Goal: Task Accomplishment & Management: Manage account settings

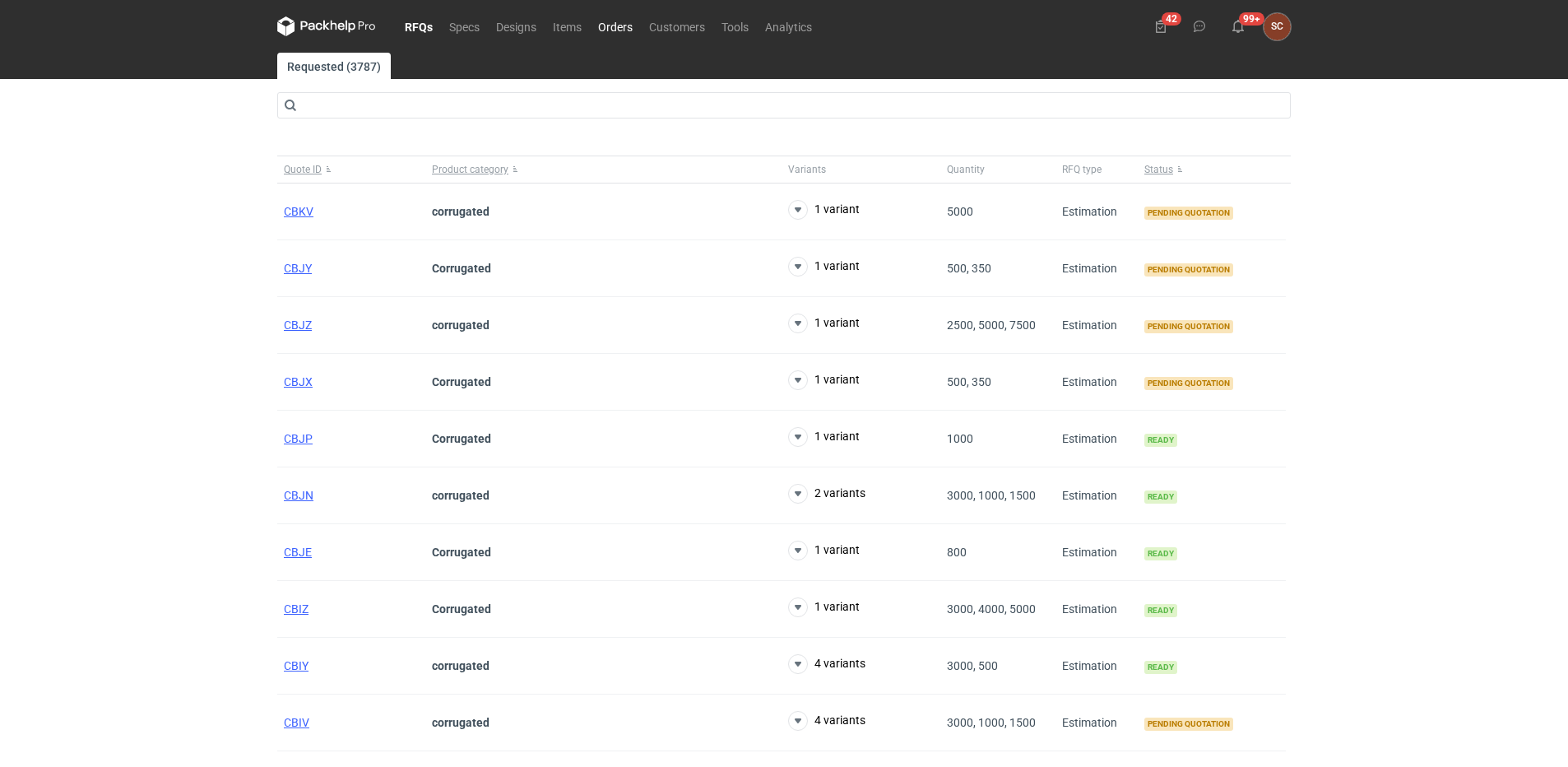
click at [609, 25] on link "Orders" at bounding box center [616, 26] width 51 height 20
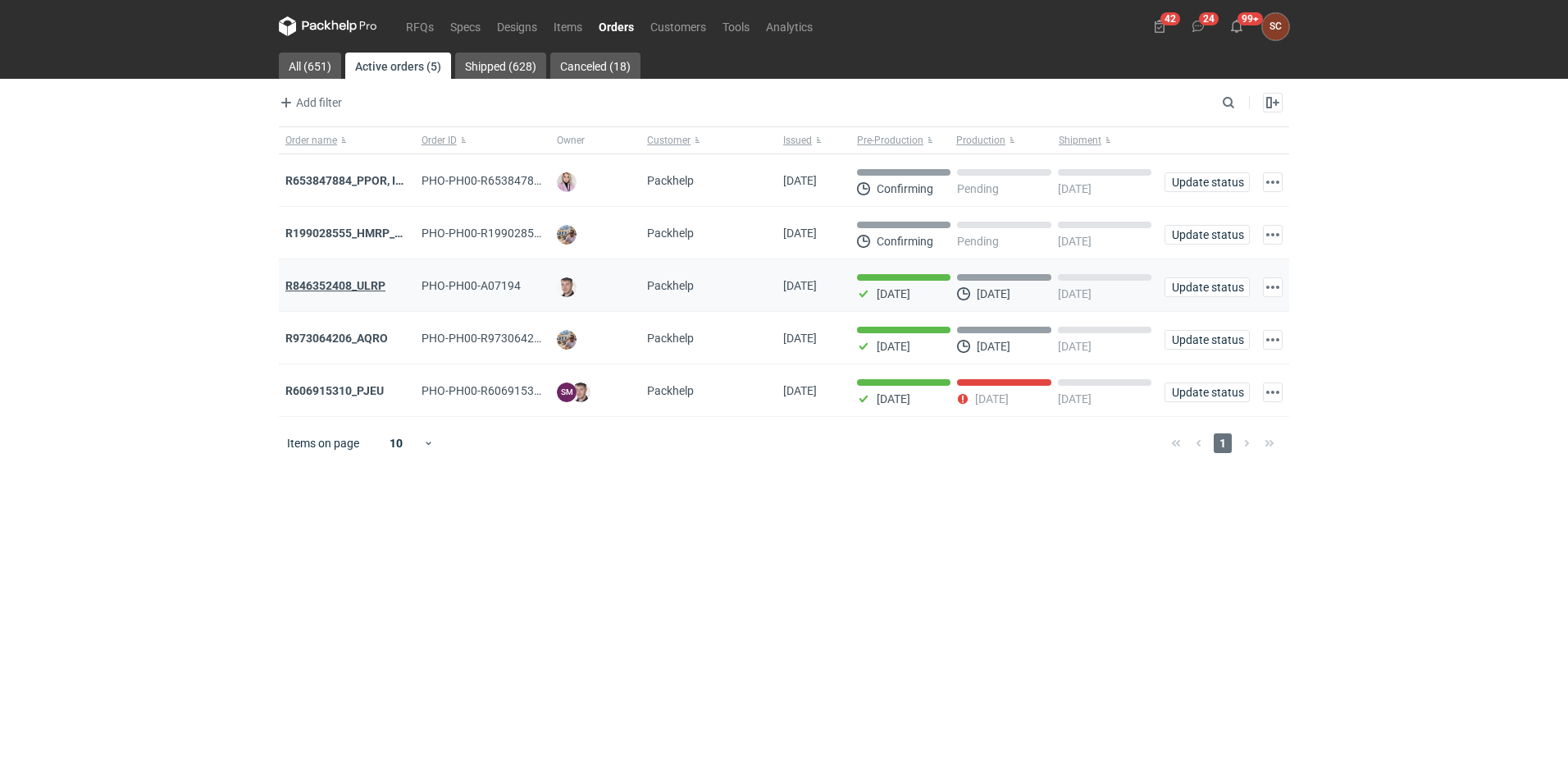
click at [361, 290] on strong "R846352408_ULRP" at bounding box center [336, 286] width 100 height 13
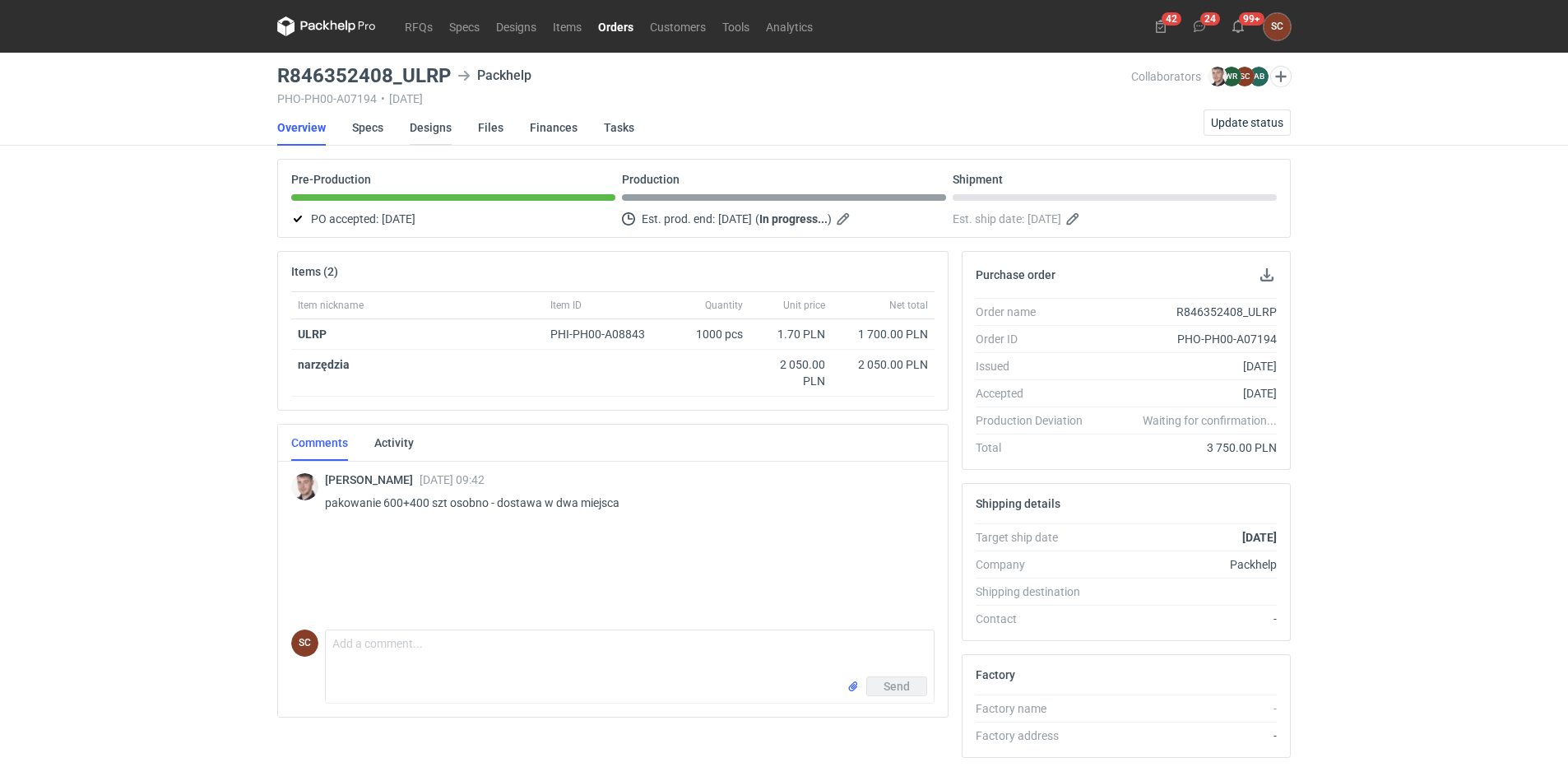
click at [432, 127] on link "Designs" at bounding box center [430, 128] width 42 height 36
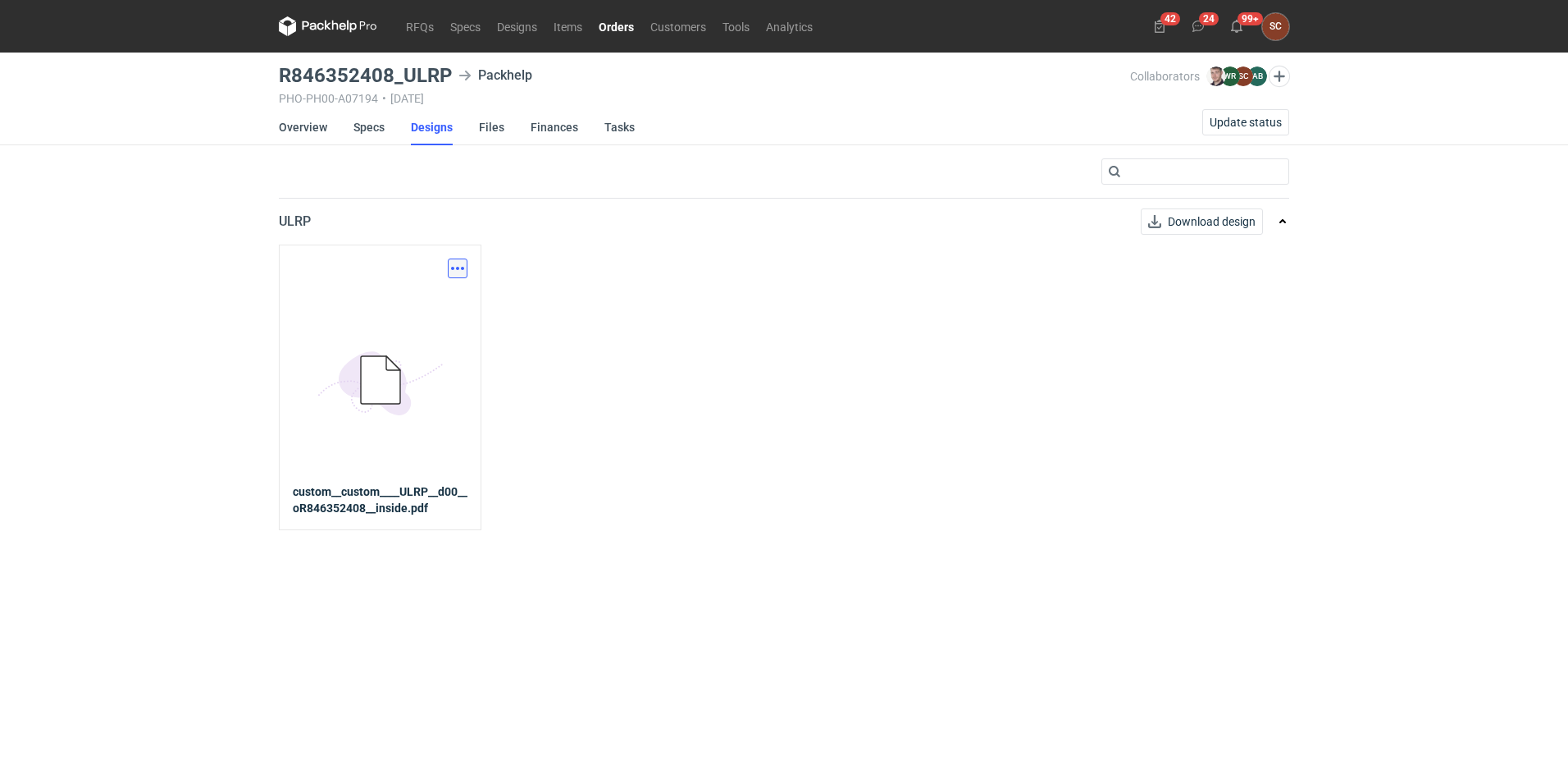
click at [455, 270] on button "button" at bounding box center [457, 268] width 20 height 20
click at [421, 302] on link "Download design part" at bounding box center [386, 305] width 151 height 26
click at [287, 130] on link "Overview" at bounding box center [303, 127] width 48 height 36
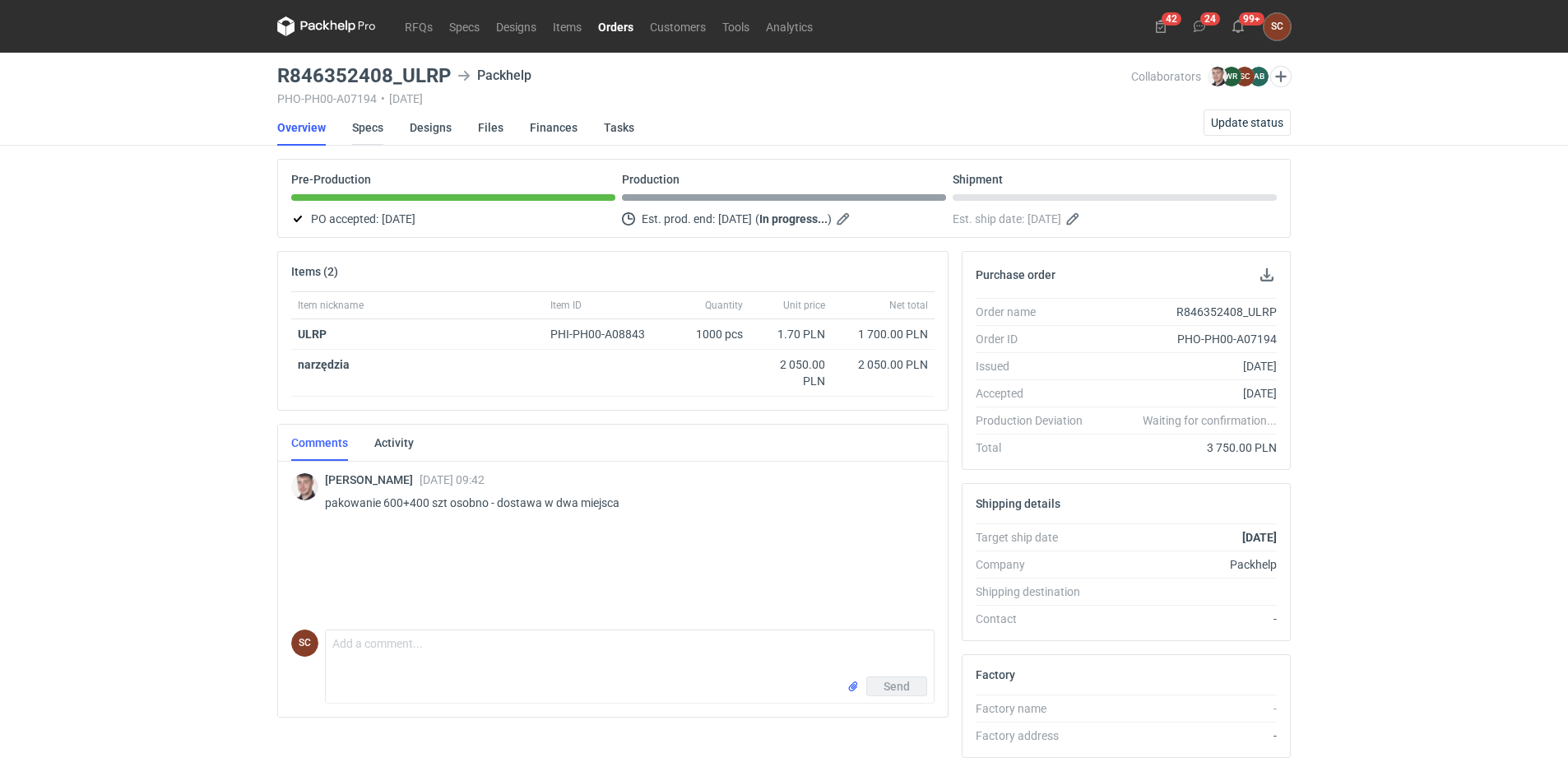
click at [373, 115] on link "Specs" at bounding box center [367, 128] width 31 height 36
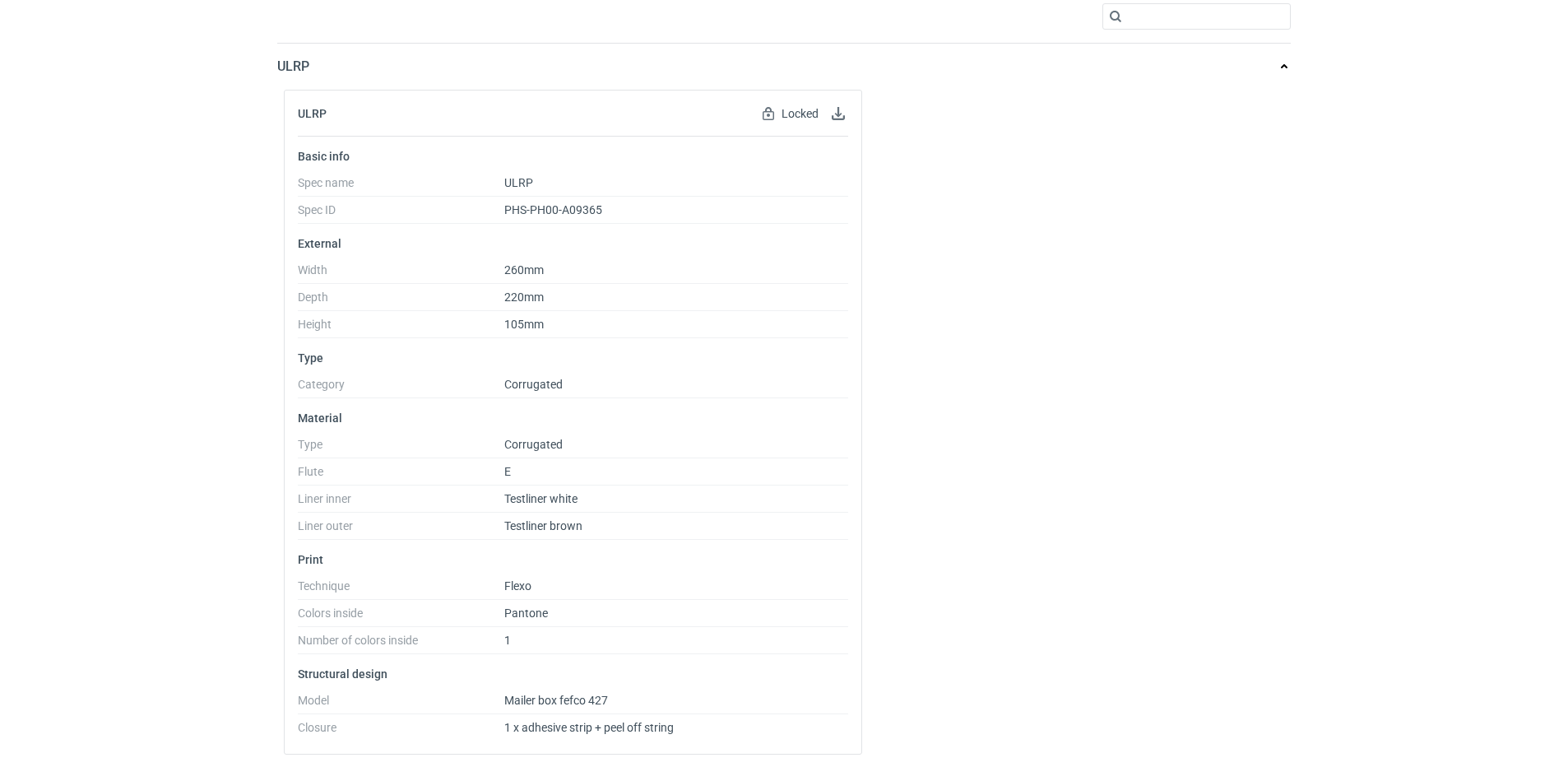
scroll to position [157, 0]
click at [559, 505] on dd "Testliner white" at bounding box center [676, 500] width 344 height 21
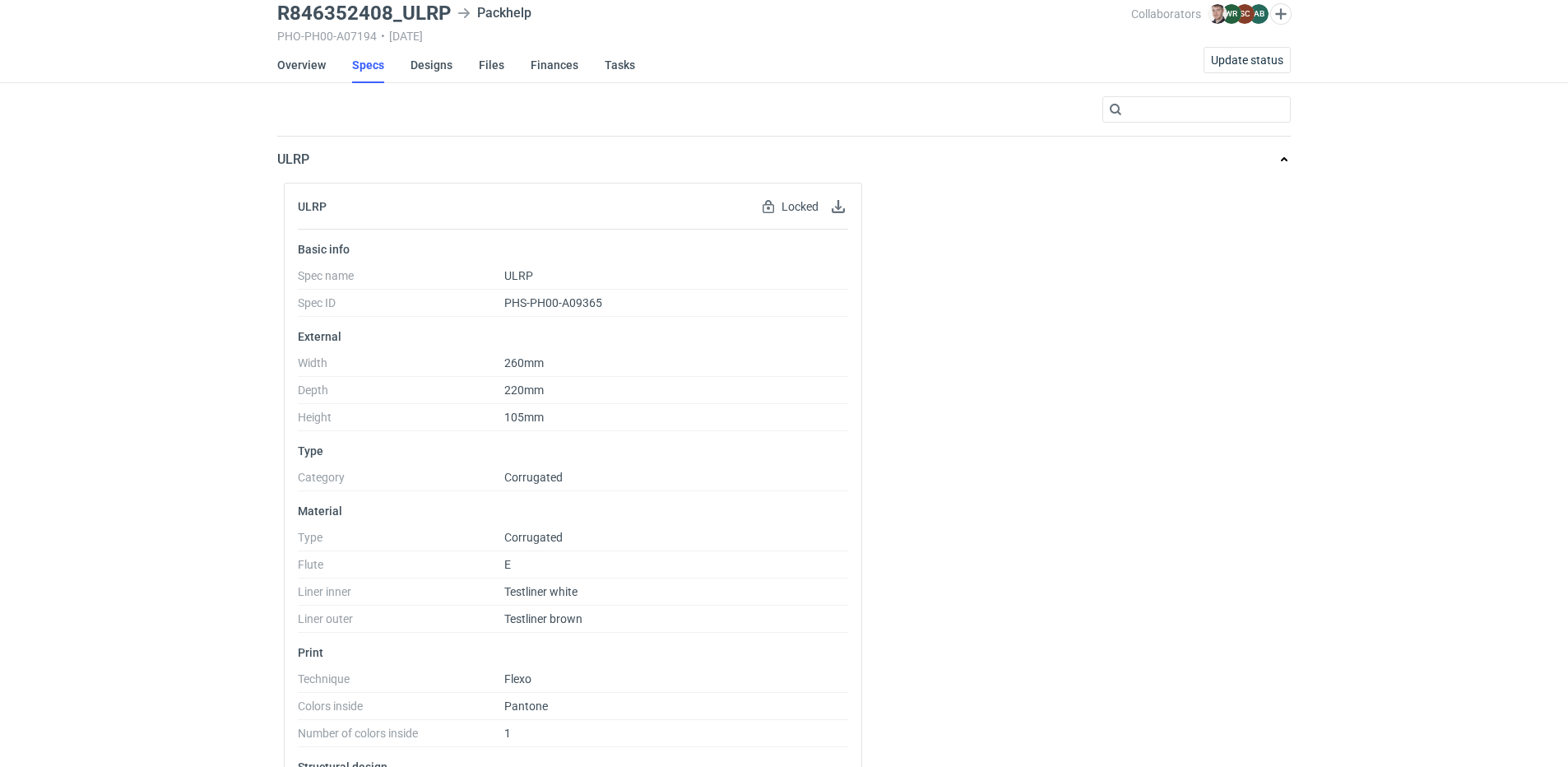
scroll to position [0, 0]
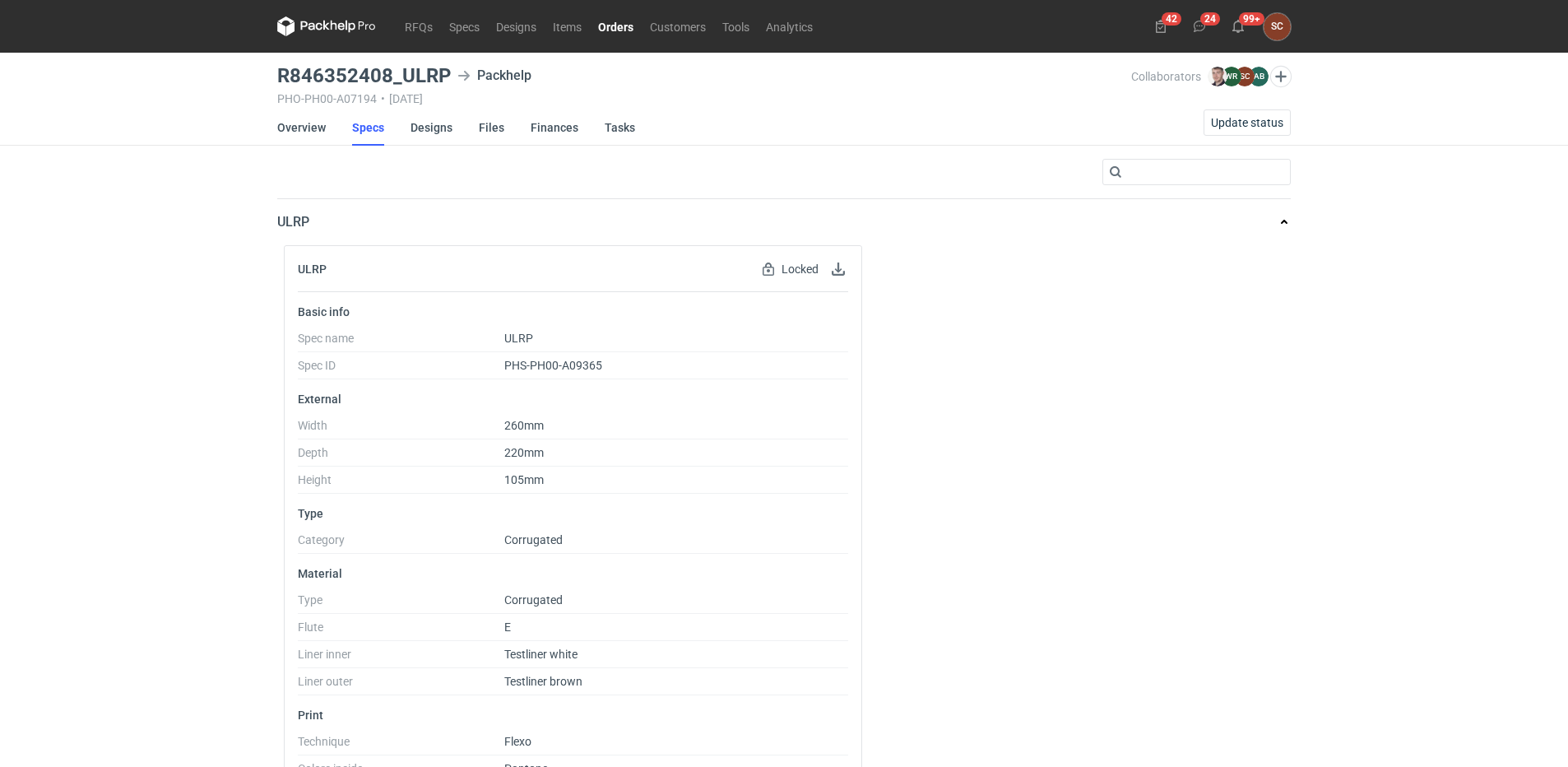
click at [618, 23] on link "Orders" at bounding box center [616, 26] width 52 height 20
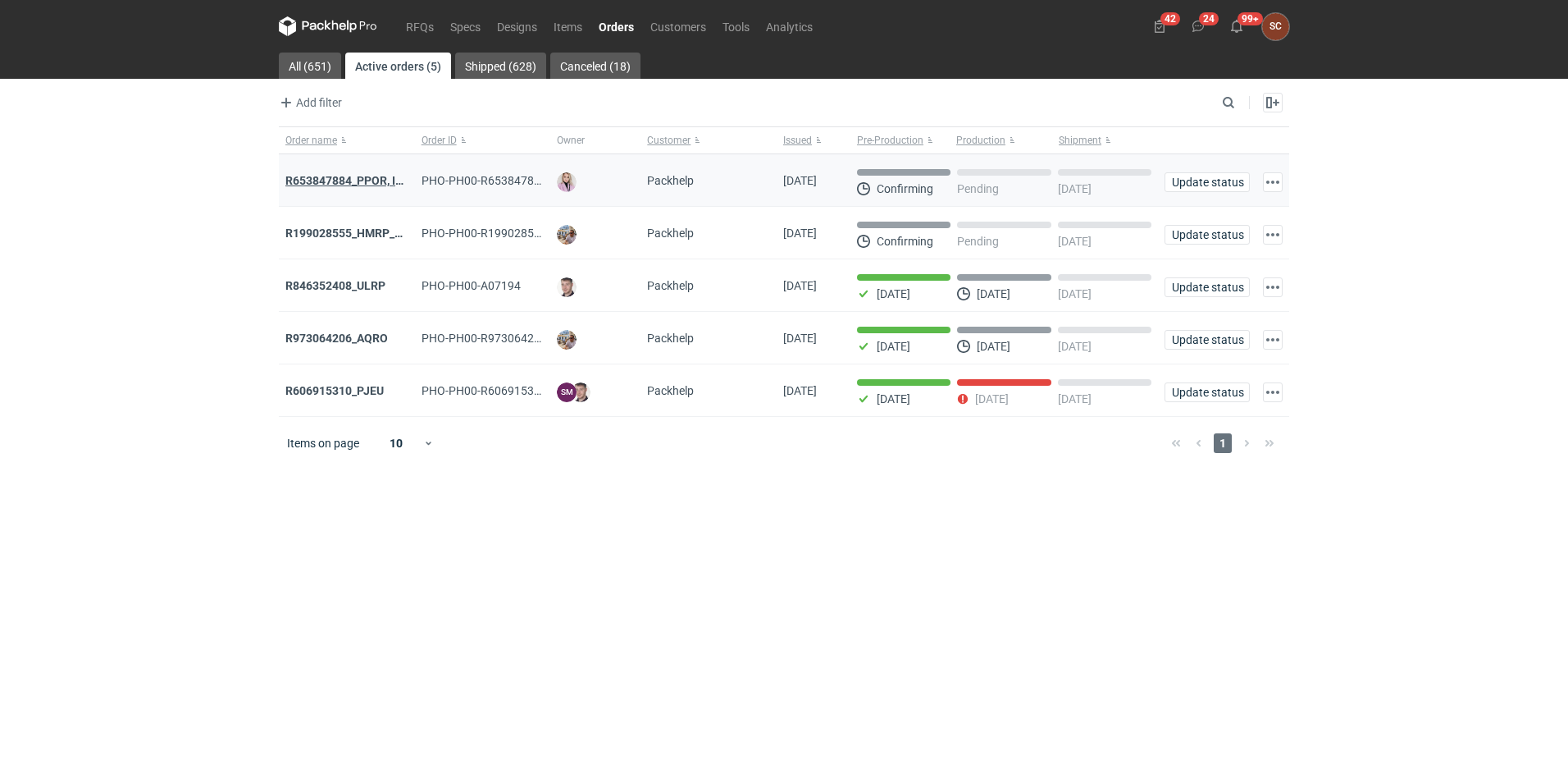
click at [373, 174] on strong "R653847884_PPOR, IDRT, RRRT" at bounding box center [368, 180] width 165 height 13
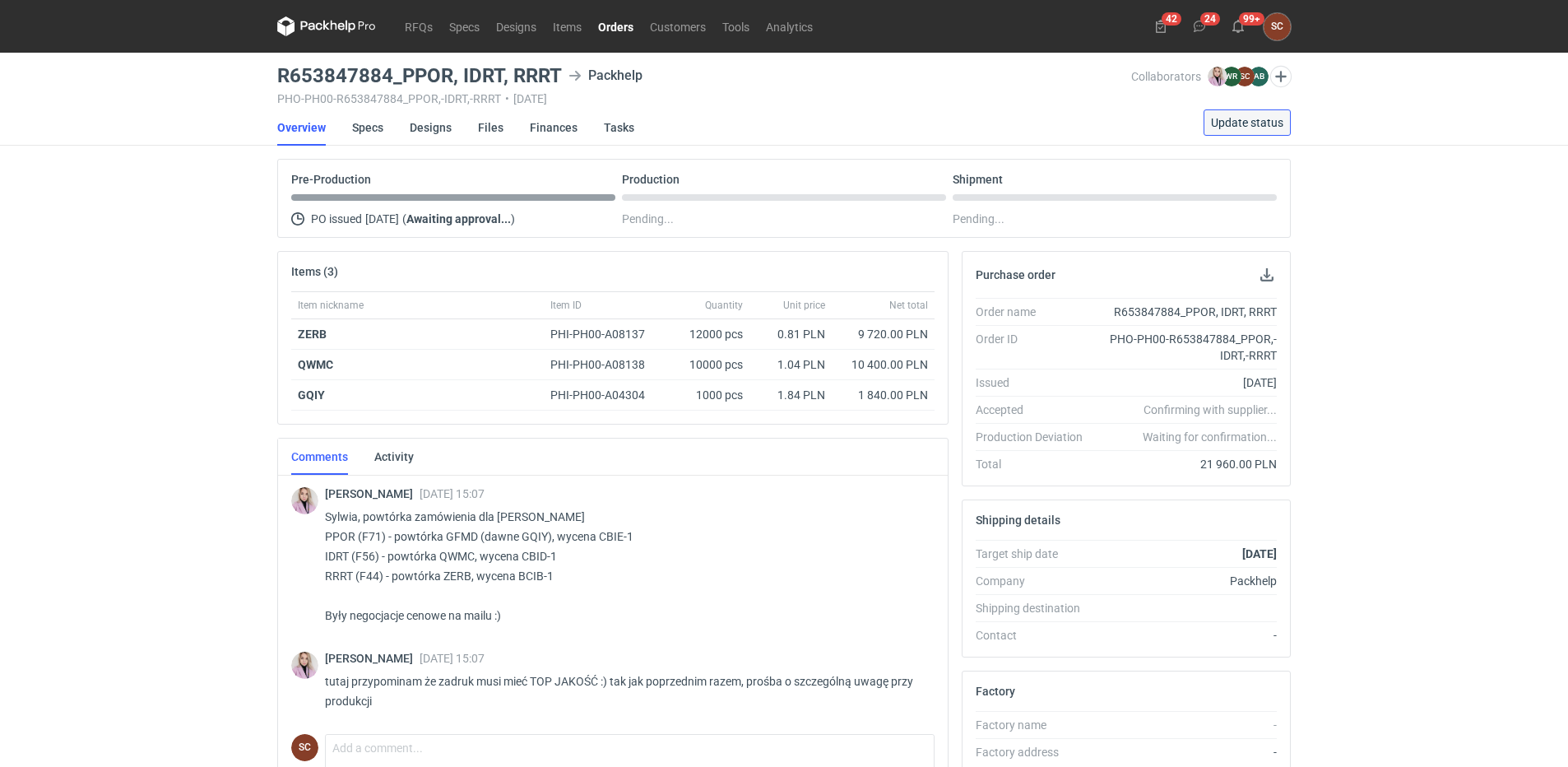
click at [1254, 125] on span "Update status" at bounding box center [1247, 123] width 73 height 11
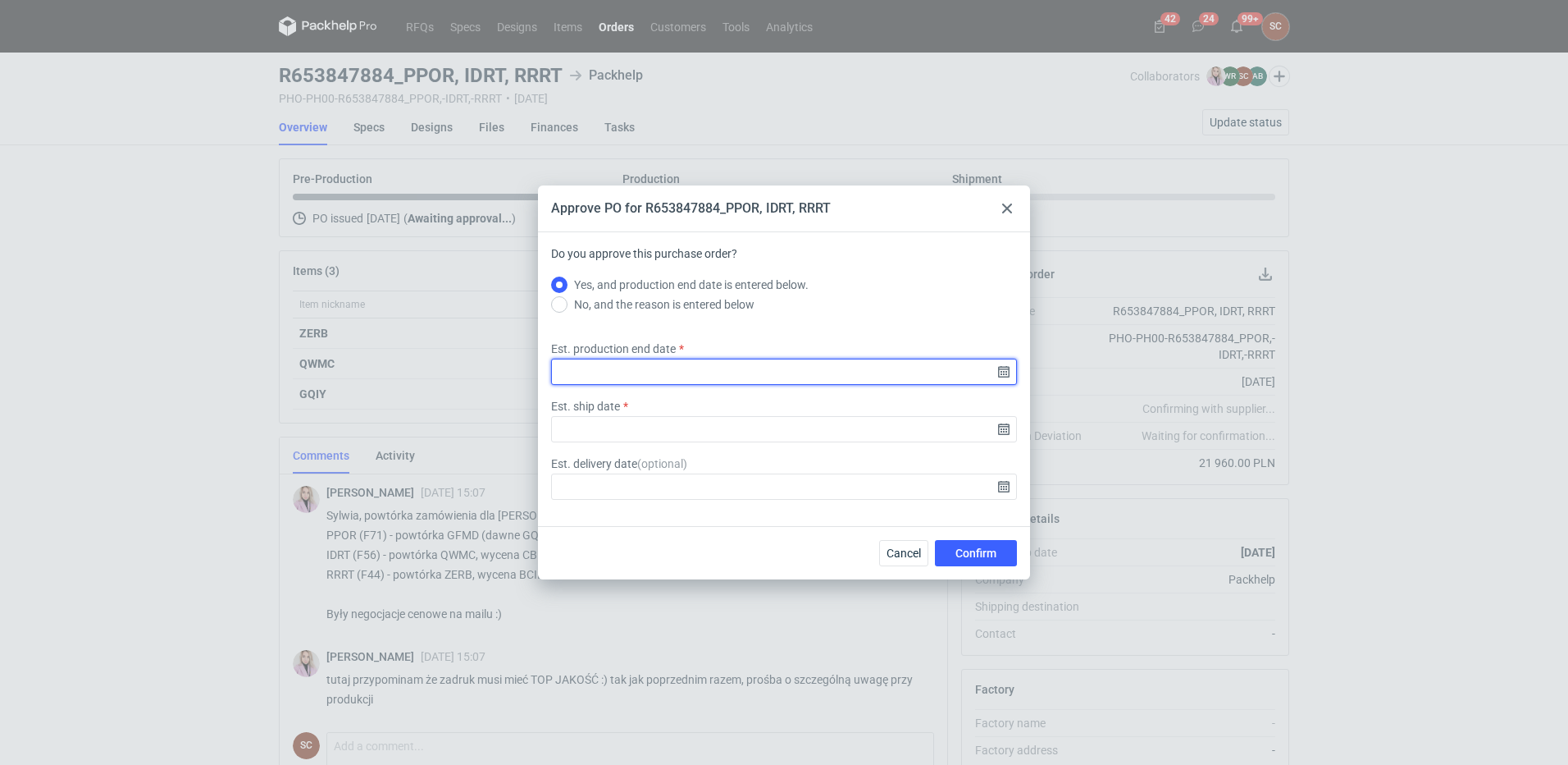
click at [1007, 373] on input "Est. production end date" at bounding box center [784, 372] width 466 height 26
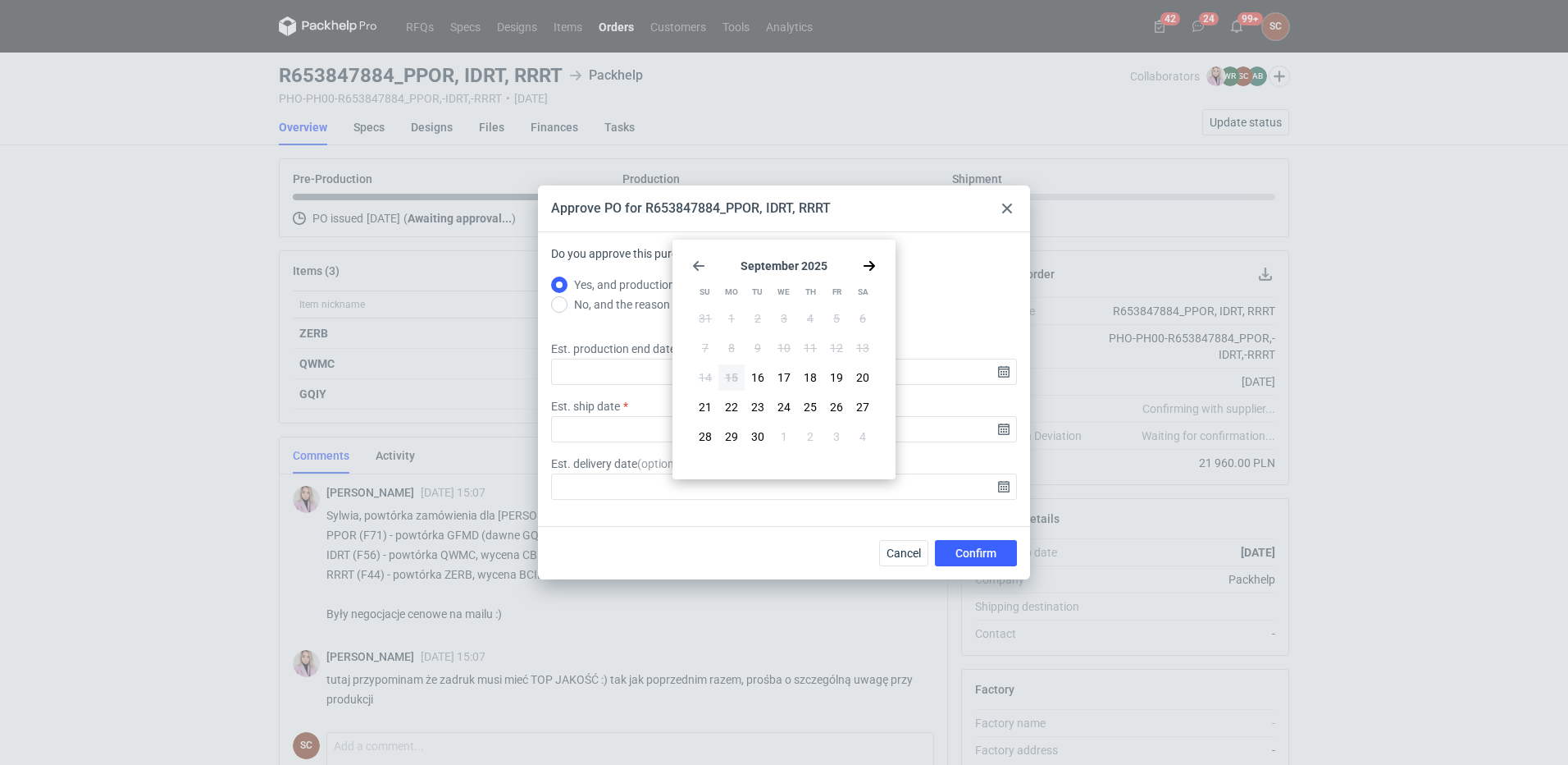
click at [940, 253] on div "Do you approve this purchase order? Yes, and production end date is entered bel…" at bounding box center [784, 280] width 466 height 71
click at [1005, 209] on icon at bounding box center [1007, 208] width 9 height 9
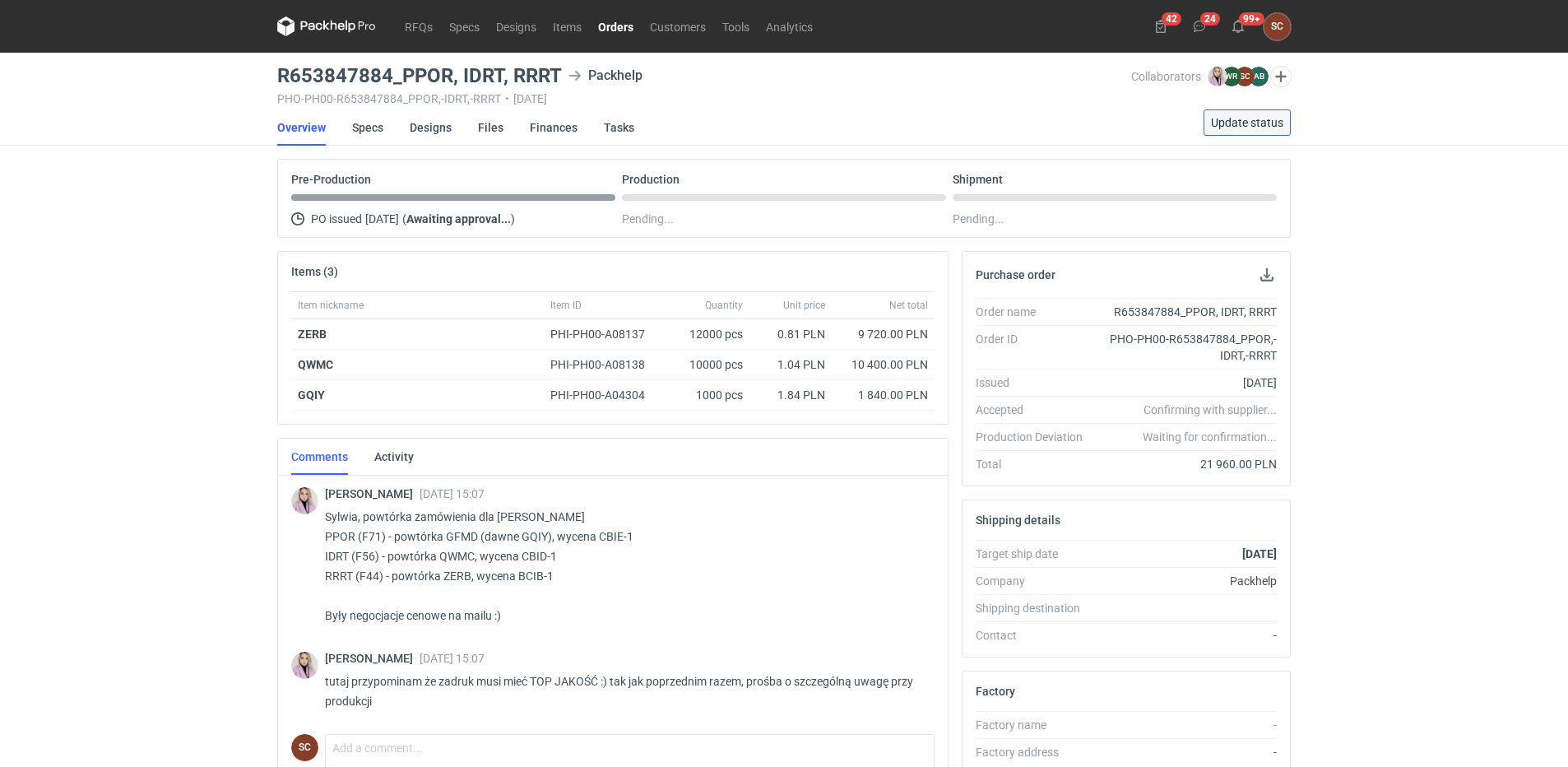
click at [1237, 121] on span "Update status" at bounding box center [1247, 123] width 73 height 11
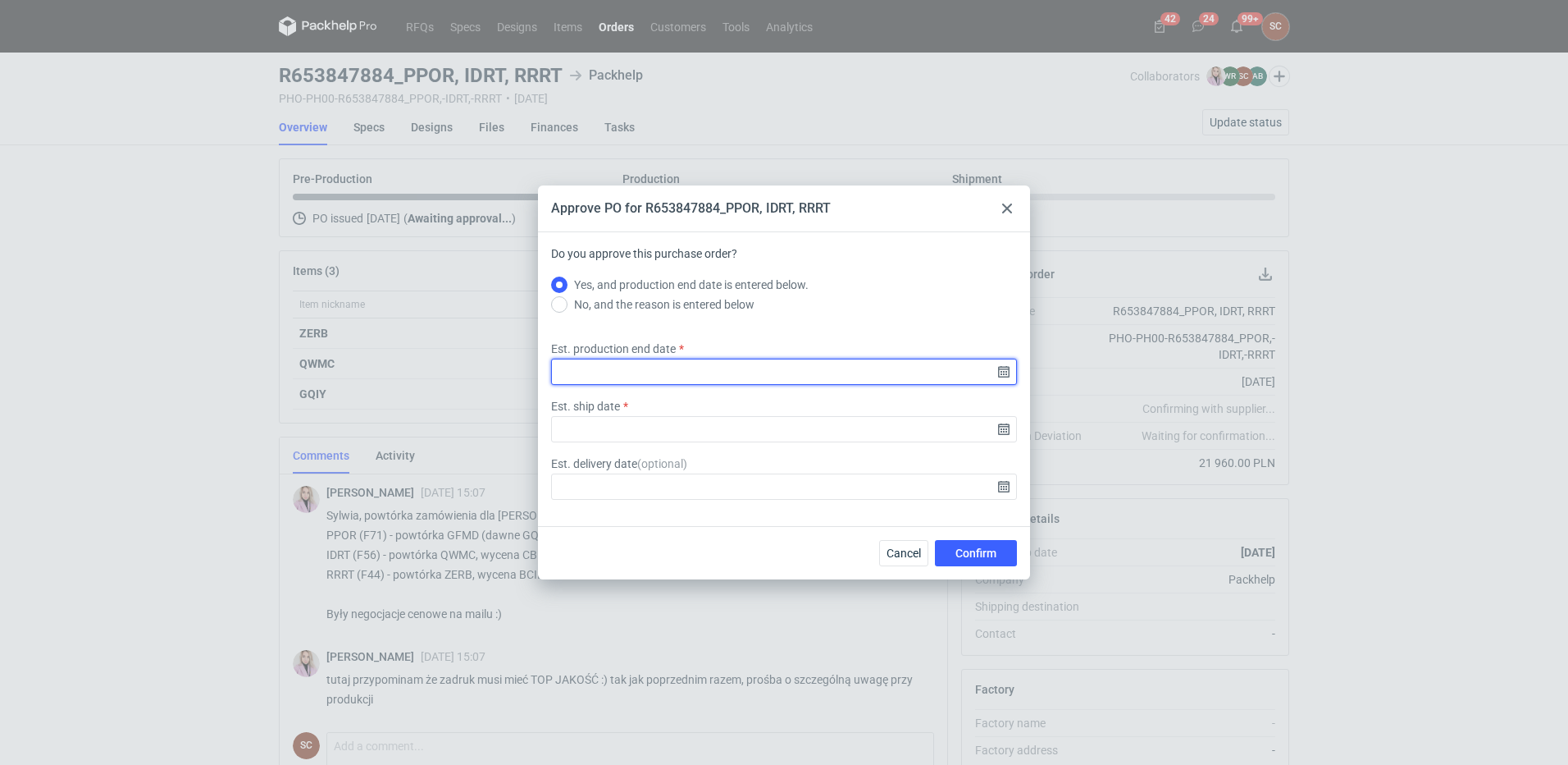
drag, startPoint x: 1012, startPoint y: 368, endPoint x: 999, endPoint y: 379, distance: 17.0
click at [1012, 369] on input "Est. production end date" at bounding box center [784, 372] width 466 height 26
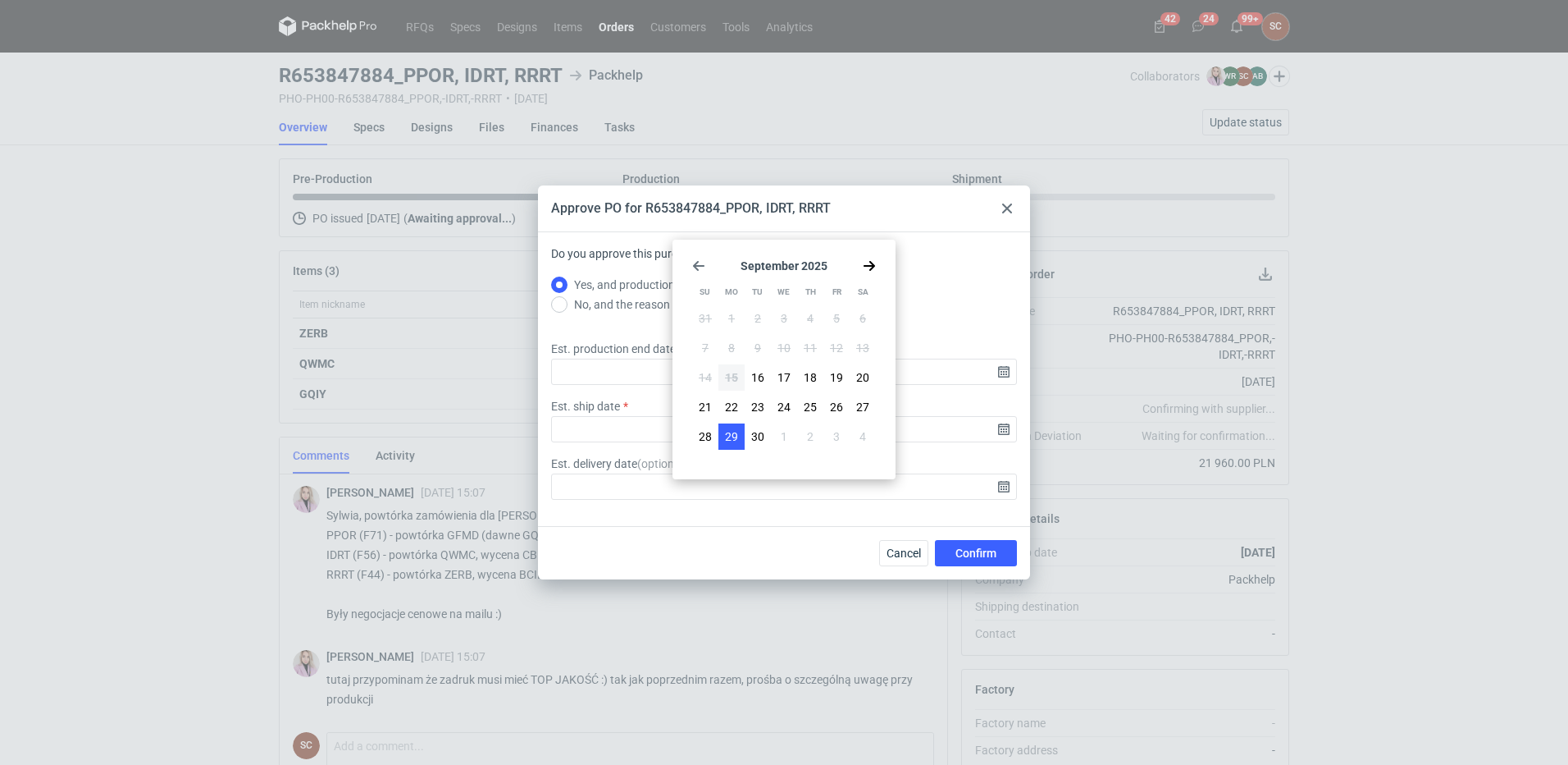
click at [734, 442] on span "29" at bounding box center [732, 436] width 13 height 16
type input "2025-09-29"
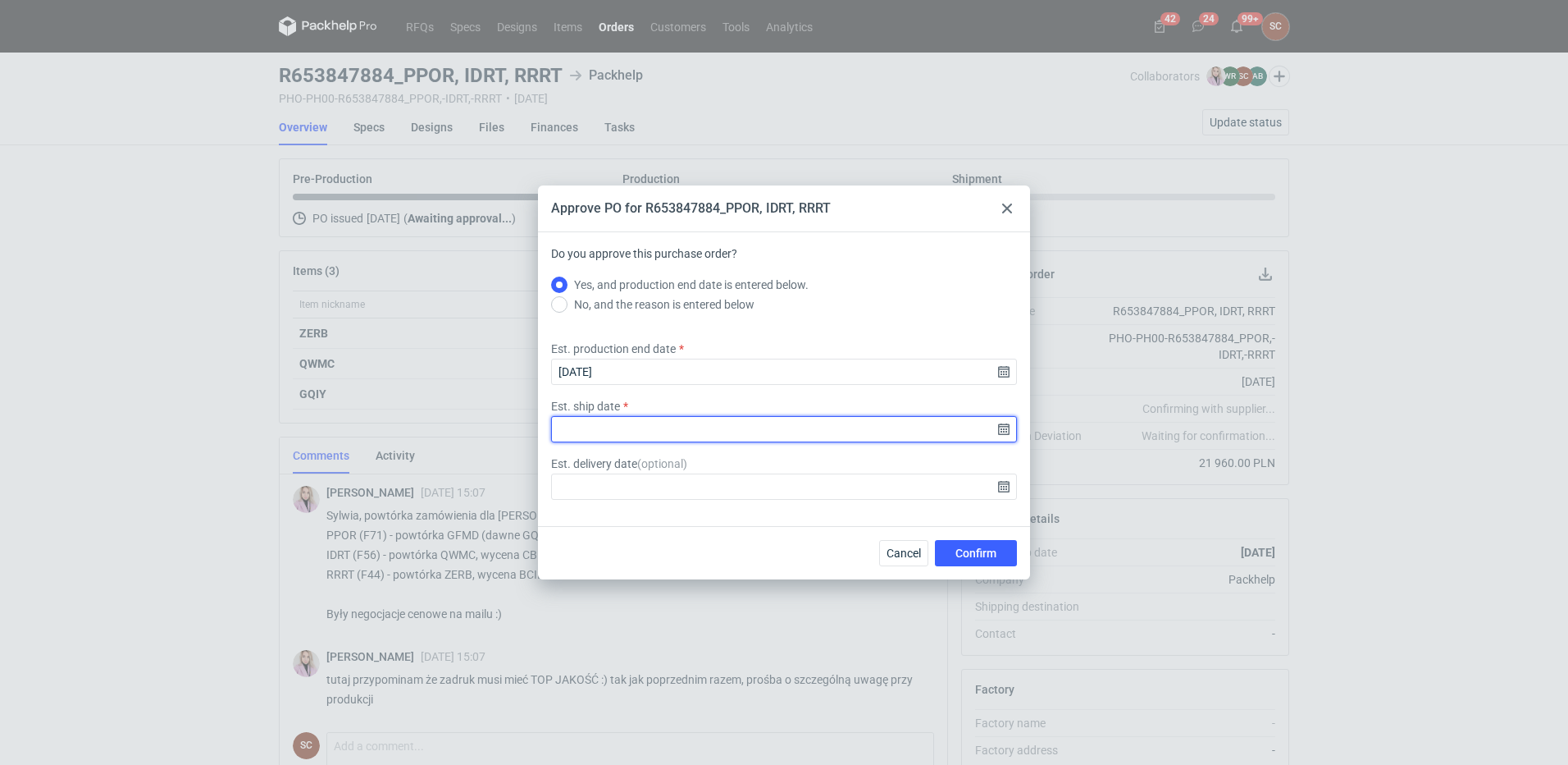
click at [1000, 432] on input "Est. ship date" at bounding box center [784, 429] width 466 height 26
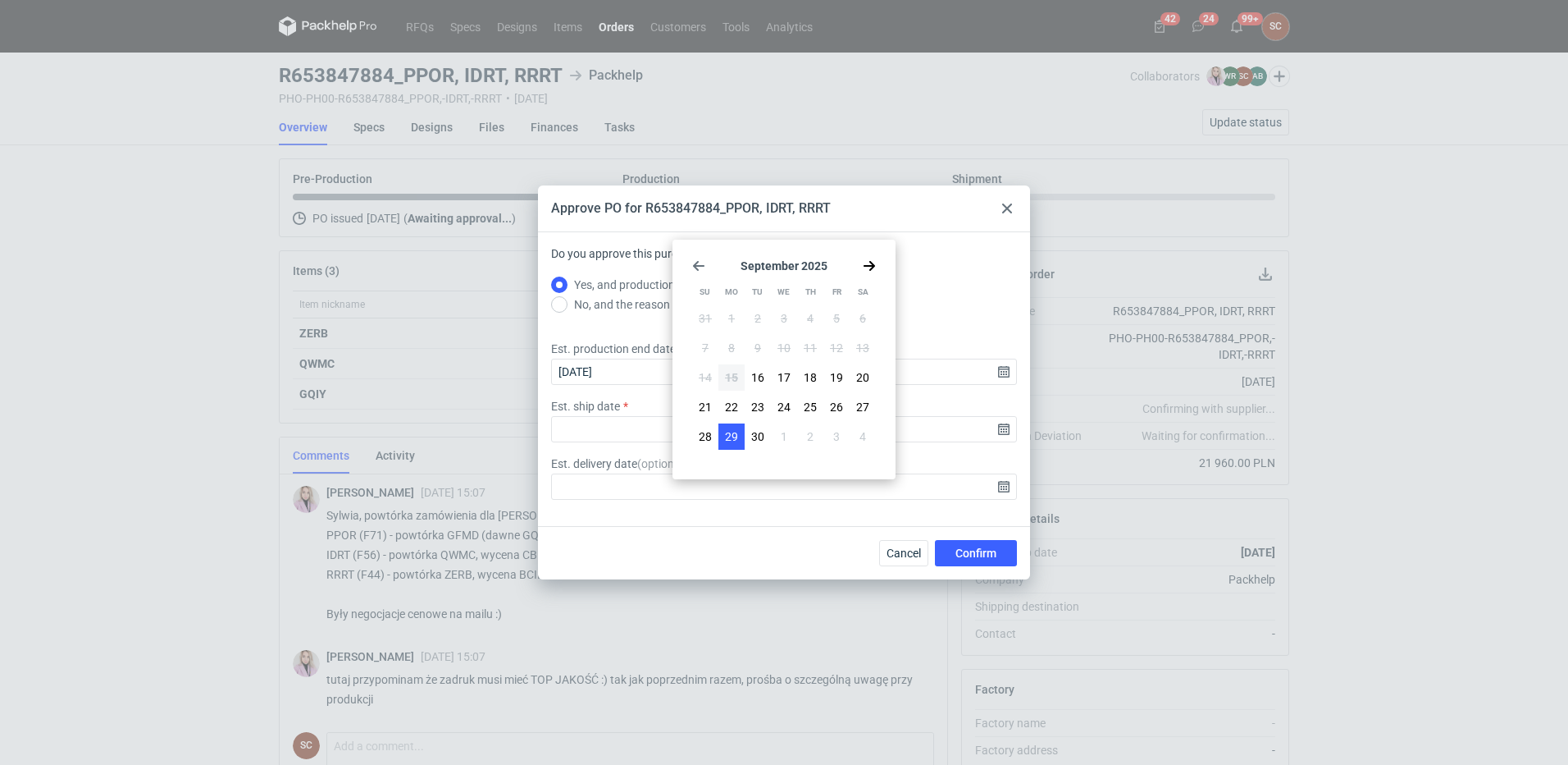
click at [737, 436] on span "29" at bounding box center [732, 436] width 13 height 16
type input "2025-09-29"
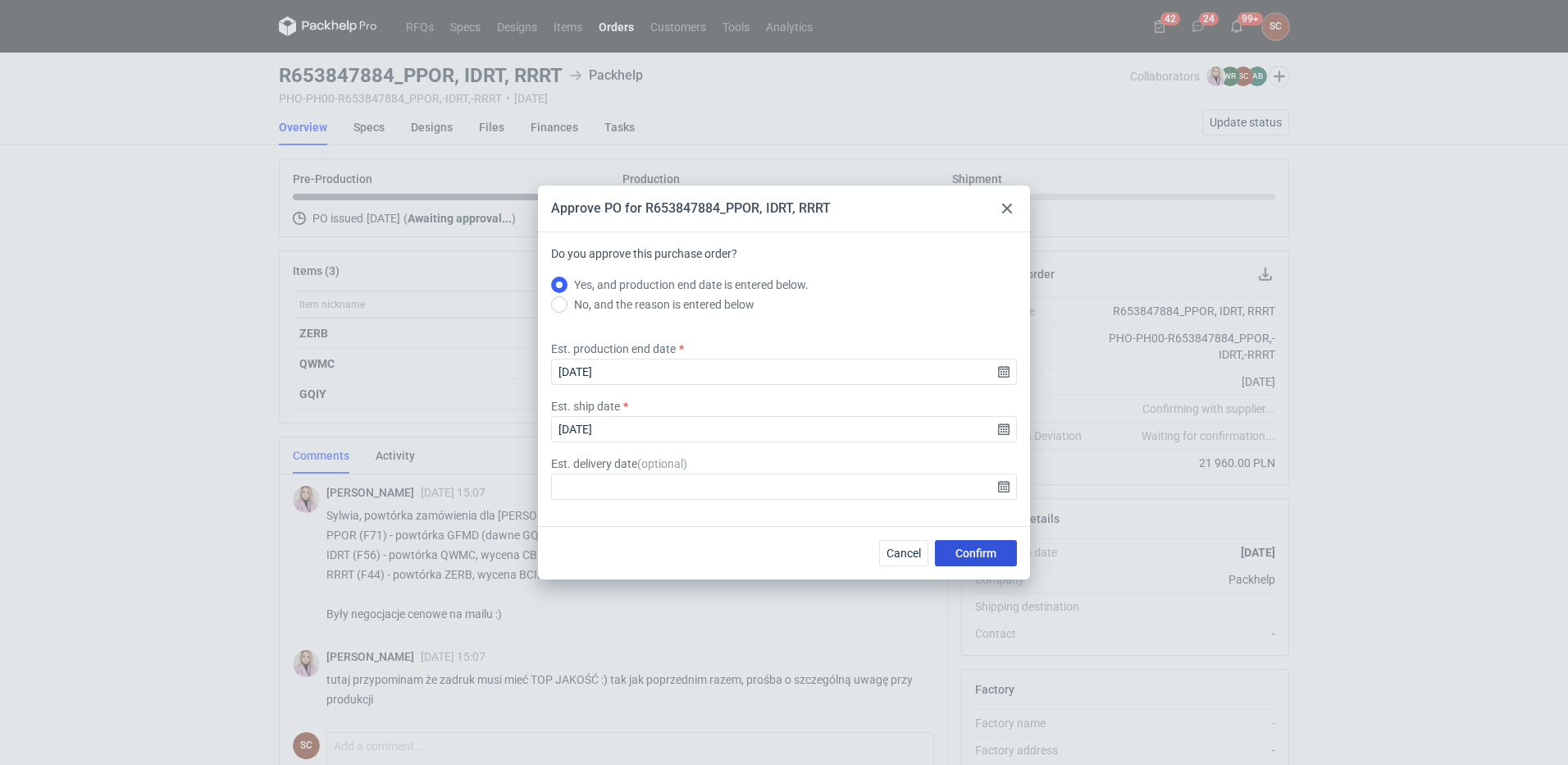
click at [978, 547] on span "Confirm" at bounding box center [975, 553] width 41 height 11
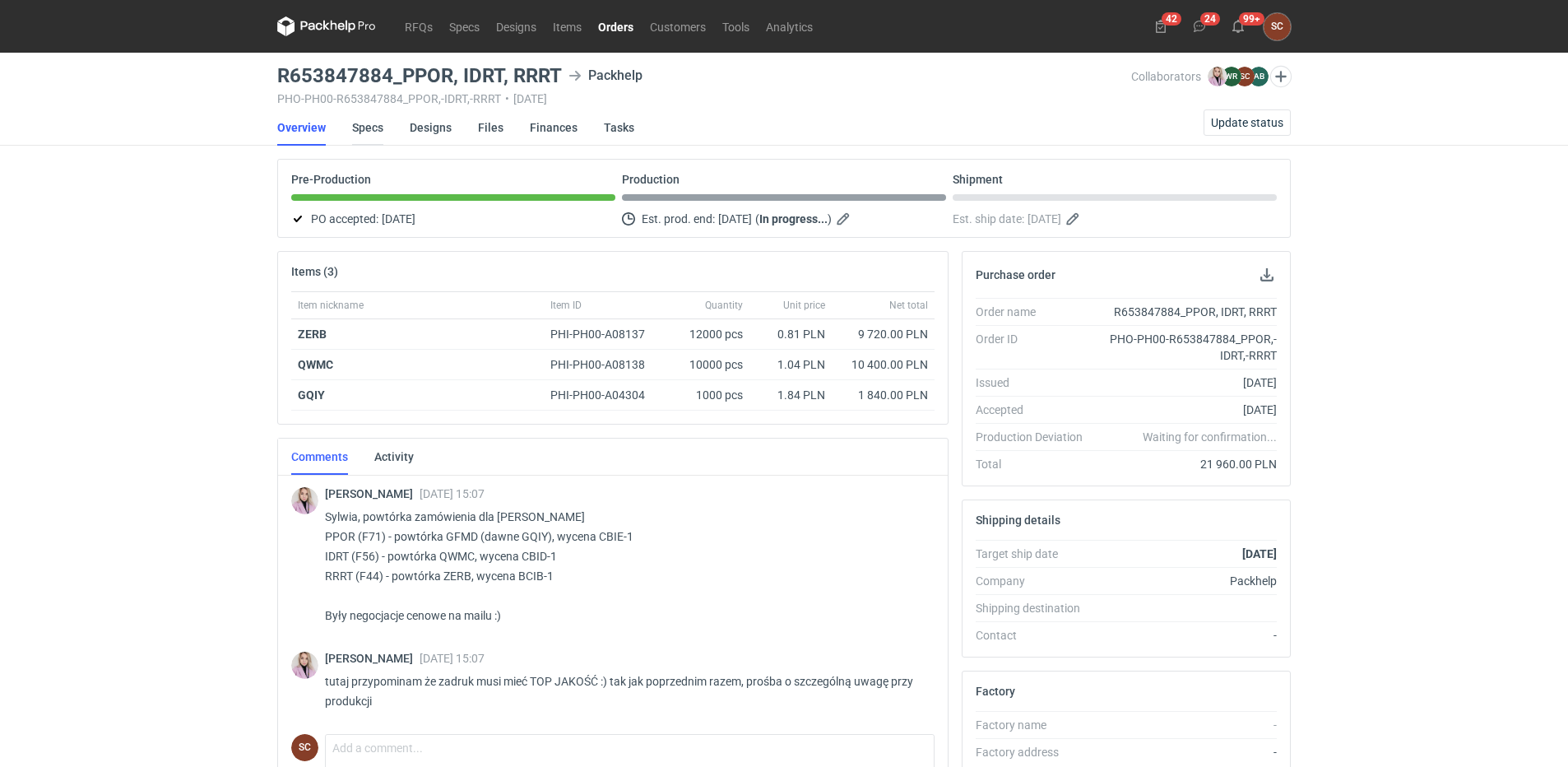
click at [367, 126] on link "Specs" at bounding box center [367, 128] width 31 height 36
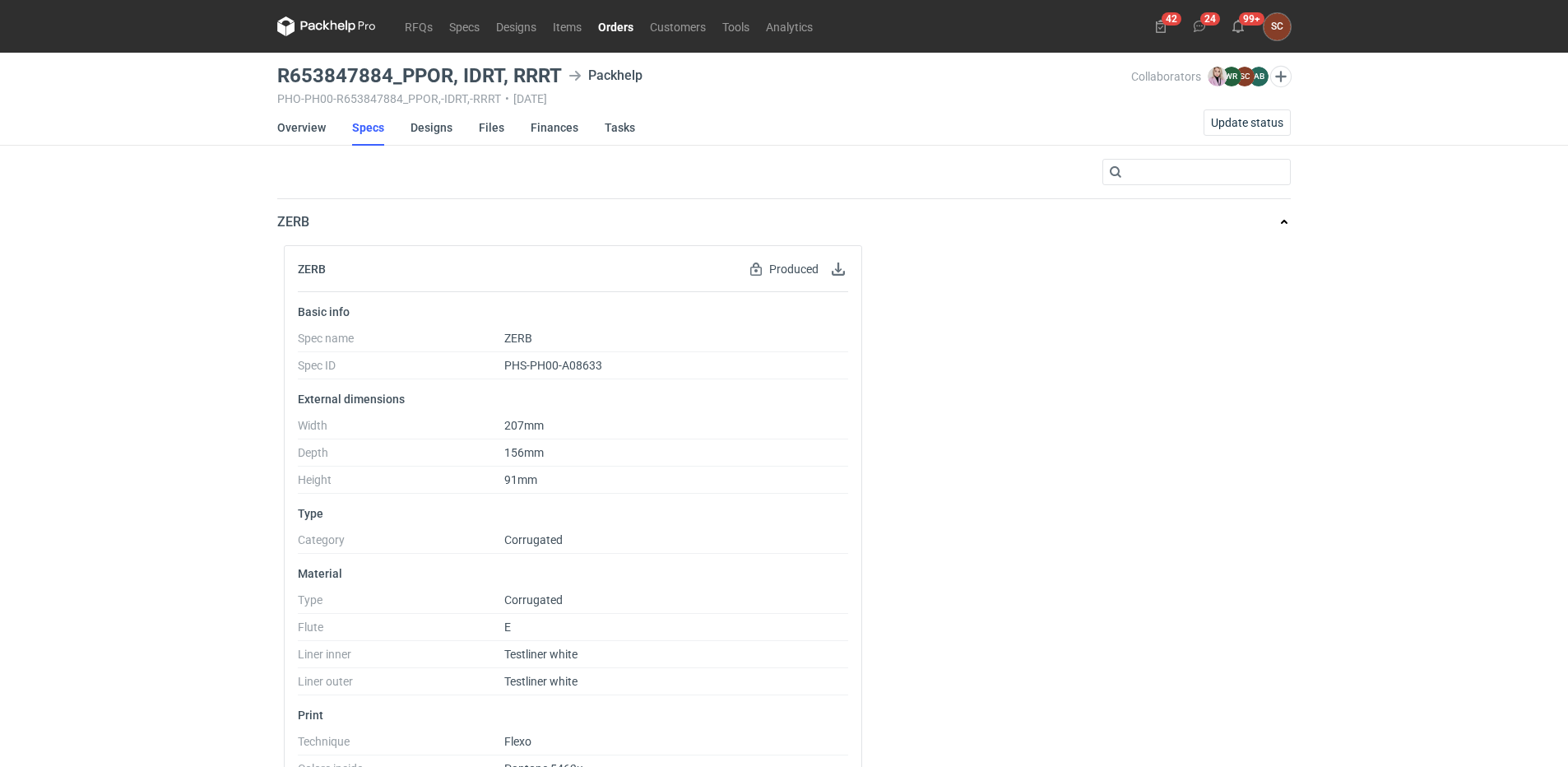
click at [607, 25] on link "Orders" at bounding box center [616, 26] width 52 height 20
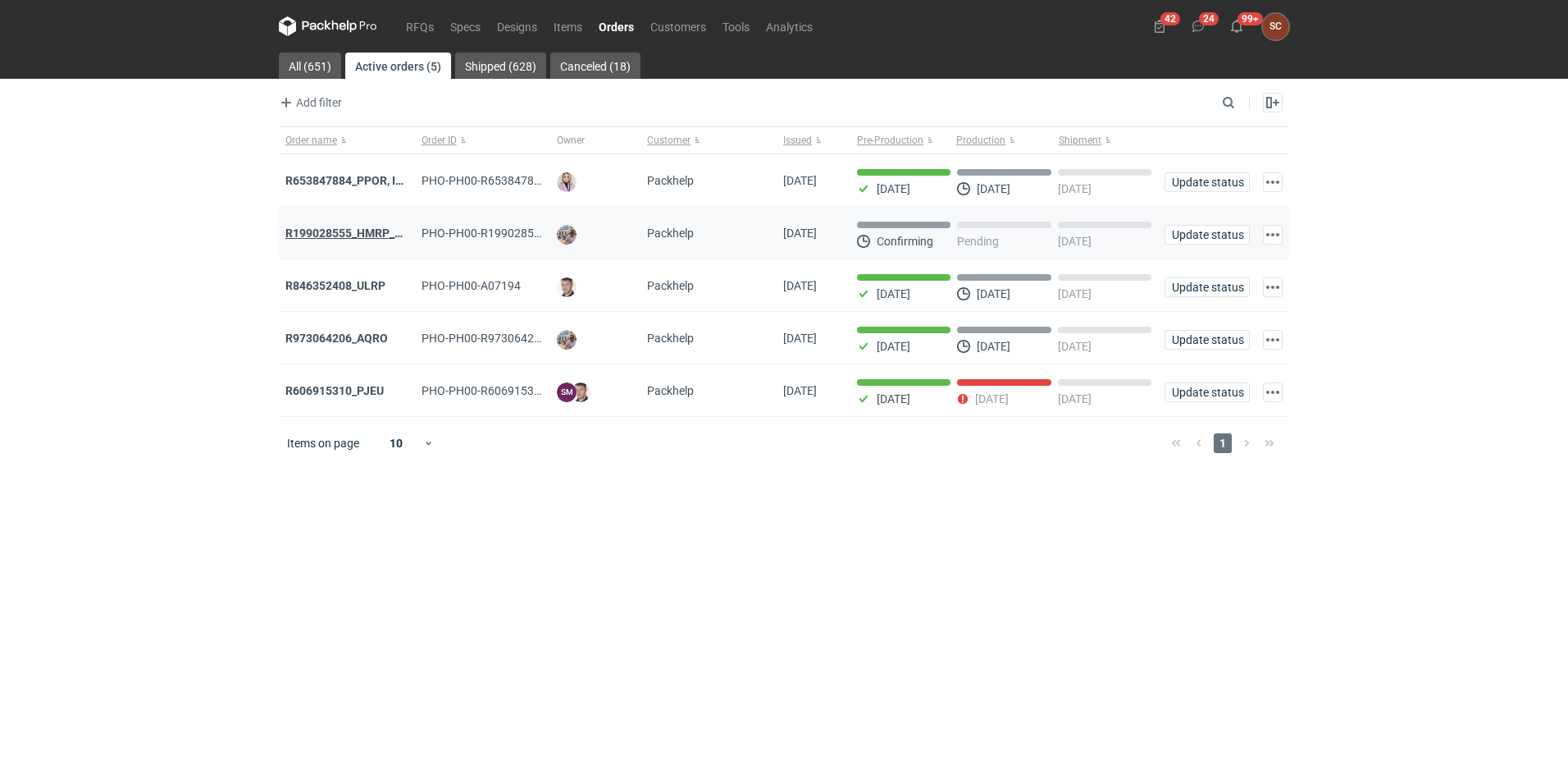
click at [317, 232] on strong "R199028555_HMRP_BKJH_VHKJ_ZOBC" at bounding box center [389, 233] width 208 height 13
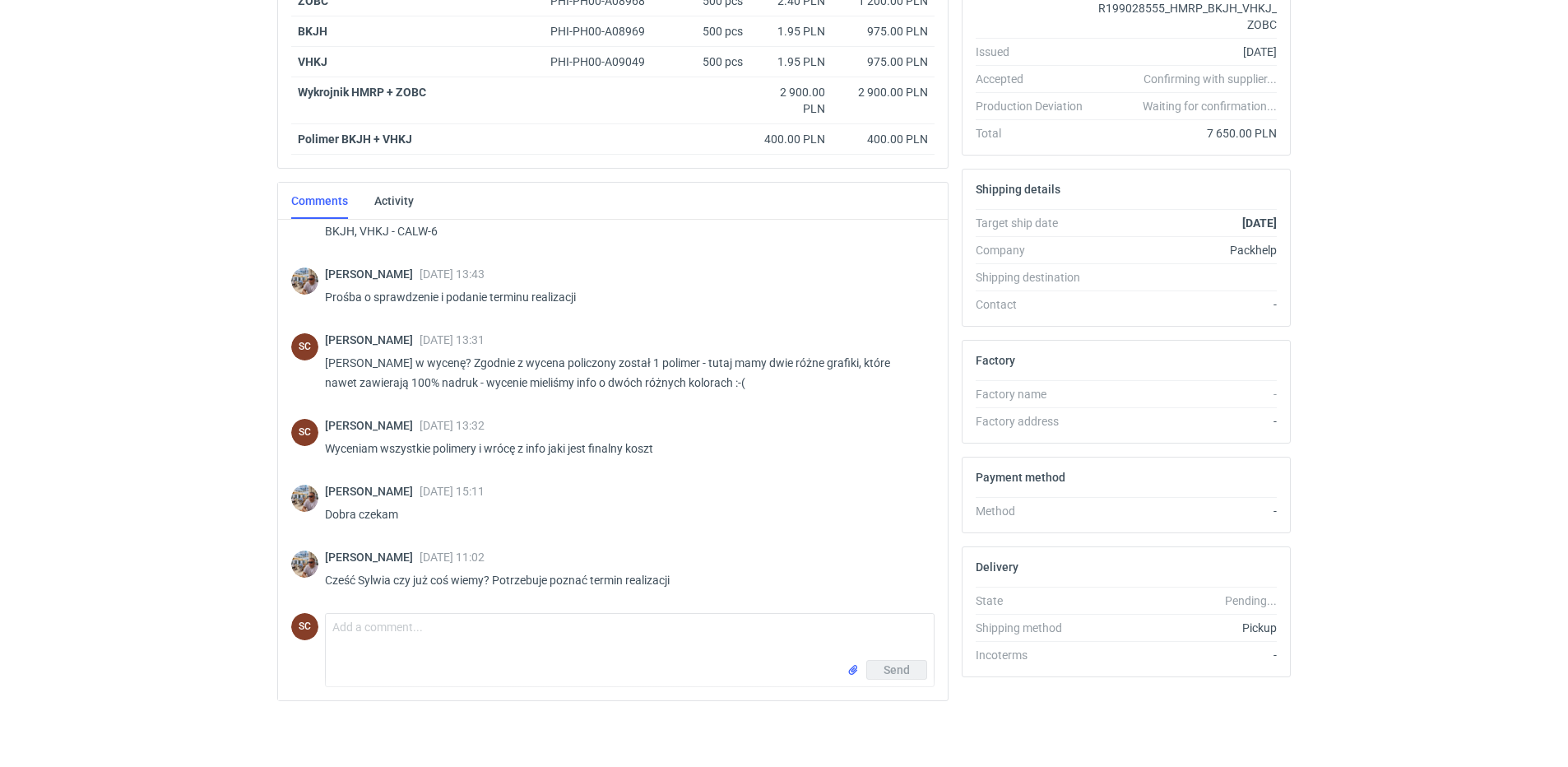
scroll to position [69, 0]
click at [488, 635] on textarea "Comment message" at bounding box center [629, 636] width 608 height 46
click at [488, 634] on textarea "Cześć, koszt klisz 3000zł," at bounding box center [629, 636] width 608 height 46
type textarea "Cześć, koszt klisz 3000zł"
click at [890, 670] on span "Send" at bounding box center [897, 670] width 26 height 11
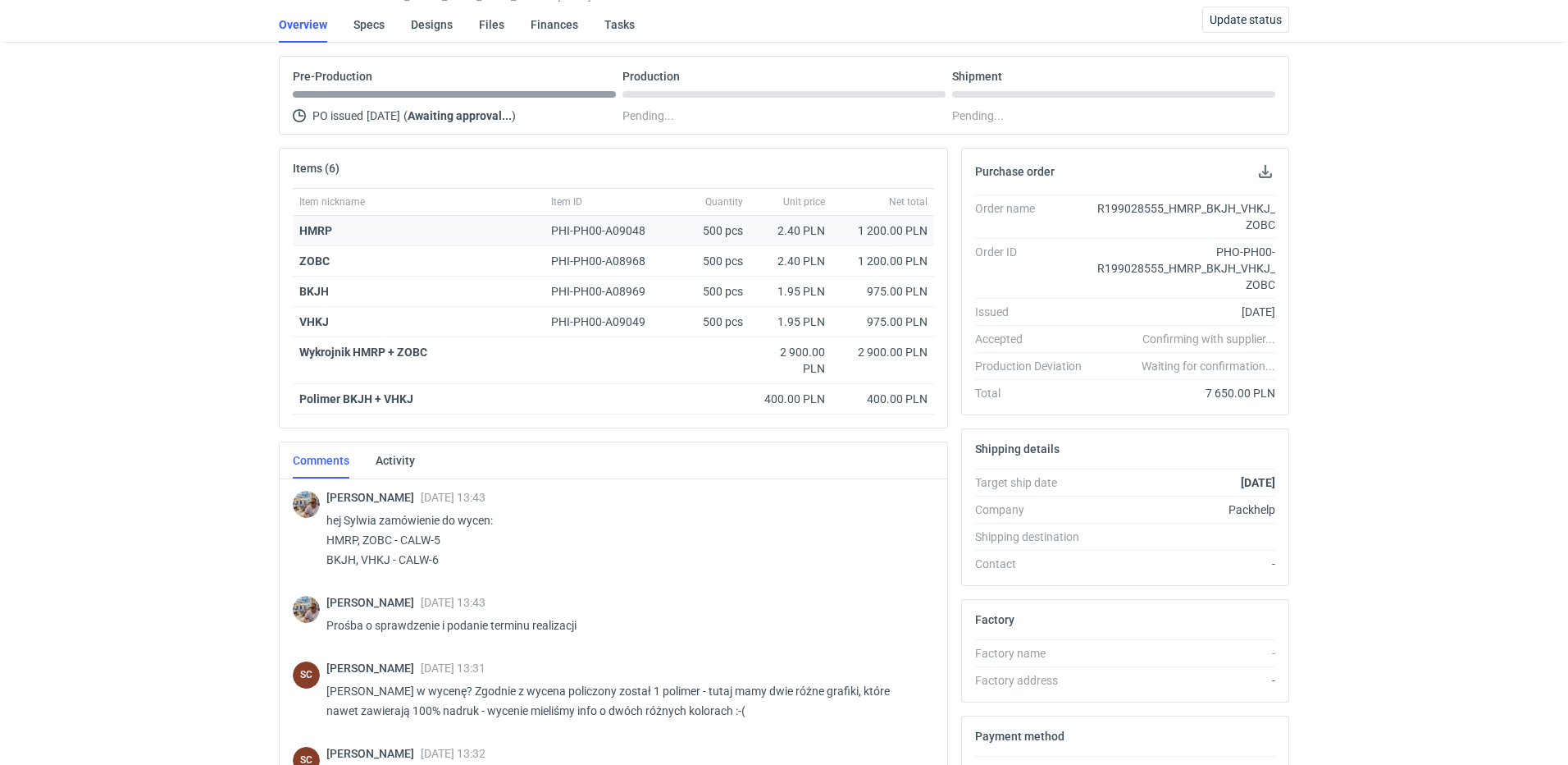
scroll to position [0, 0]
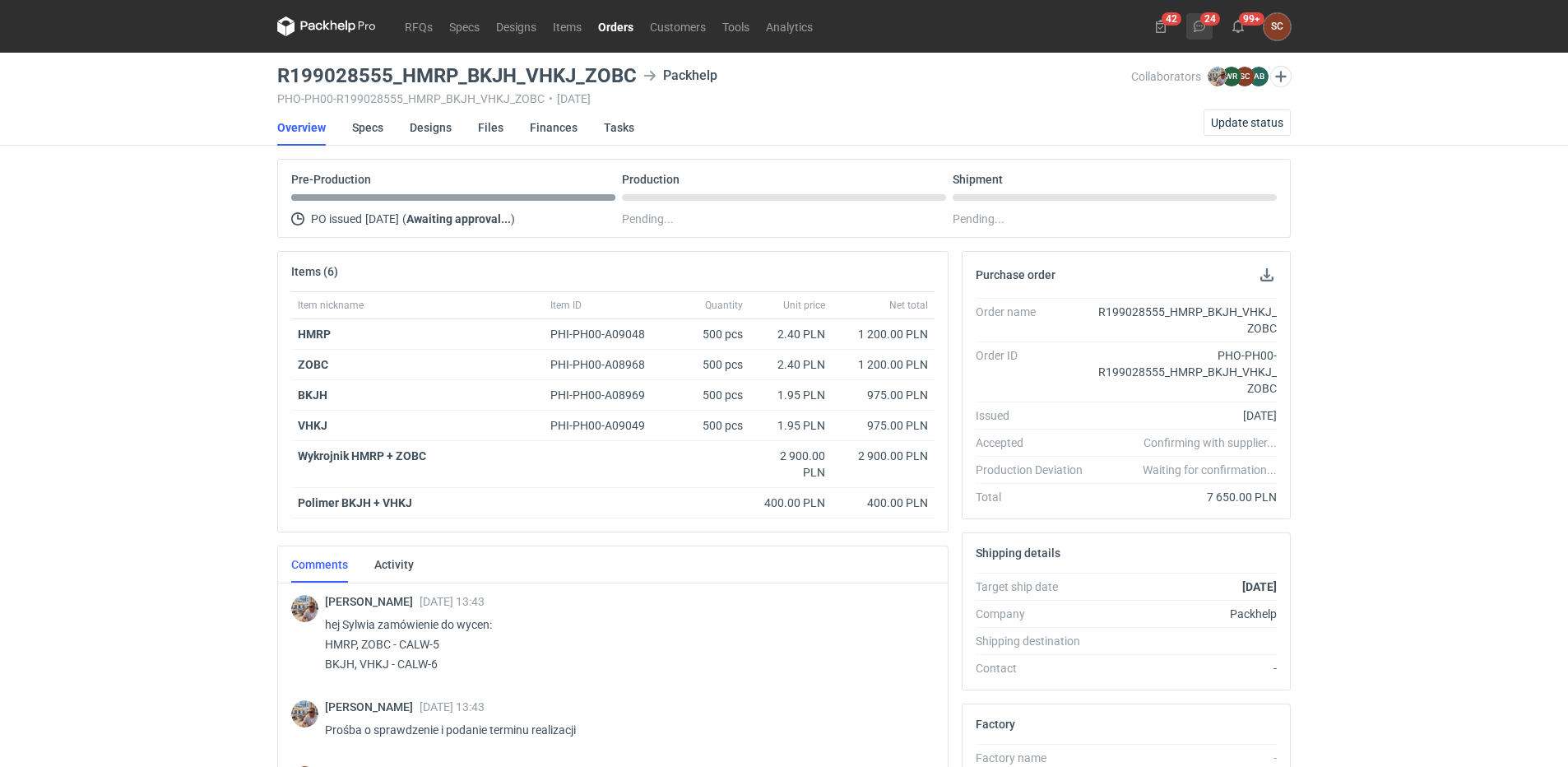
click at [1206, 21] on button "24" at bounding box center [1199, 26] width 26 height 26
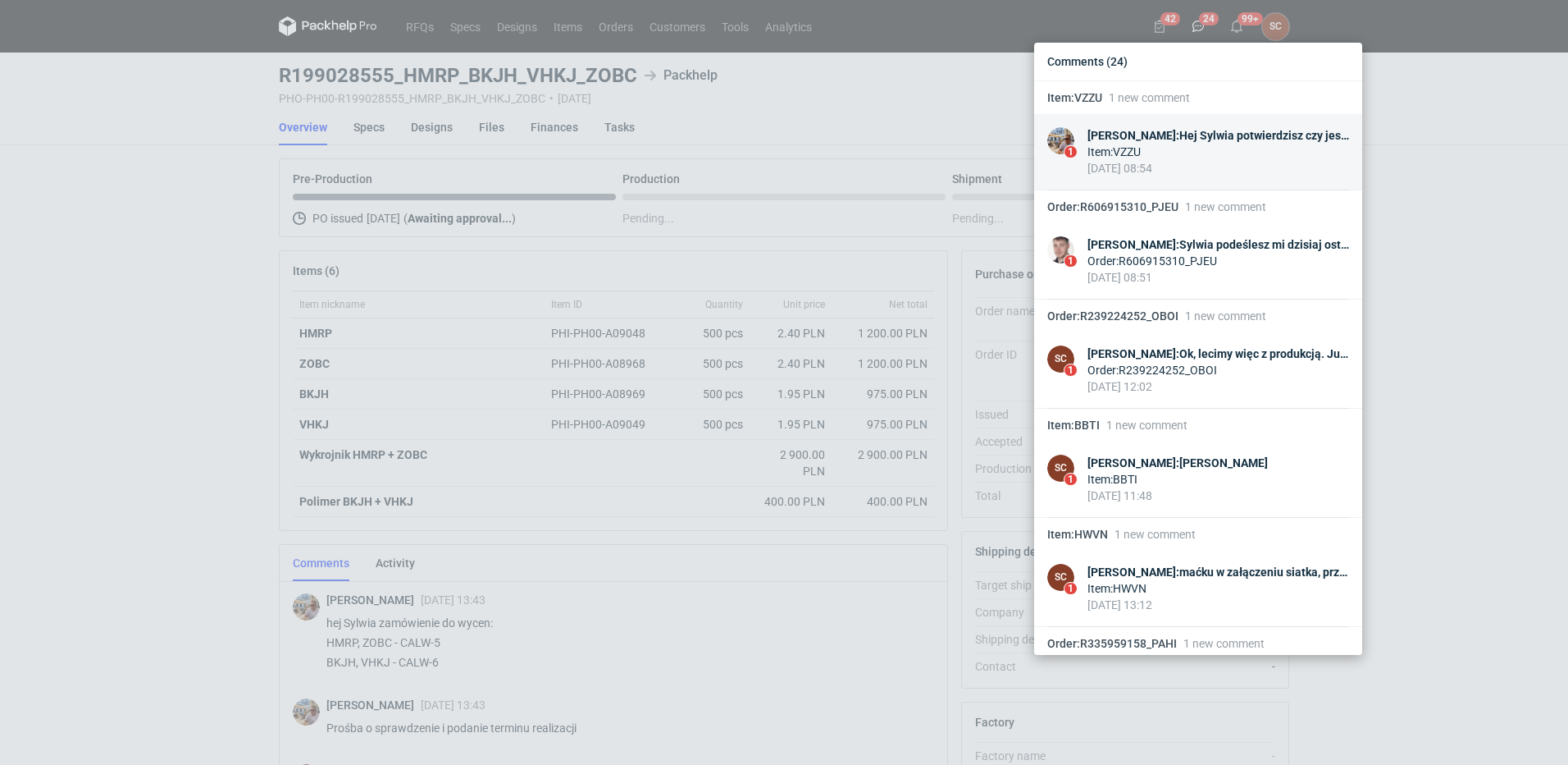
click at [1201, 124] on link "1 Michał Palasek : Hej Sylwia potwierdzisz czy jesteście w stanie wydrukować ca…" at bounding box center [1198, 152] width 328 height 76
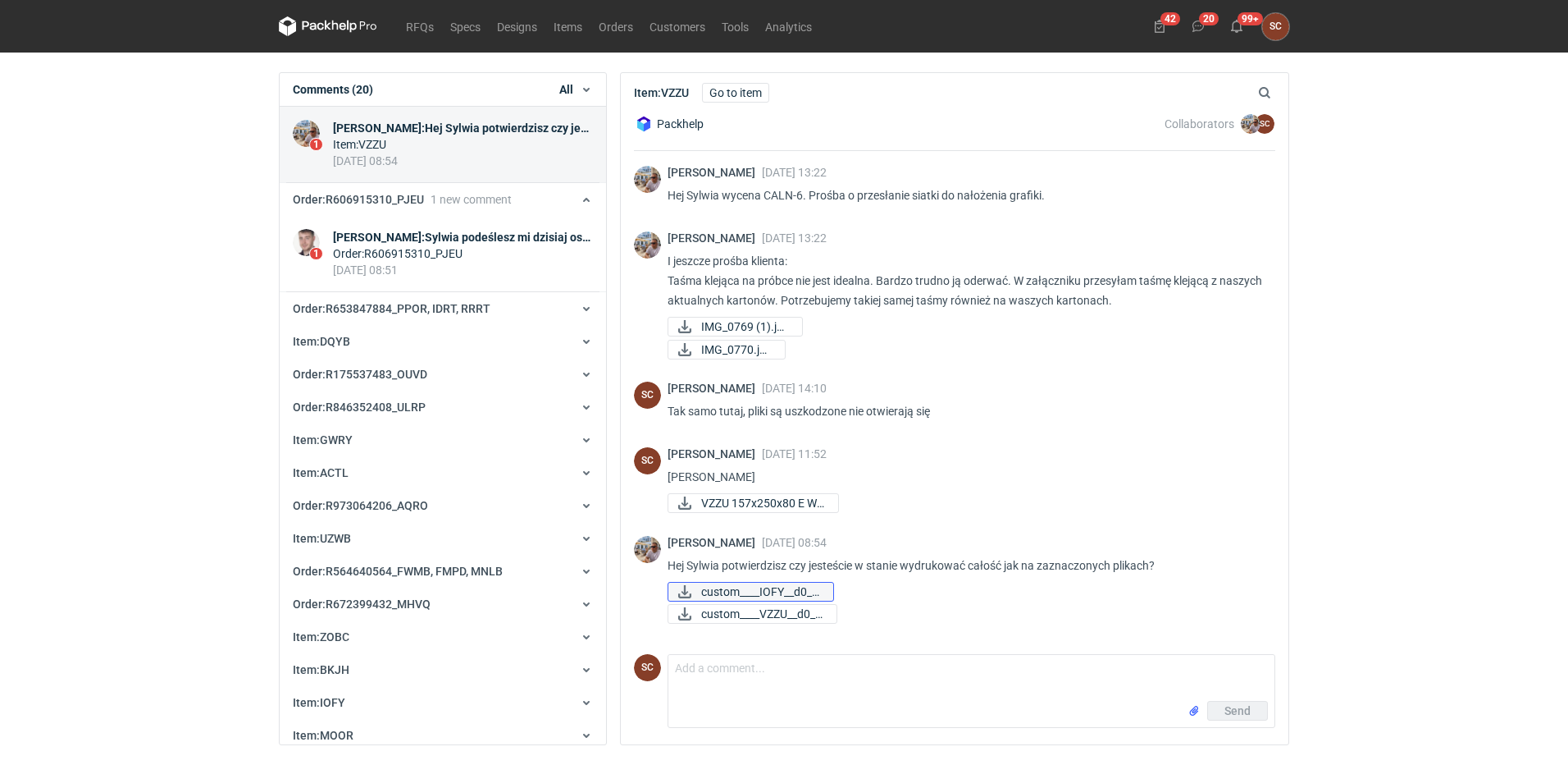
click at [796, 590] on span "custom____IOFY__d0__..." at bounding box center [761, 591] width 119 height 18
click at [744, 614] on span "custom____VZZU__d0__..." at bounding box center [763, 613] width 123 height 18
click at [759, 613] on span "custom____VZZU__d0__..." at bounding box center [763, 613] width 123 height 18
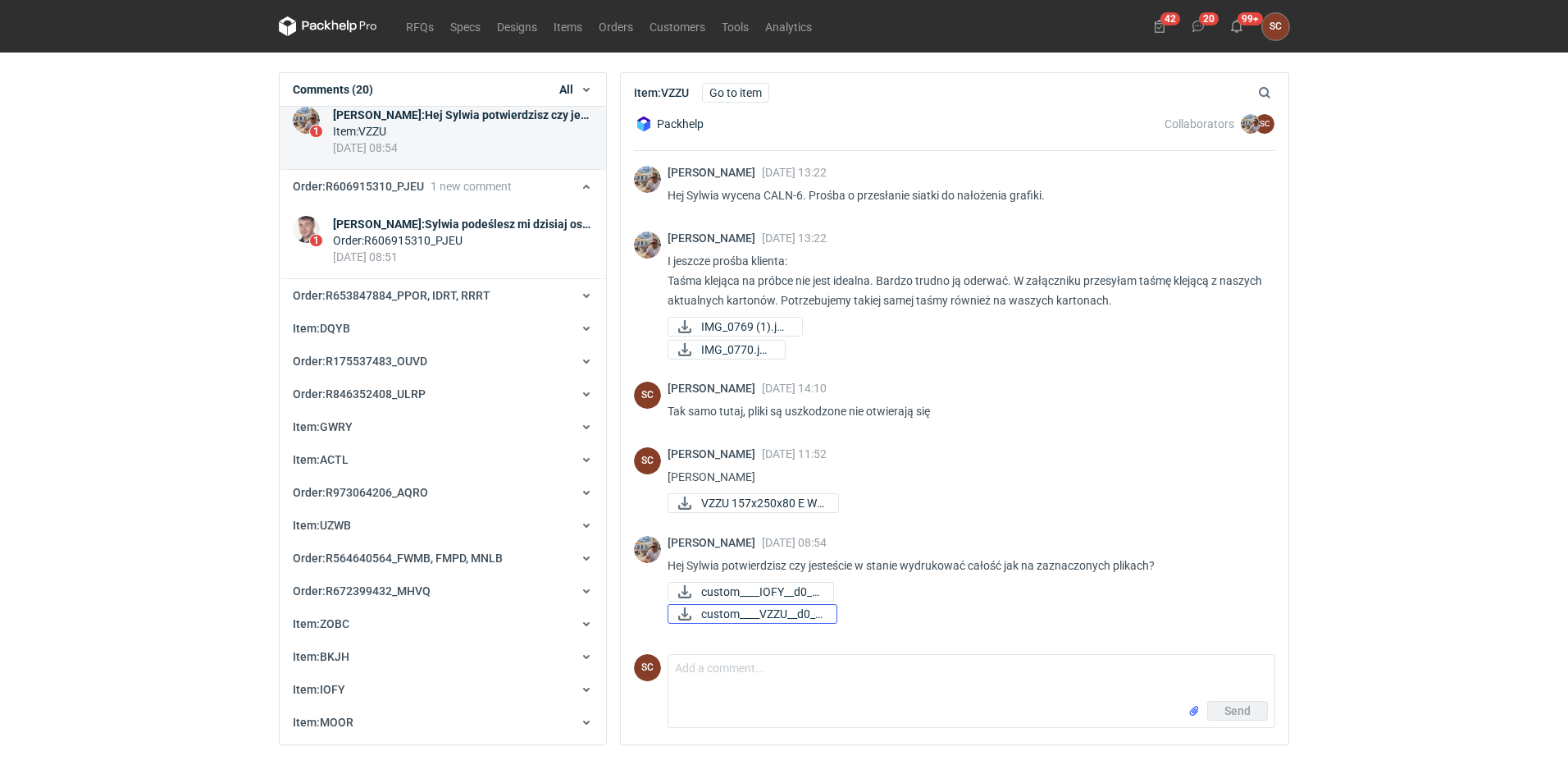
scroll to position [66, 0]
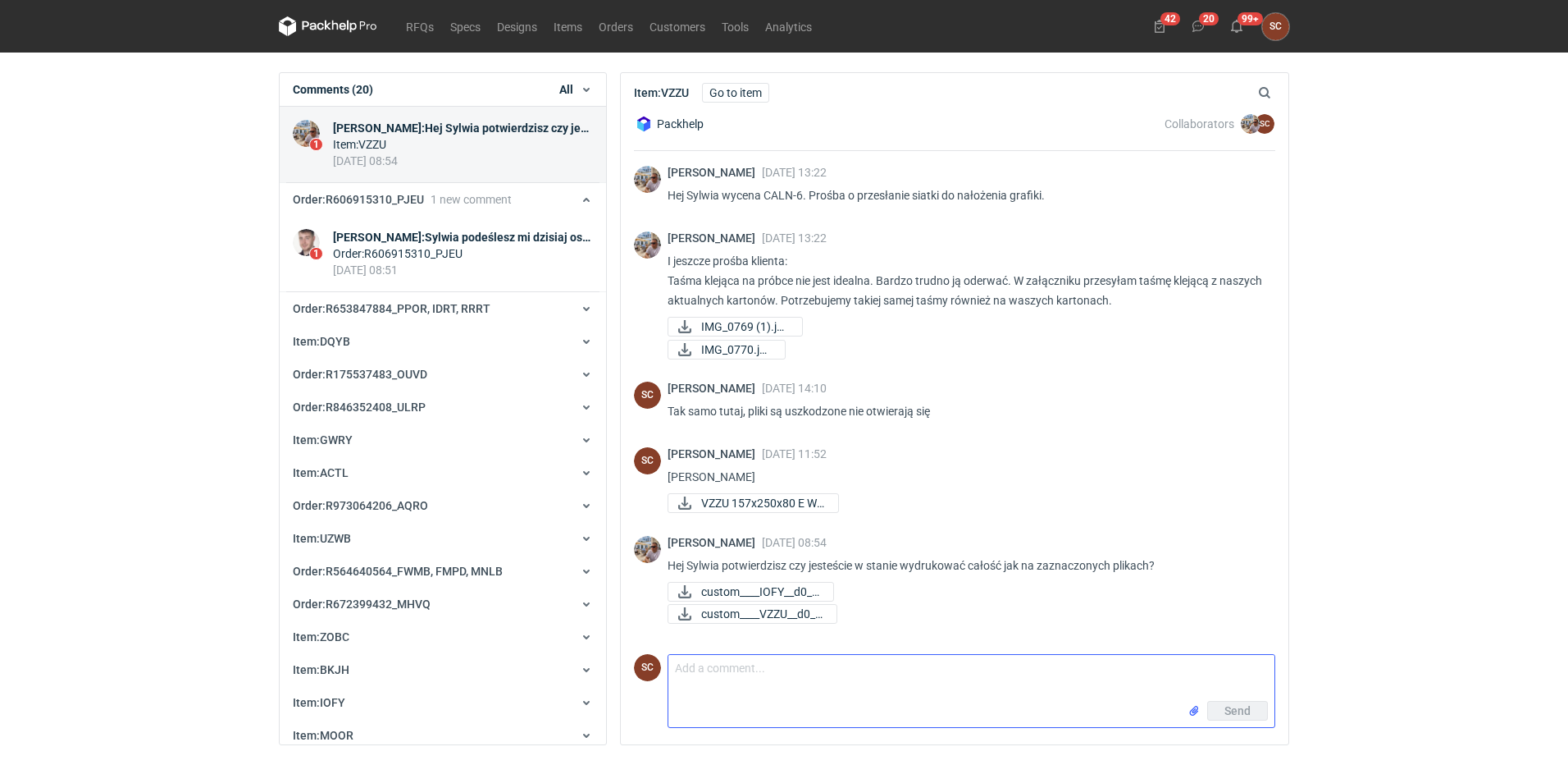
click at [757, 682] on textarea "Comment message" at bounding box center [971, 677] width 606 height 46
click at [899, 685] on textarea "Michał w sensie czy grafika jest w porządk?" at bounding box center [971, 677] width 606 height 46
type textarea "Michał w sensie czy grafika jest w porządku?"
click at [1229, 706] on span "Send" at bounding box center [1238, 710] width 26 height 11
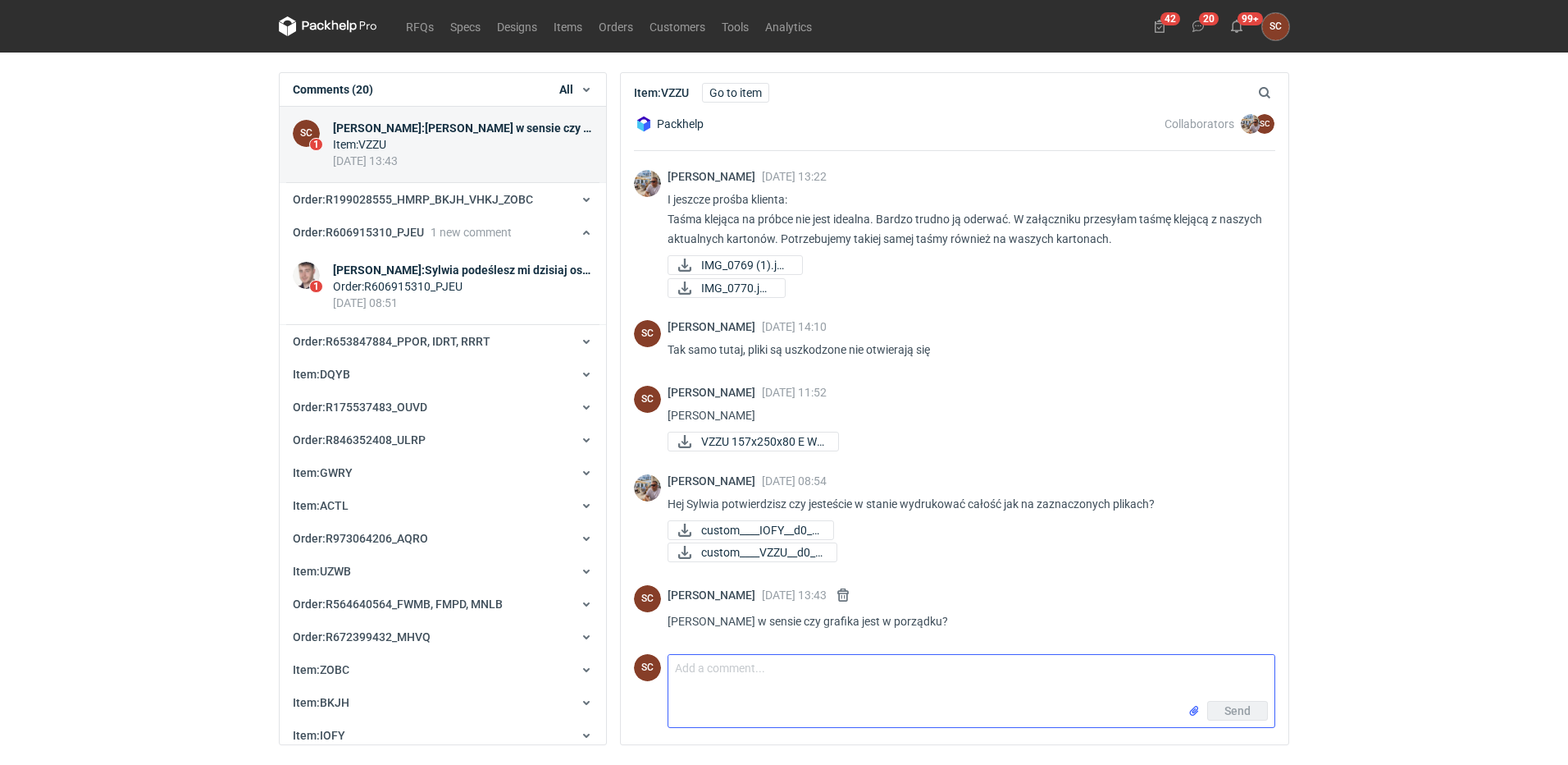
scroll to position [0, 0]
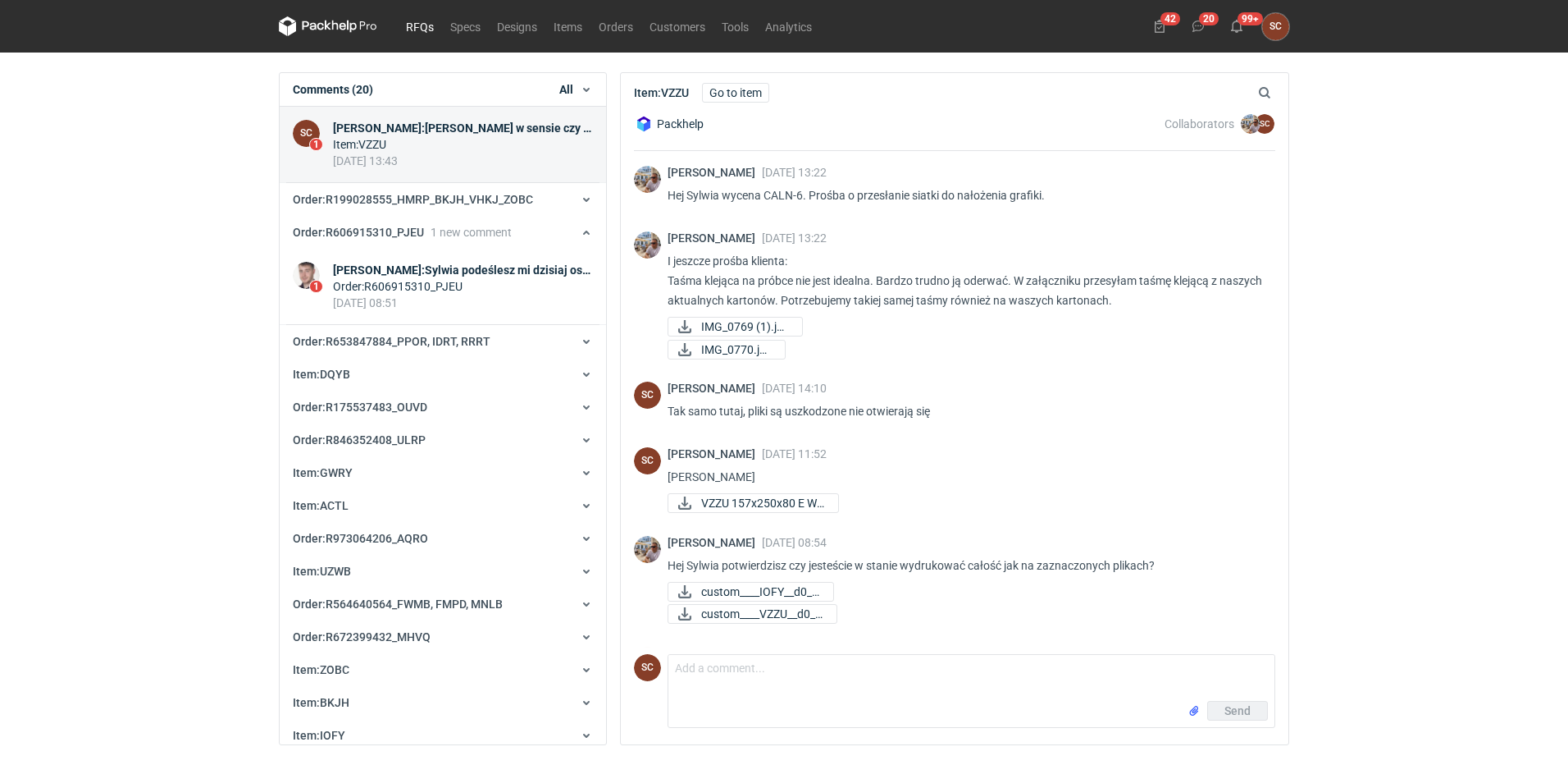
click at [421, 26] on link "RFQs" at bounding box center [420, 25] width 44 height 20
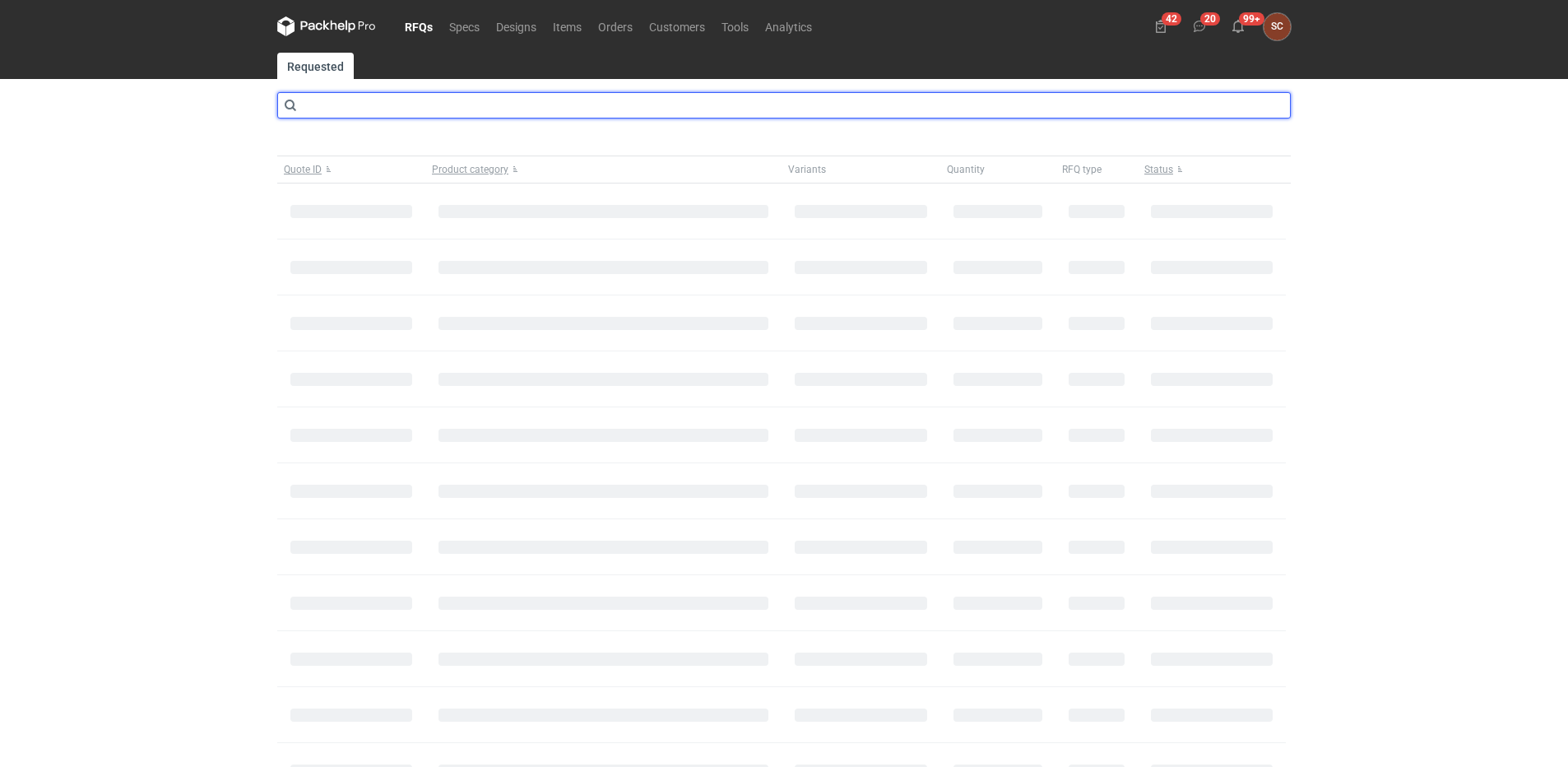
click at [371, 111] on input "text" at bounding box center [784, 105] width 1014 height 26
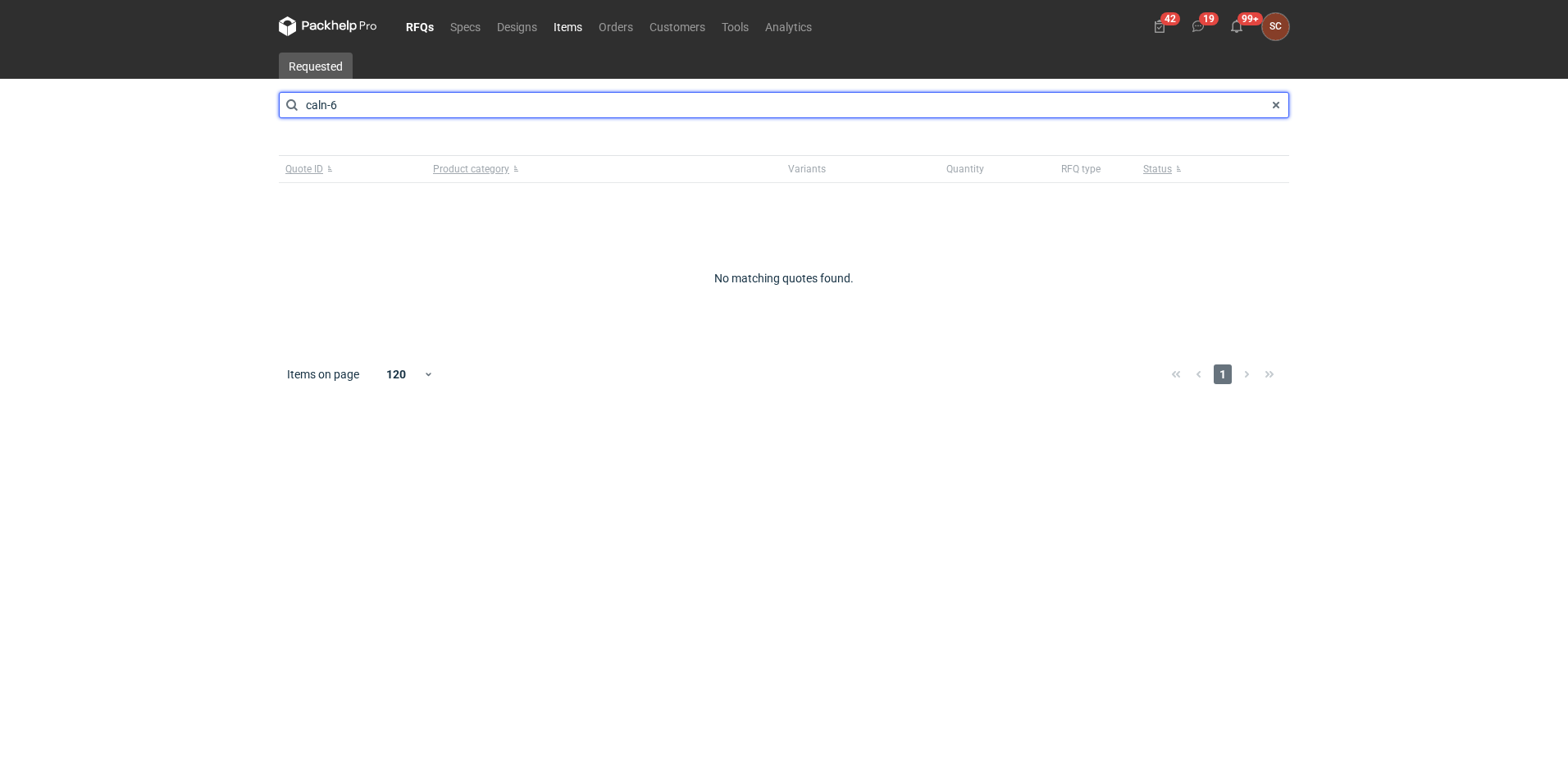
type input "caln-6"
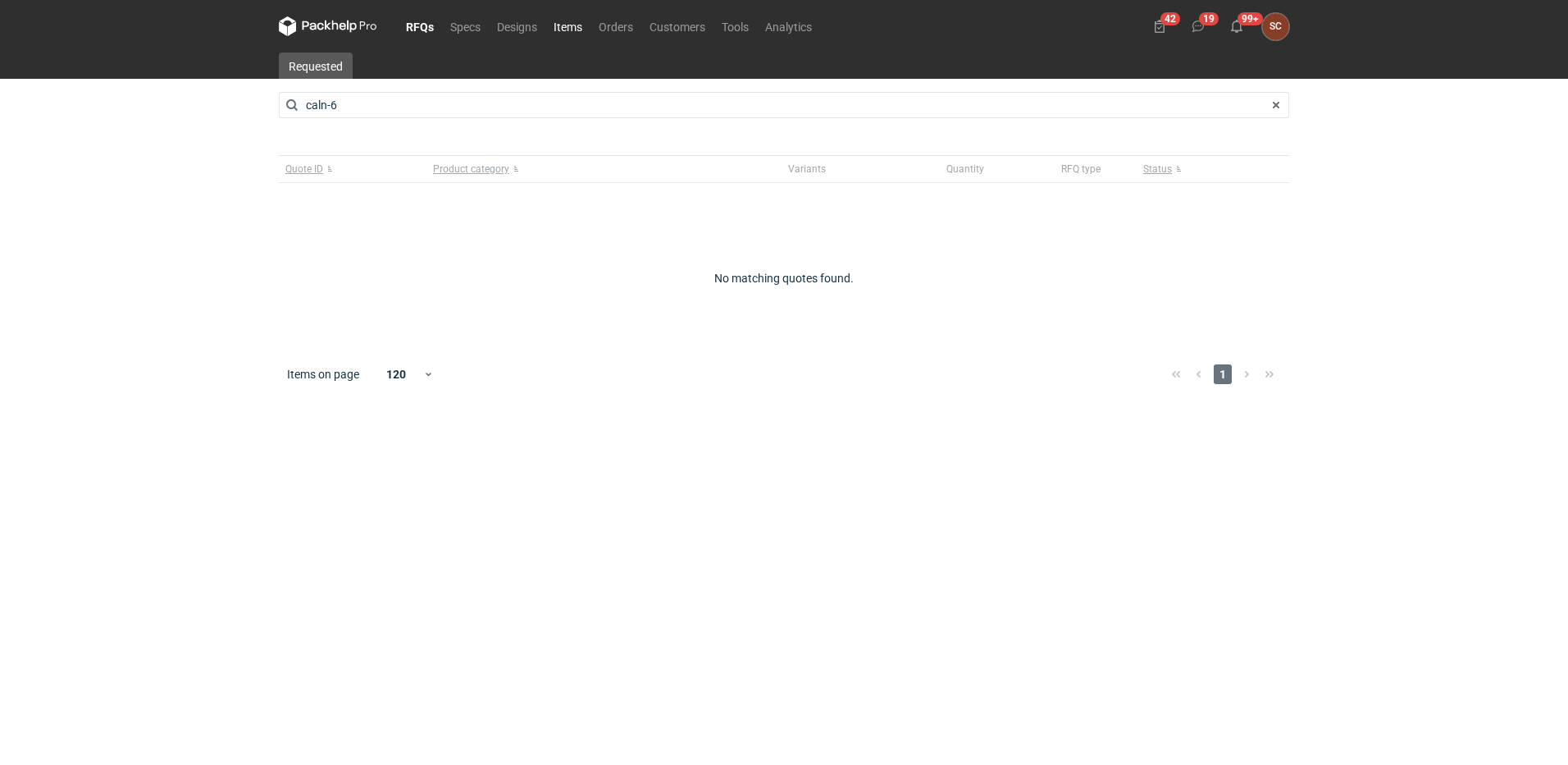
click at [581, 28] on link "Items" at bounding box center [569, 25] width 45 height 20
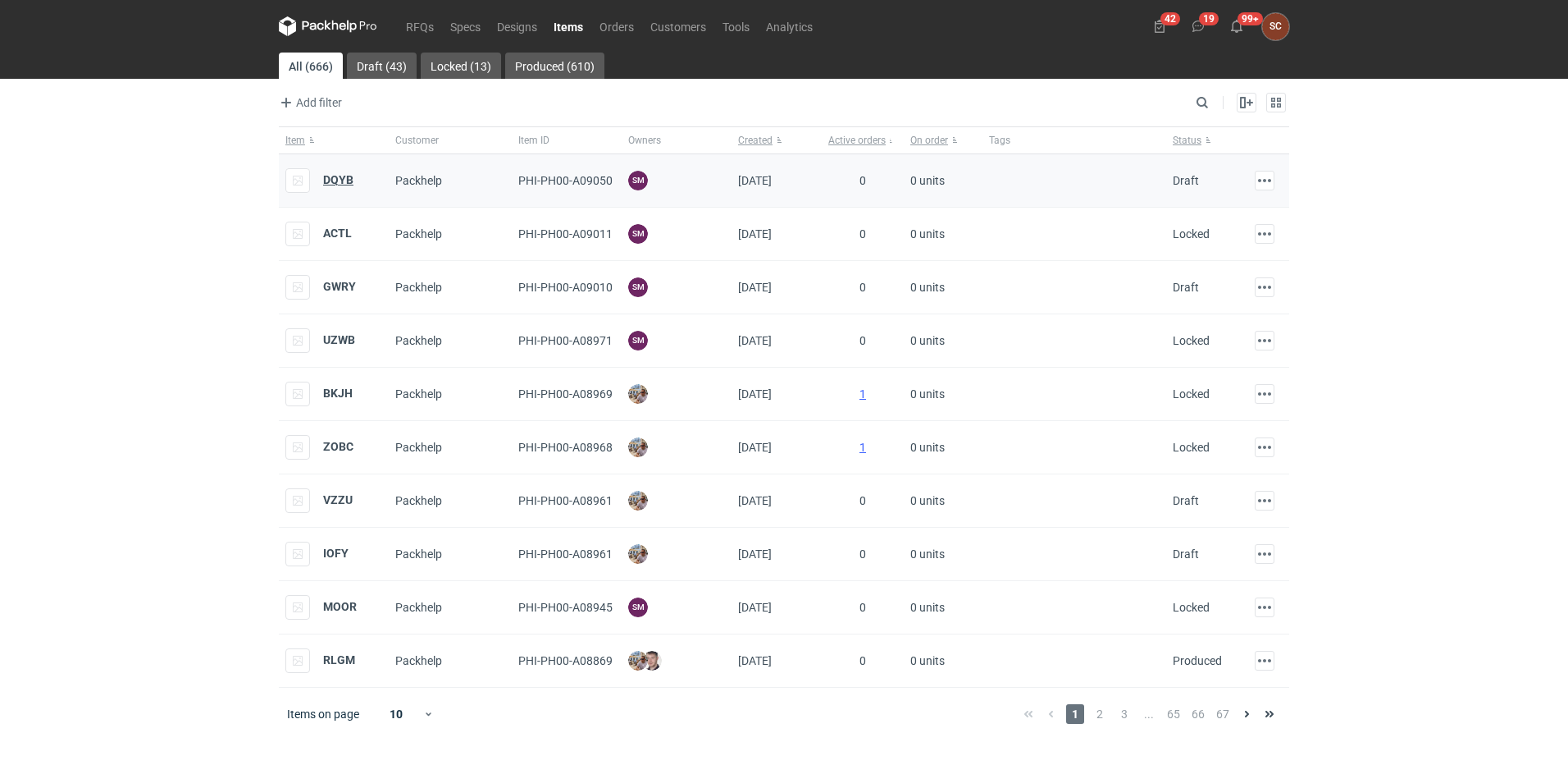
click at [333, 184] on strong "DQYB" at bounding box center [338, 180] width 30 height 13
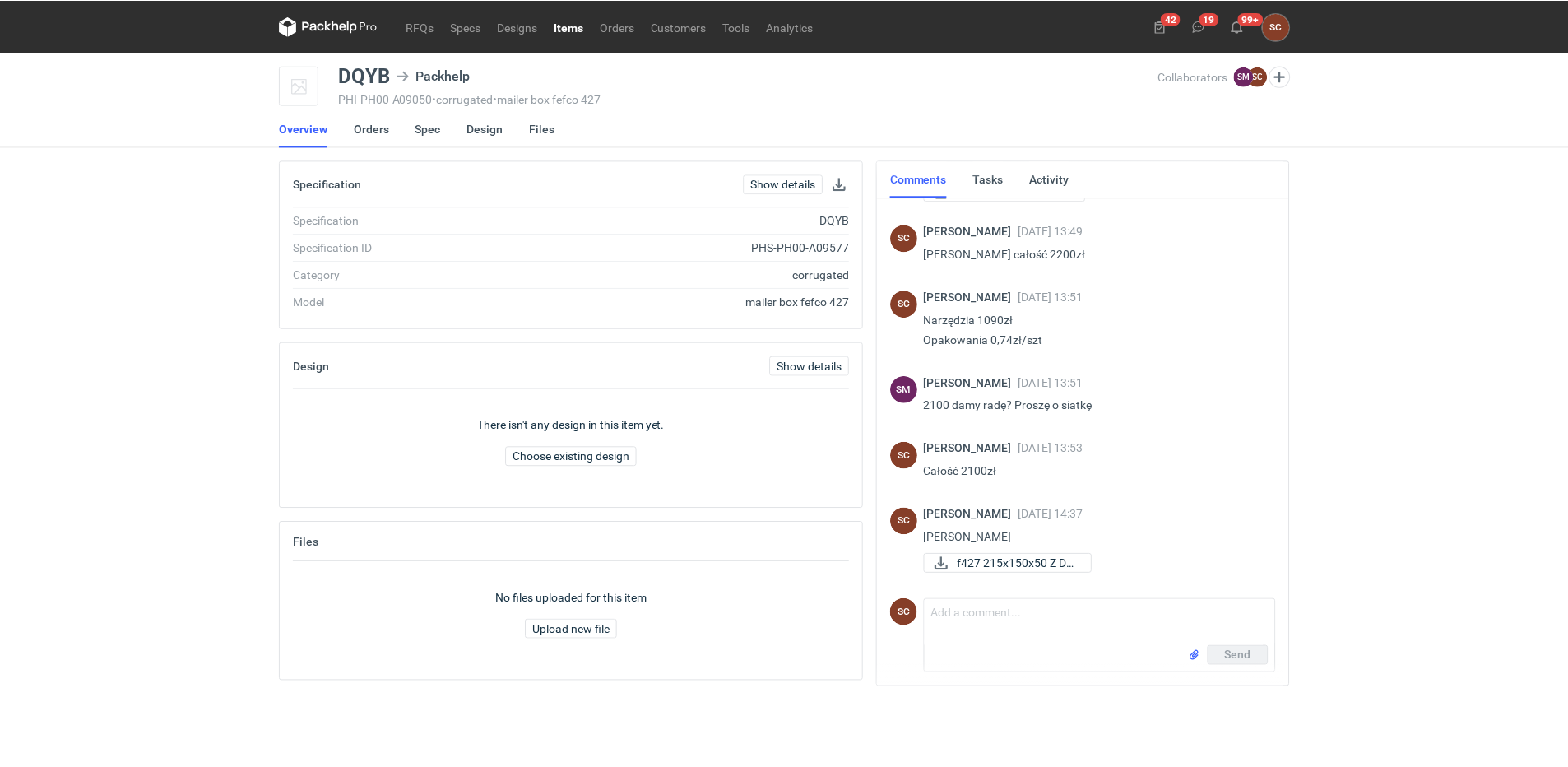
scroll to position [95, 0]
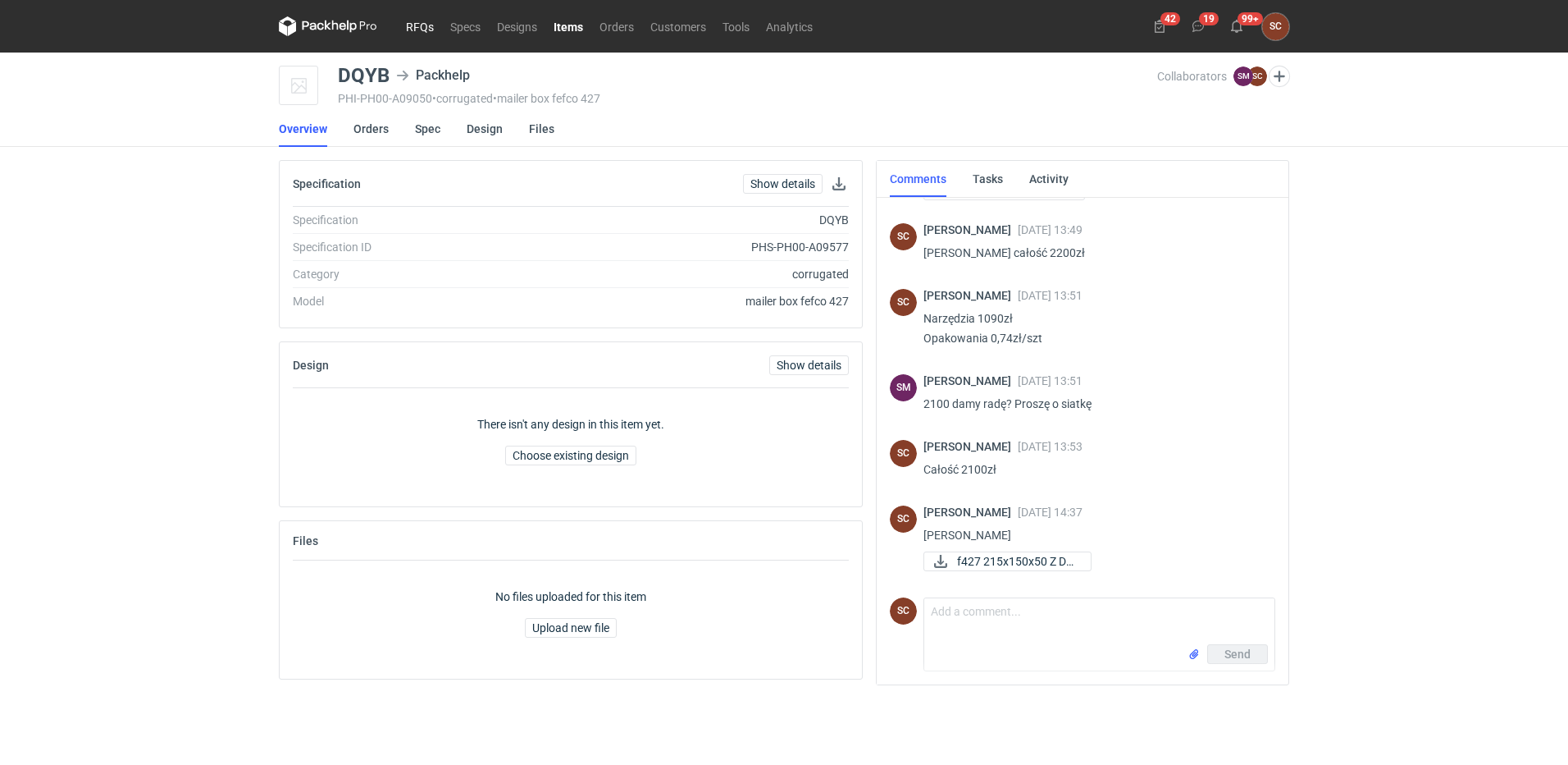
click at [420, 23] on link "RFQs" at bounding box center [420, 25] width 44 height 20
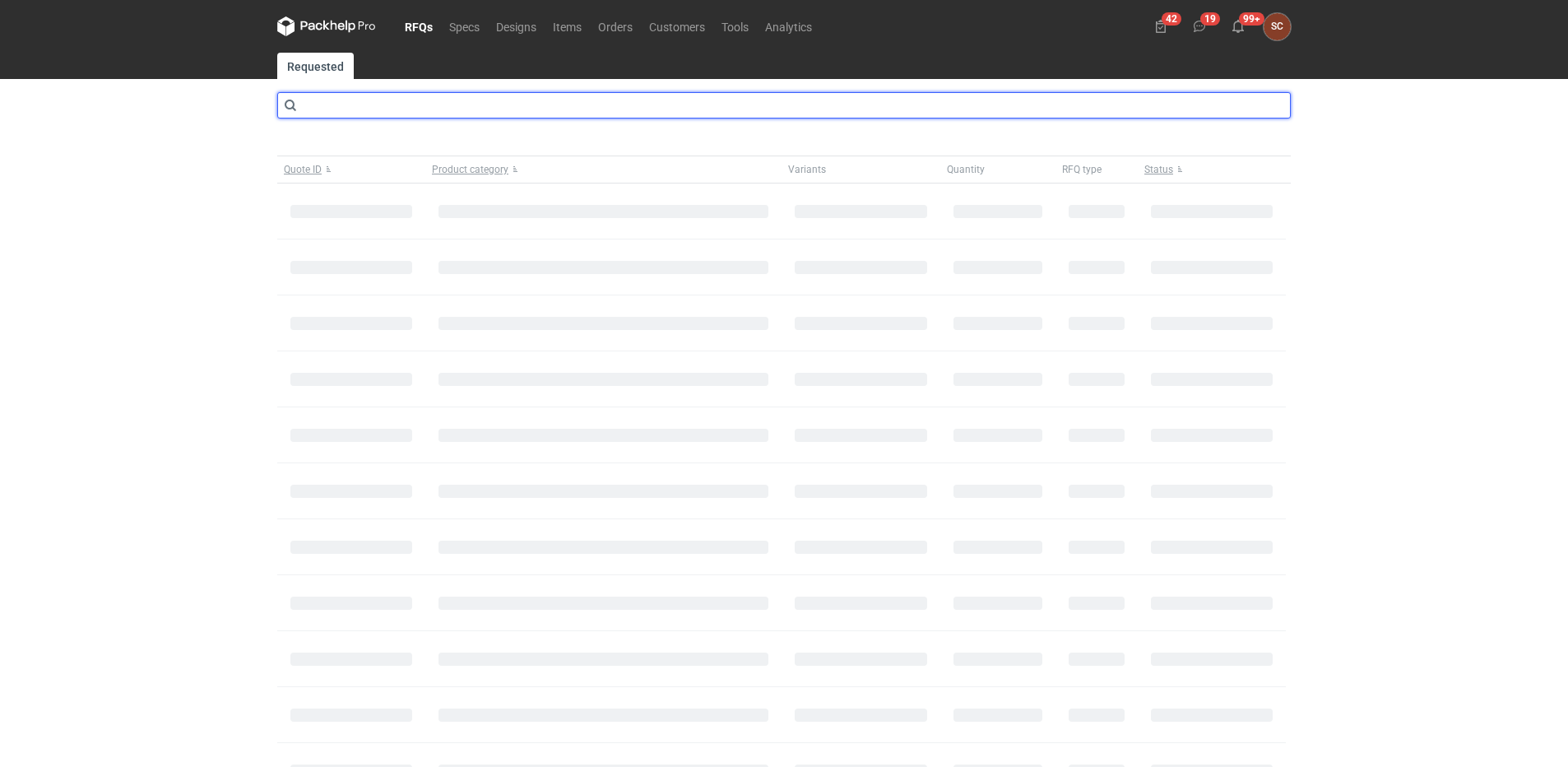
click at [351, 107] on input "text" at bounding box center [784, 105] width 1014 height 26
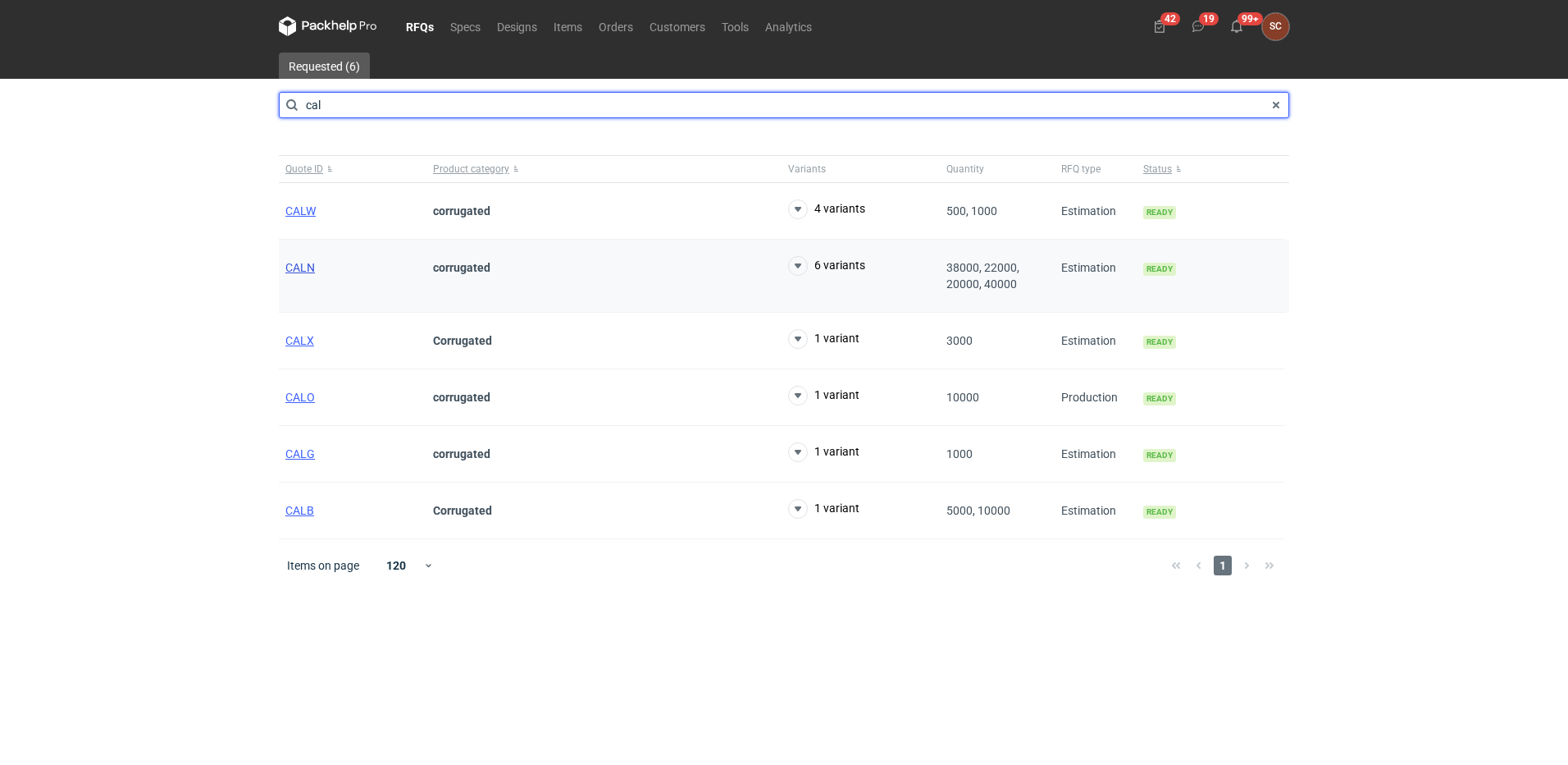
type input "cal"
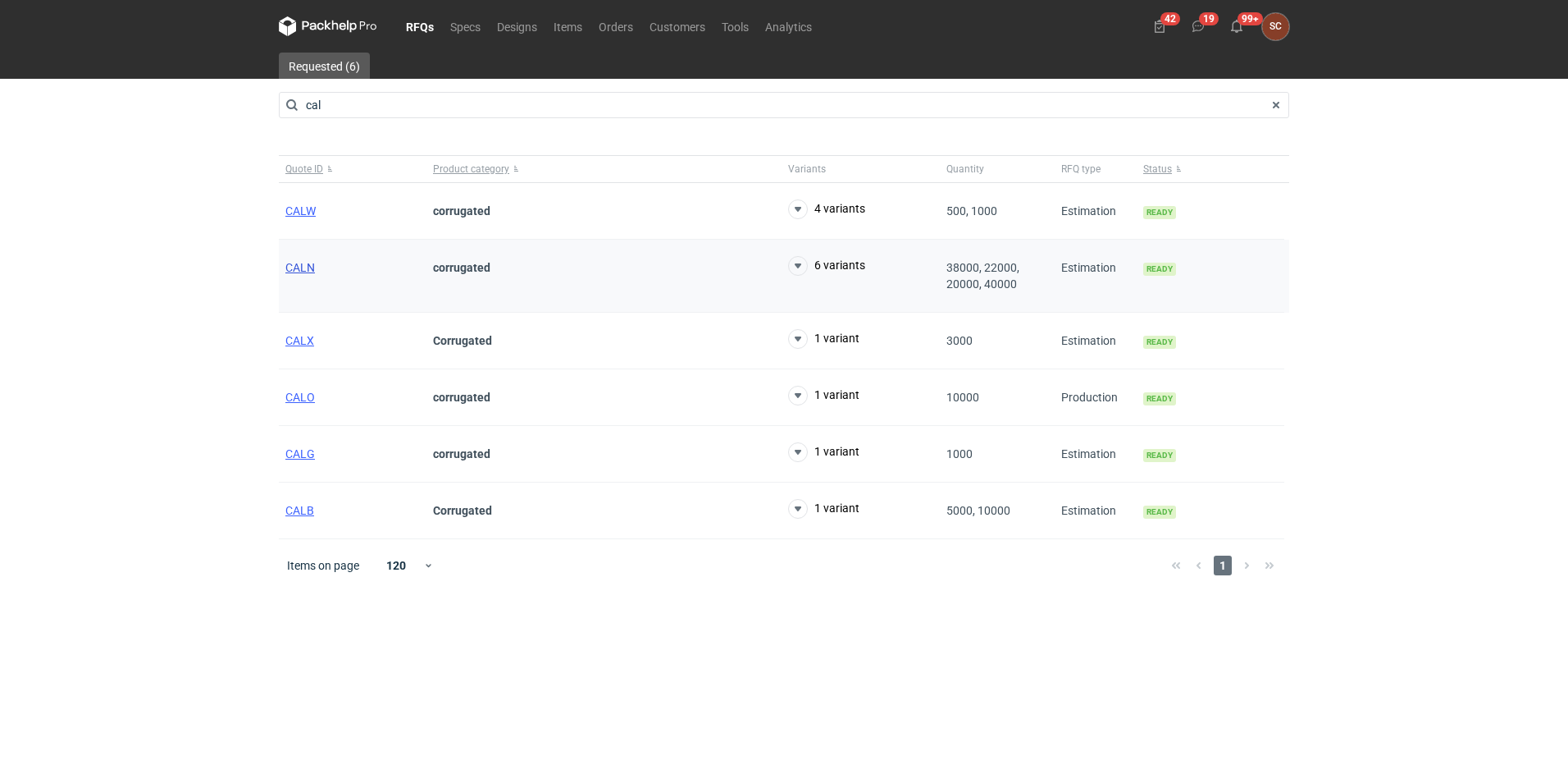
click at [289, 267] on span "CALN" at bounding box center [300, 268] width 29 height 13
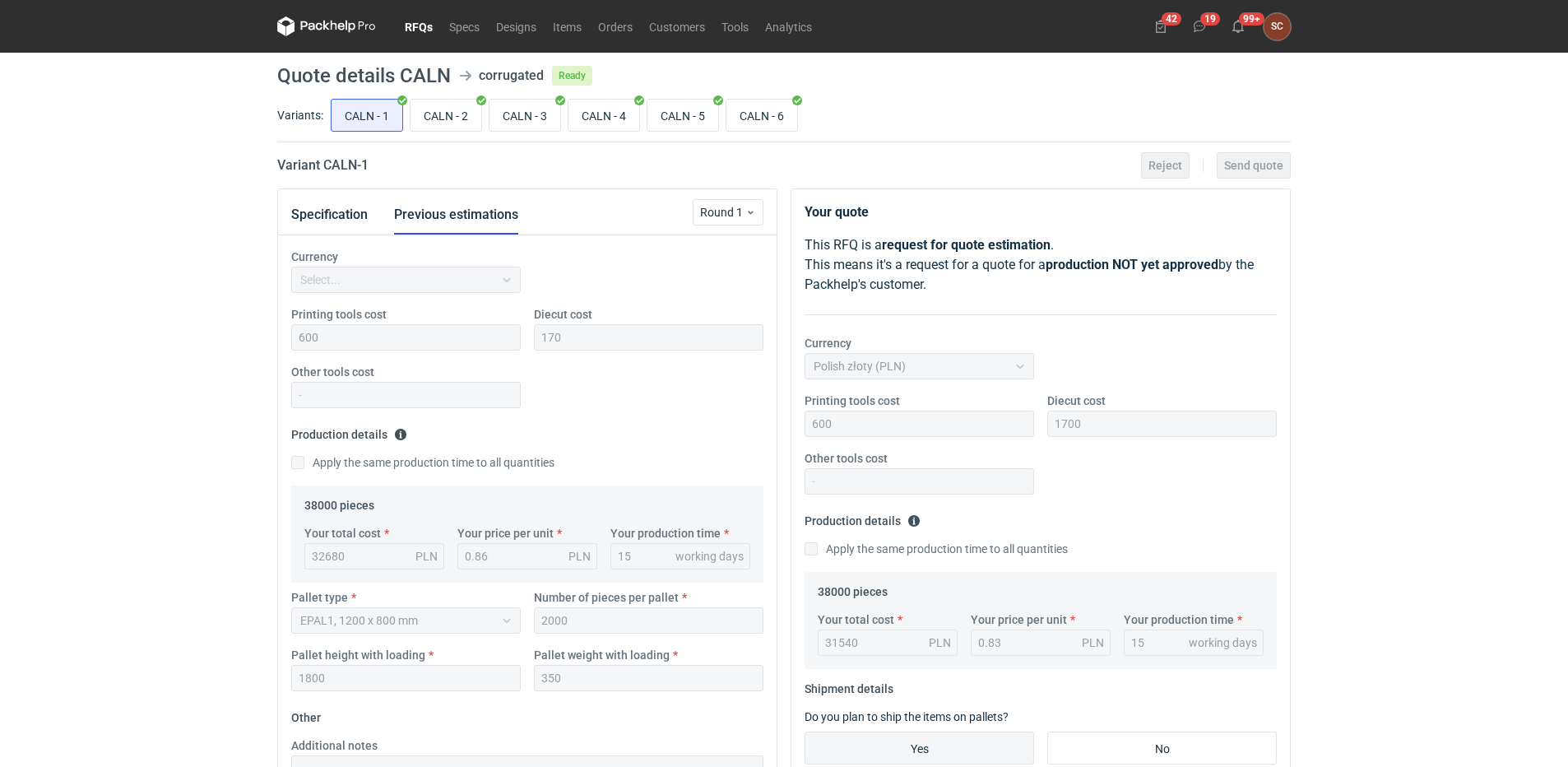
scroll to position [259, 0]
click at [775, 112] on input "CALN - 6" at bounding box center [761, 114] width 71 height 31
radio input "true"
drag, startPoint x: 339, startPoint y: 214, endPoint x: 360, endPoint y: 229, distance: 25.8
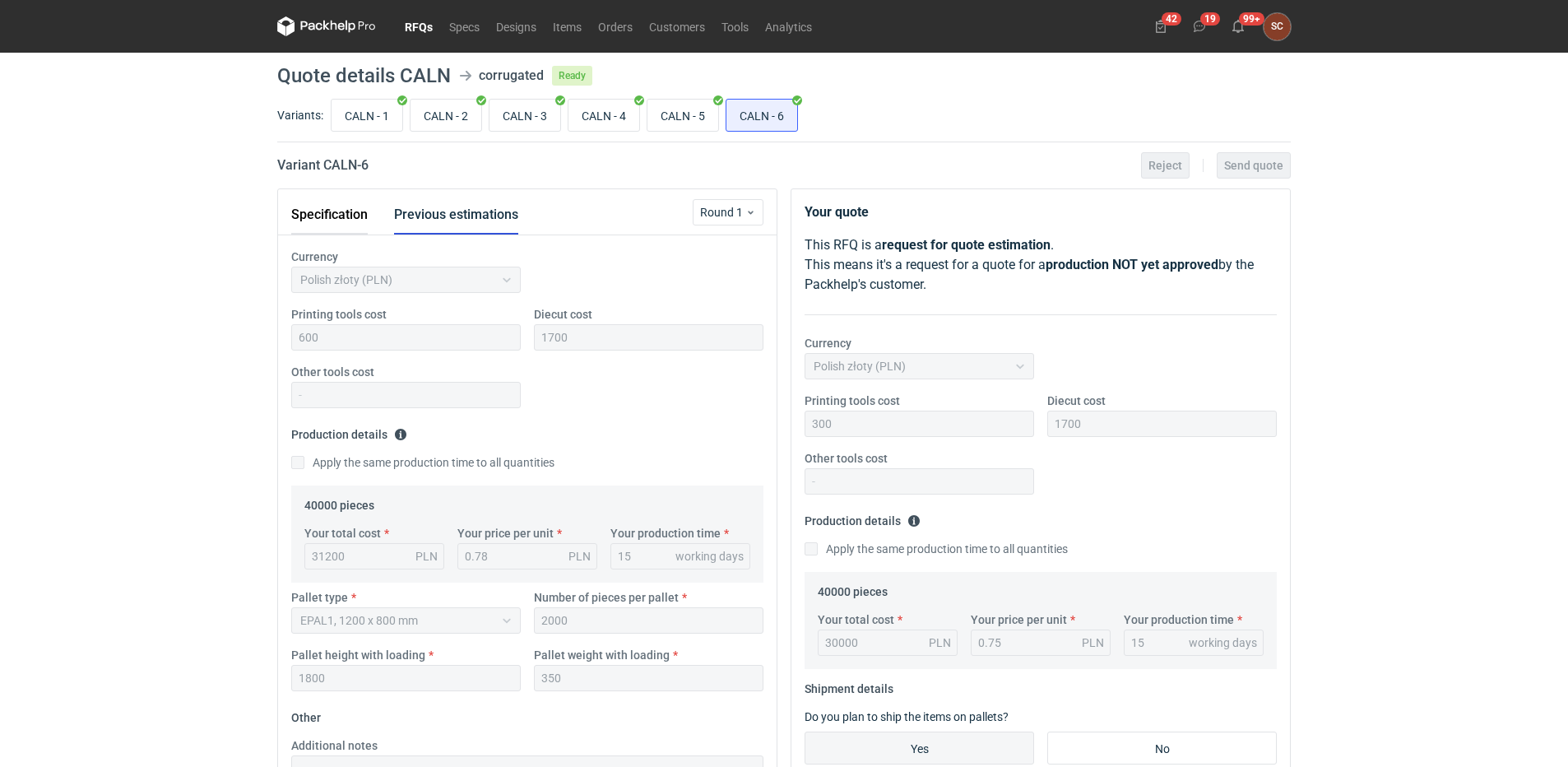
click at [339, 212] on button "Specification" at bounding box center [329, 215] width 77 height 40
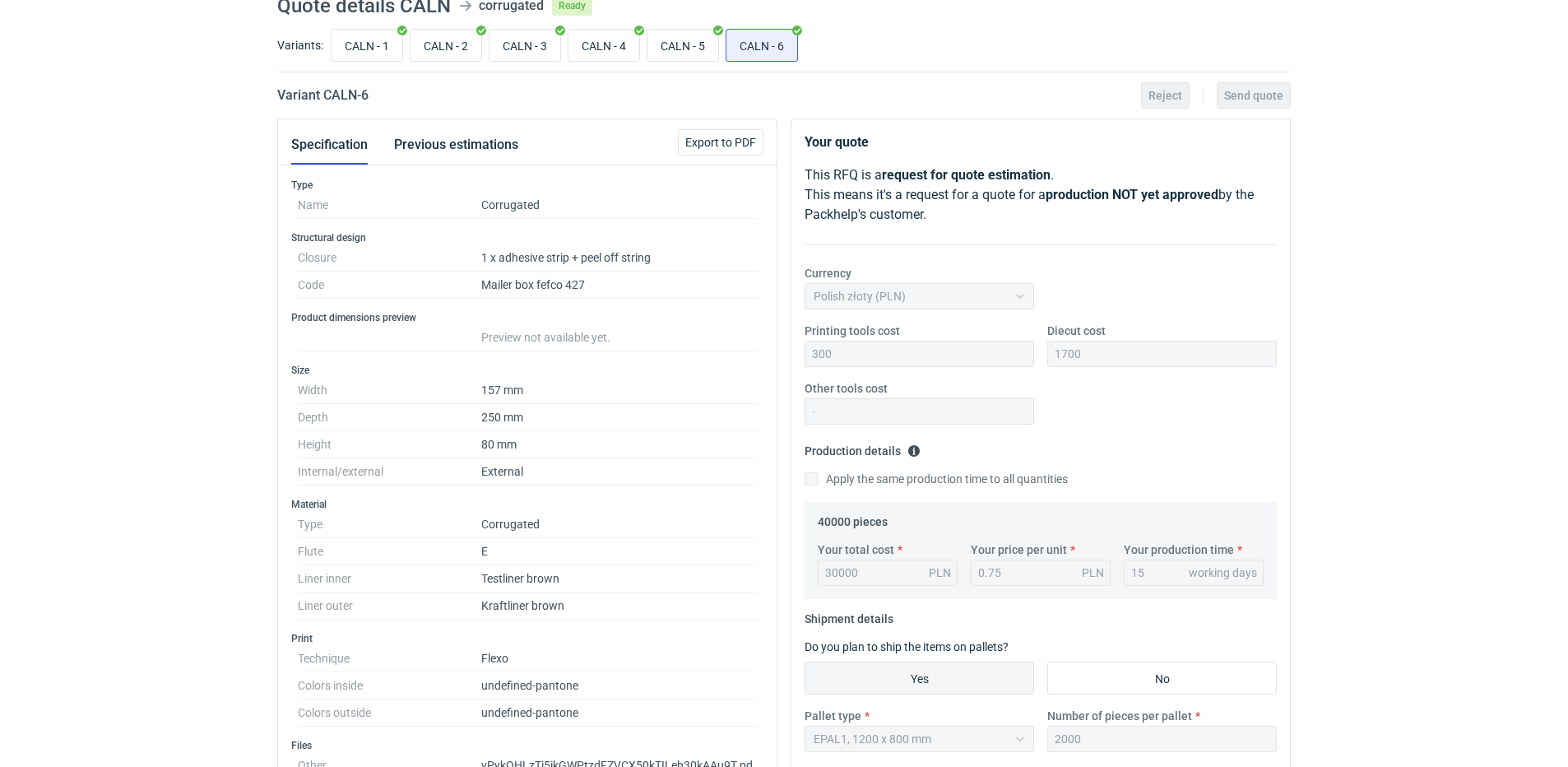
scroll to position [0, 0]
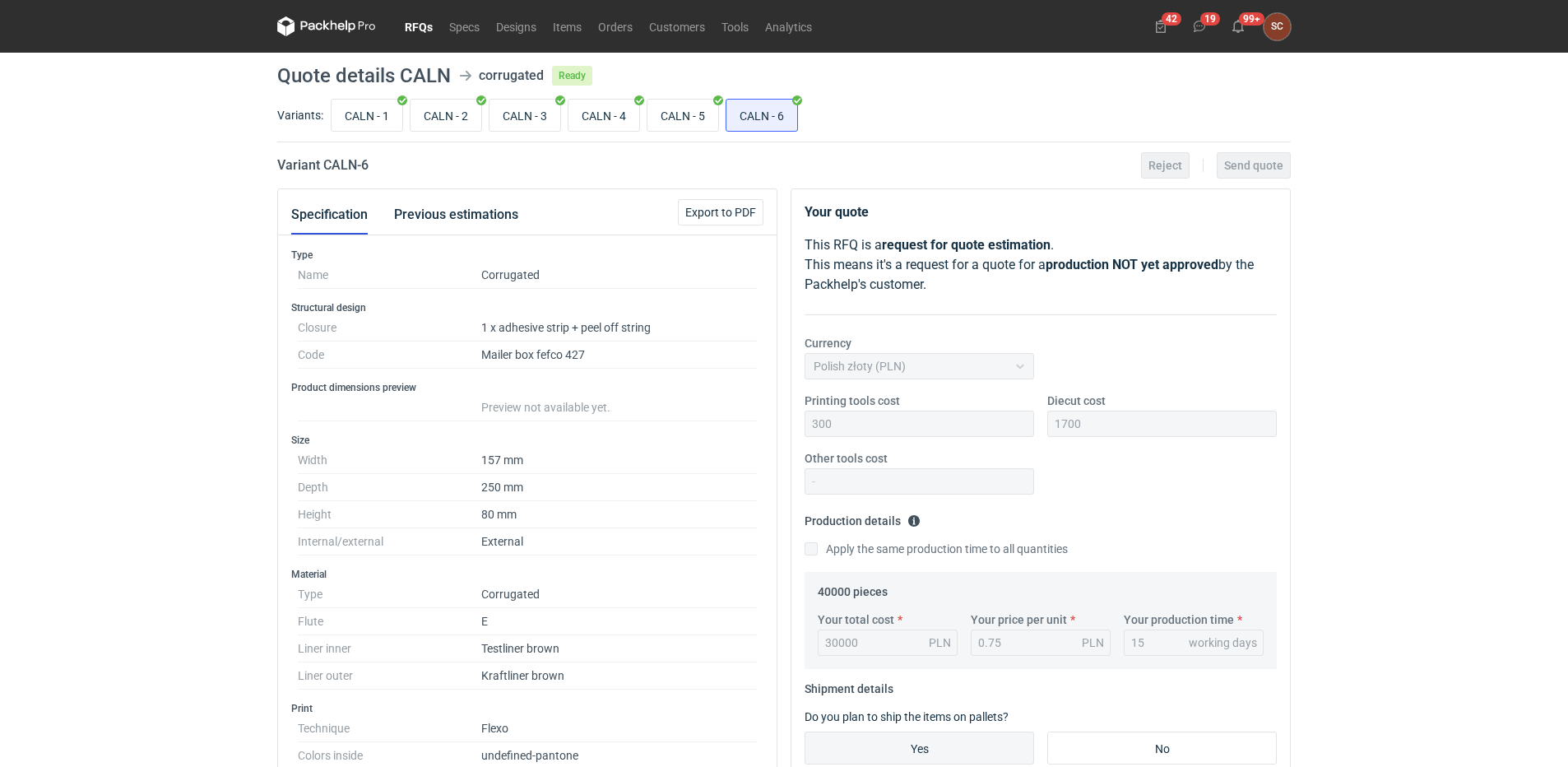
click at [424, 29] on link "RFQs" at bounding box center [418, 26] width 44 height 20
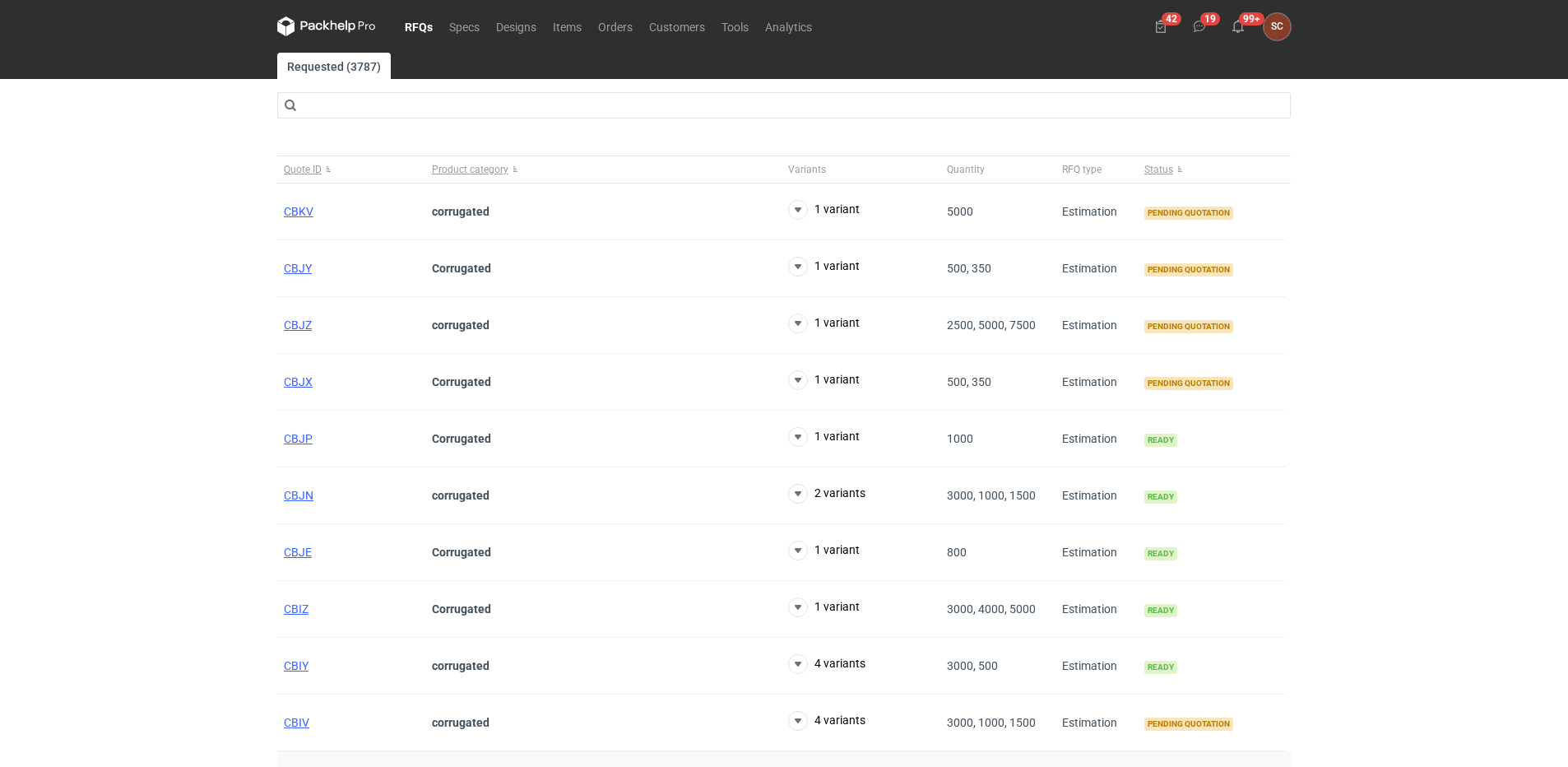
scroll to position [165, 0]
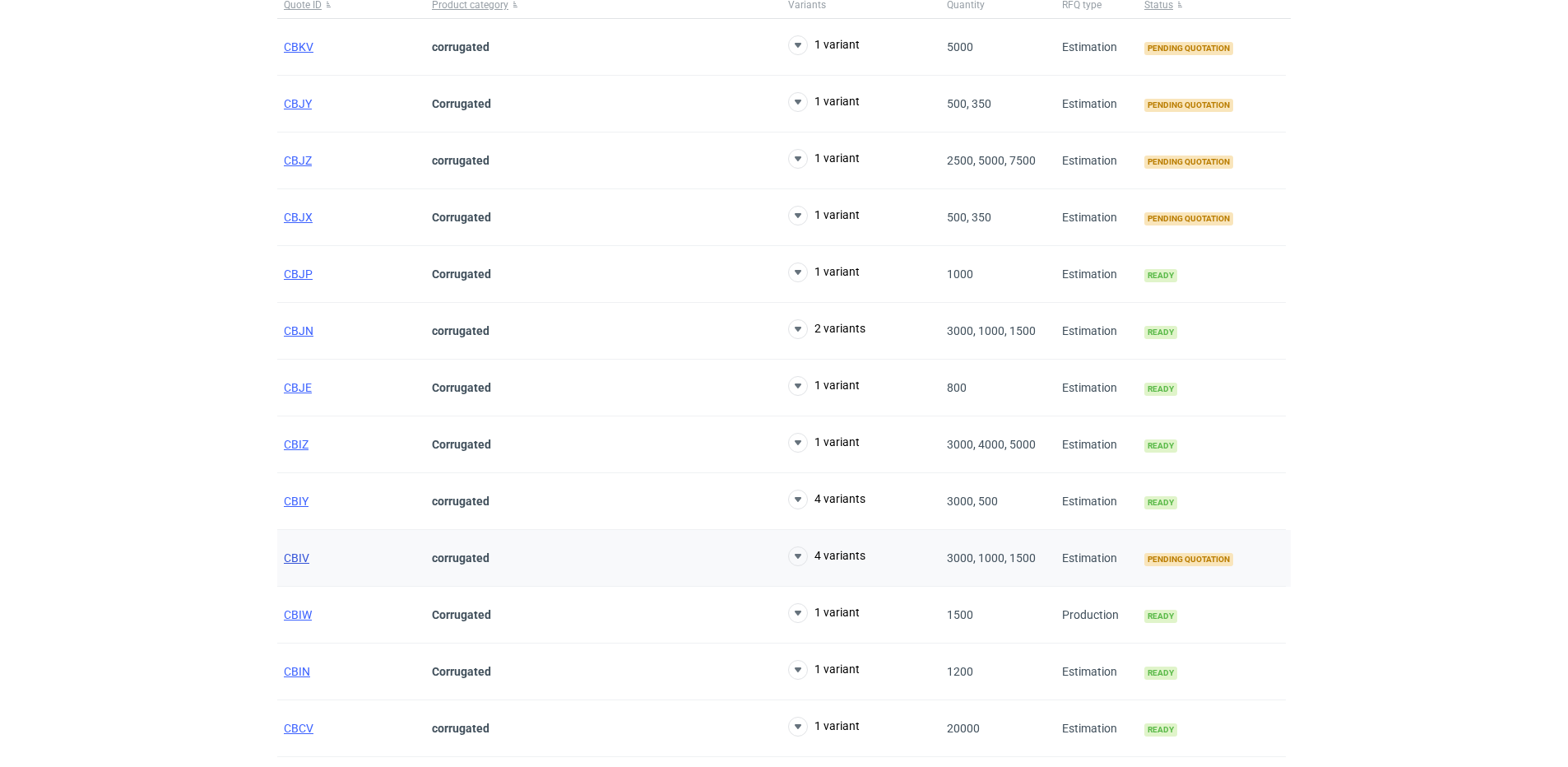
click at [287, 552] on span "CBIV" at bounding box center [296, 558] width 26 height 13
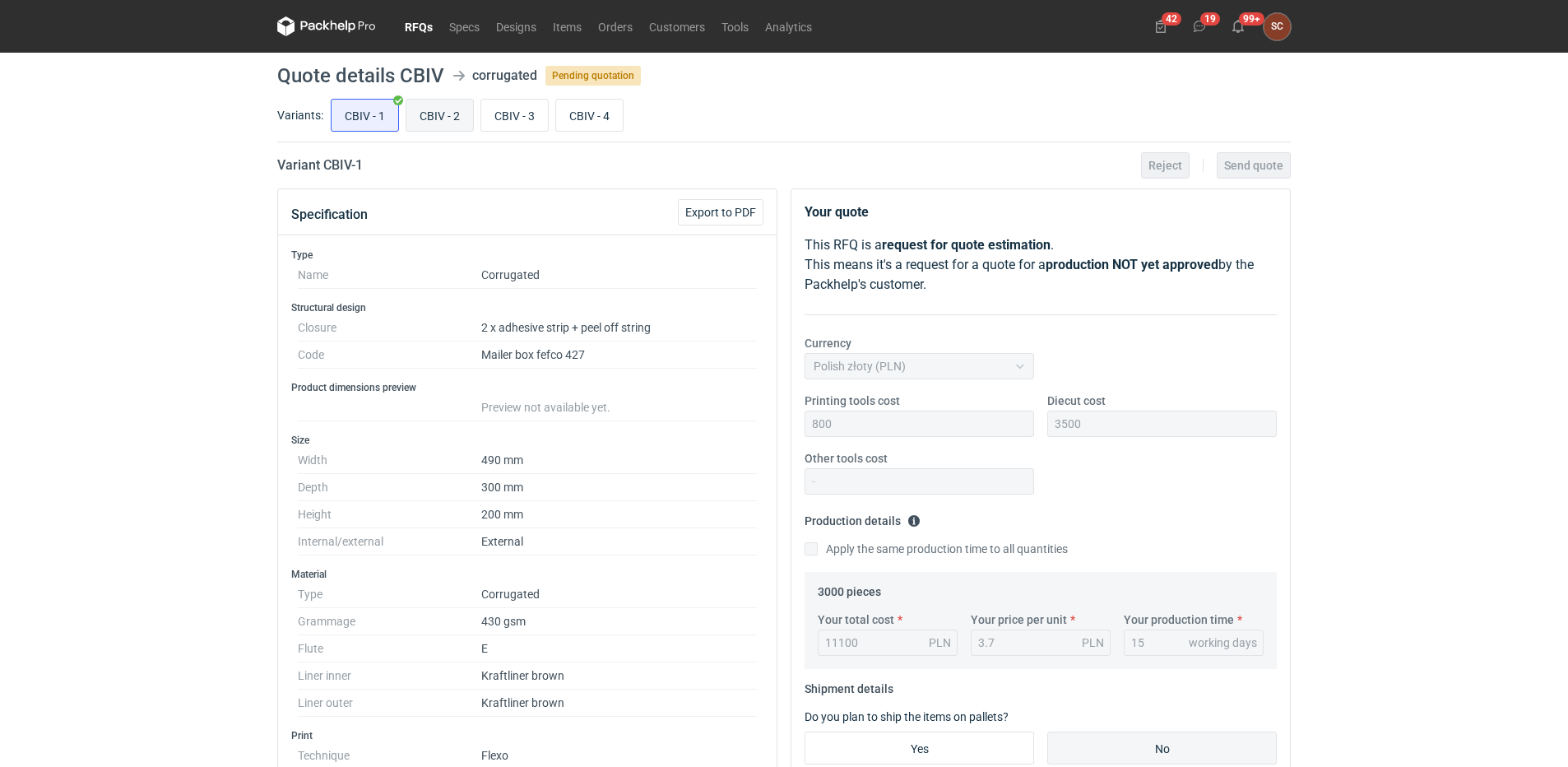
click at [432, 118] on input "CBIV - 2" at bounding box center [440, 114] width 66 height 31
radio input "true"
click at [534, 116] on input "CBIV - 3" at bounding box center [514, 114] width 66 height 31
radio input "true"
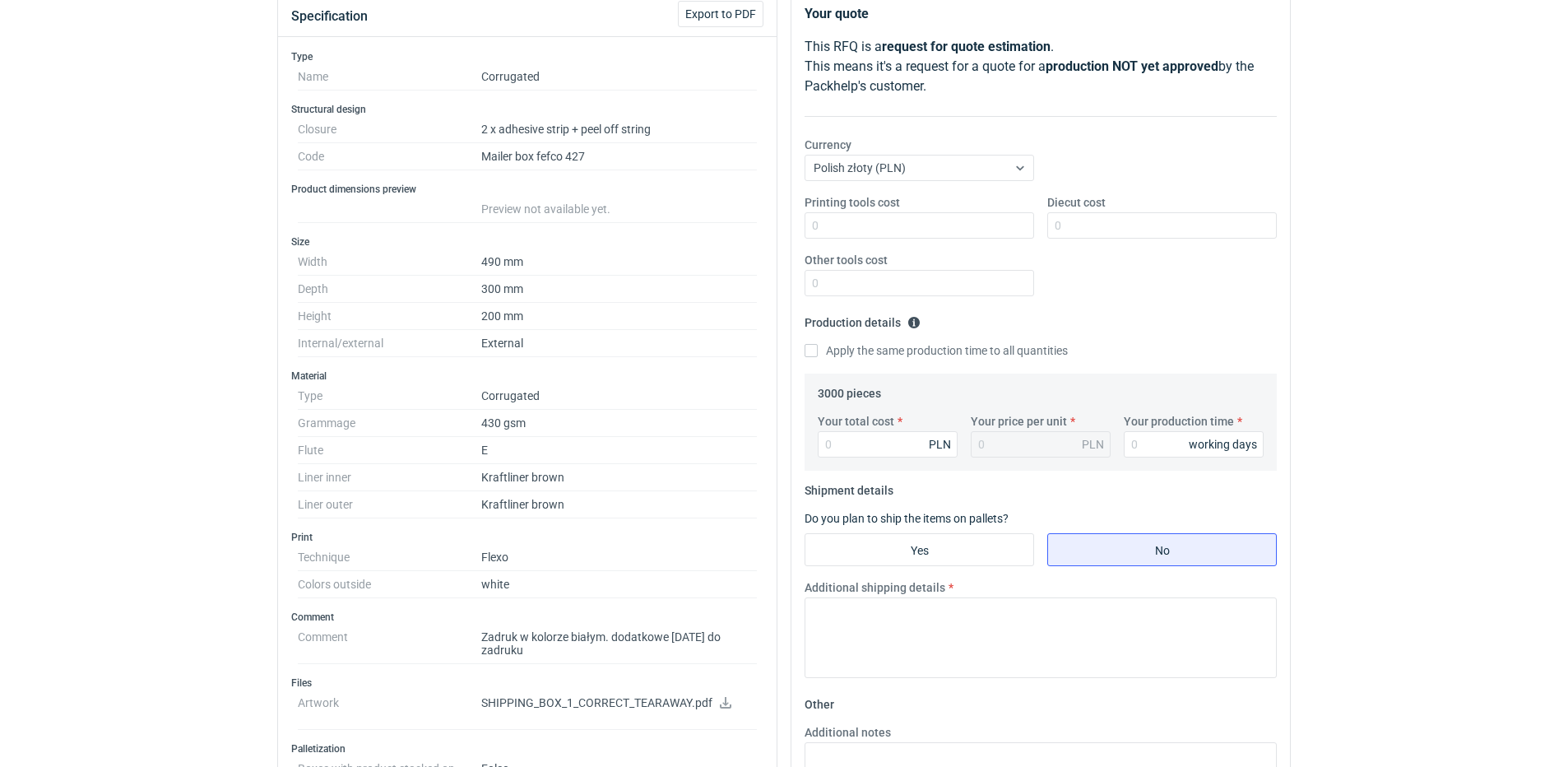
scroll to position [247, 0]
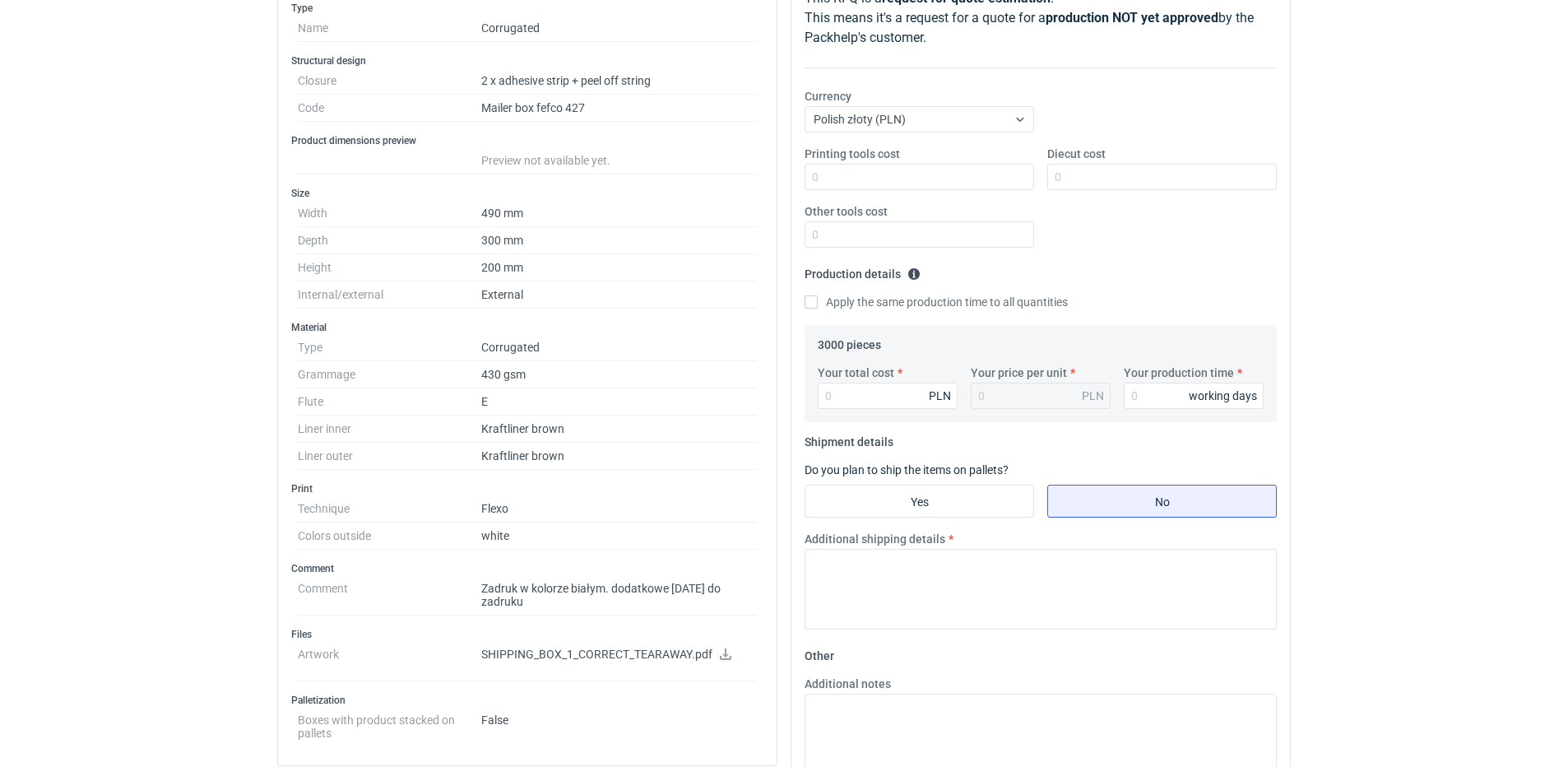
click at [728, 649] on icon at bounding box center [725, 654] width 13 height 11
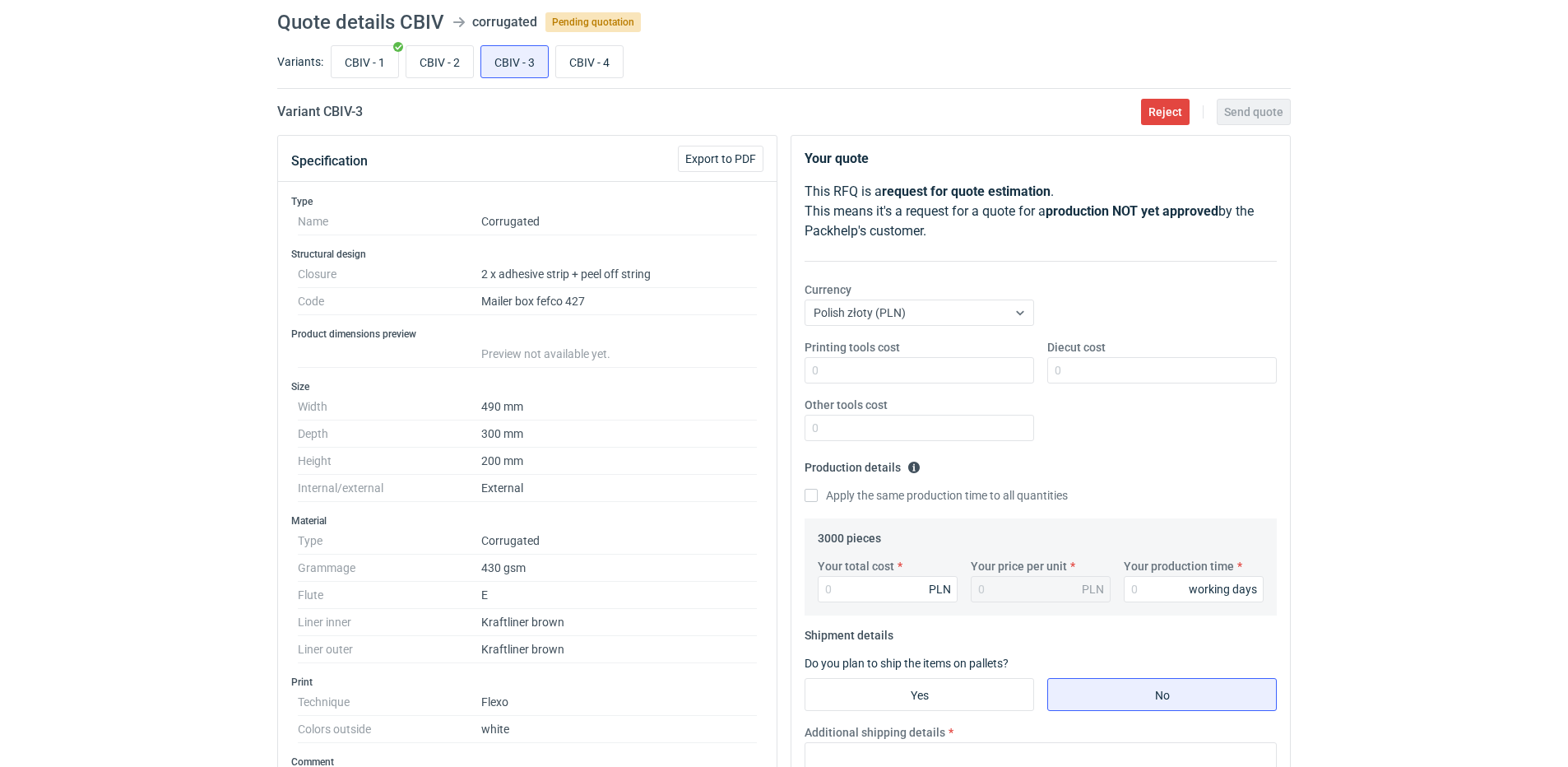
scroll to position [0, 0]
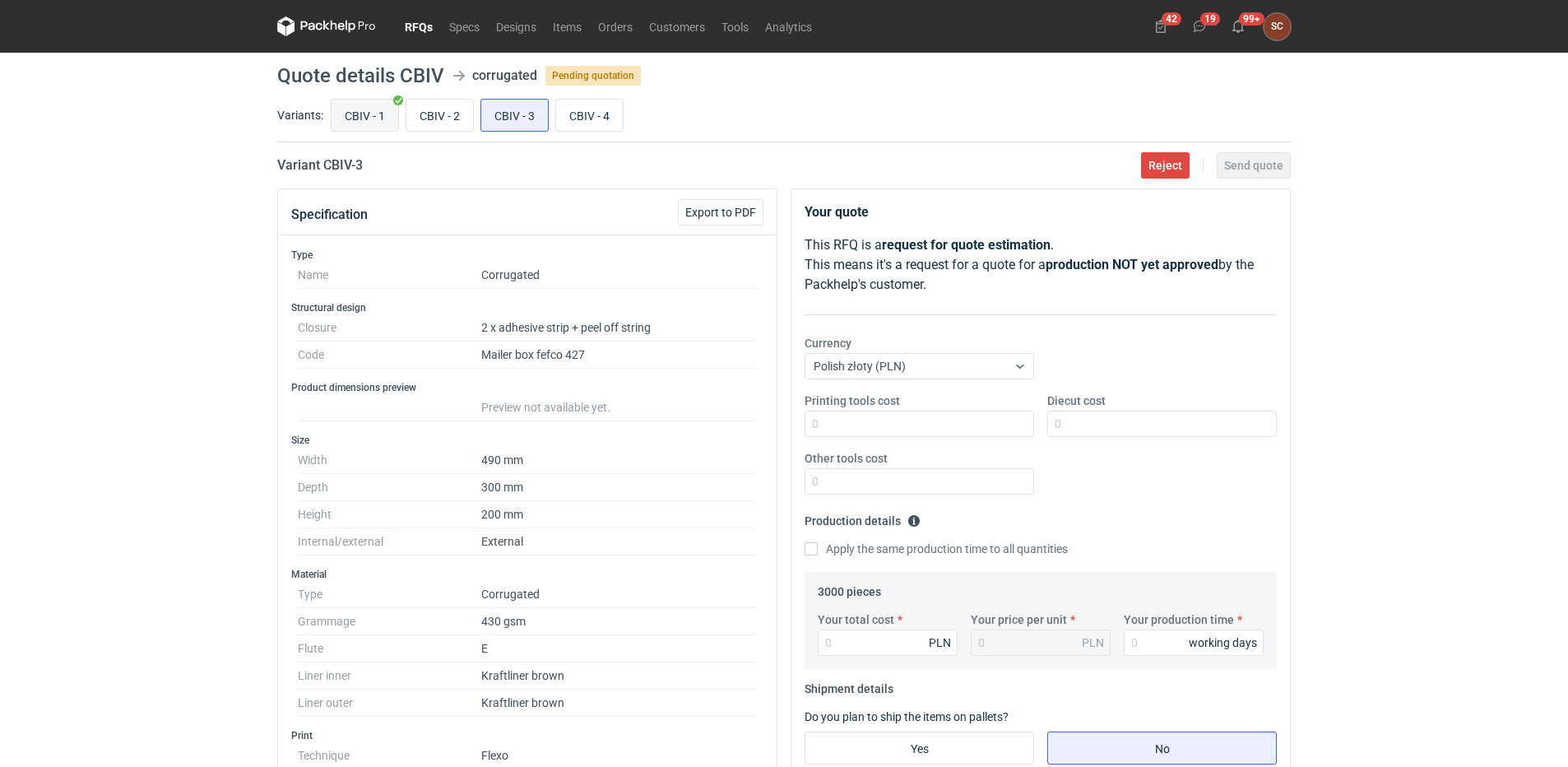
click at [357, 113] on input "CBIV - 1" at bounding box center [365, 114] width 66 height 31
radio input "true"
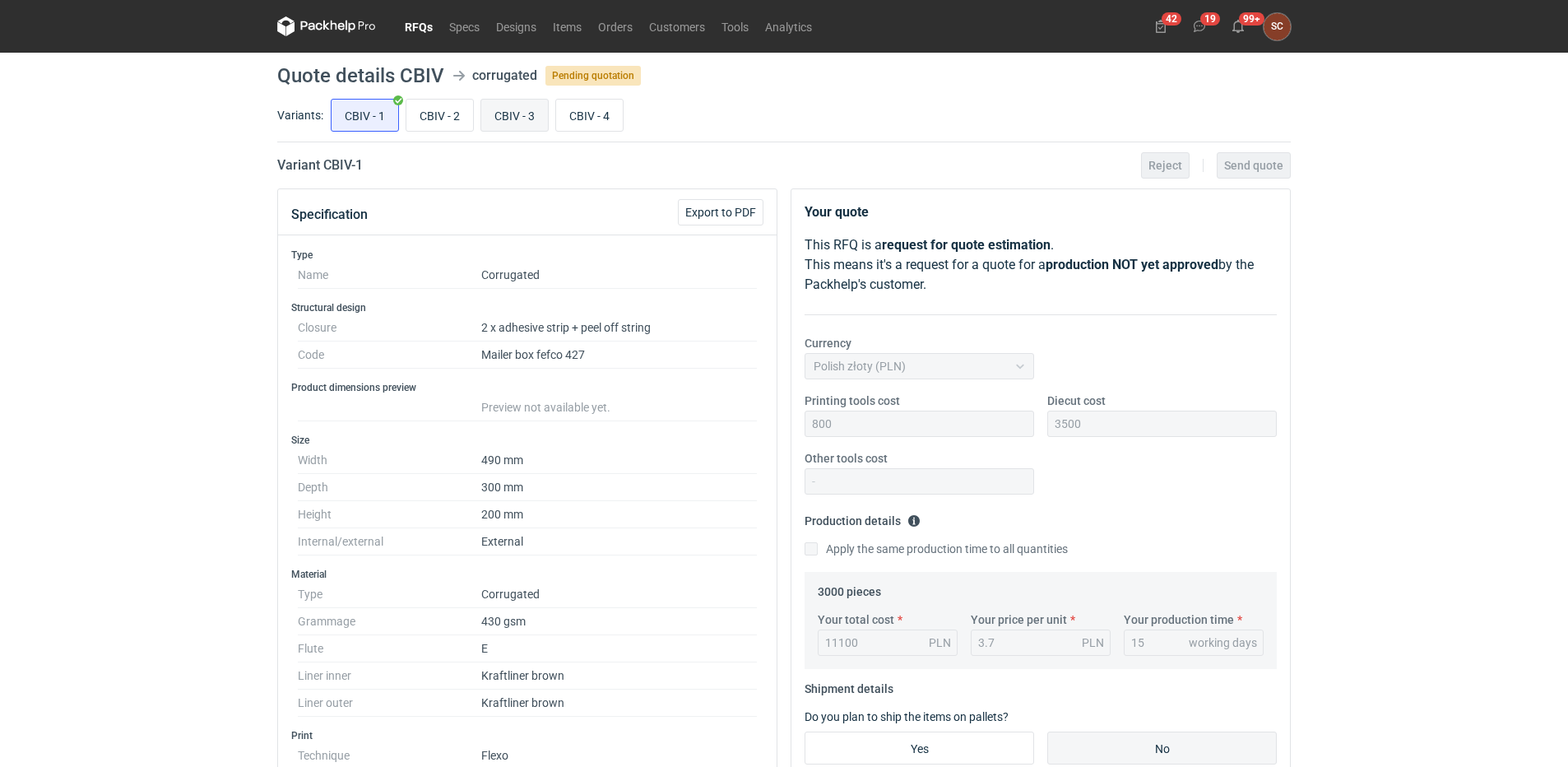
click at [507, 117] on input "CBIV - 3" at bounding box center [514, 114] width 66 height 31
radio input "true"
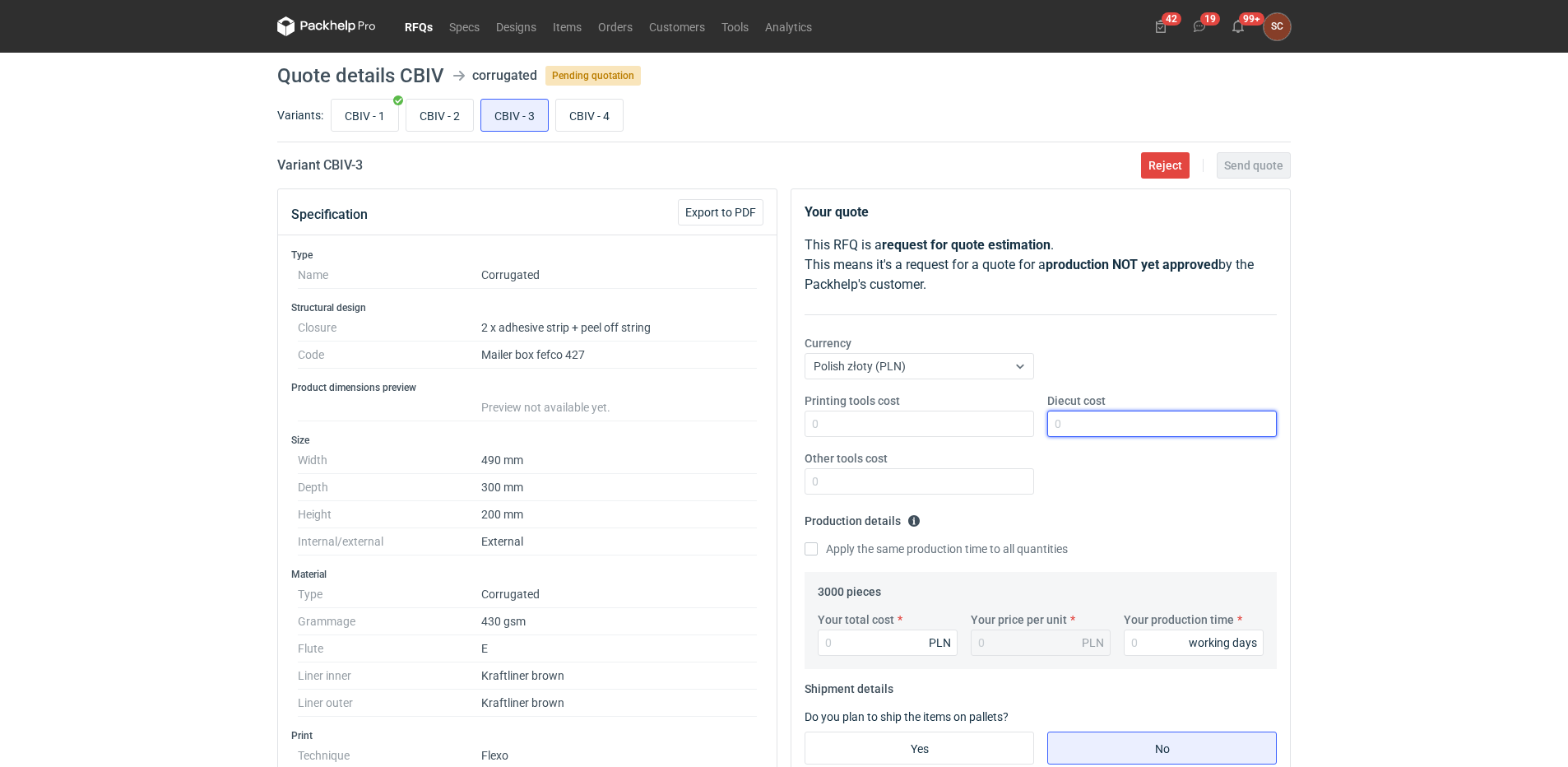
click at [1146, 433] on input "Diecut cost" at bounding box center [1161, 424] width 230 height 26
type input "3200"
click at [1005, 428] on input "Printing tools cost" at bounding box center [919, 424] width 230 height 26
type input "1000"
click at [812, 550] on input "Apply the same production time to all quantities" at bounding box center [811, 549] width 13 height 13
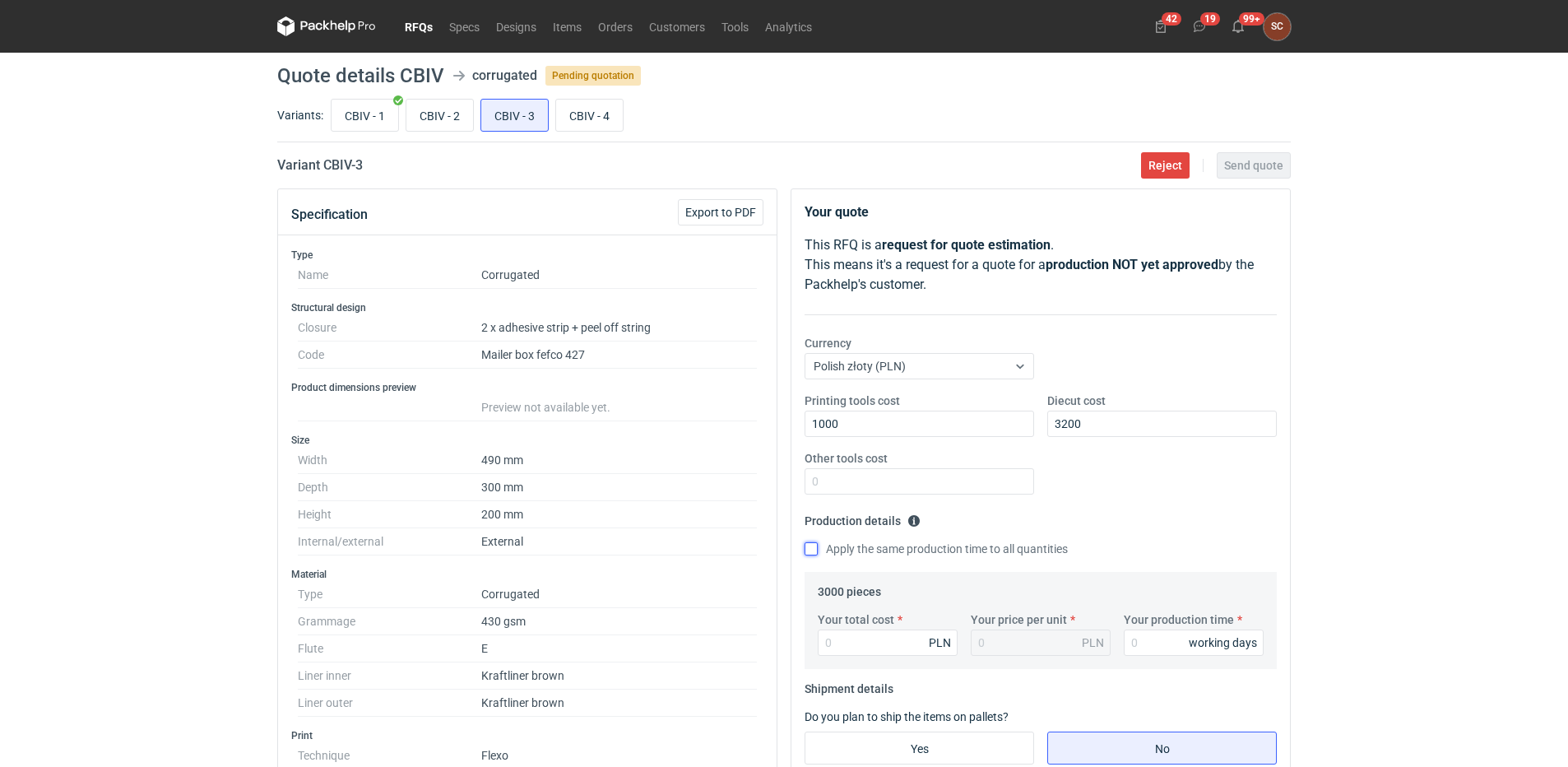
checkbox input "true"
click at [841, 639] on input "Your total cost" at bounding box center [888, 642] width 140 height 26
type input "1071"
type input "0.36"
type input "10710"
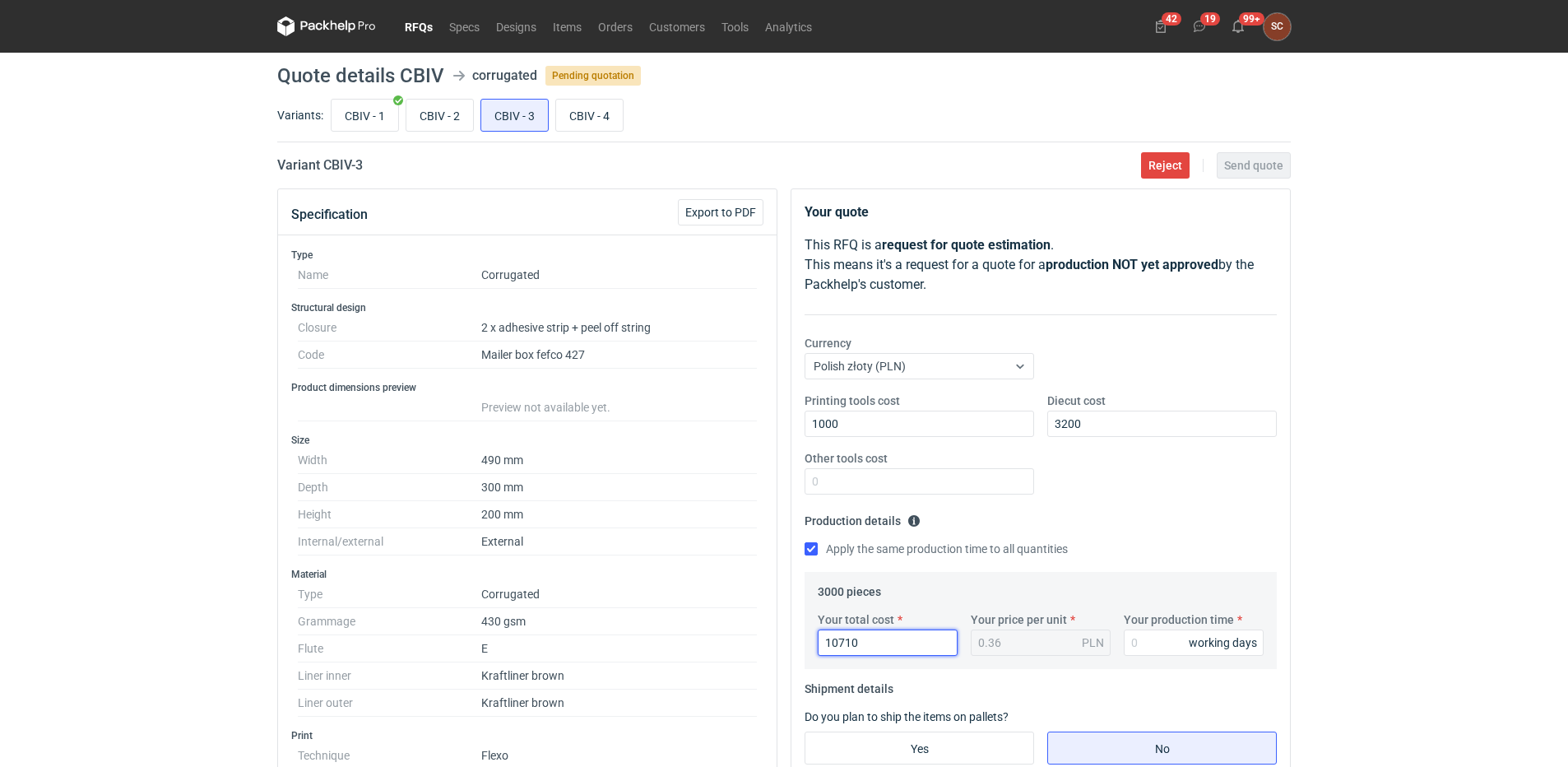
type input "3.57"
type input "10710"
click at [1150, 641] on input "Your production time" at bounding box center [1193, 642] width 140 height 26
type input "15"
click at [1131, 483] on div "Printing tools cost 1000 Diecut cost 3200 Other tools cost" at bounding box center [1040, 450] width 485 height 115
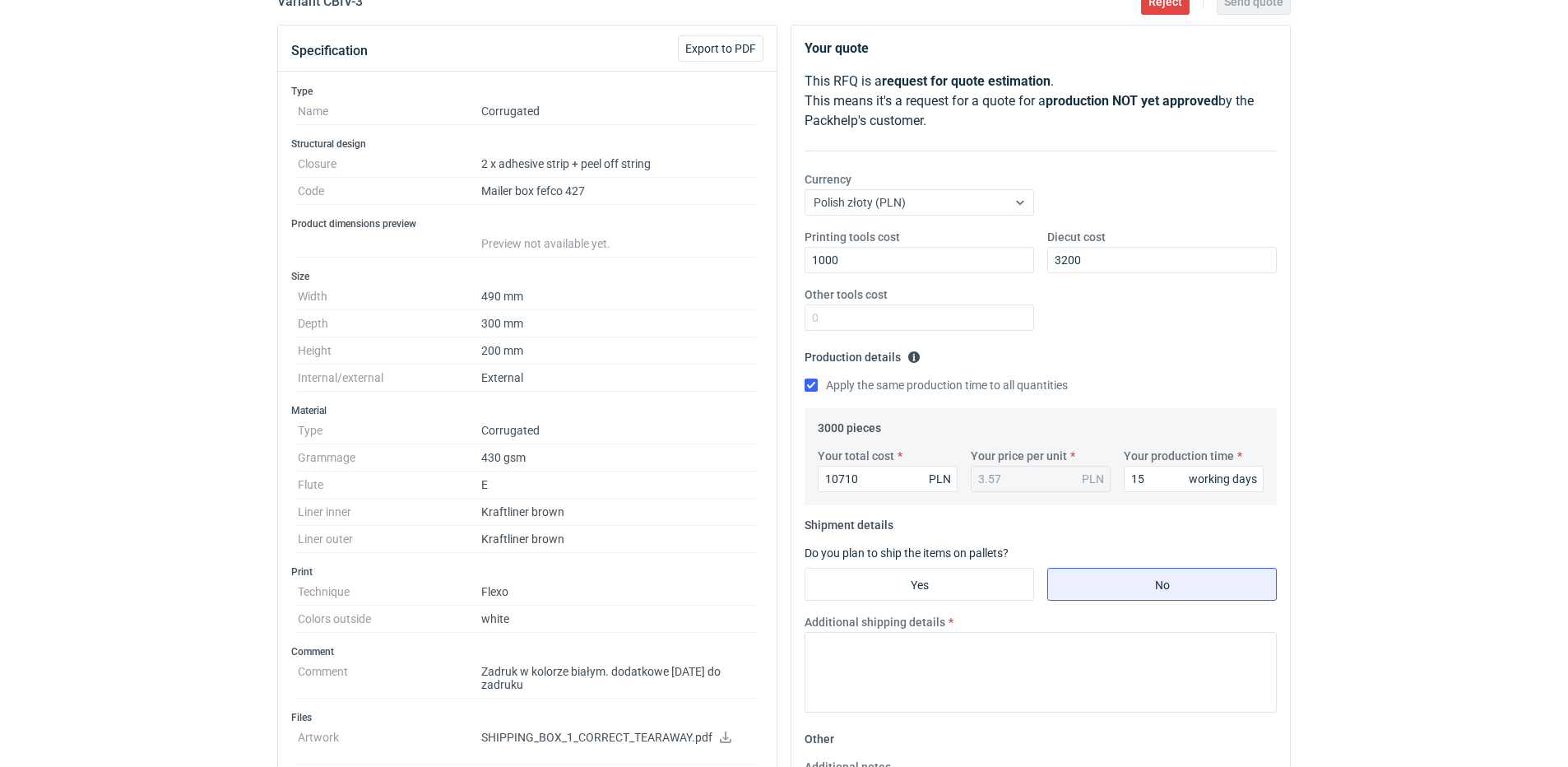
scroll to position [165, 0]
click at [938, 585] on input "Yes" at bounding box center [919, 583] width 228 height 31
radio input "true"
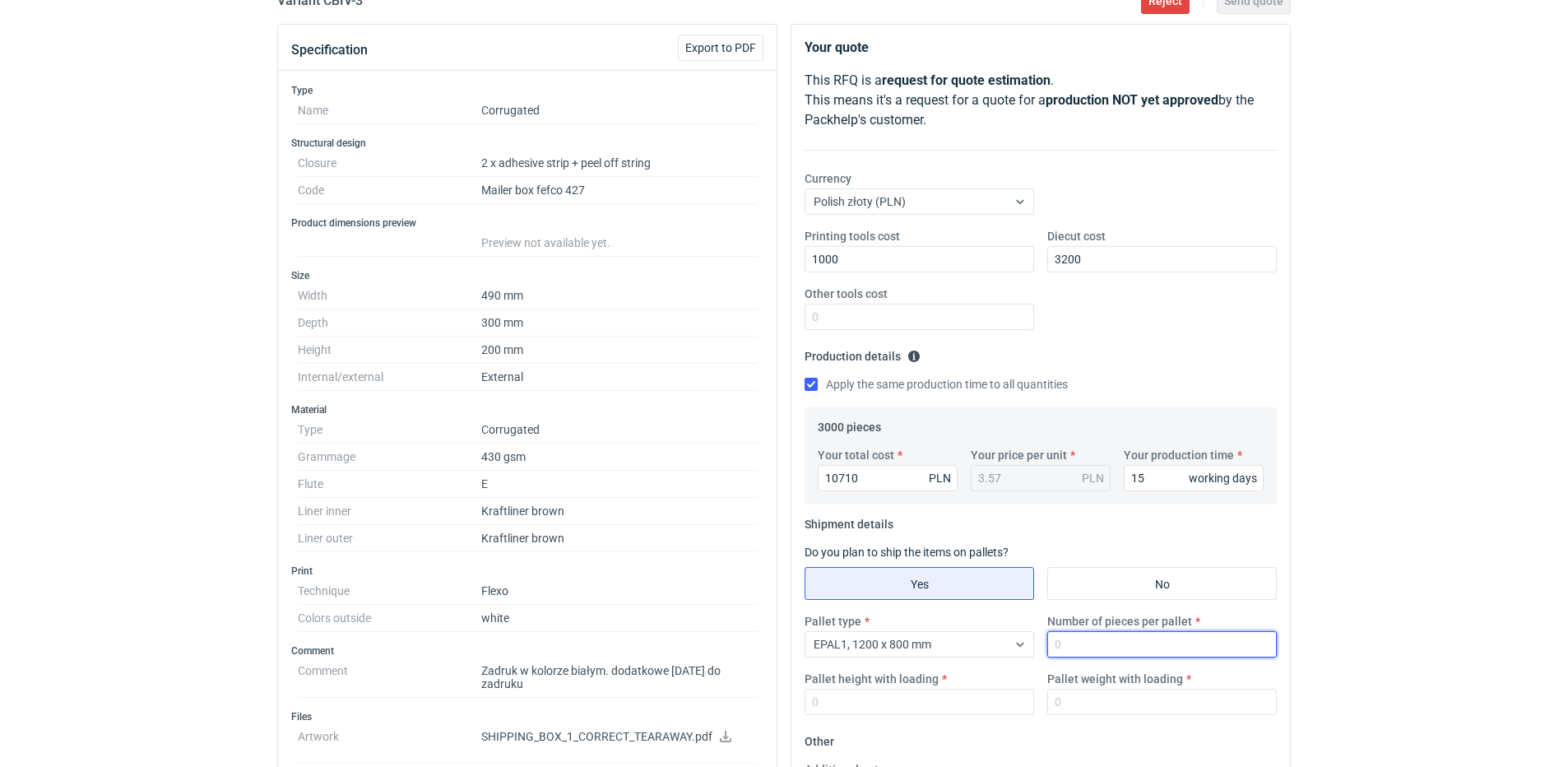
click at [1126, 651] on input "Number of pieces per pallet" at bounding box center [1161, 644] width 230 height 26
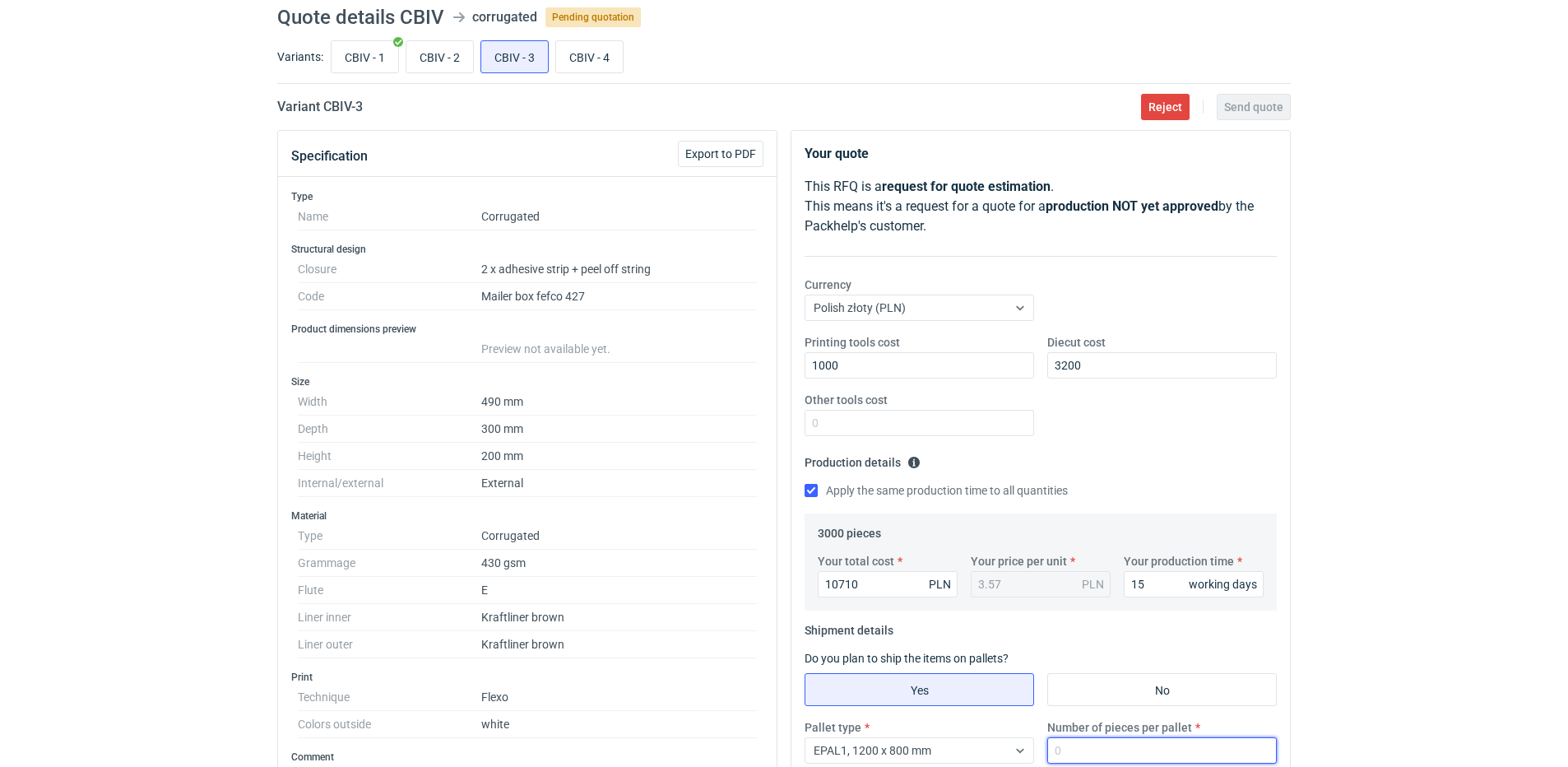
scroll to position [0, 0]
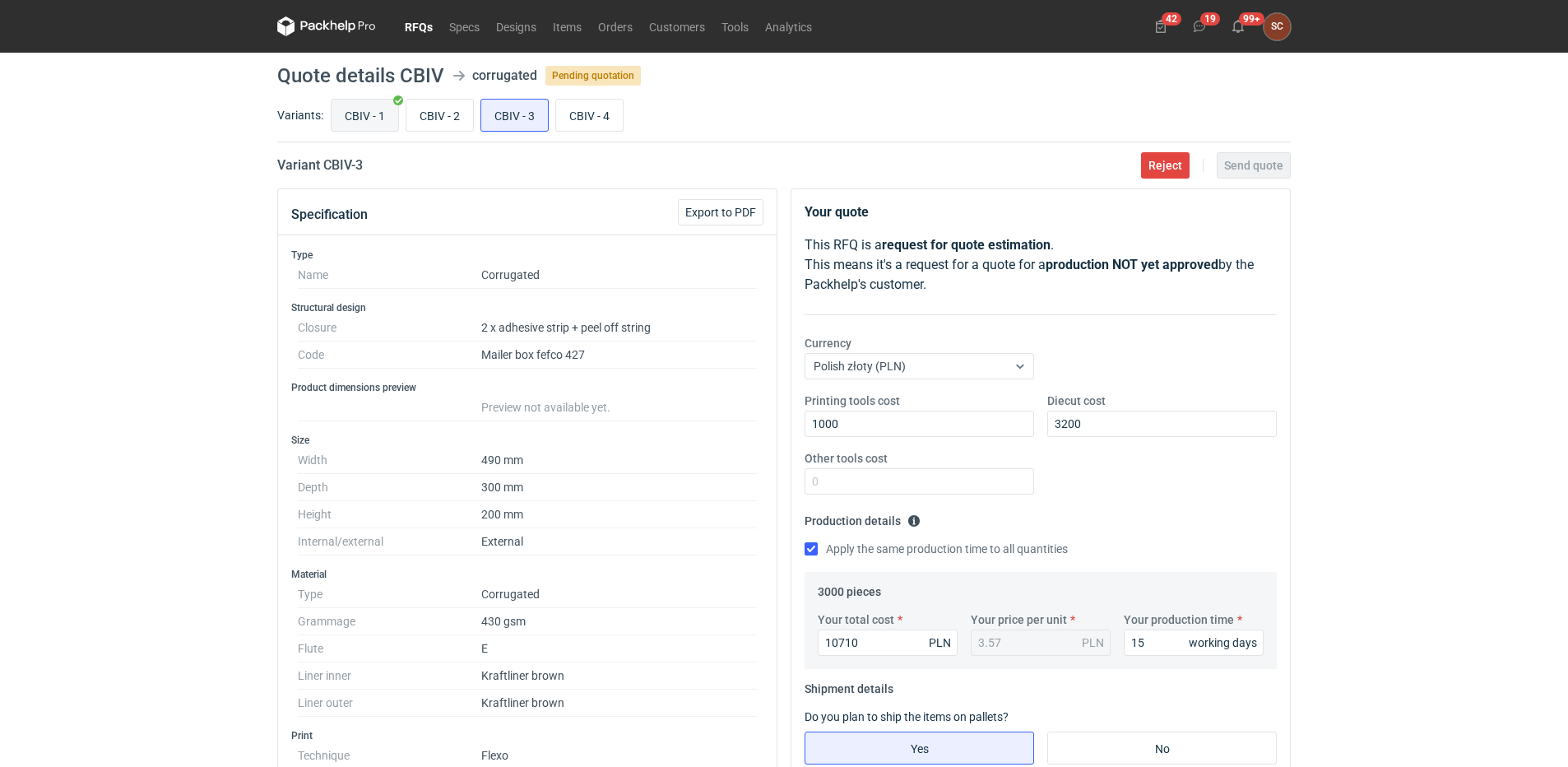
click at [359, 124] on input "CBIV - 1" at bounding box center [365, 114] width 66 height 31
radio input "true"
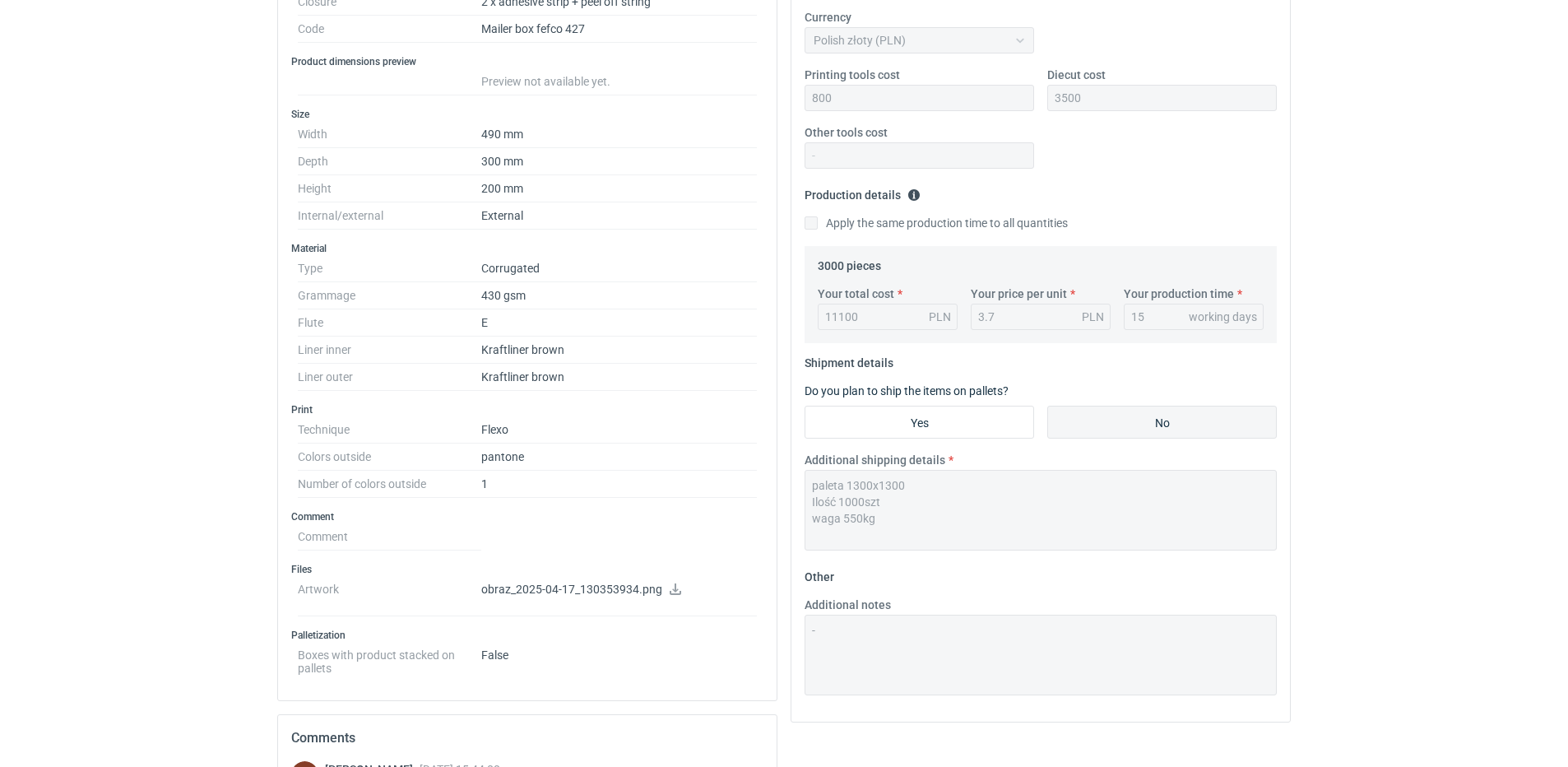
scroll to position [329, 0]
click at [803, 479] on div "Additional shipping details paleta 1300x1300 Ilość 1000szt waga 550kg" at bounding box center [1040, 497] width 485 height 98
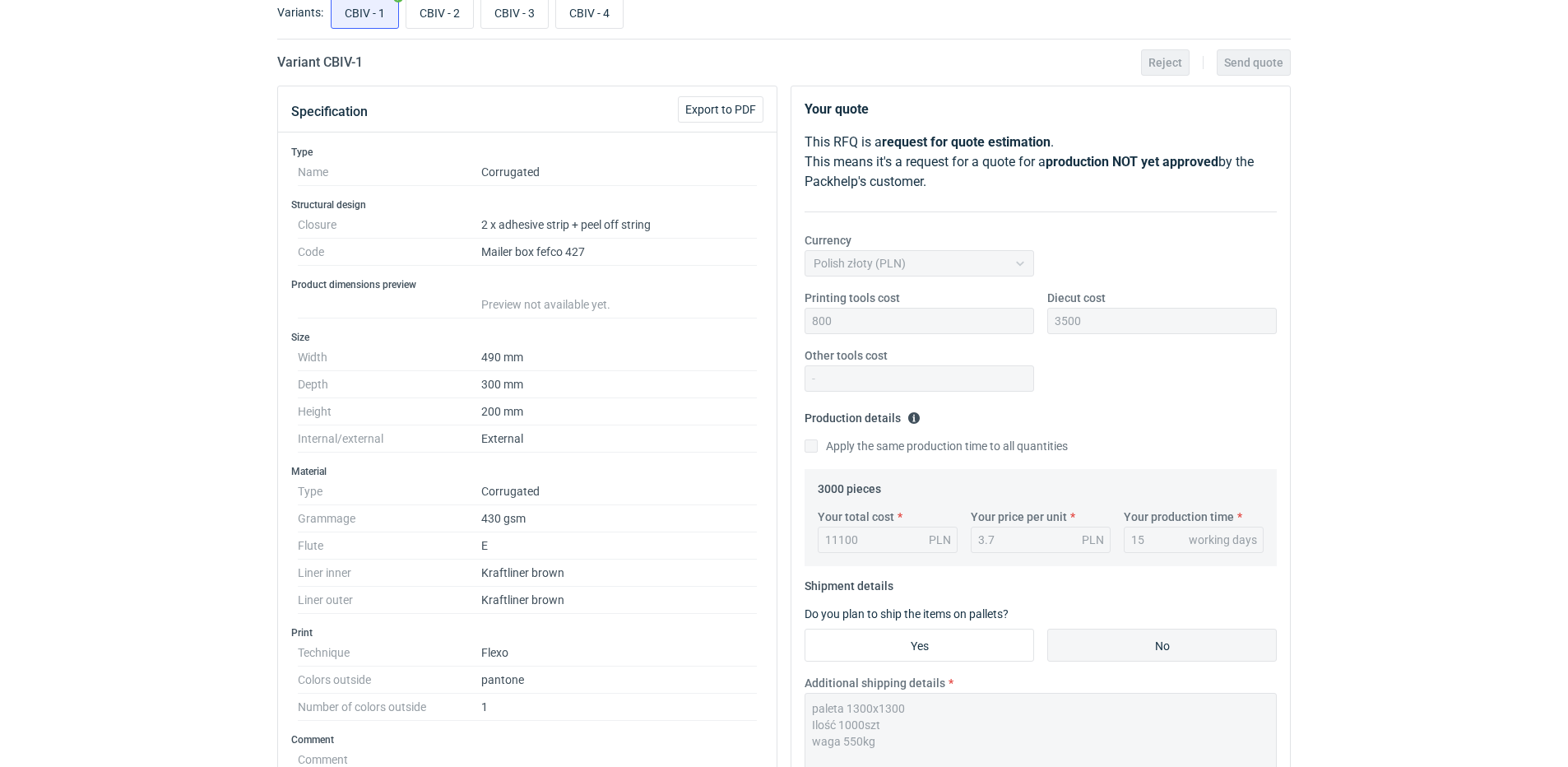
scroll to position [0, 0]
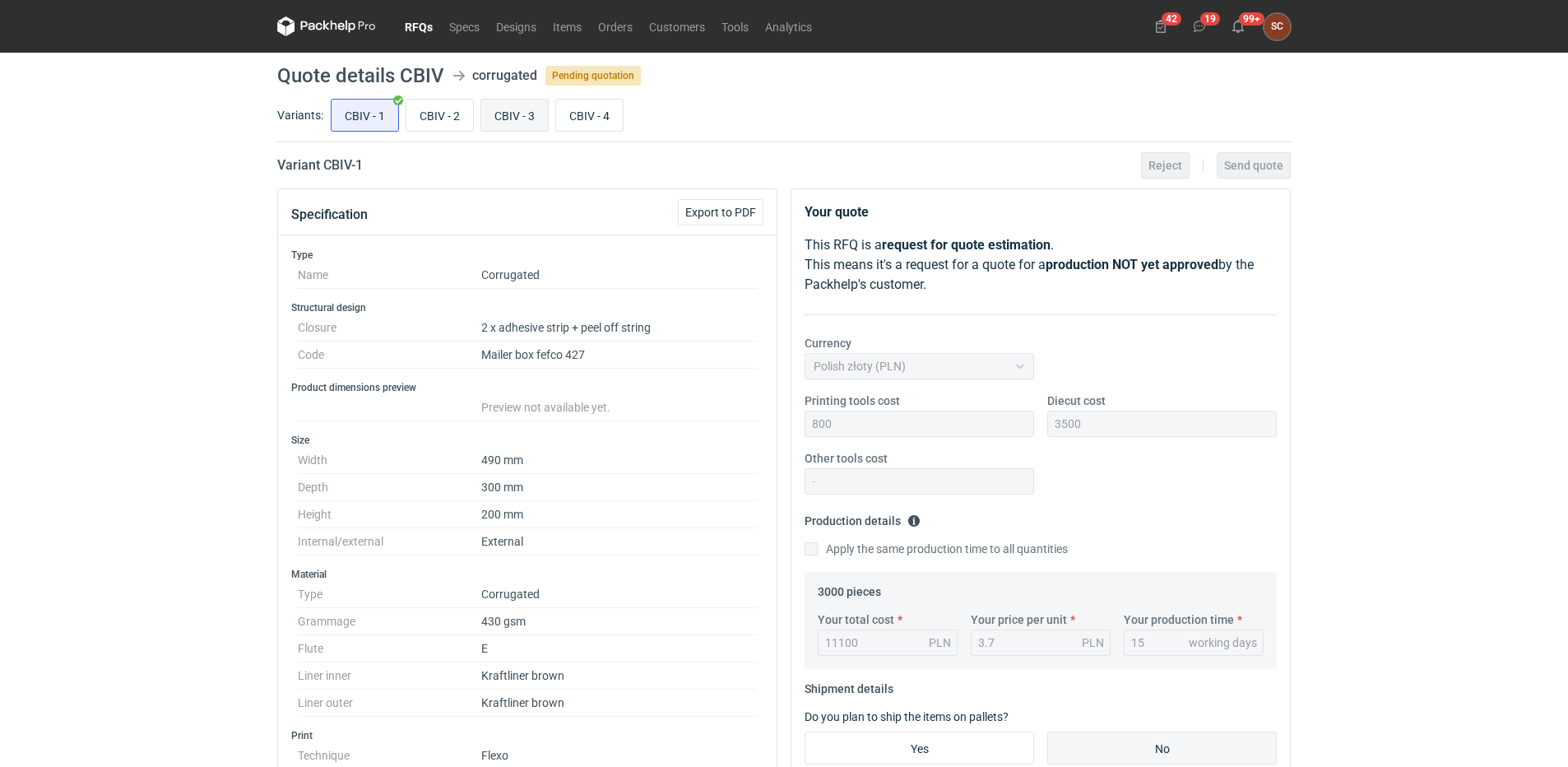
click at [490, 118] on input "CBIV - 3" at bounding box center [514, 114] width 66 height 31
radio input "true"
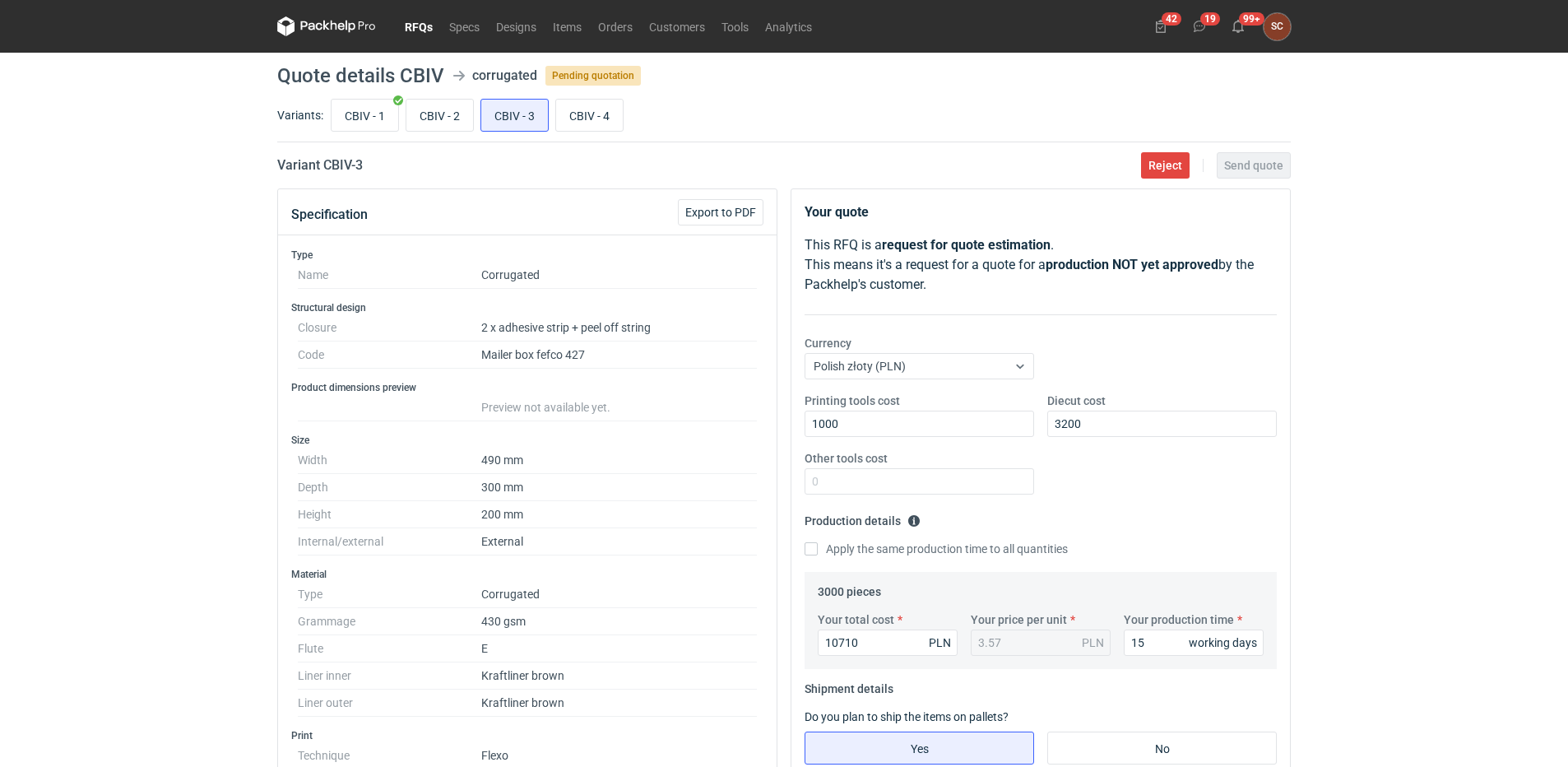
click at [1153, 478] on div "Printing tools cost 1000 Diecut cost 3200 Other tools cost" at bounding box center [1040, 450] width 485 height 115
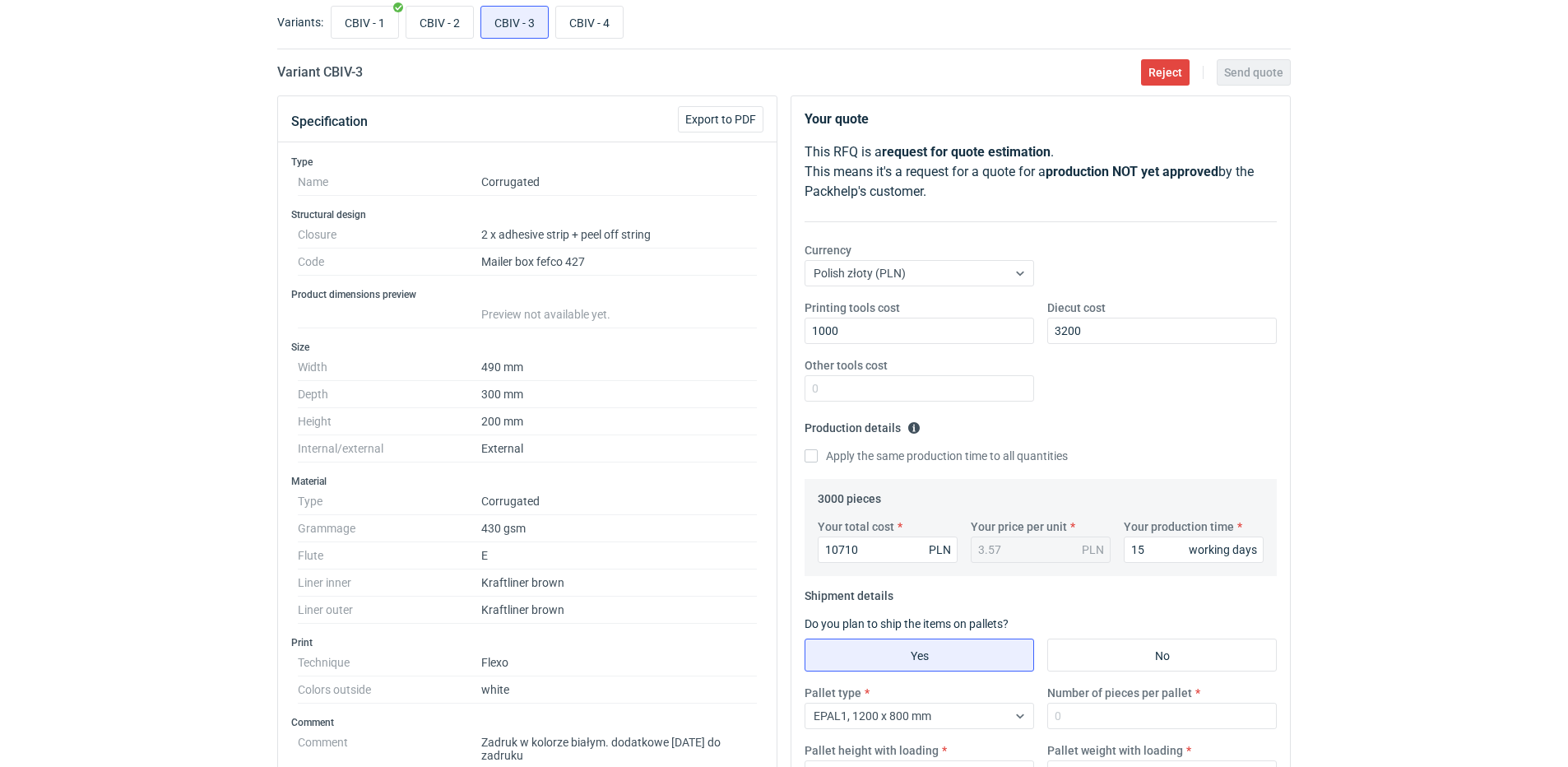
scroll to position [329, 0]
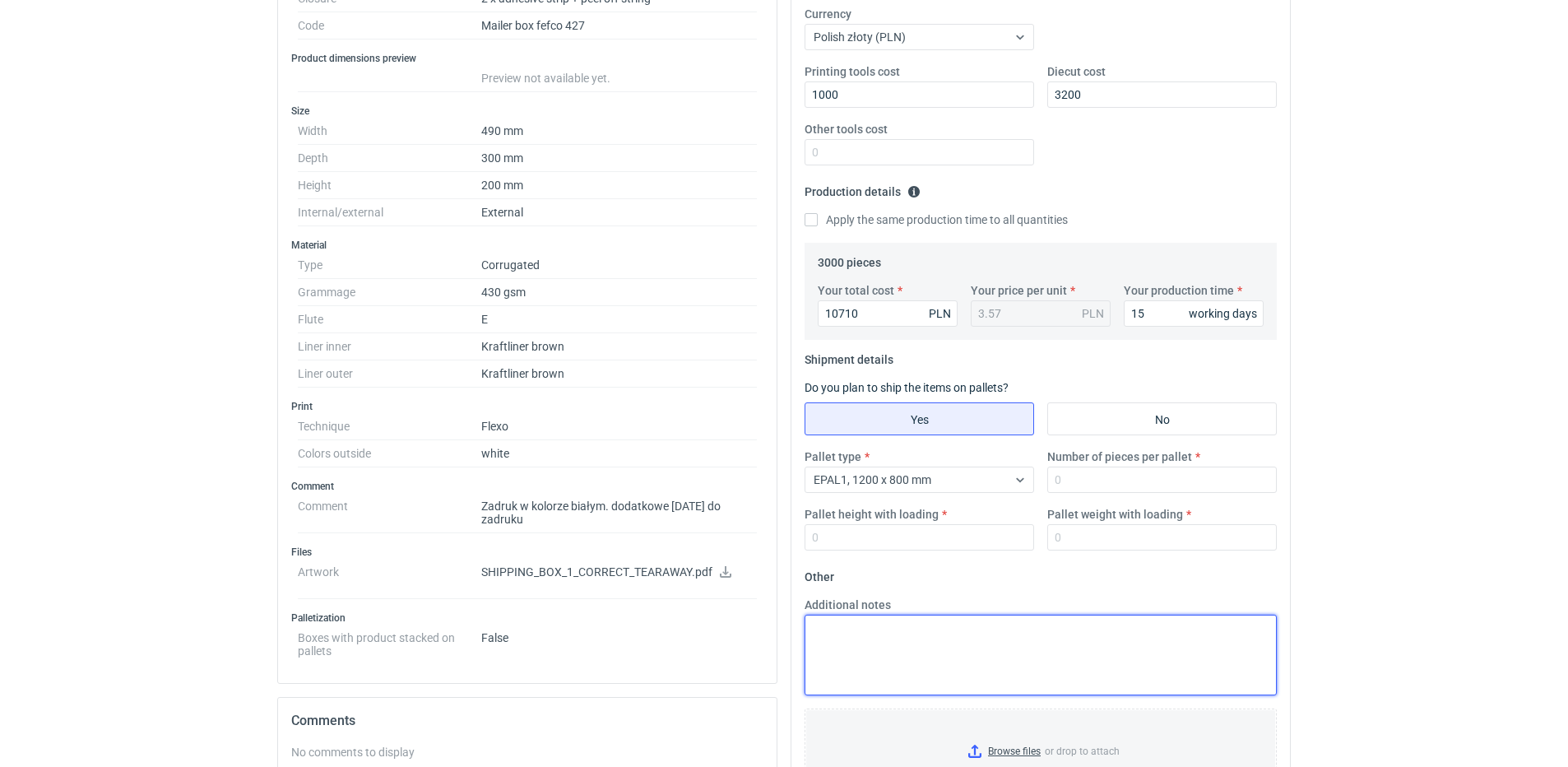
click at [925, 659] on textarea "Additional notes" at bounding box center [1040, 654] width 472 height 80
paste textarea "paleta 1300x1300 Ilość 1000szt waga 550kg"
type textarea "paleta 1300x1300 Ilość 1000szt waga 550kg"
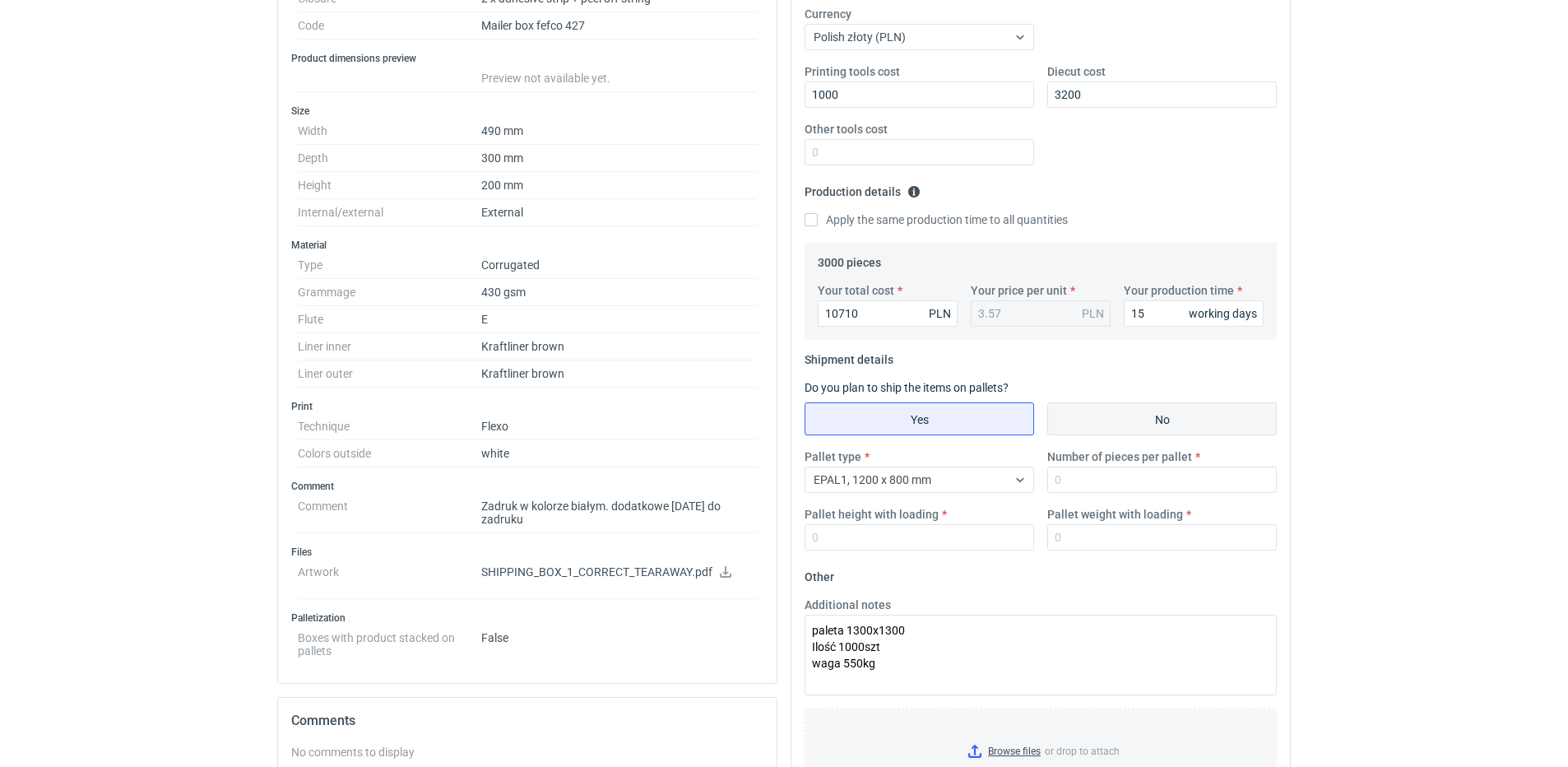
click at [1115, 414] on input "No" at bounding box center [1161, 418] width 228 height 31
radio input "true"
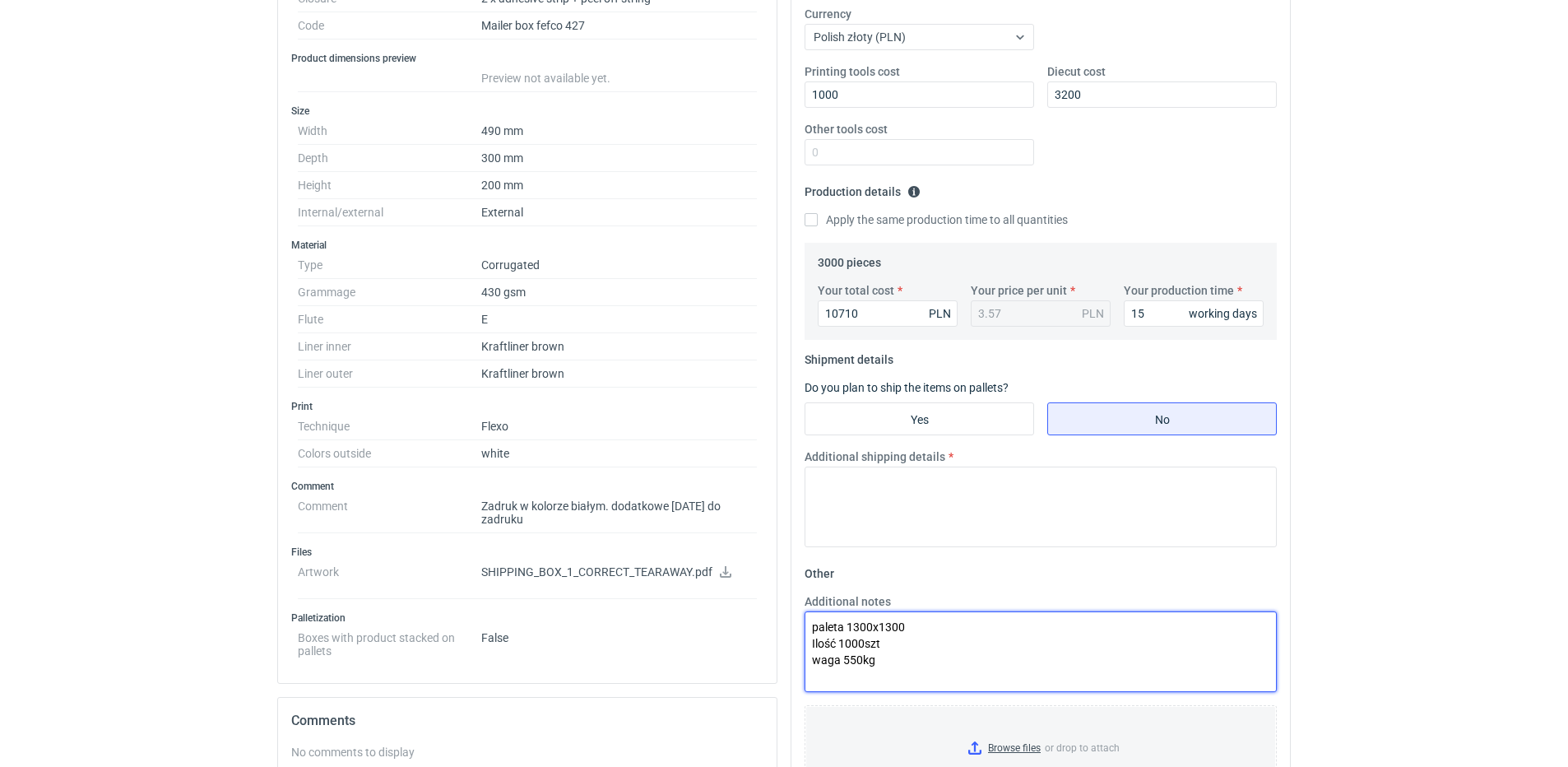
drag, startPoint x: 889, startPoint y: 664, endPoint x: 789, endPoint y: 627, distance: 106.6
click at [789, 627] on div "Your quote This RFQ is a request for quote estimation . This means it's a reque…" at bounding box center [1040, 475] width 514 height 1232
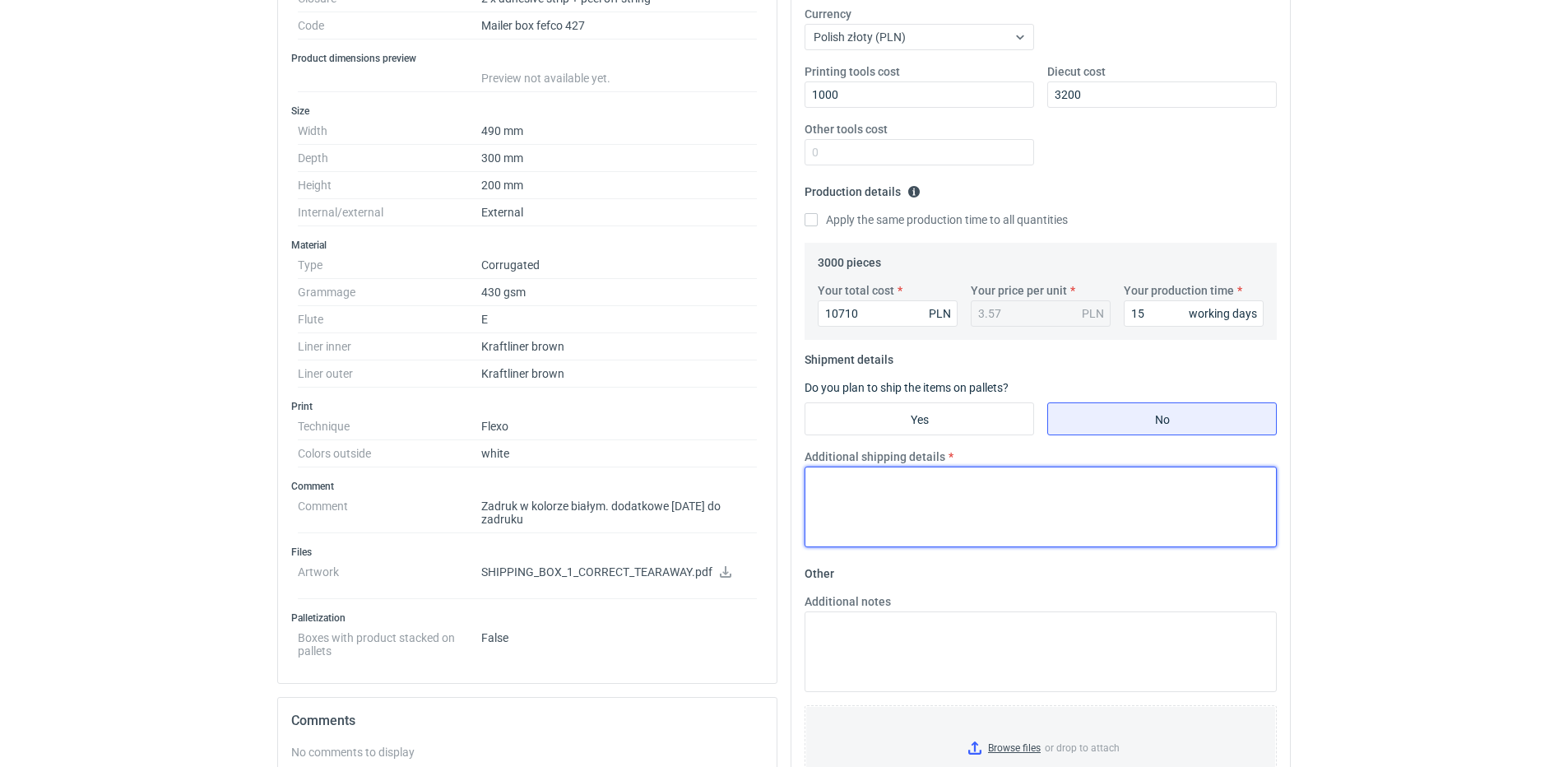
click at [848, 490] on textarea "Additional shipping details" at bounding box center [1040, 506] width 472 height 80
paste textarea "paleta 1300x1300 Ilość 1000szt waga 550kg"
type textarea "paleta 1300x1300 Ilość 1000szt waga 550kg"
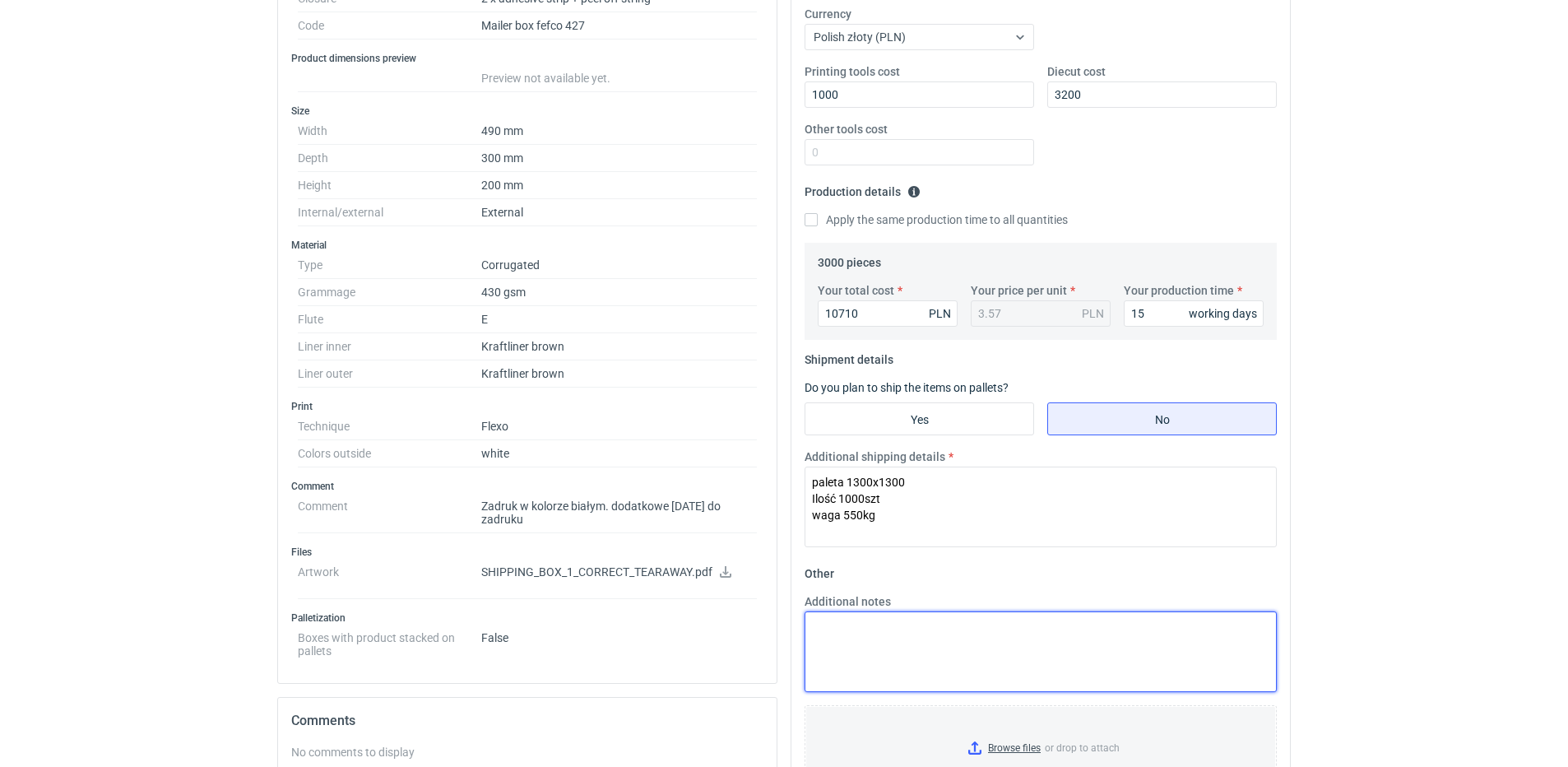
click at [901, 626] on textarea "Additional notes" at bounding box center [1040, 651] width 472 height 80
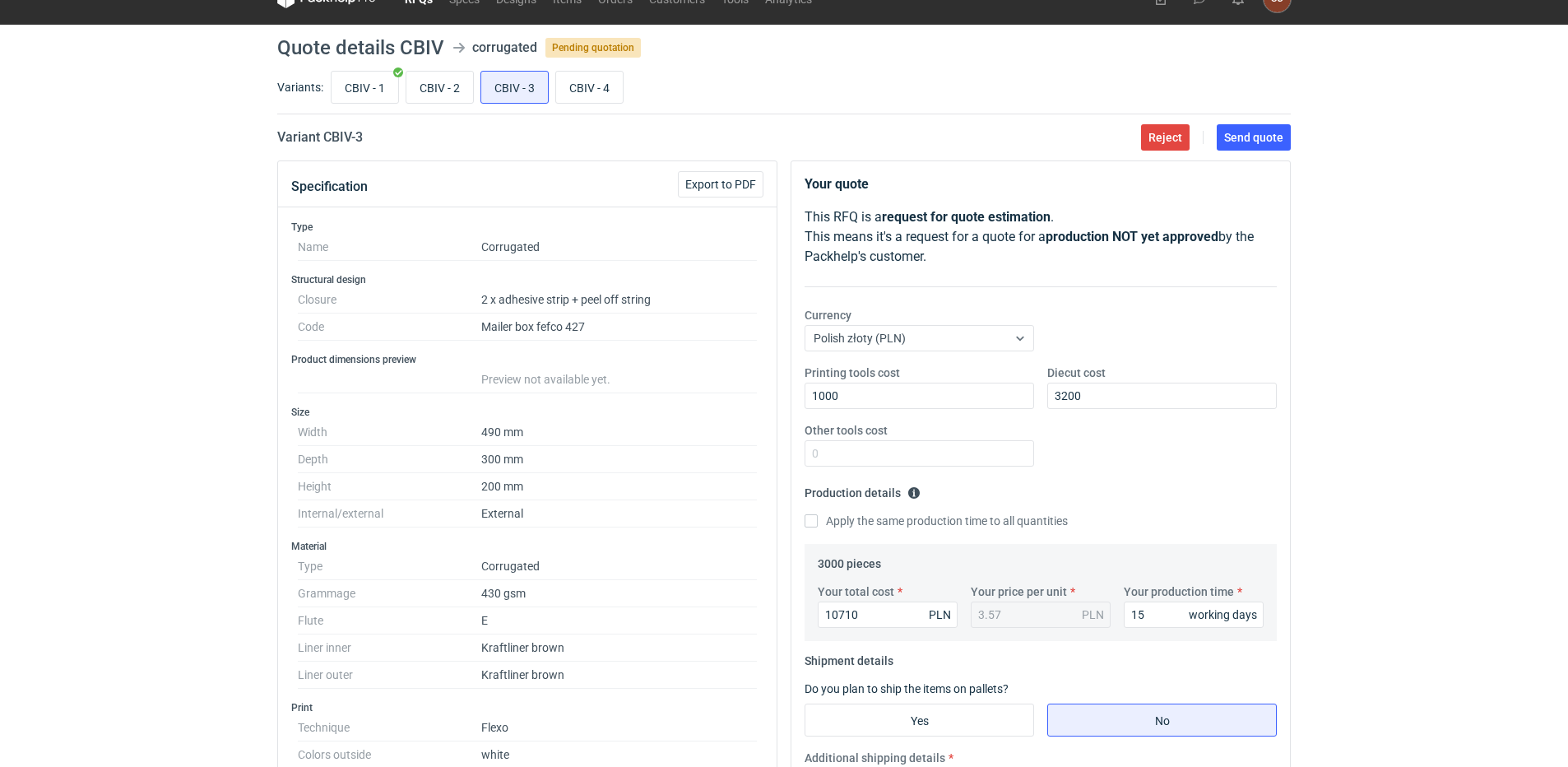
scroll to position [0, 0]
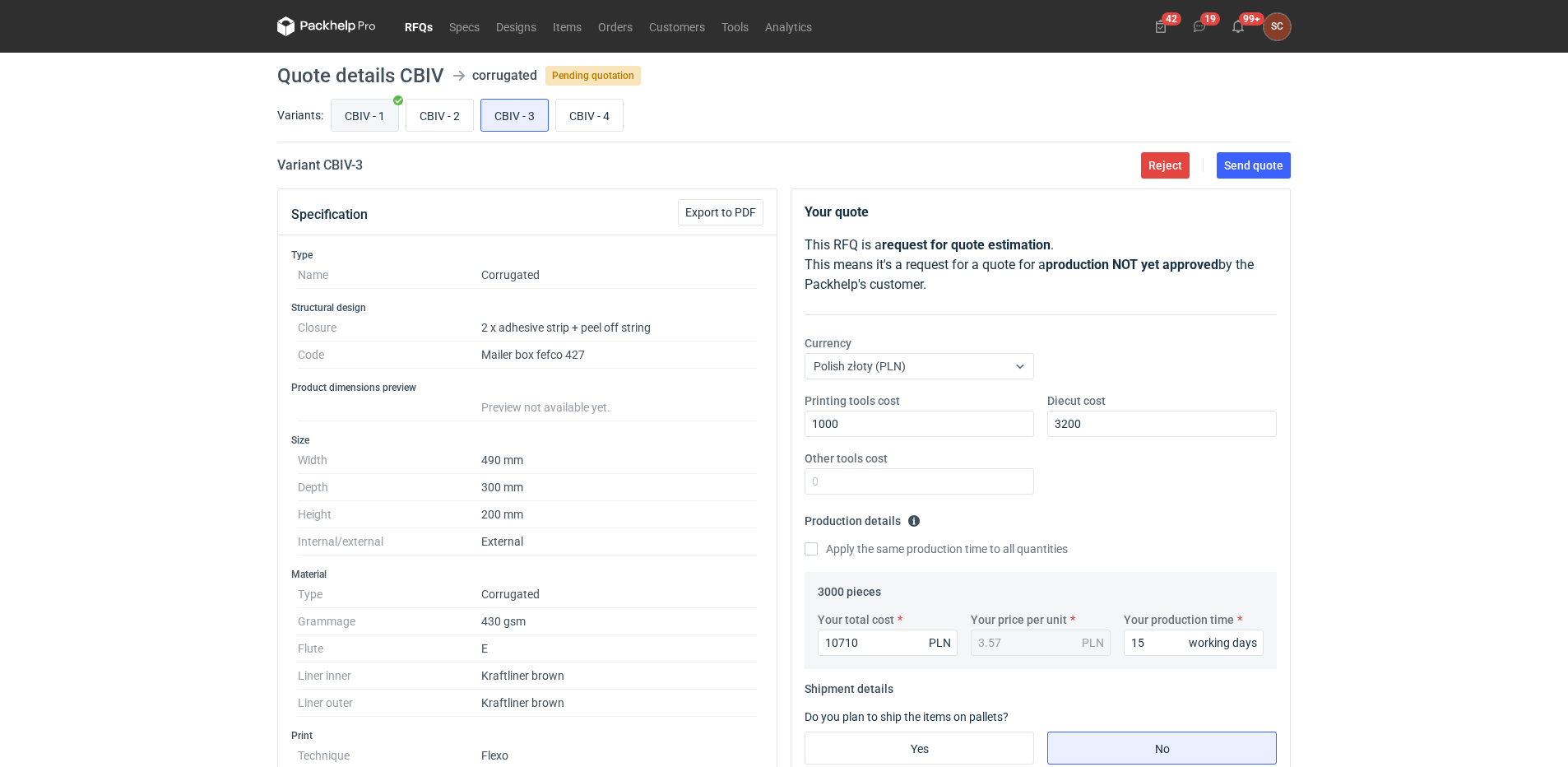
click at [353, 117] on input "CBIV - 1" at bounding box center [365, 114] width 66 height 31
radio input "true"
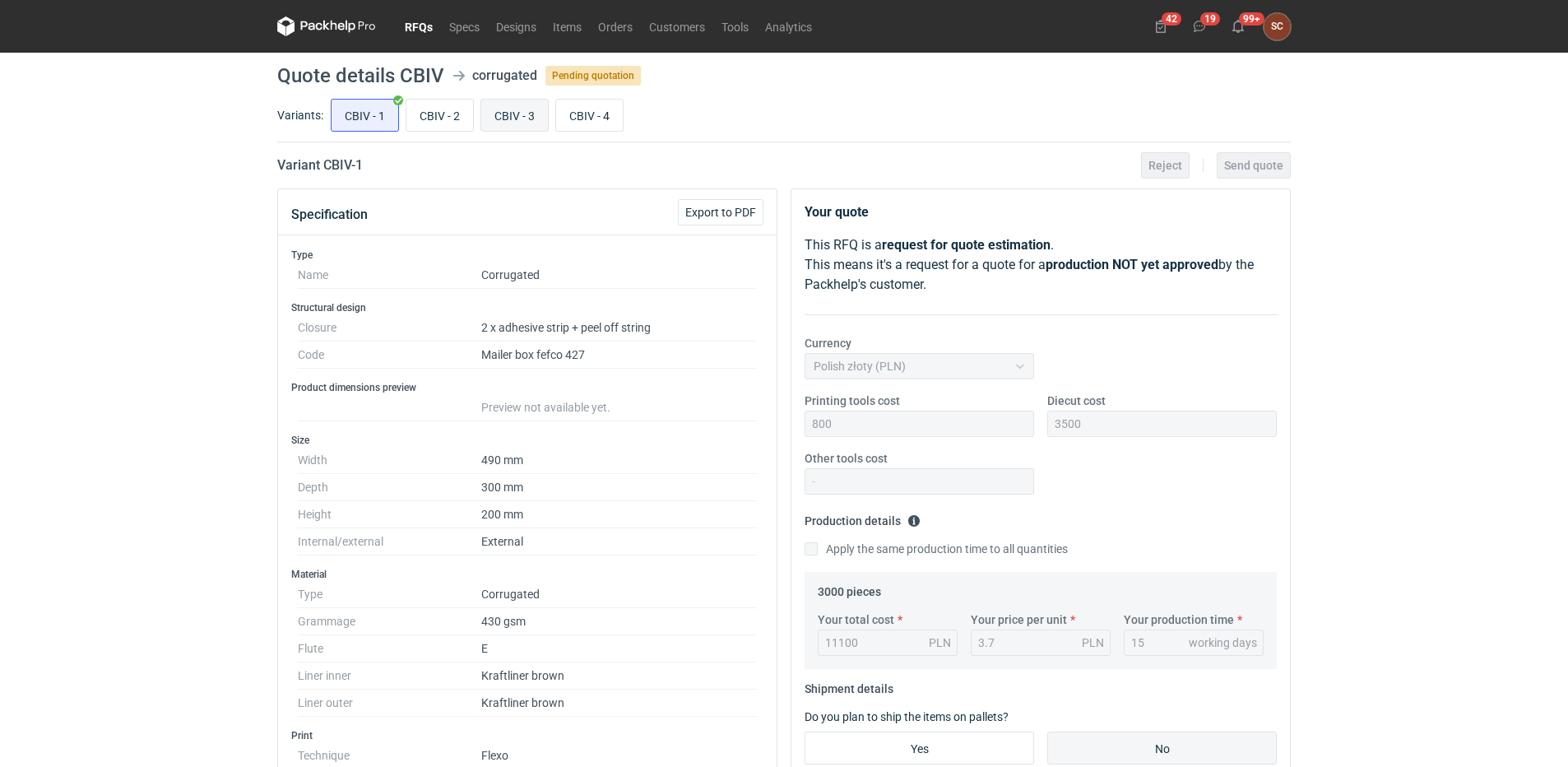
click at [514, 116] on input "CBIV - 3" at bounding box center [514, 114] width 66 height 31
radio input "true"
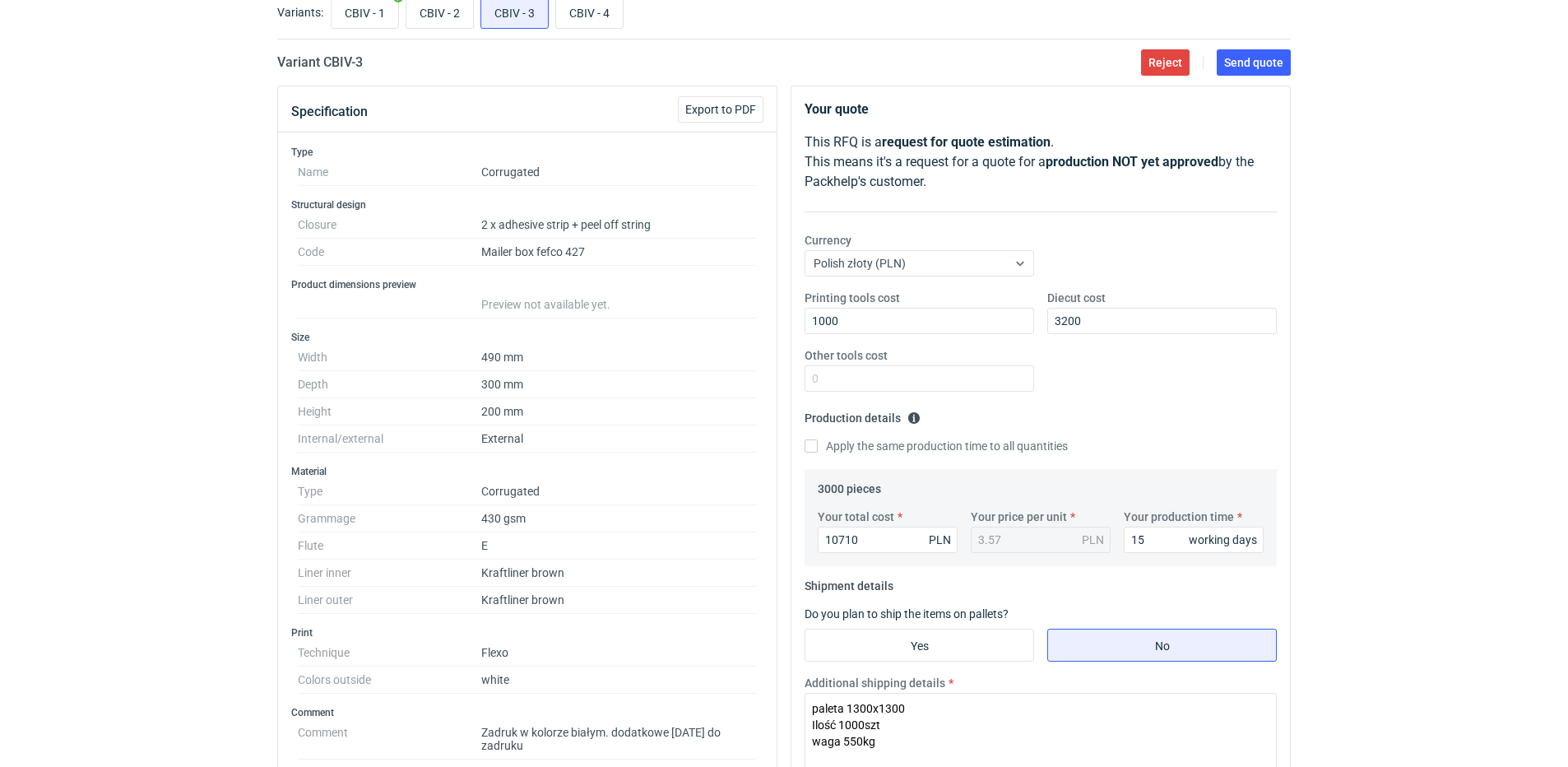
scroll to position [329, 0]
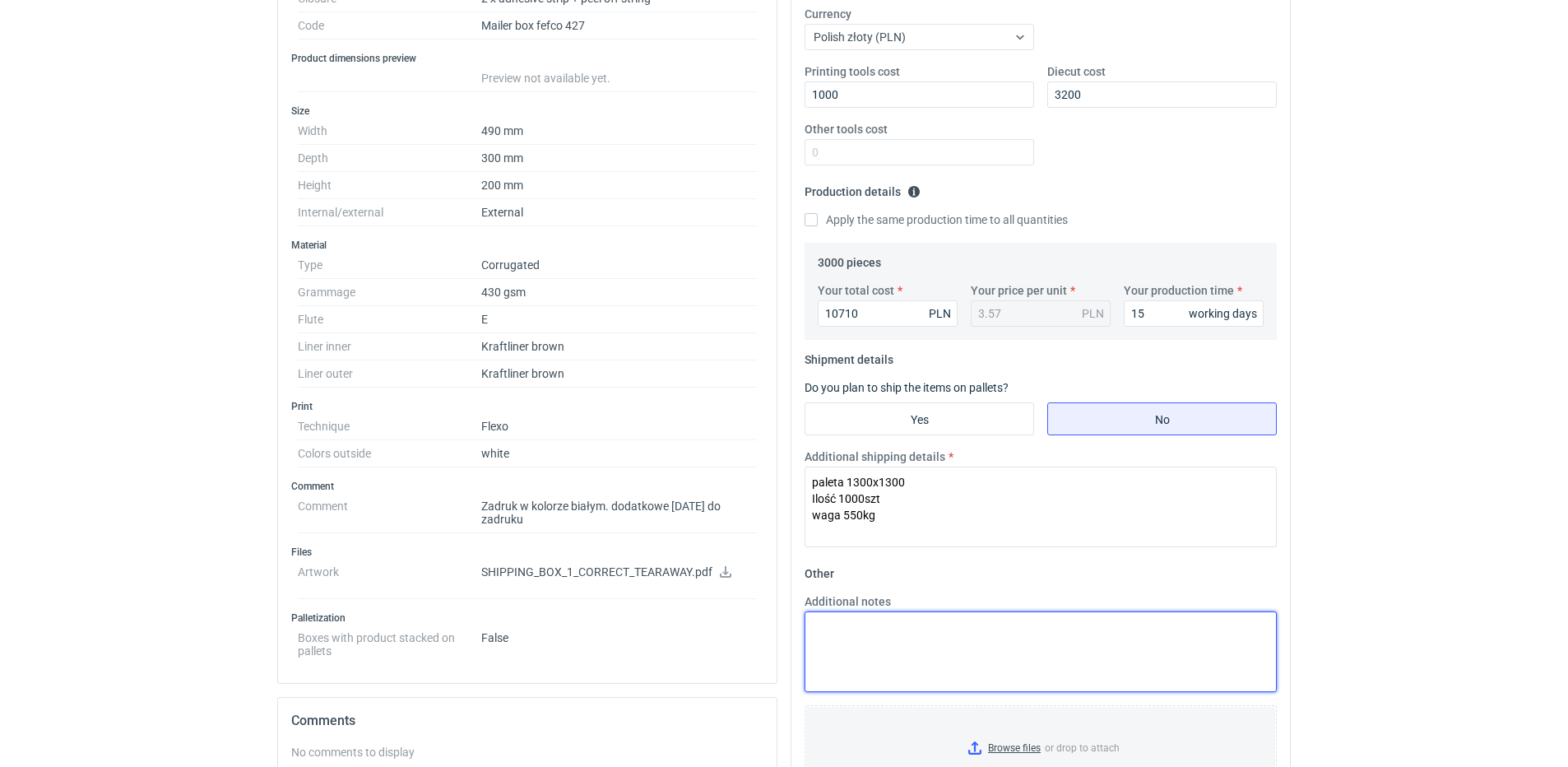
click at [864, 670] on textarea "Additional notes" at bounding box center [1040, 651] width 472 height 80
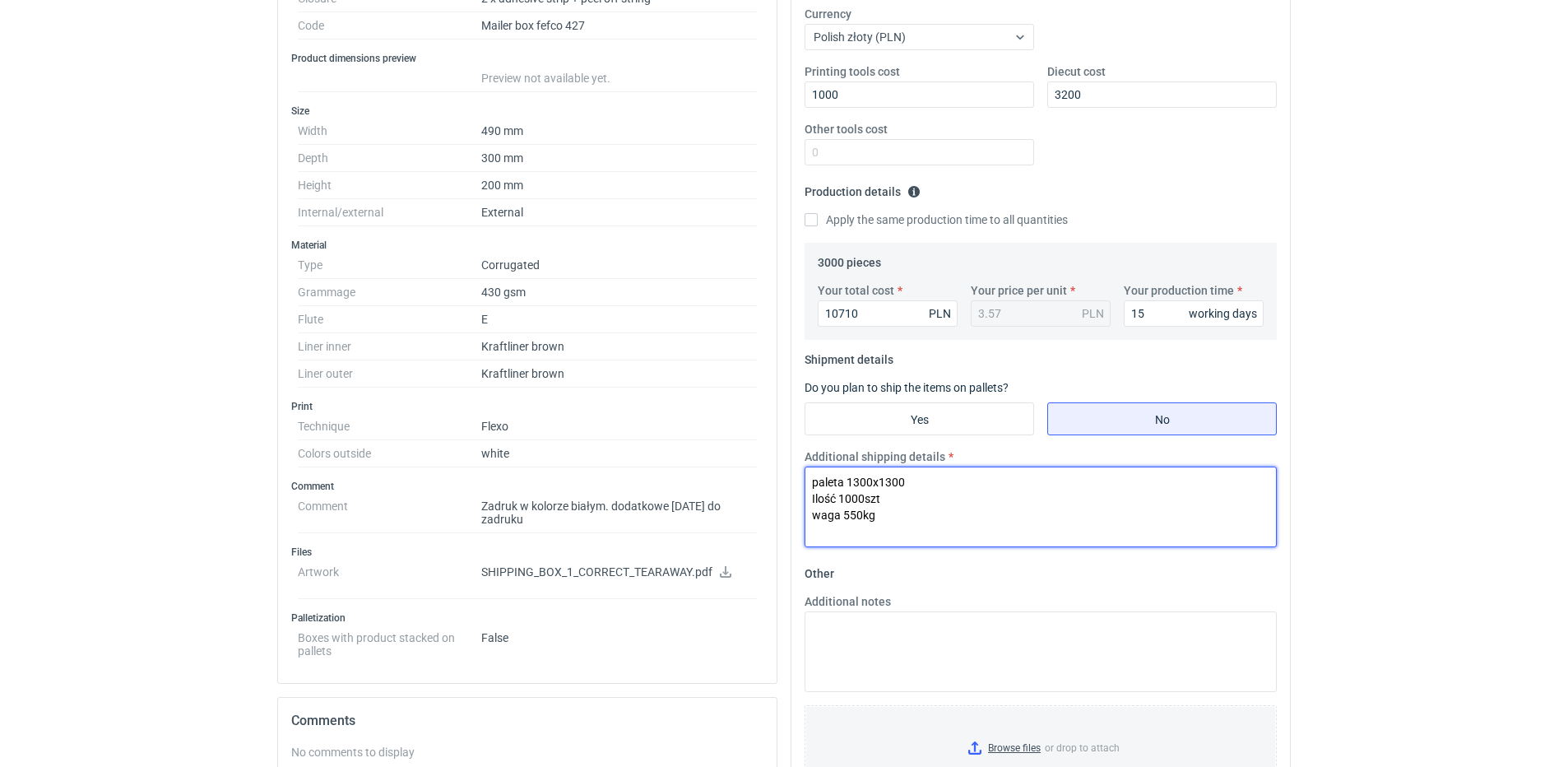
click at [936, 541] on textarea "paleta 1300x1300 Ilość 1000szt waga 550kg" at bounding box center [1040, 506] width 472 height 80
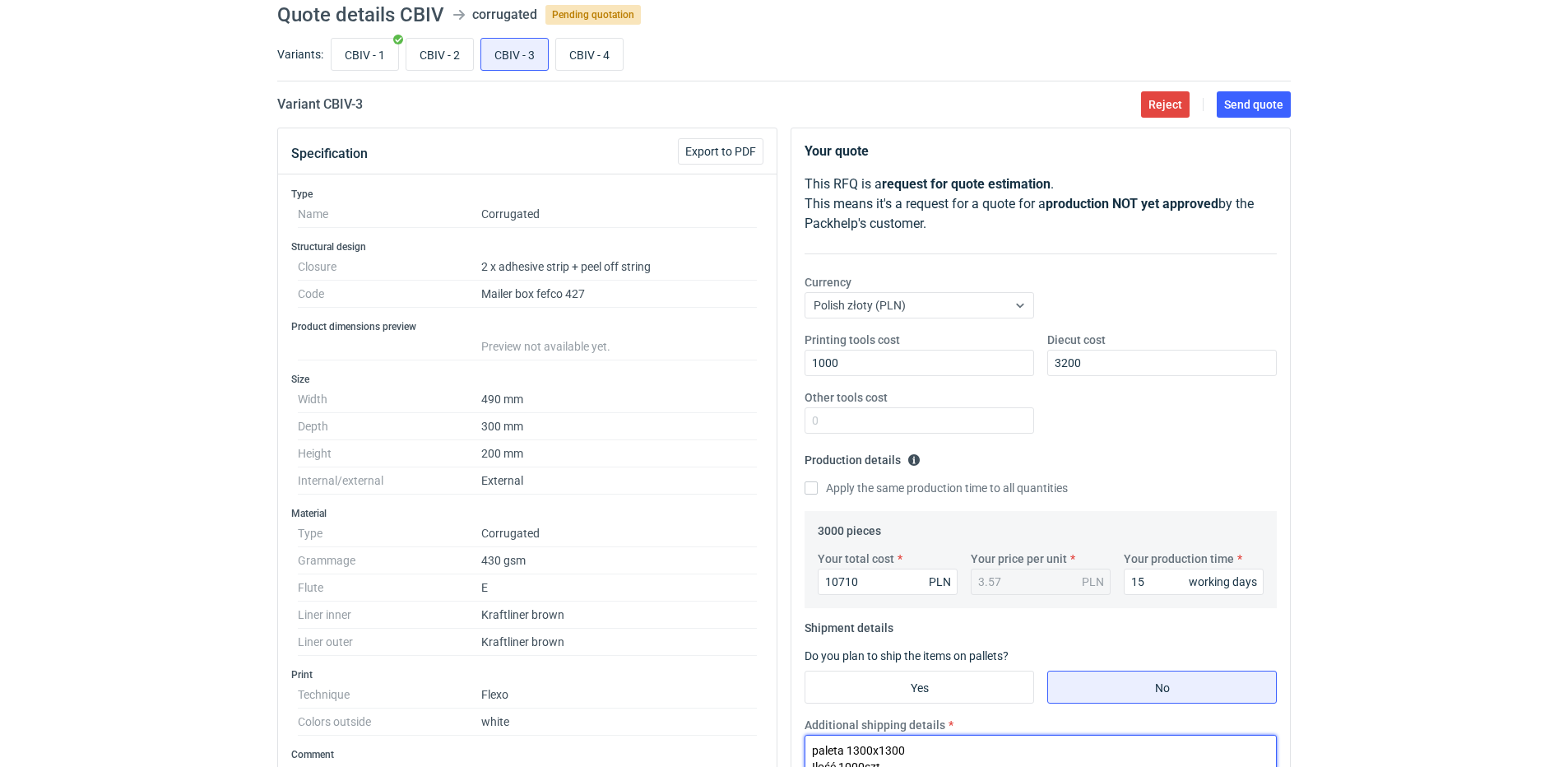
scroll to position [0, 0]
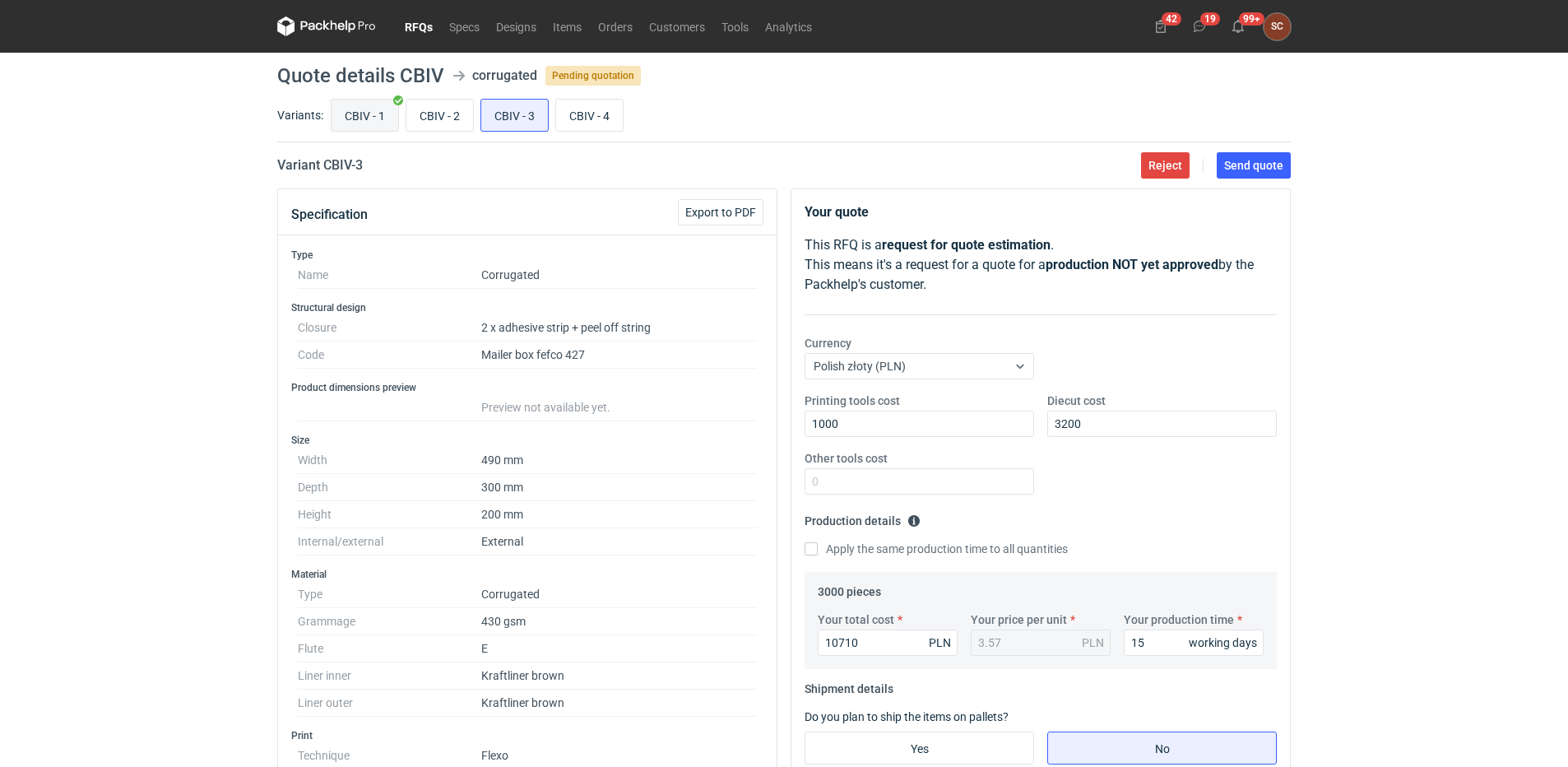
click at [364, 117] on input "CBIV - 1" at bounding box center [365, 114] width 66 height 31
radio input "true"
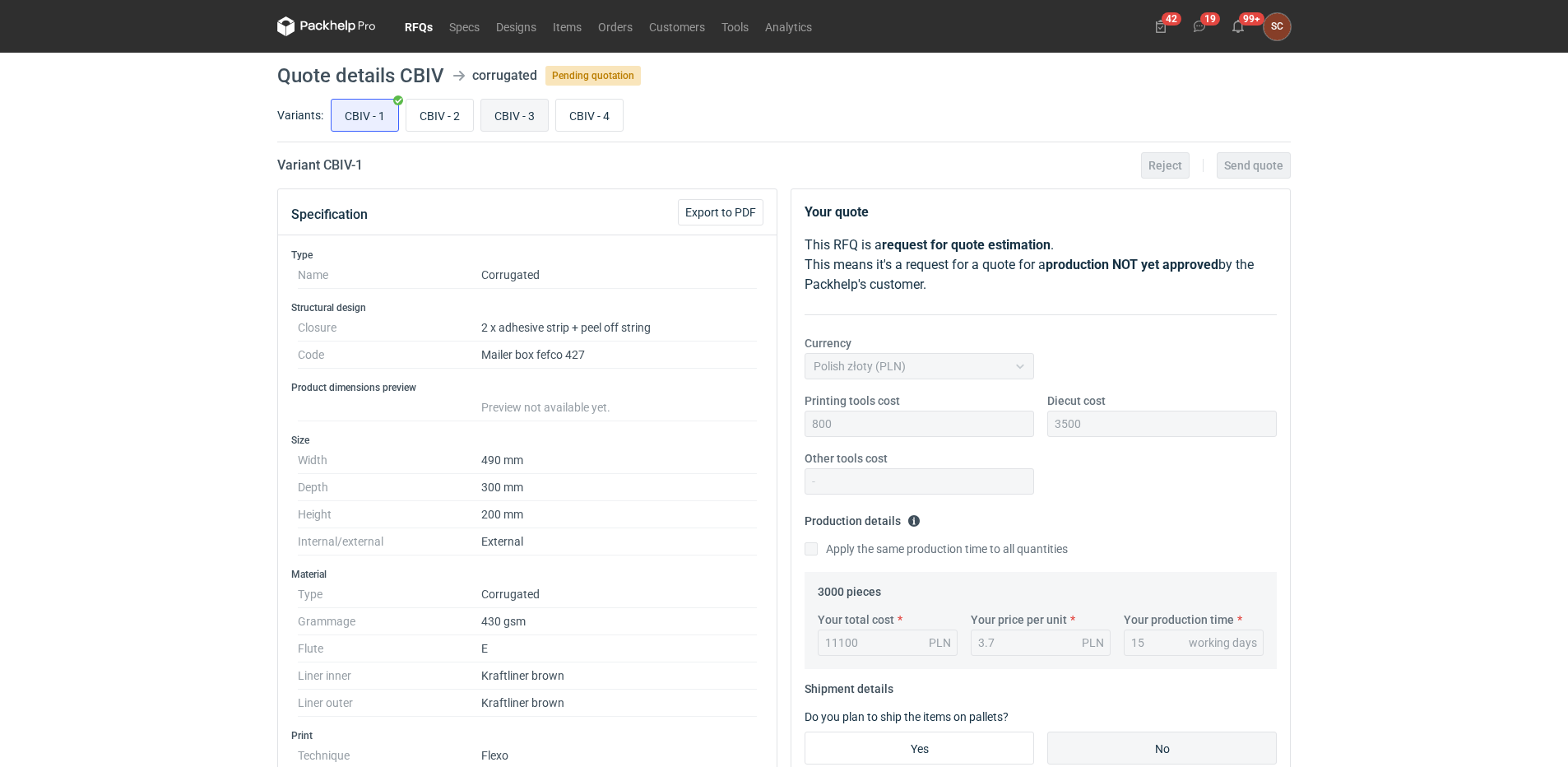
click at [538, 117] on input "CBIV - 3" at bounding box center [514, 114] width 66 height 31
radio input "true"
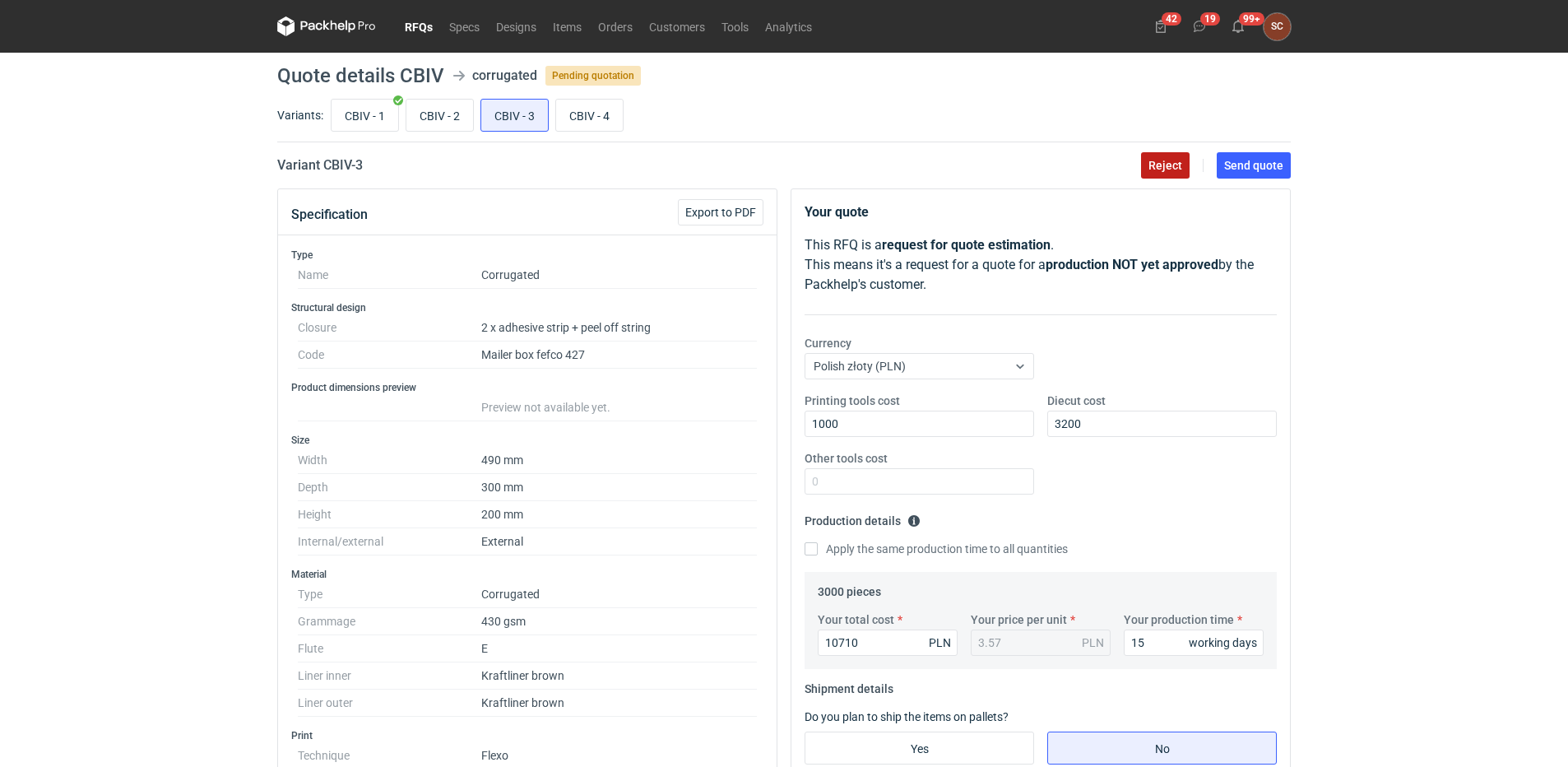
click at [1176, 165] on span "Reject" at bounding box center [1165, 166] width 34 height 11
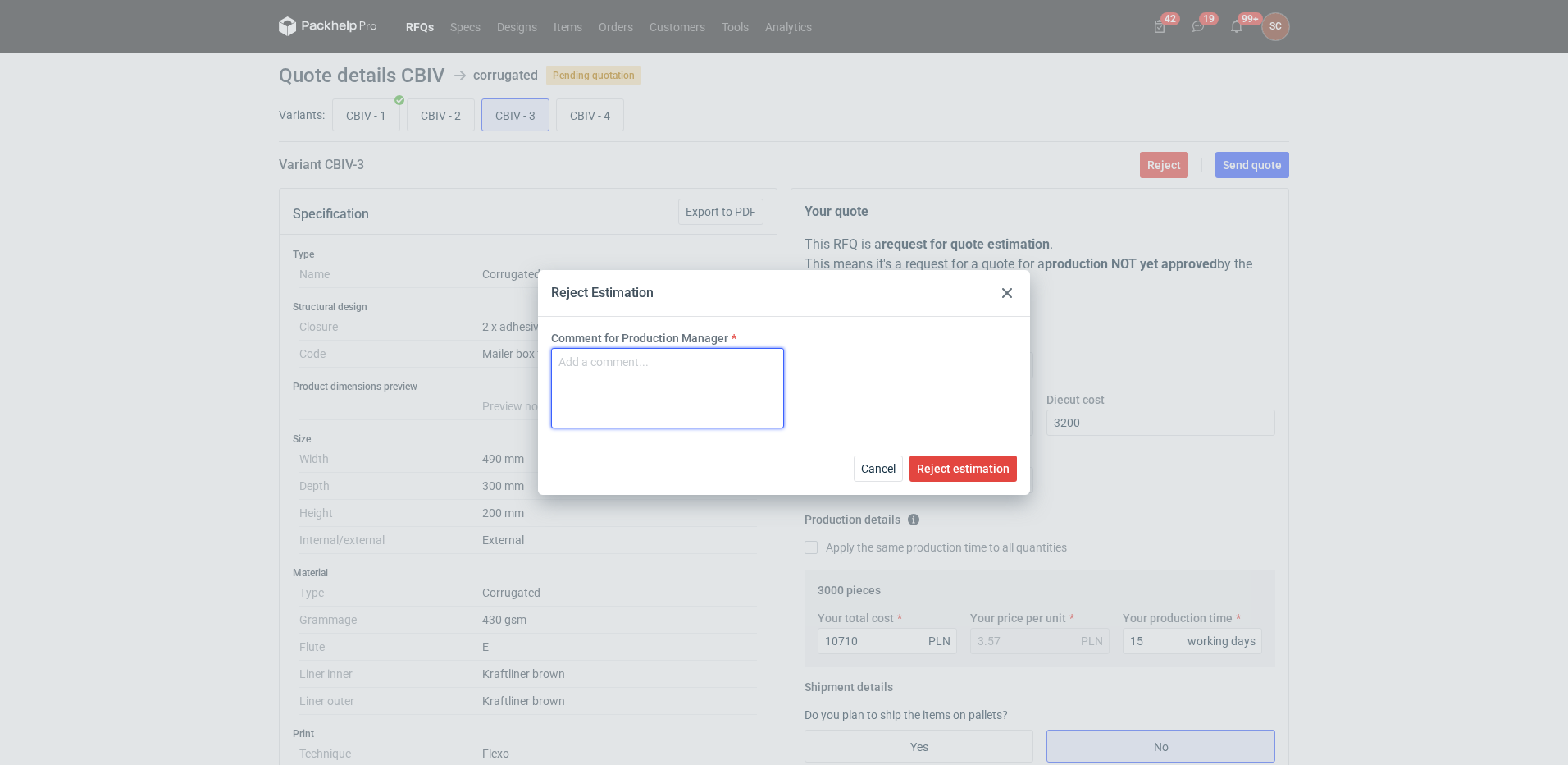
click at [709, 376] on textarea "Comment for Production Manager" at bounding box center [668, 388] width 233 height 80
type textarea "Brak możliwości naklejenia pasków, klejenie ręczne"
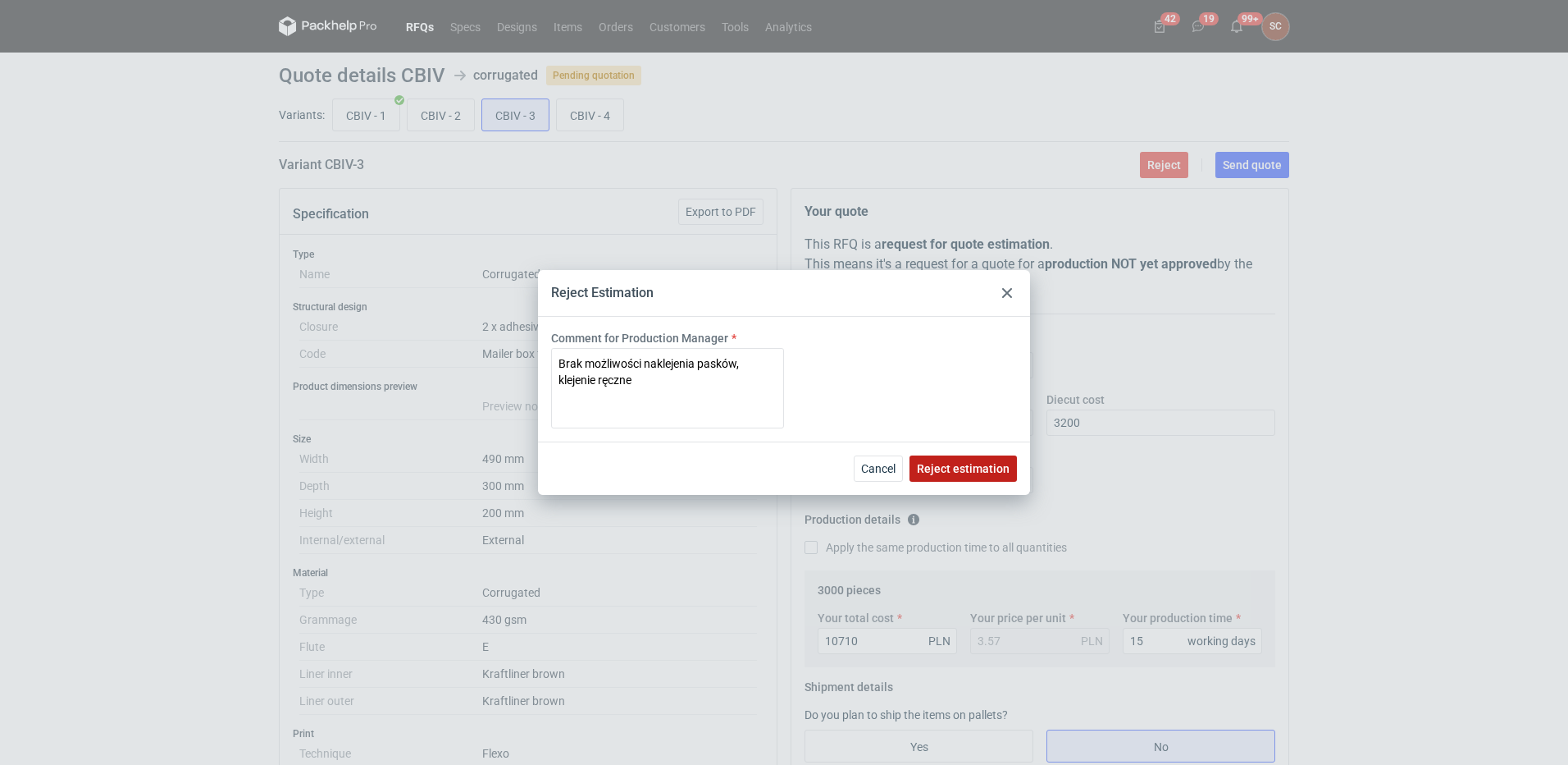
click at [965, 460] on button "Reject estimation" at bounding box center [964, 469] width 107 height 26
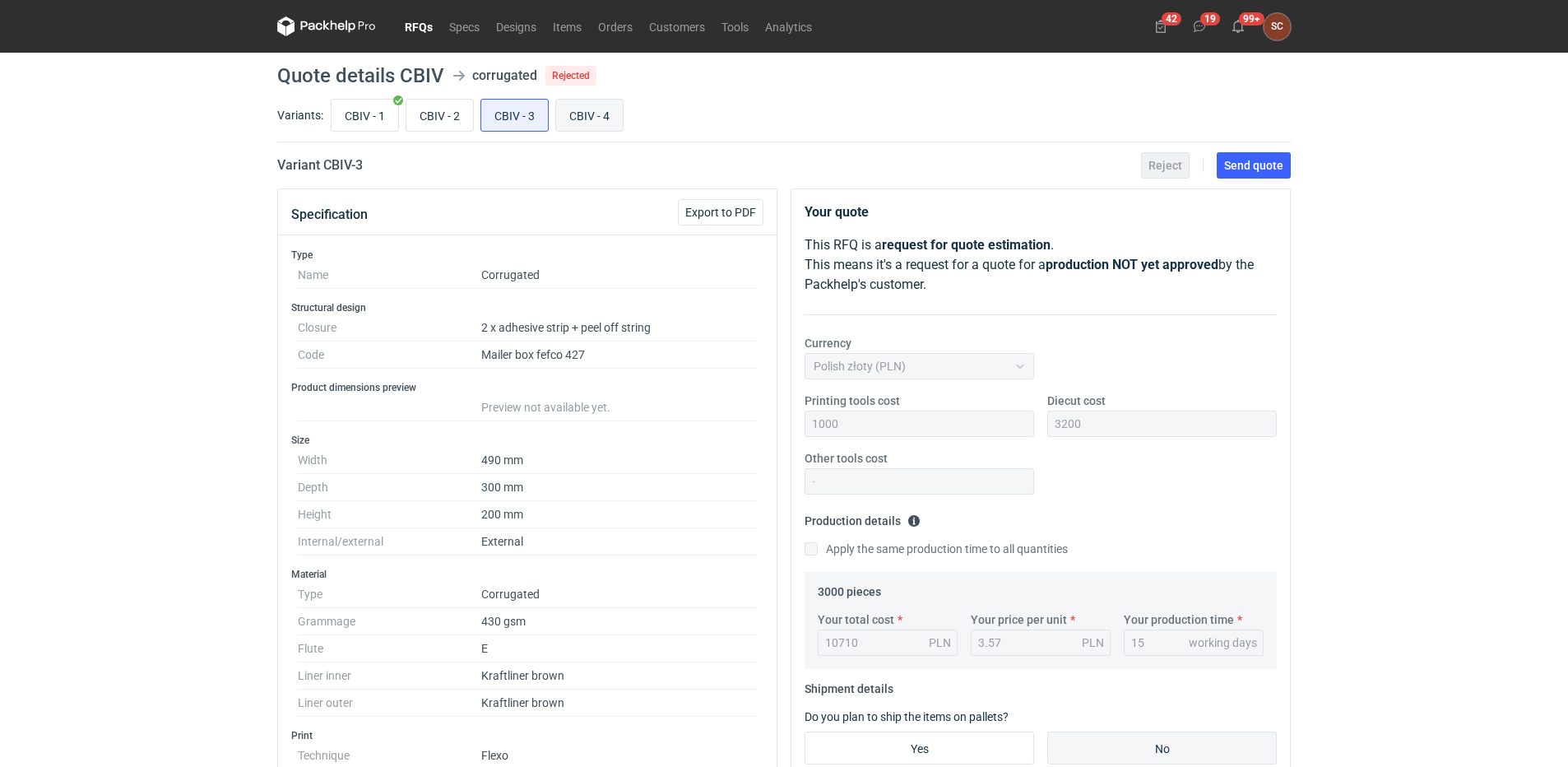
click at [580, 116] on input "CBIV - 4" at bounding box center [589, 114] width 66 height 31
radio input "true"
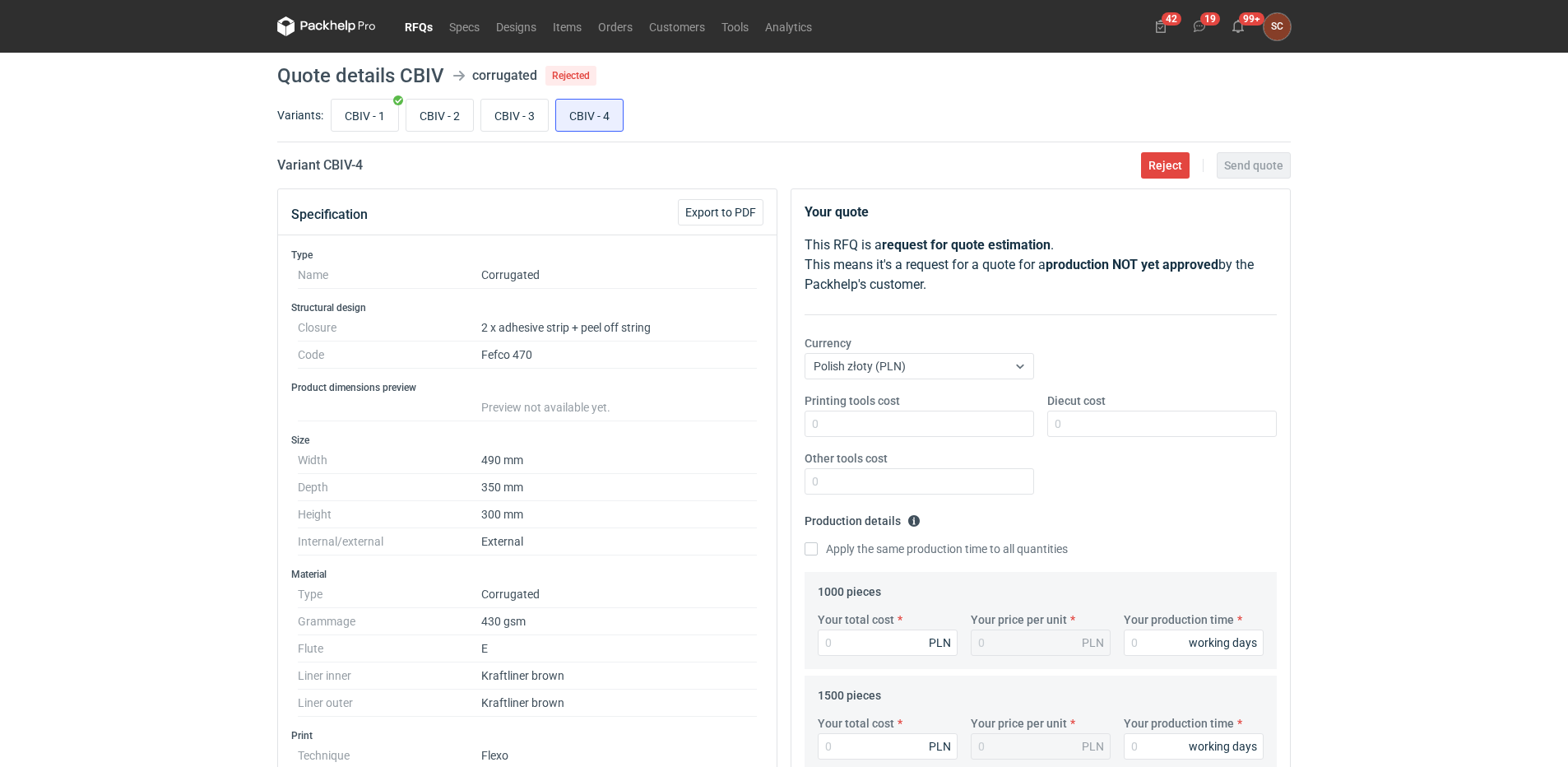
click at [421, 27] on link "RFQs" at bounding box center [418, 26] width 44 height 20
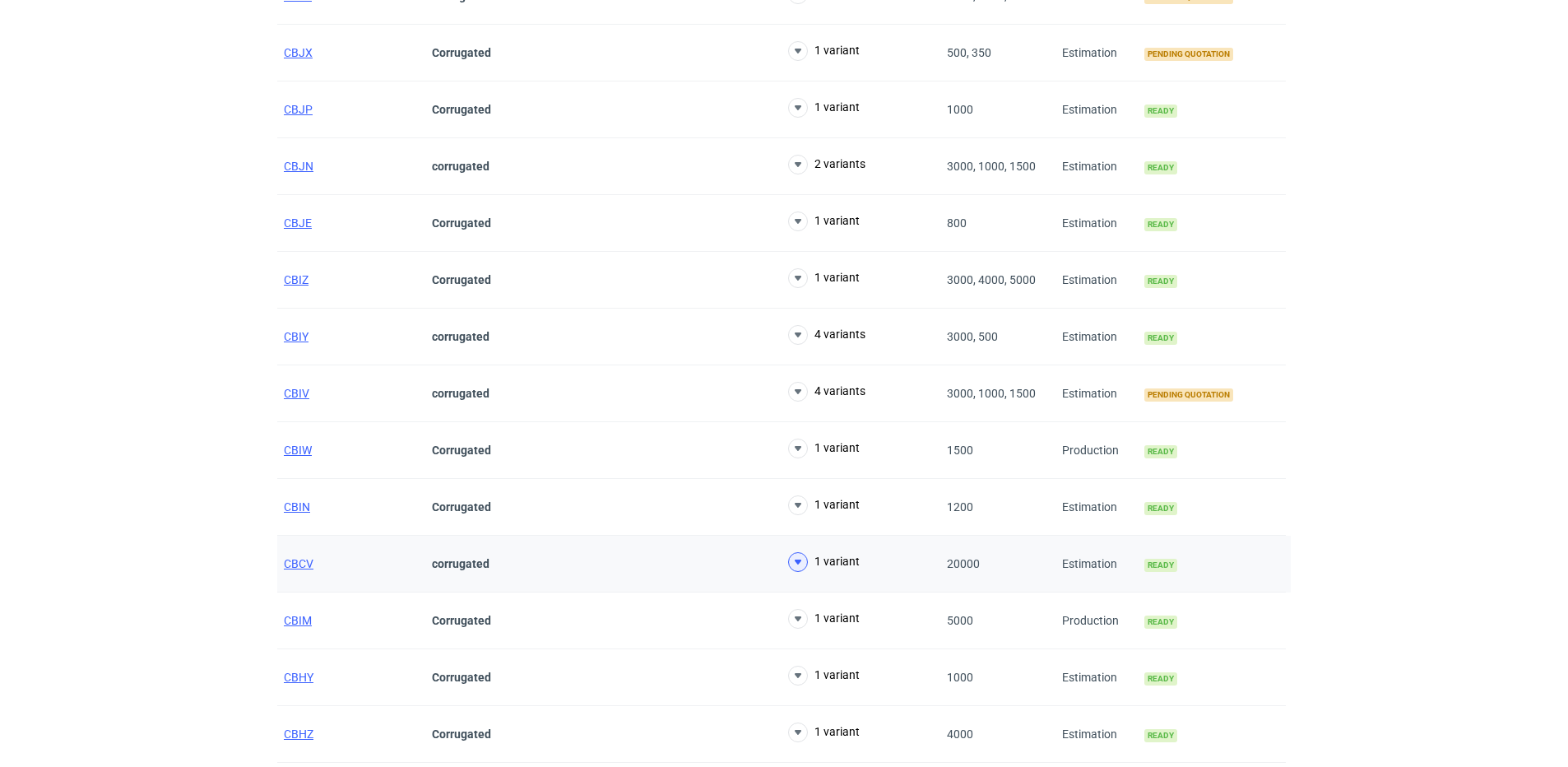
scroll to position [165, 0]
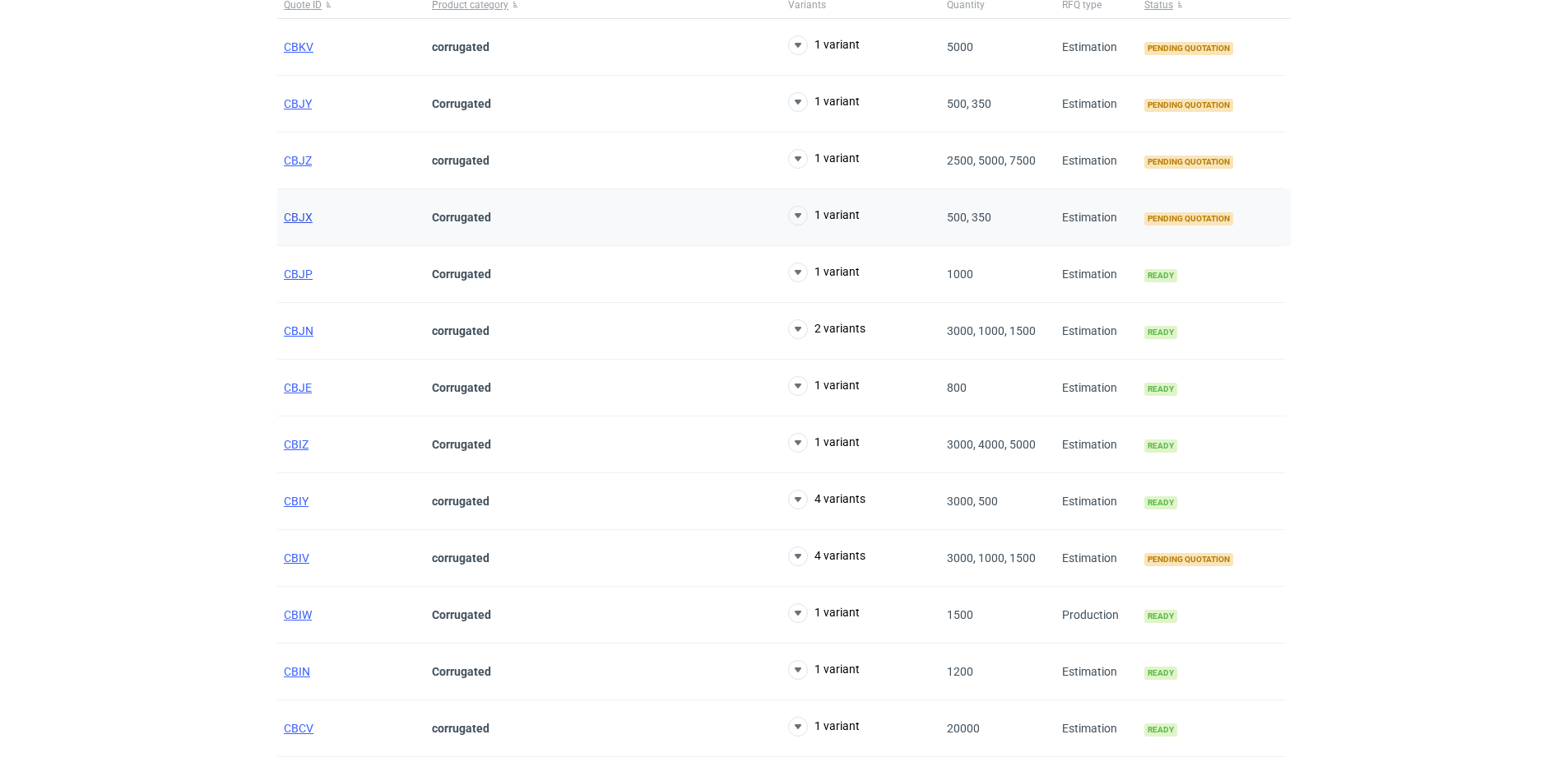
click at [287, 218] on span "CBJX" at bounding box center [298, 218] width 28 height 13
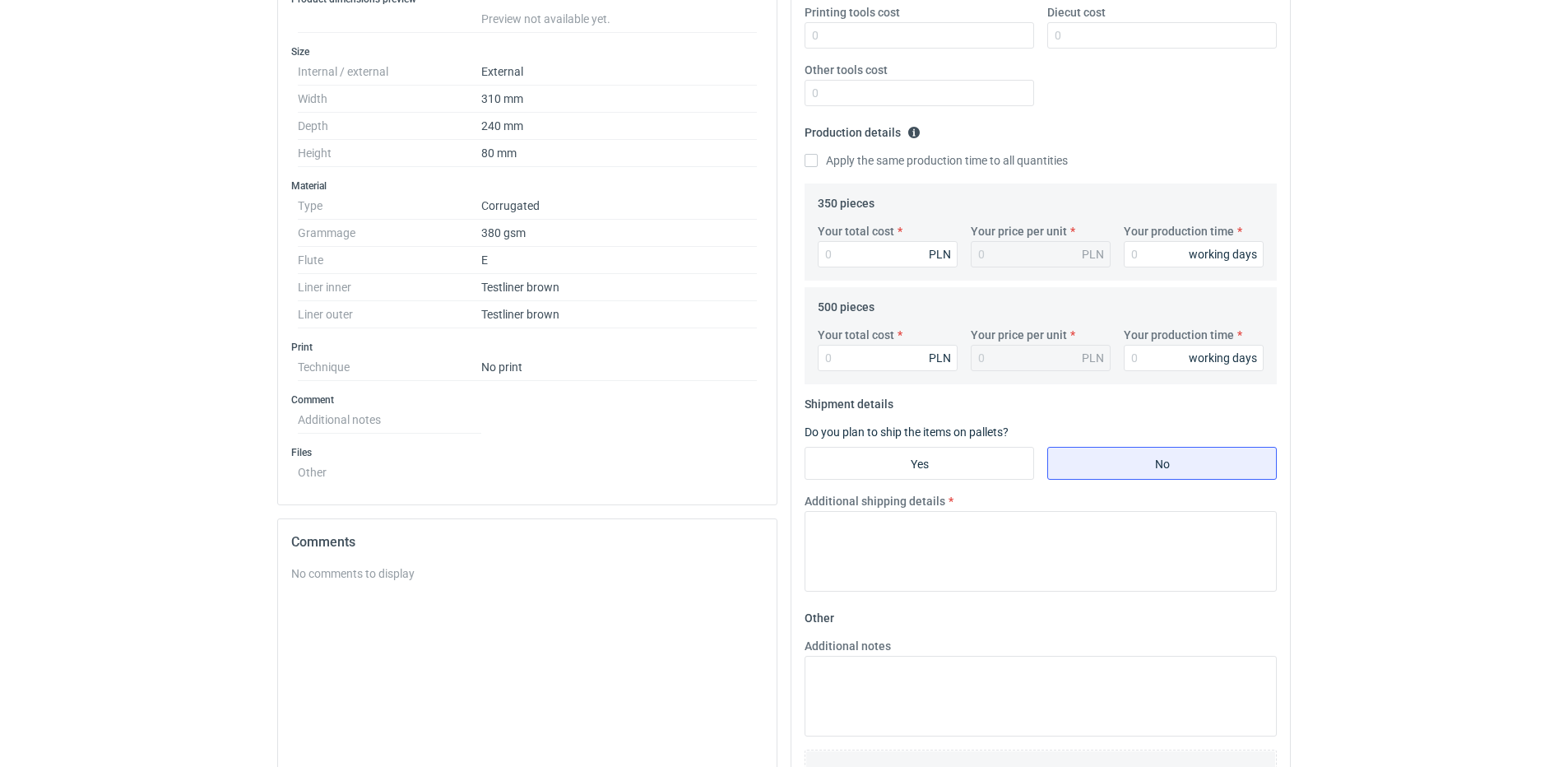
scroll to position [82, 0]
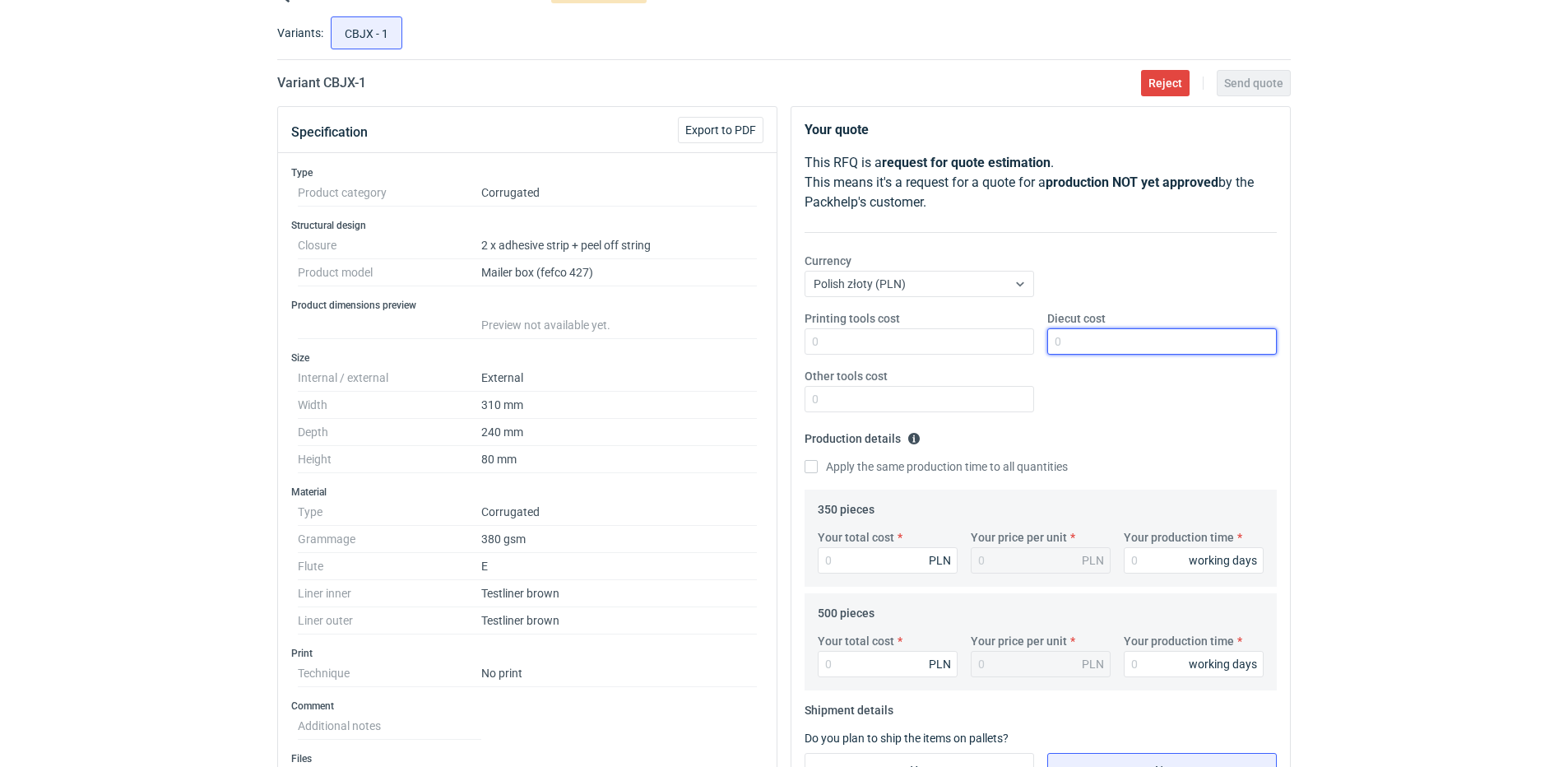
click at [1049, 349] on input "Diecut cost" at bounding box center [1161, 341] width 230 height 26
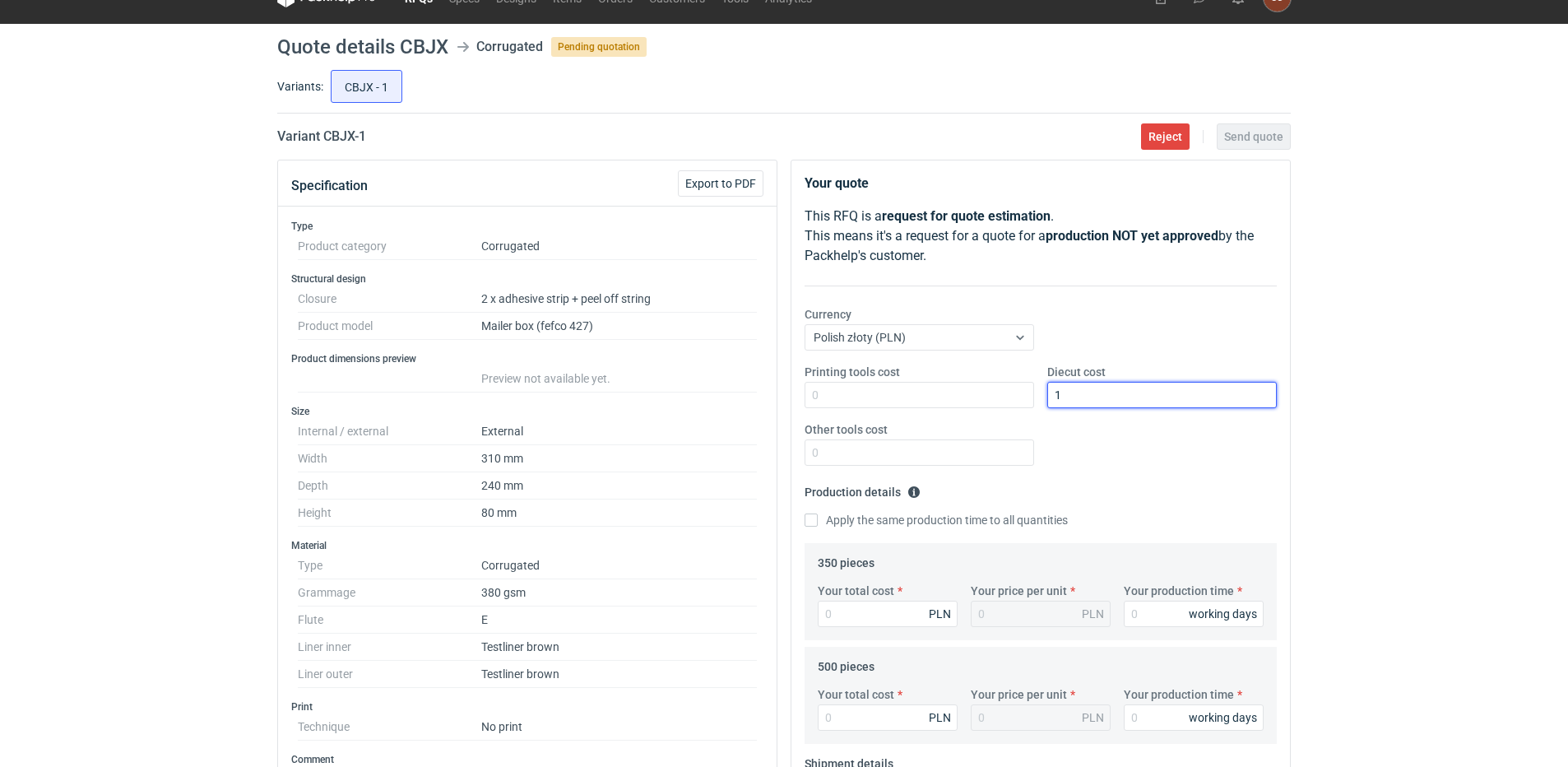
scroll to position [0, 0]
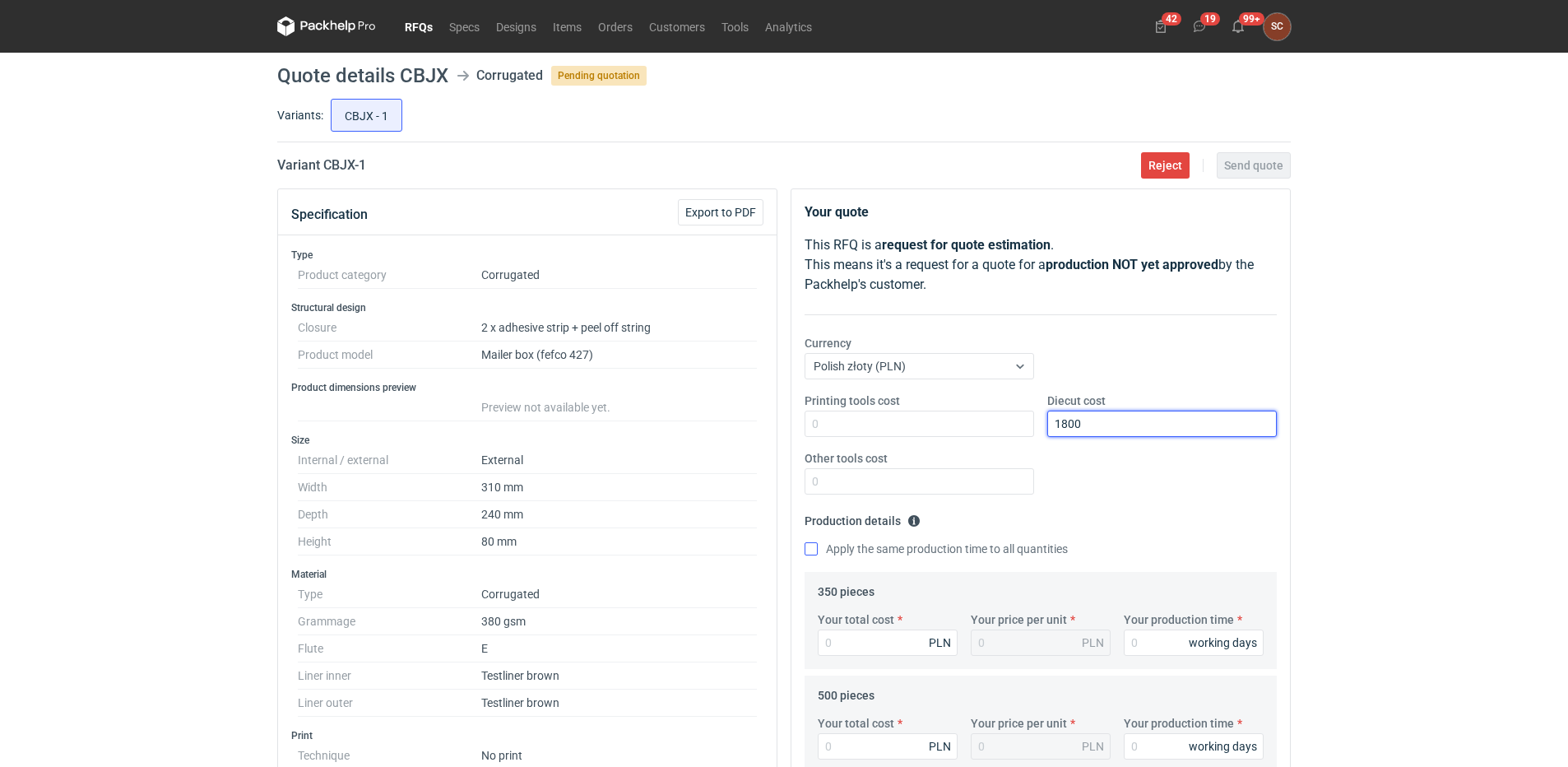
type input "1800"
click at [807, 548] on input "Apply the same production time to all quantities" at bounding box center [811, 549] width 13 height 13
checkbox input "true"
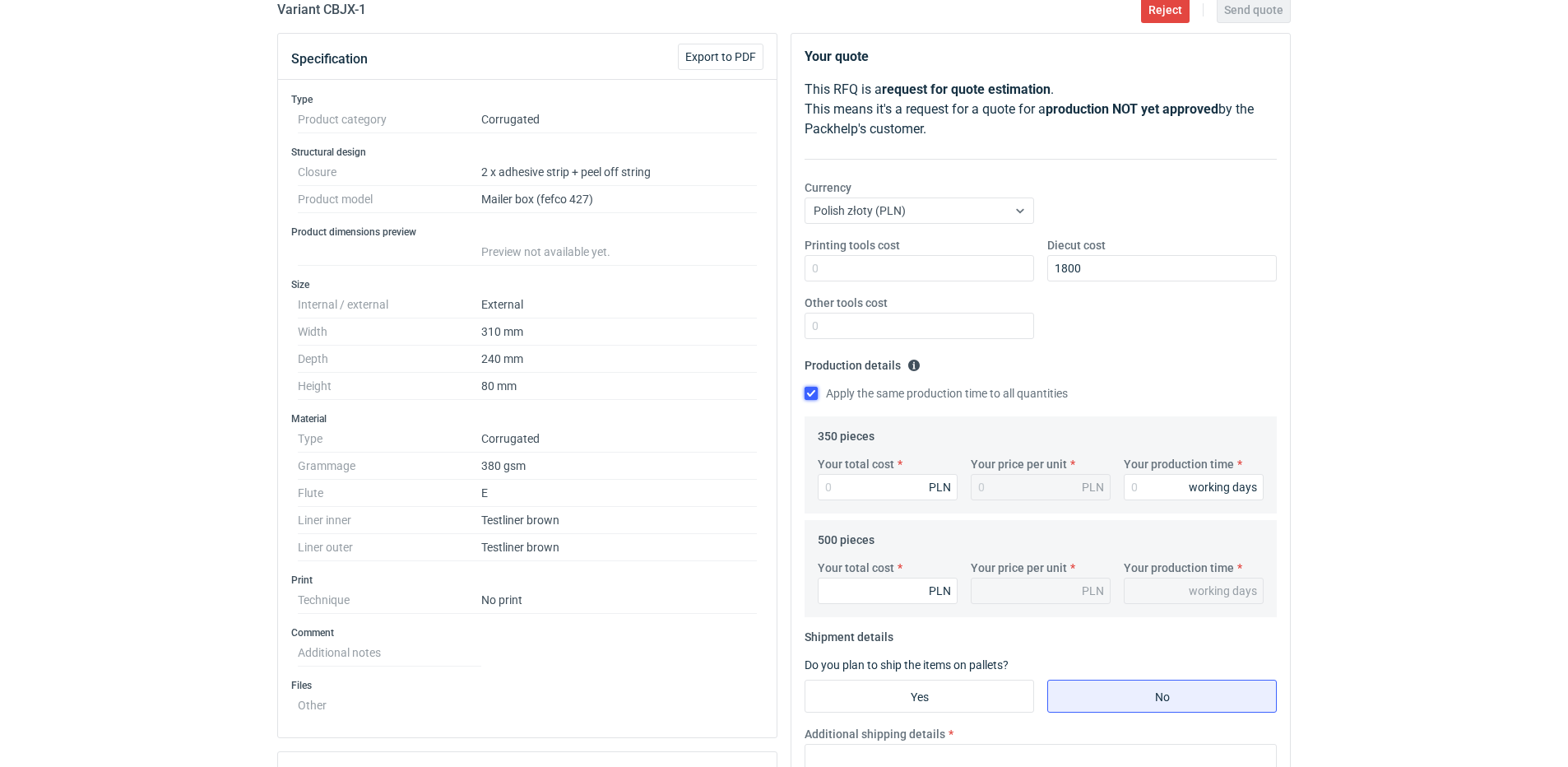
scroll to position [329, 0]
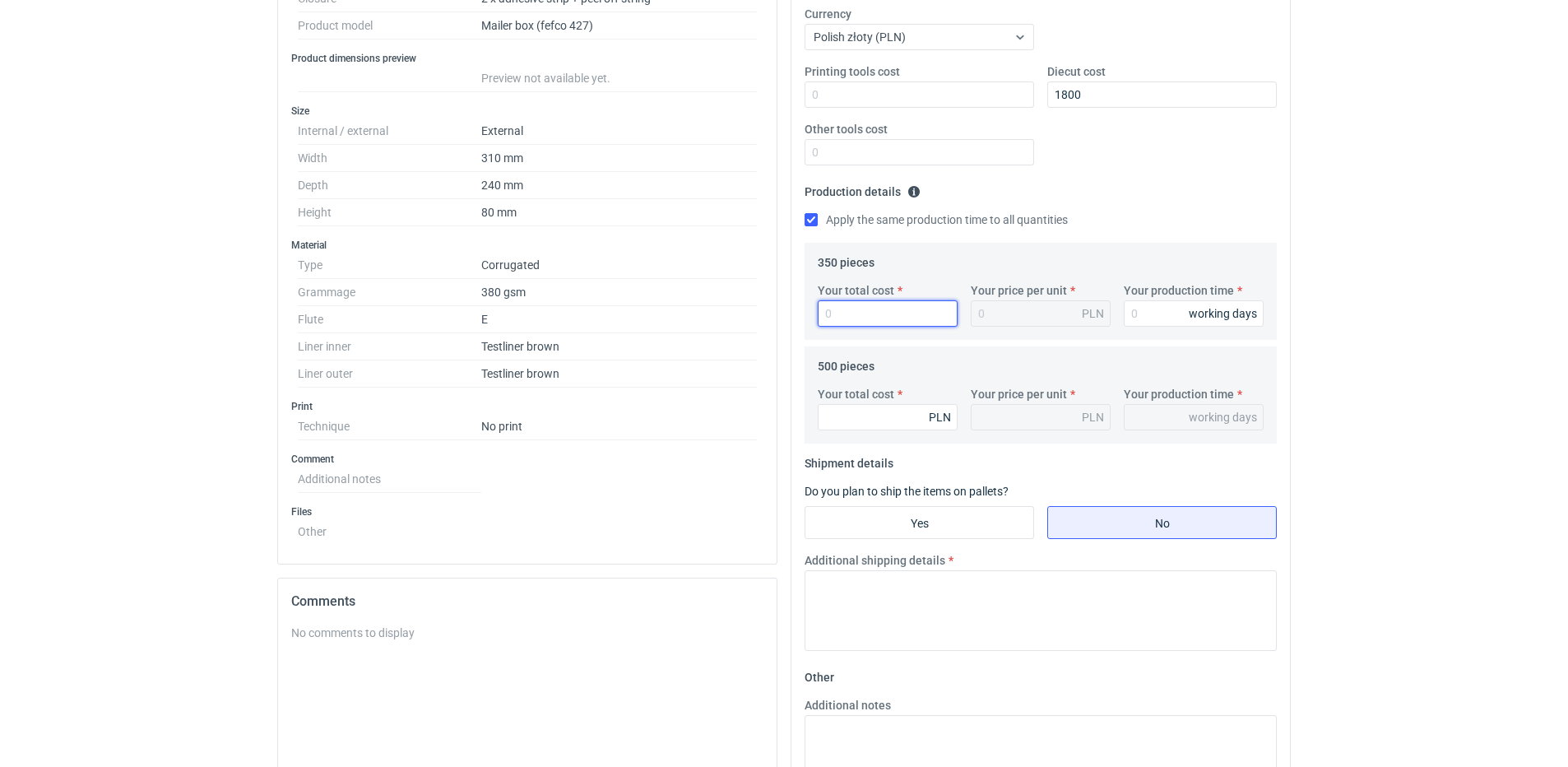
click at [849, 305] on input "Your total cost" at bounding box center [888, 314] width 140 height 26
type input "640"
type input "1.83"
type input "640"
click at [1145, 310] on input "Your production time" at bounding box center [1193, 314] width 140 height 26
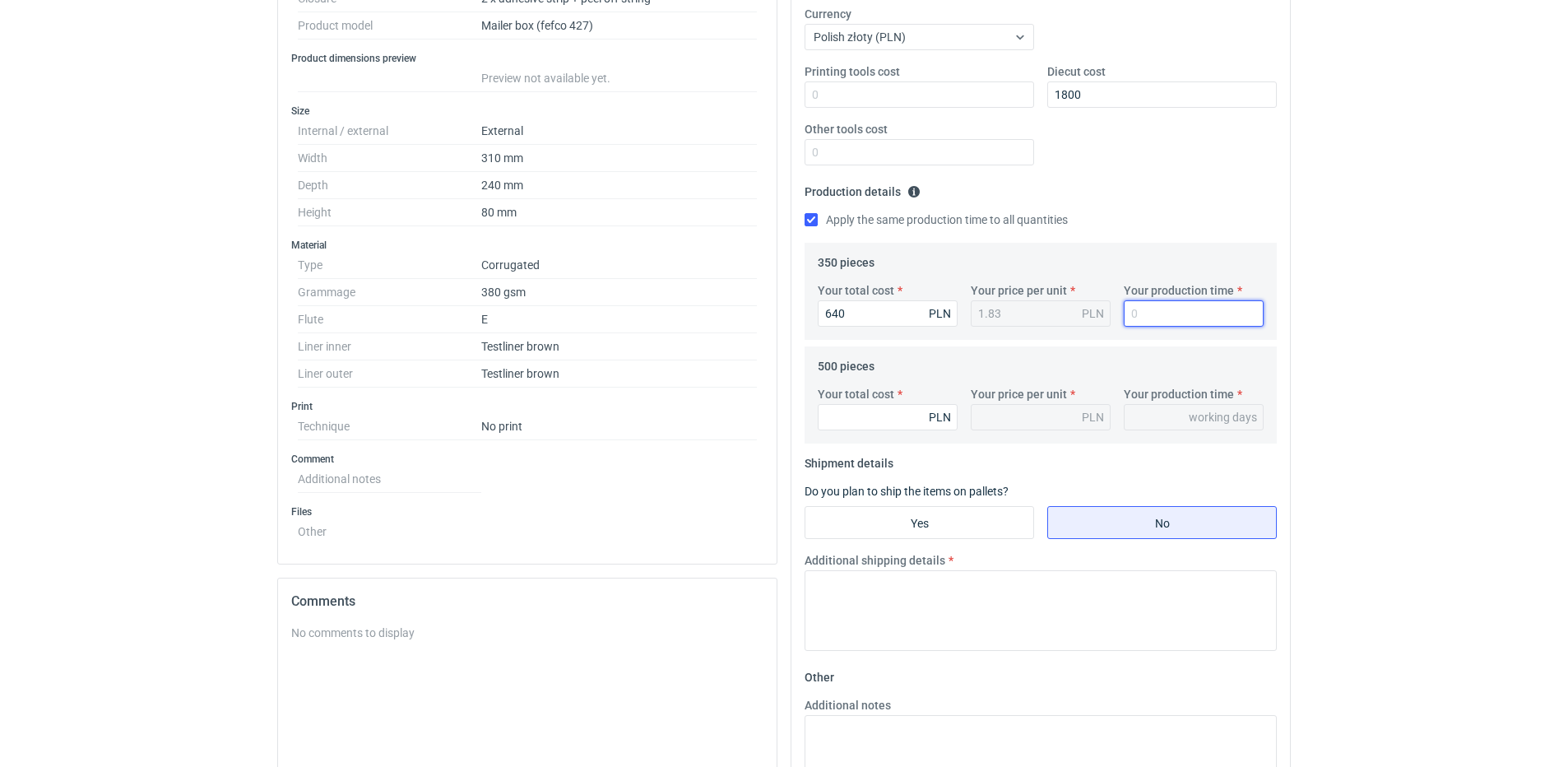
type input "1"
type input "15"
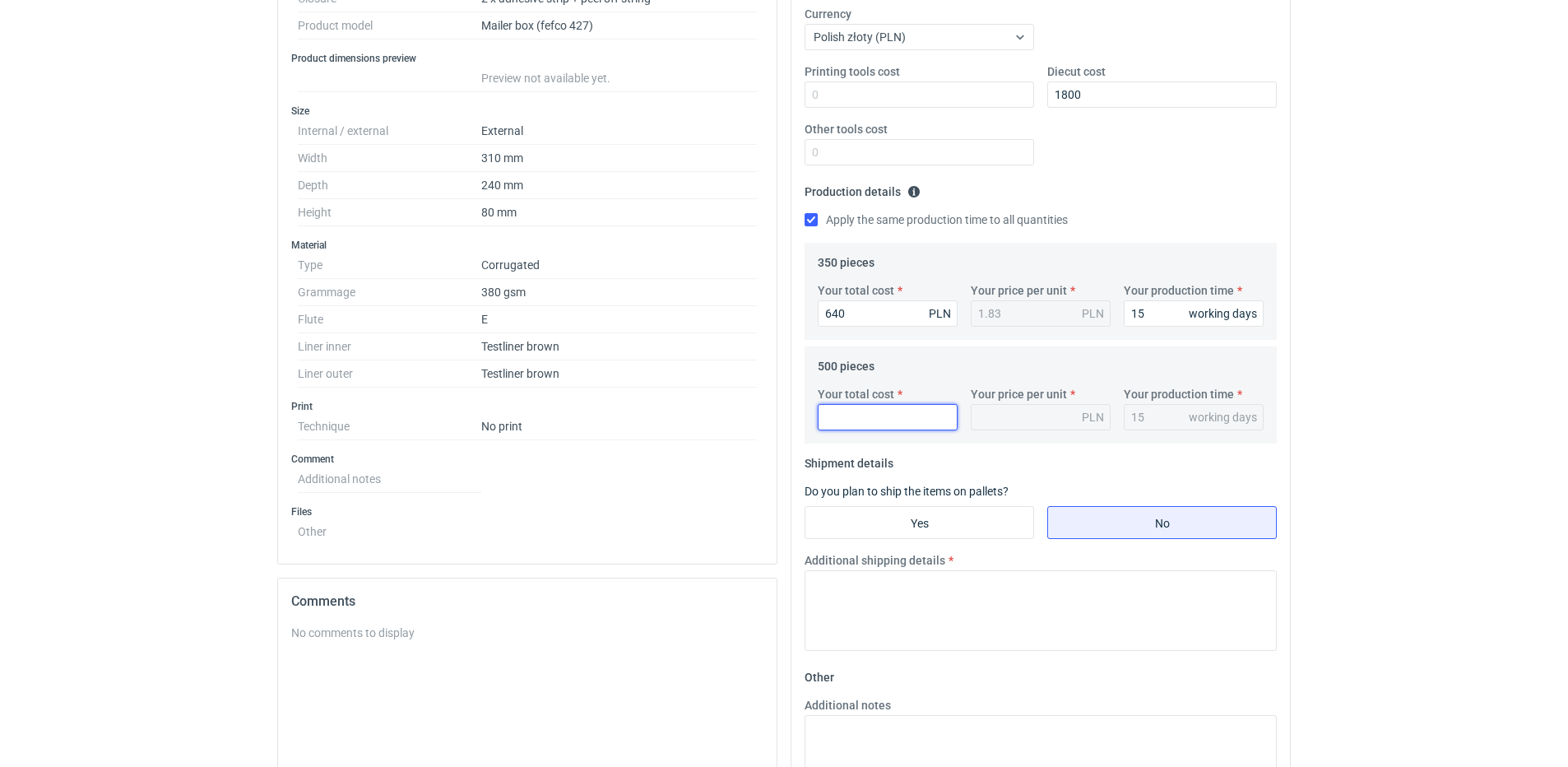
click at [889, 421] on input "Your total cost" at bounding box center [888, 417] width 140 height 26
type input "875"
type input "1.75"
type input "875"
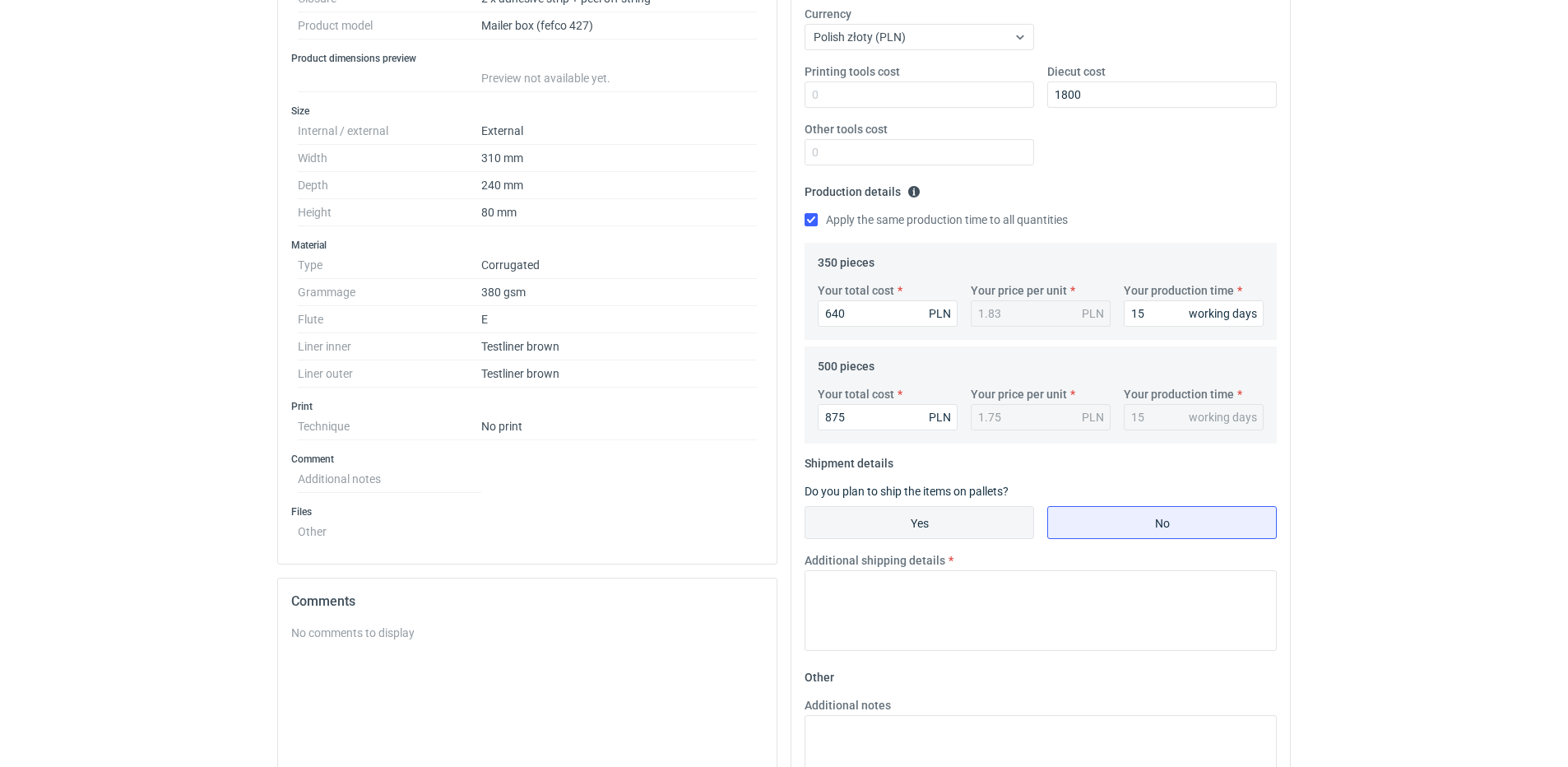
click at [875, 525] on input "Yes" at bounding box center [919, 522] width 228 height 31
radio input "true"
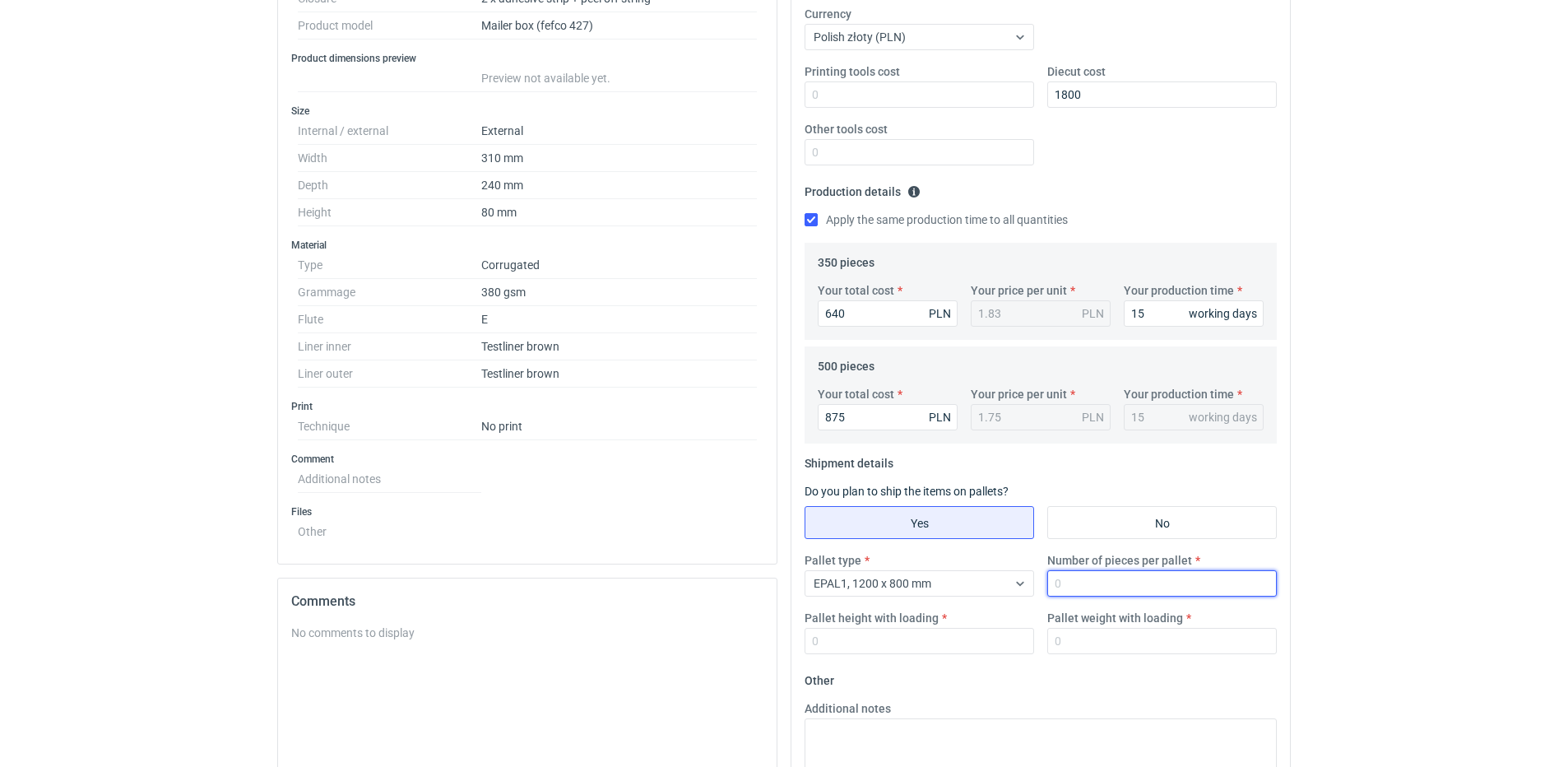
click at [1088, 584] on input "Number of pieces per pallet" at bounding box center [1161, 584] width 230 height 26
type input "500"
click at [940, 636] on input "Pallet height with loading" at bounding box center [919, 641] width 230 height 26
type input "1500"
click at [1129, 654] on div "Pallet type EPAL1, 1200 x 800 mm Number of pieces per pallet 500 Pallet height …" at bounding box center [1040, 610] width 485 height 115
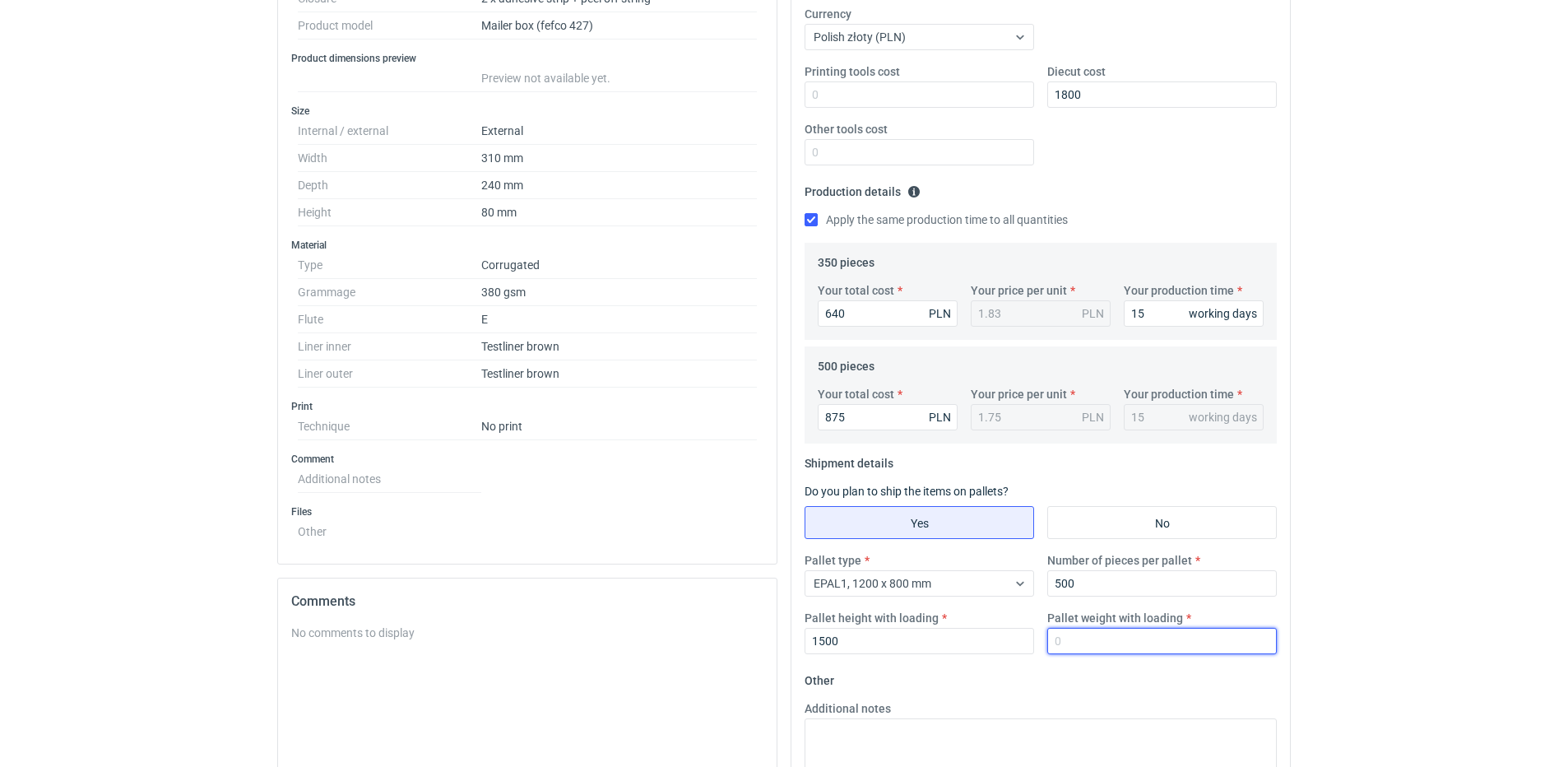
click at [1129, 648] on input "Pallet weight with loading" at bounding box center [1161, 641] width 230 height 26
click at [1128, 648] on input "Pallet weight with loading" at bounding box center [1161, 641] width 230 height 26
type input "110"
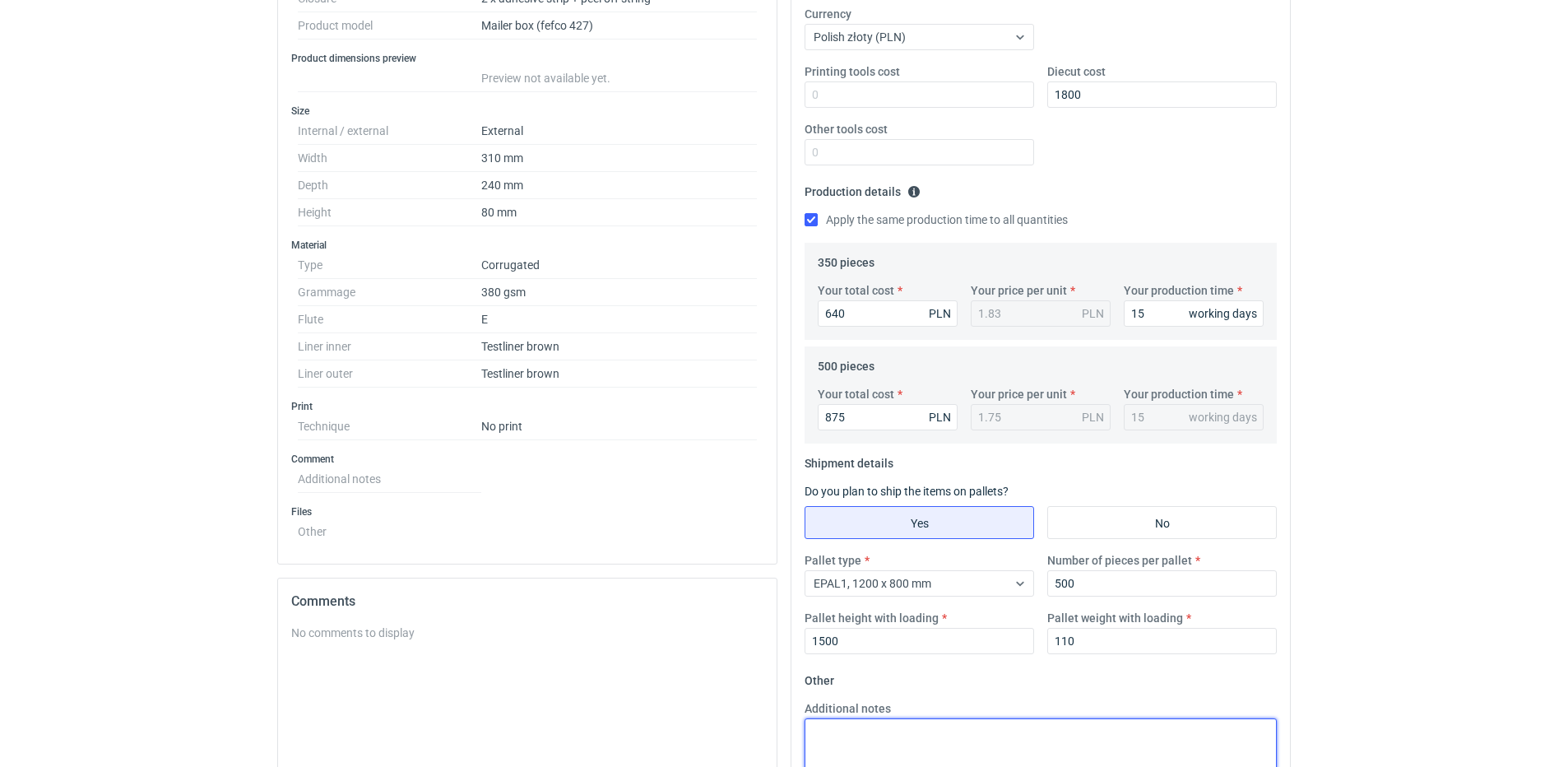
click at [994, 728] on textarea "Additional notes" at bounding box center [1040, 758] width 472 height 80
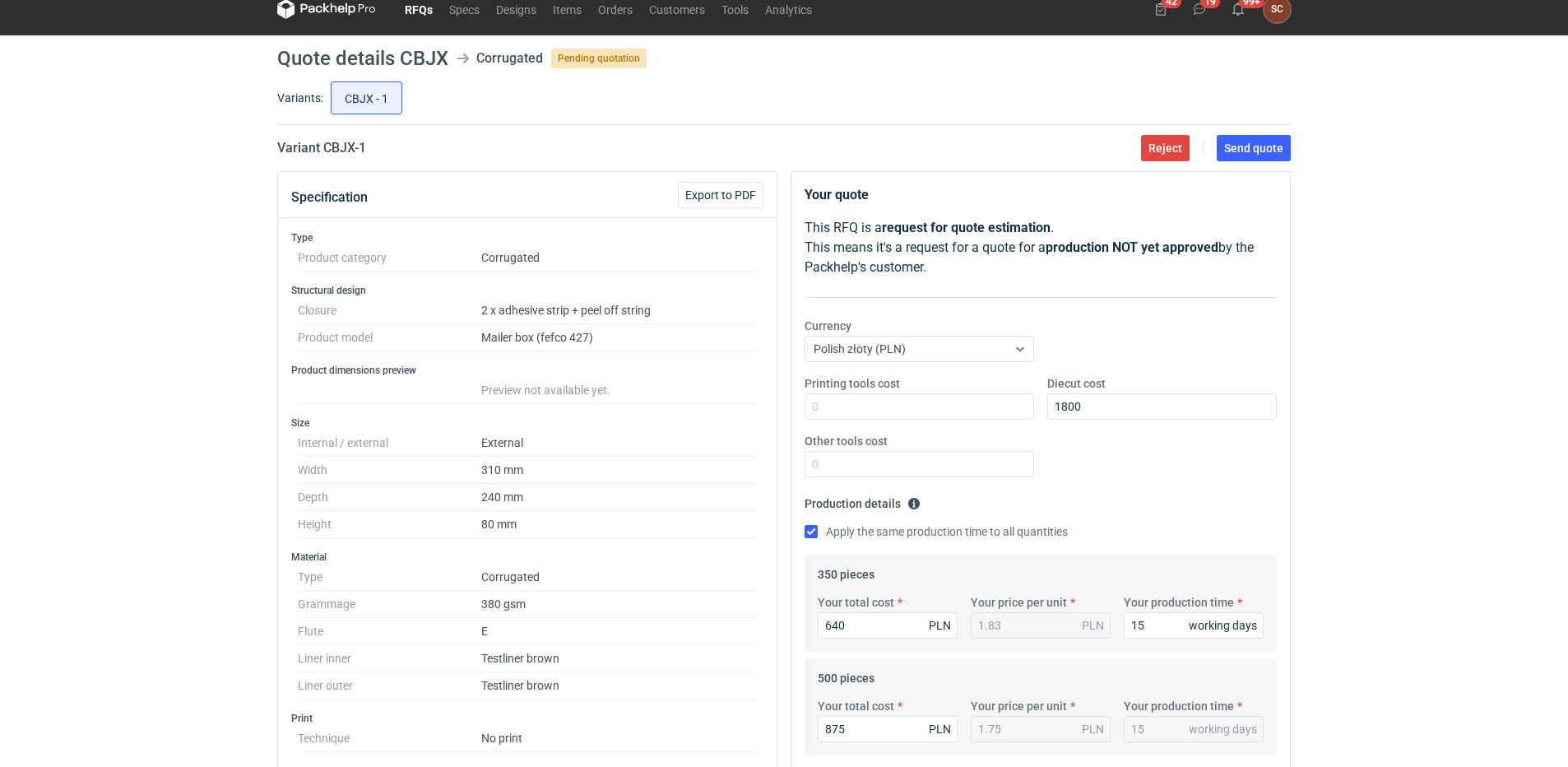
scroll to position [0, 0]
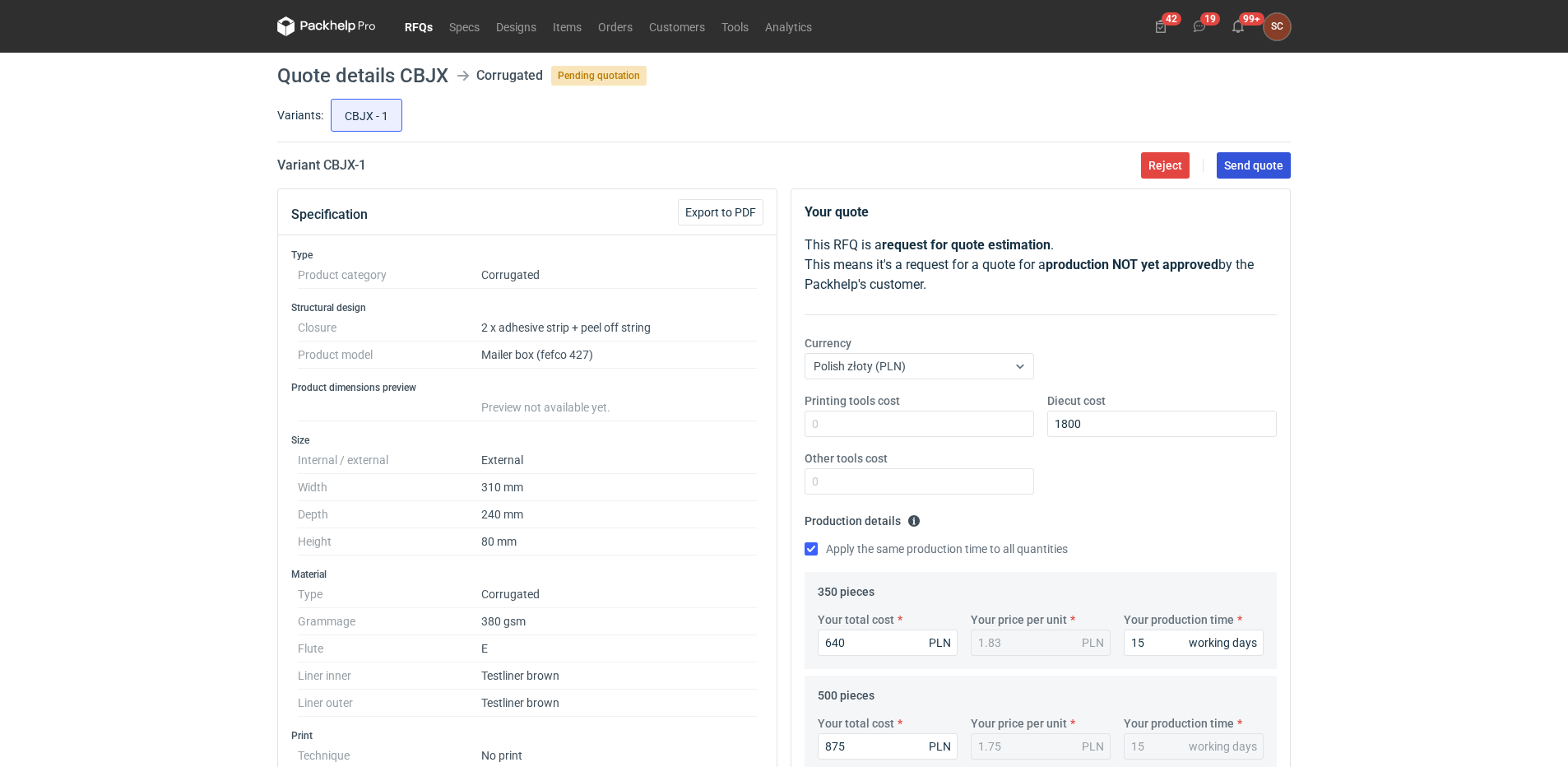
click at [1236, 162] on span "Send quote" at bounding box center [1253, 166] width 60 height 11
drag, startPoint x: 821, startPoint y: 471, endPoint x: 807, endPoint y: 505, distance: 36.8
click at [807, 505] on div "Printing tools cost Diecut cost 1800 Other tools cost" at bounding box center [1040, 450] width 485 height 115
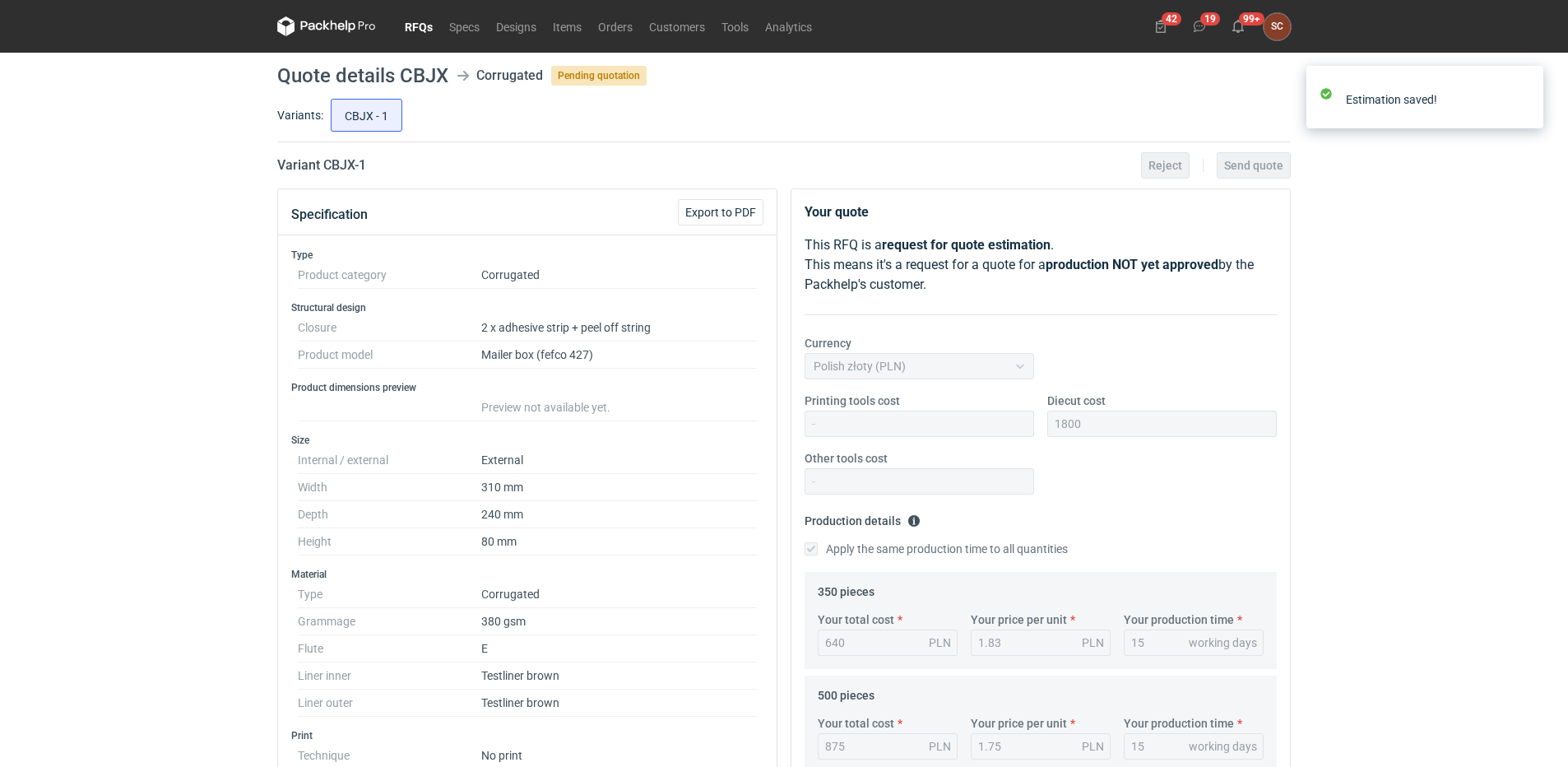
drag, startPoint x: 807, startPoint y: 505, endPoint x: 754, endPoint y: 532, distance: 59.5
click at [754, 532] on dd "80 mm" at bounding box center [618, 541] width 275 height 27
click at [414, 26] on link "RFQs" at bounding box center [418, 26] width 44 height 20
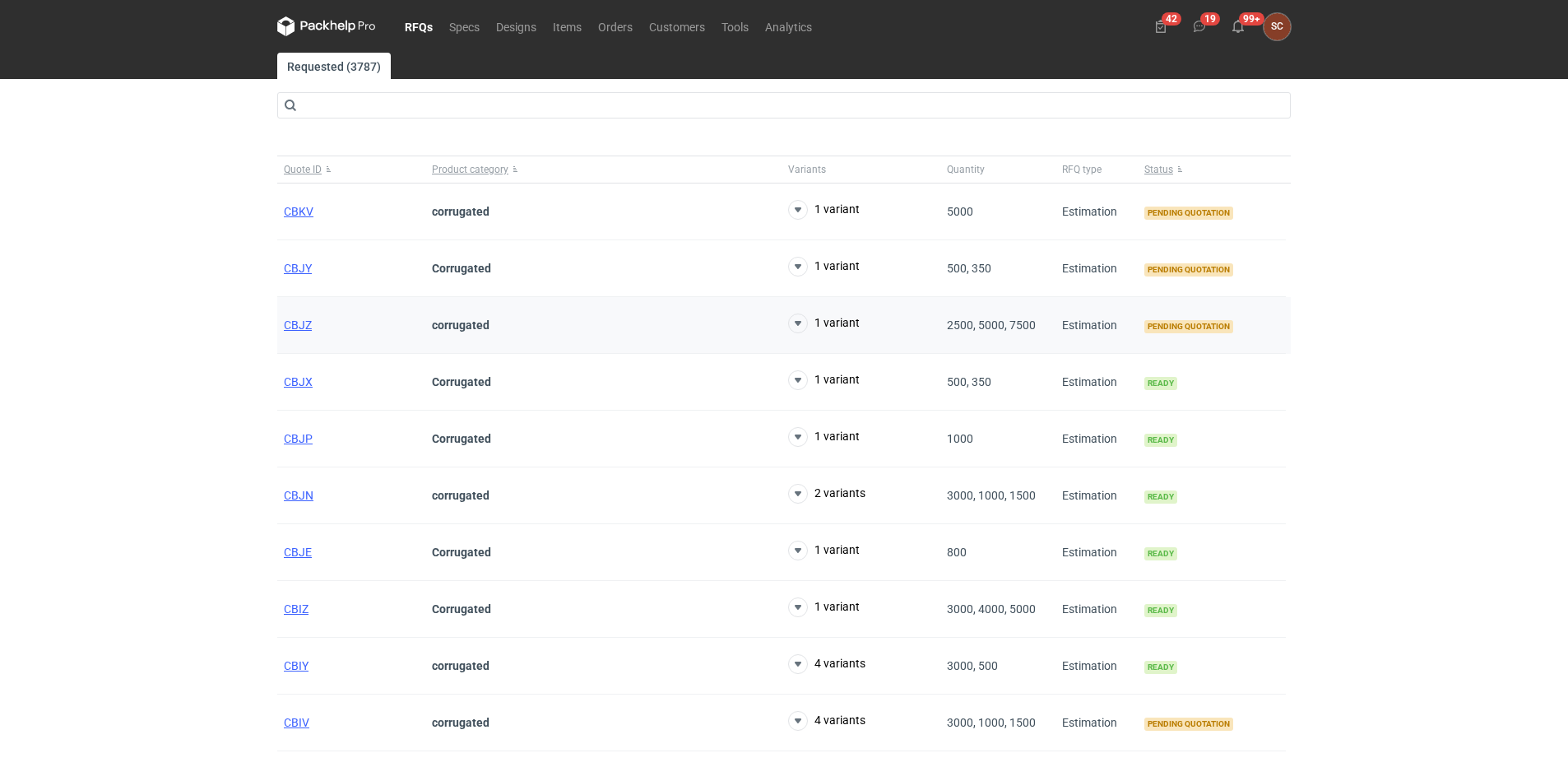
click at [291, 315] on div "CBJZ" at bounding box center [351, 325] width 148 height 57
click at [302, 323] on span "CBJZ" at bounding box center [298, 325] width 28 height 13
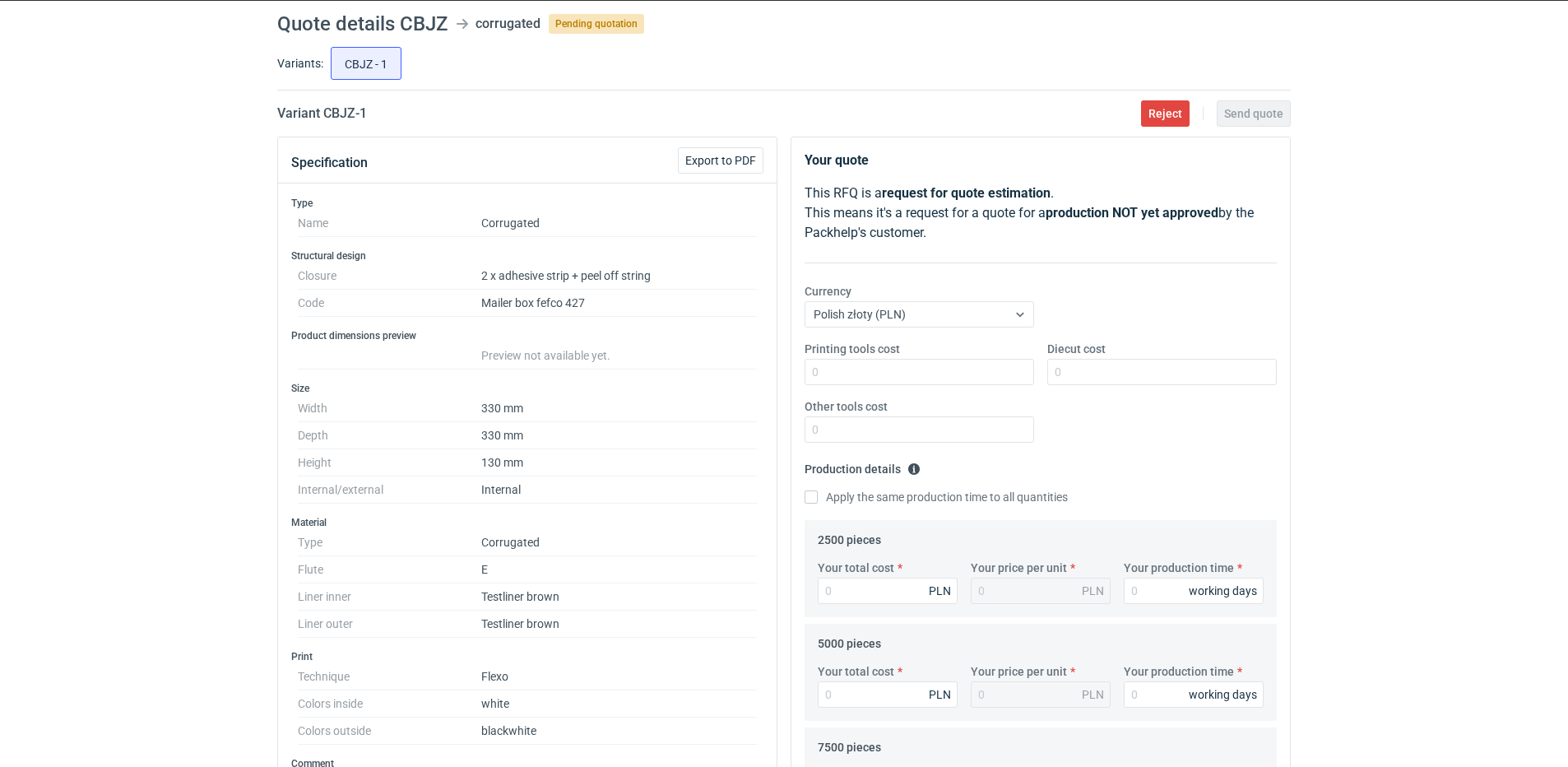
scroll to position [217, 0]
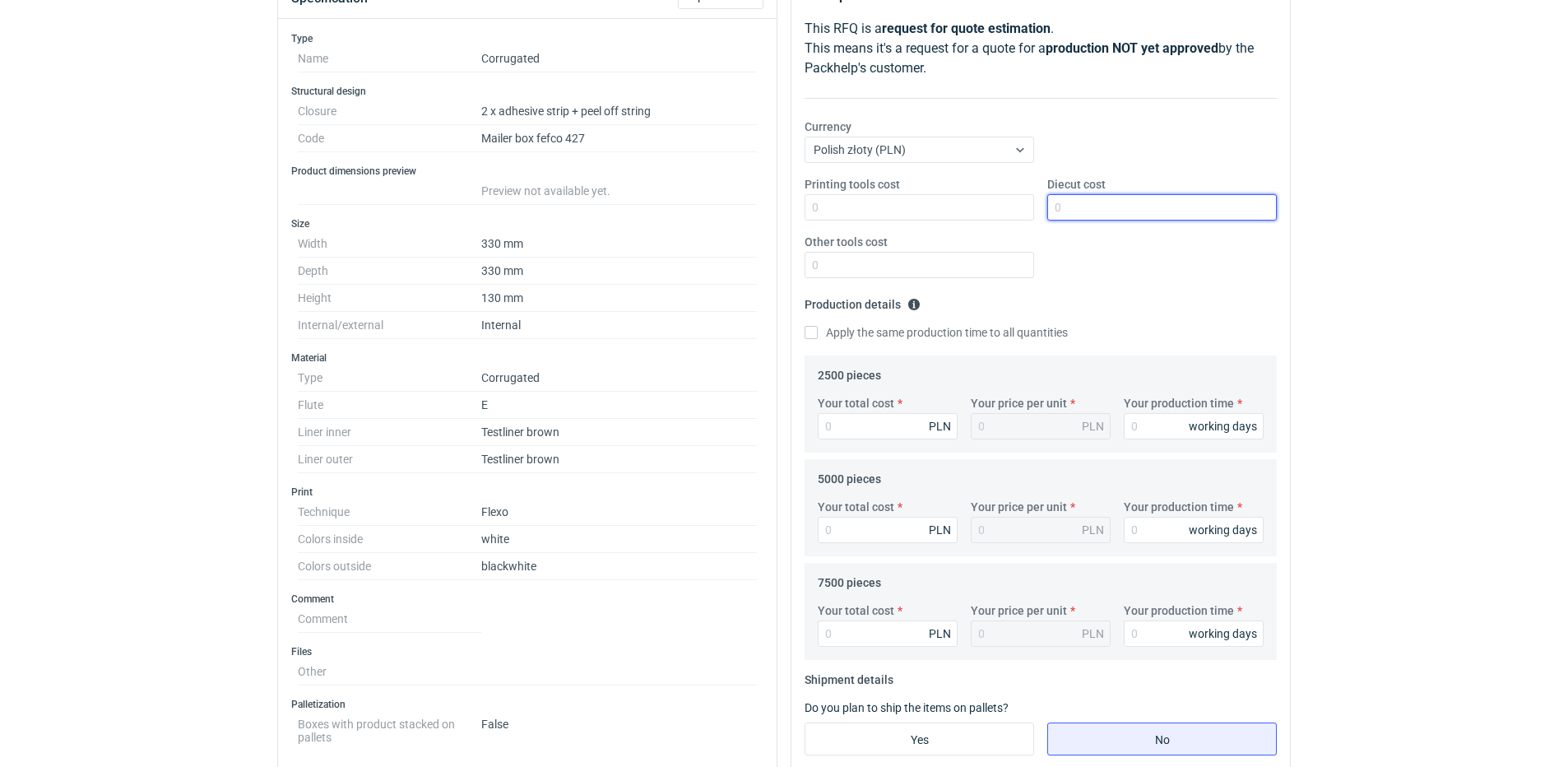
click at [1113, 208] on input "Diecut cost" at bounding box center [1161, 207] width 230 height 26
type input "2900"
click at [932, 216] on input "Printing tools cost" at bounding box center [919, 207] width 230 height 26
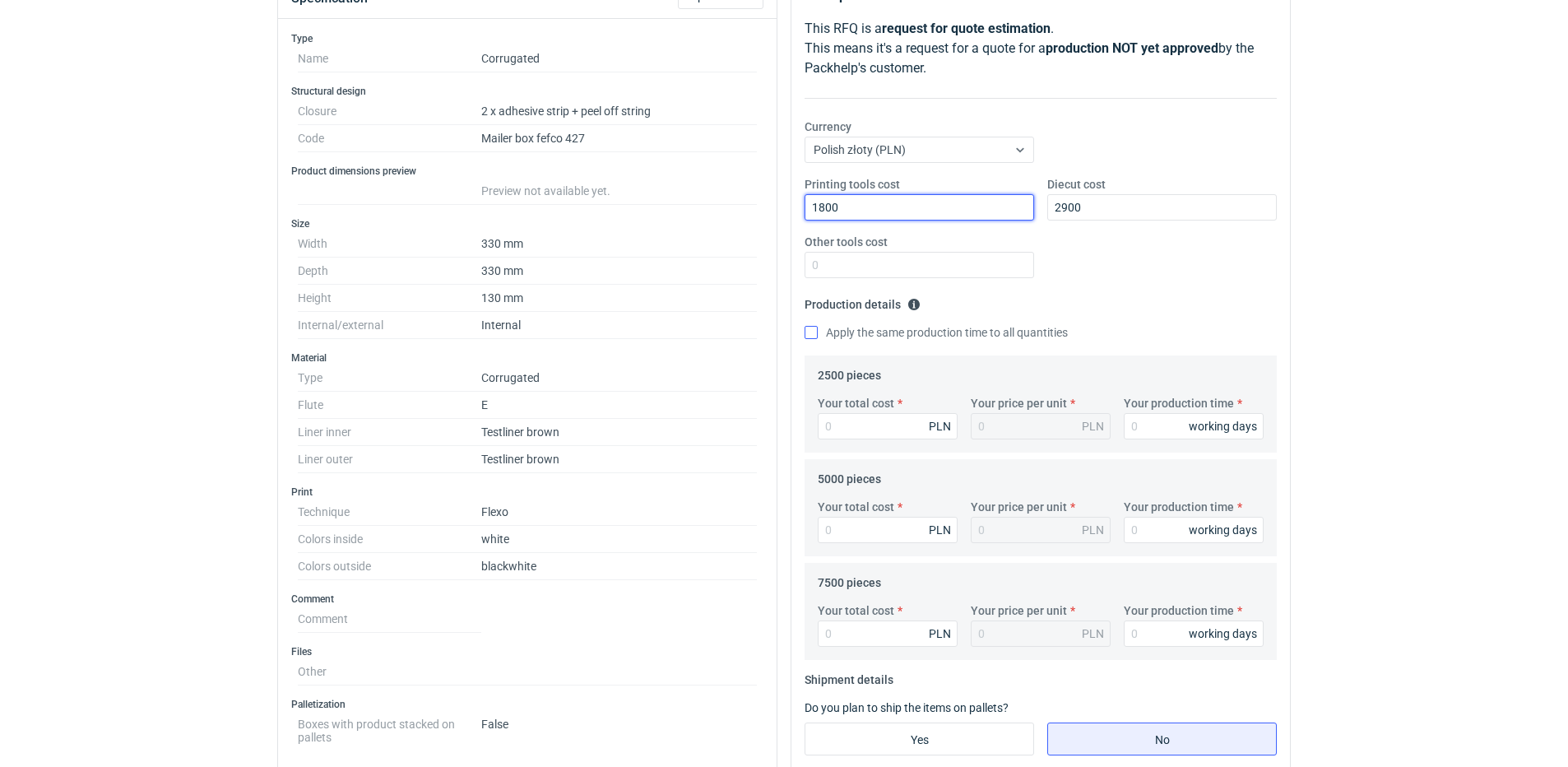
type input "1800"
click at [805, 332] on input "Apply the same production time to all quantities" at bounding box center [811, 332] width 13 height 13
checkbox input "true"
click at [852, 418] on input "Your total cost" at bounding box center [888, 427] width 140 height 26
click at [876, 429] on input "Your total cost" at bounding box center [888, 427] width 140 height 26
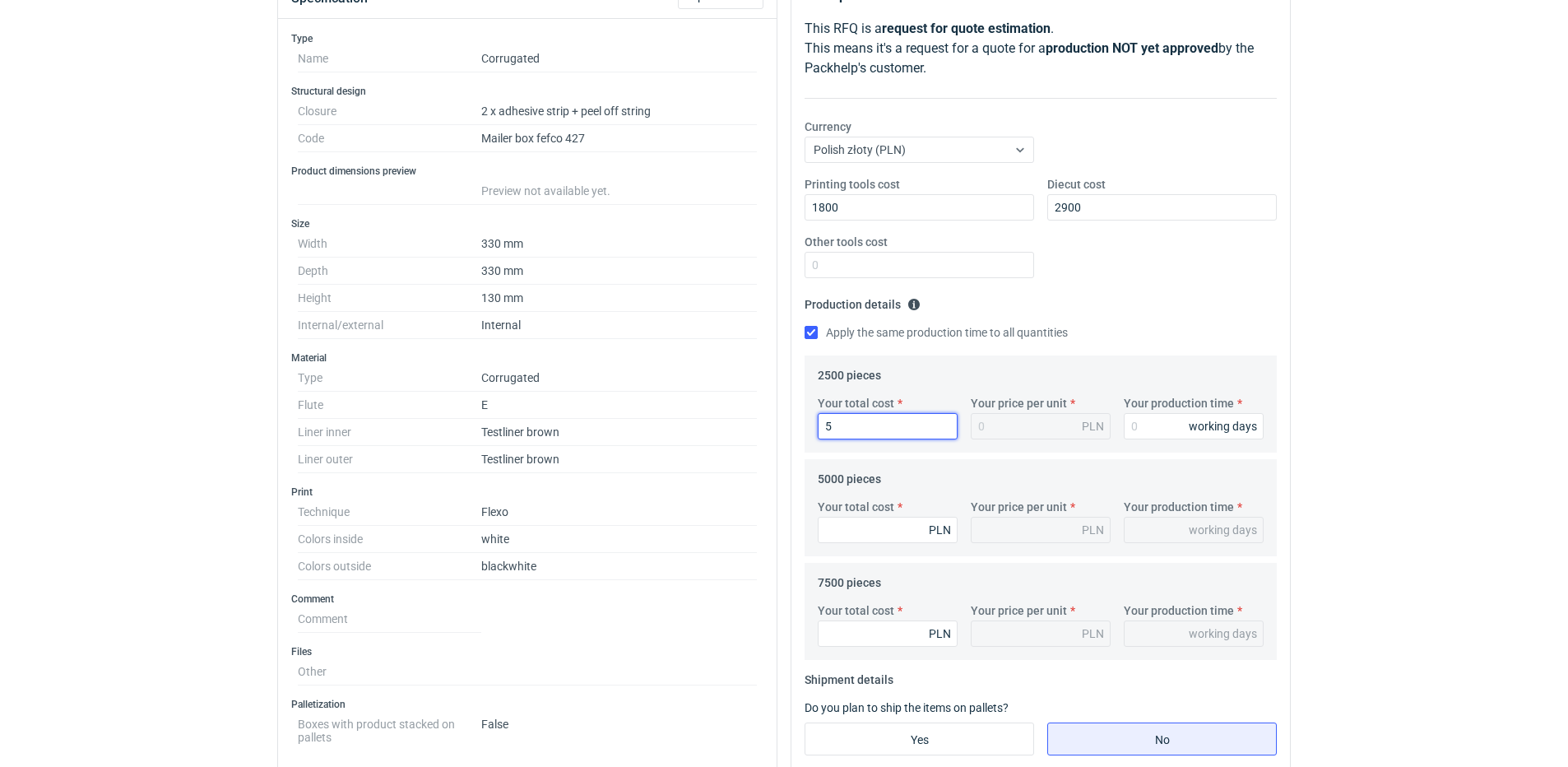
type input "51"
type input "0.02"
type input "5175"
type input "2.07"
type input "5175"
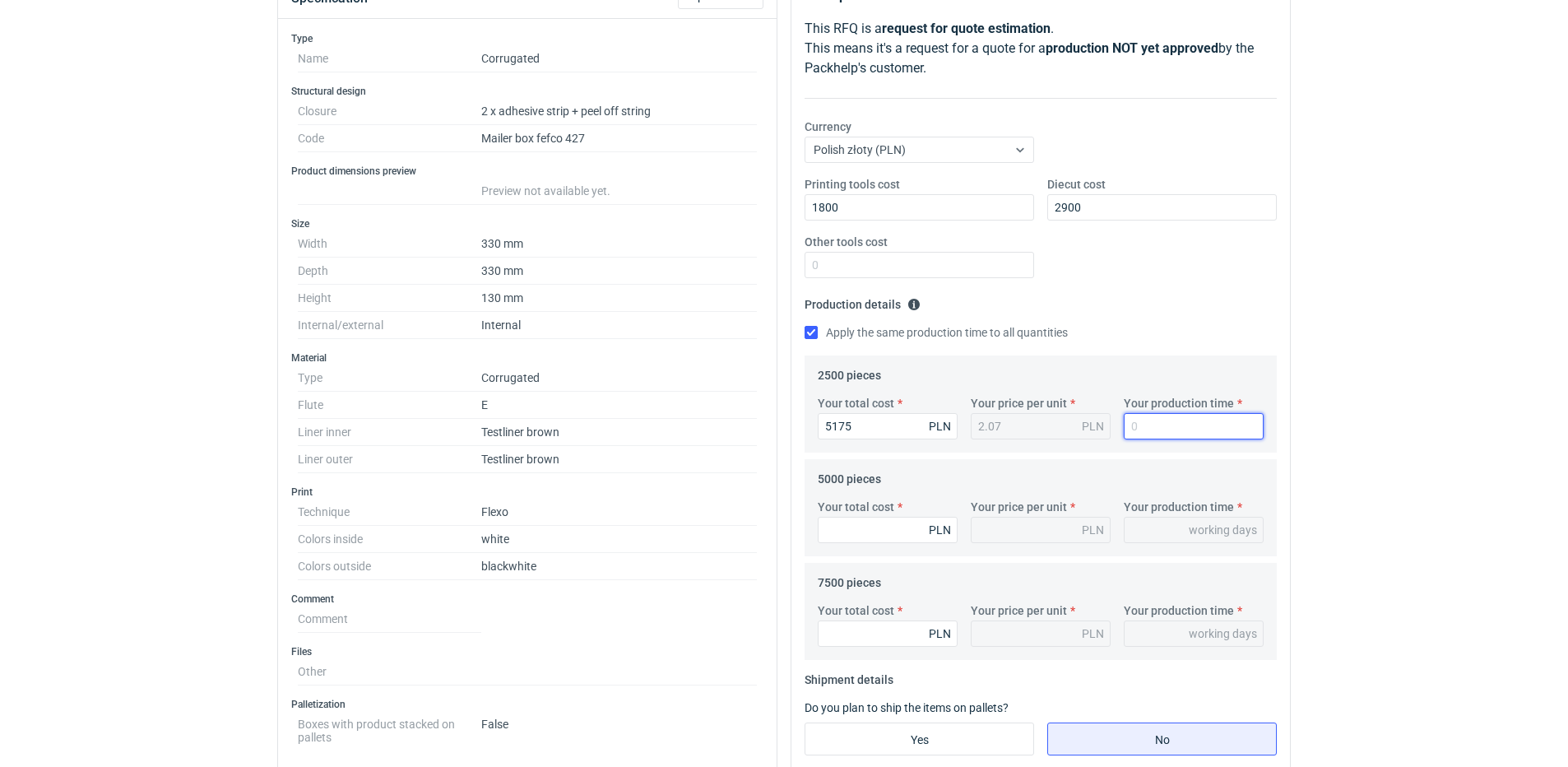
click at [1183, 422] on input "Your production time" at bounding box center [1193, 427] width 140 height 26
type input "1"
type input "15"
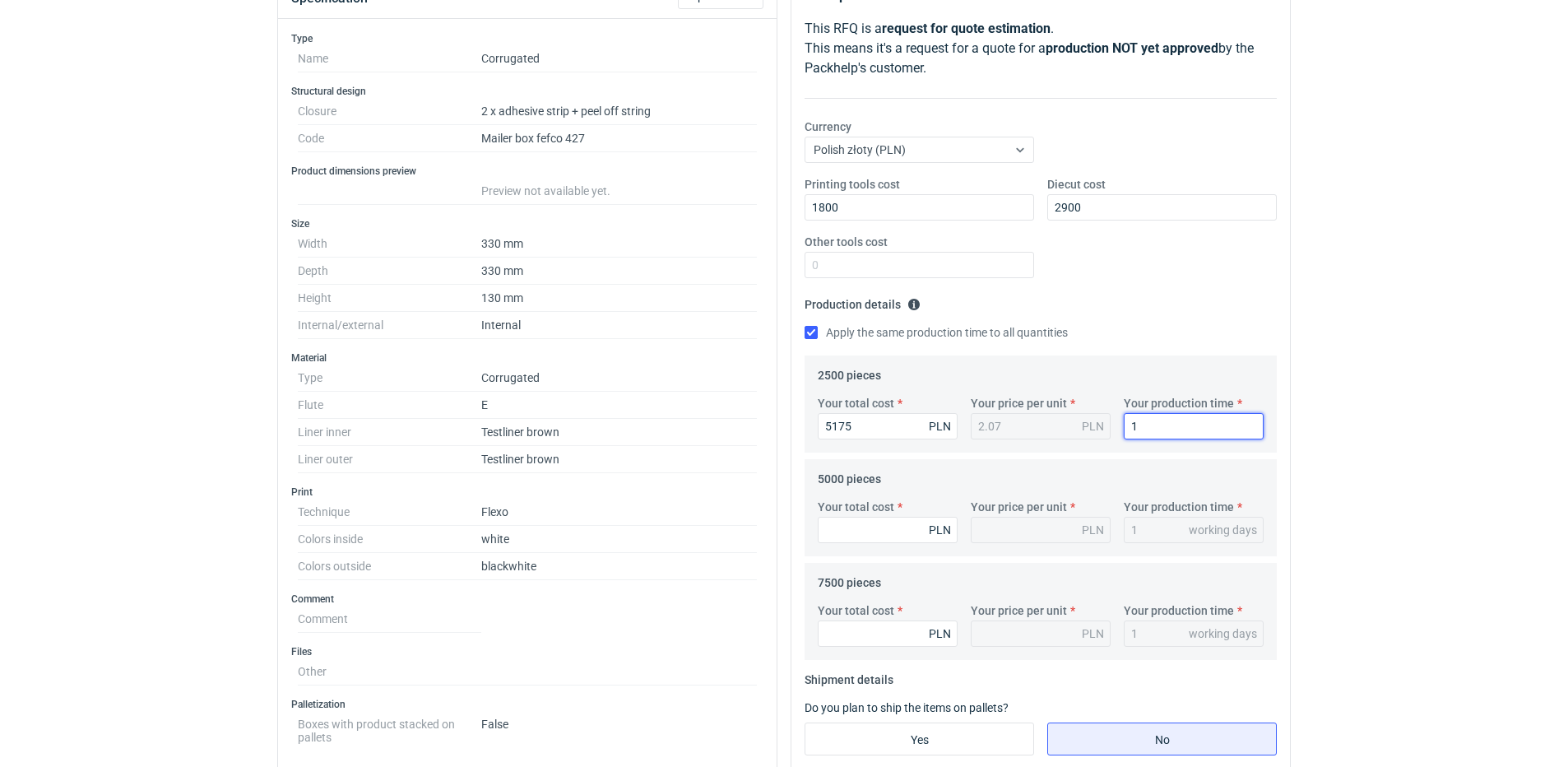
type input "15"
click at [847, 542] on input "Your total cost" at bounding box center [888, 530] width 140 height 26
click at [845, 532] on input "Your total cost" at bounding box center [888, 530] width 140 height 26
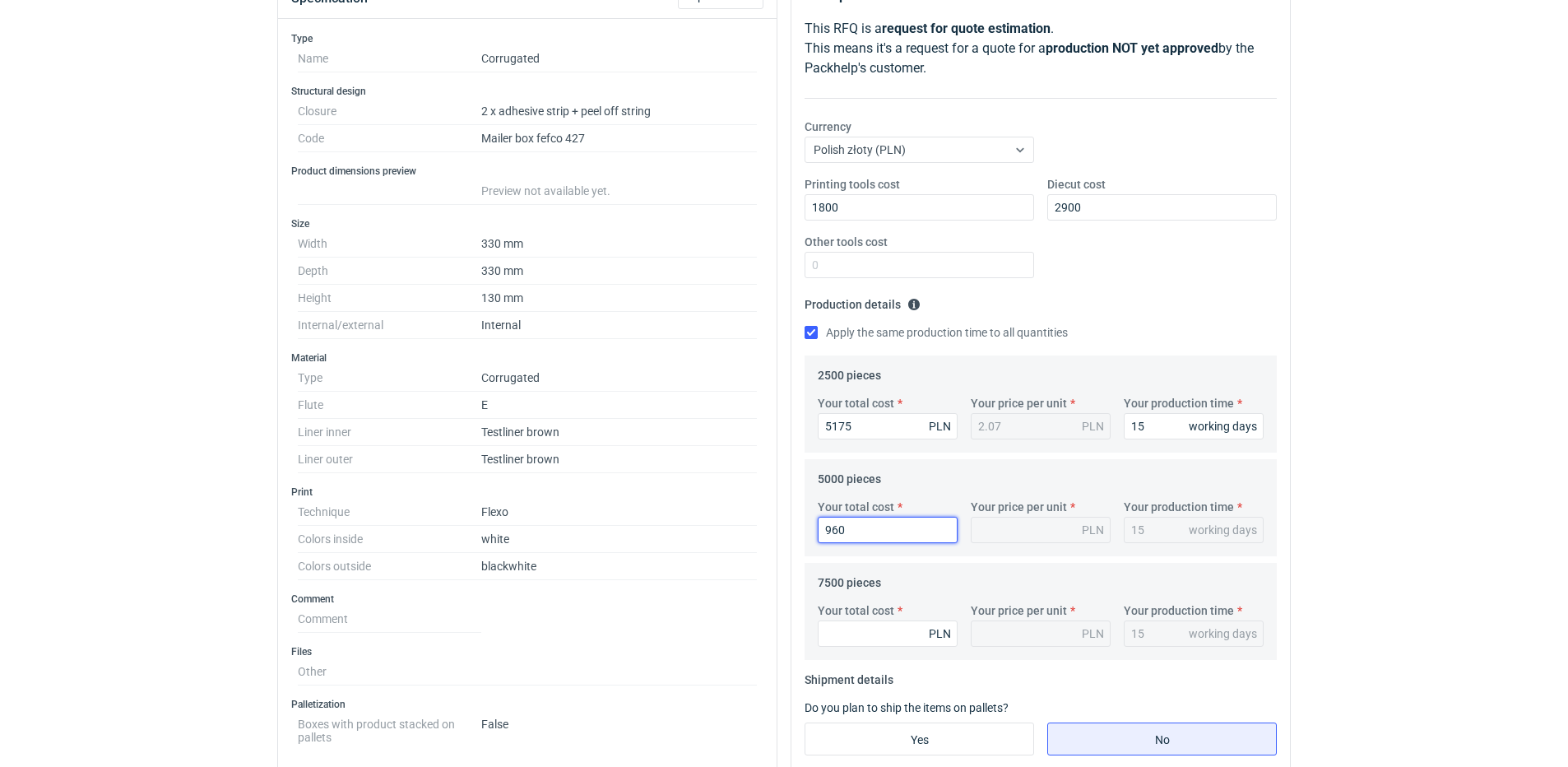
type input "9600"
type input "1.92"
type input "9600"
click at [828, 640] on input "Your total cost" at bounding box center [888, 634] width 140 height 26
type input "12675"
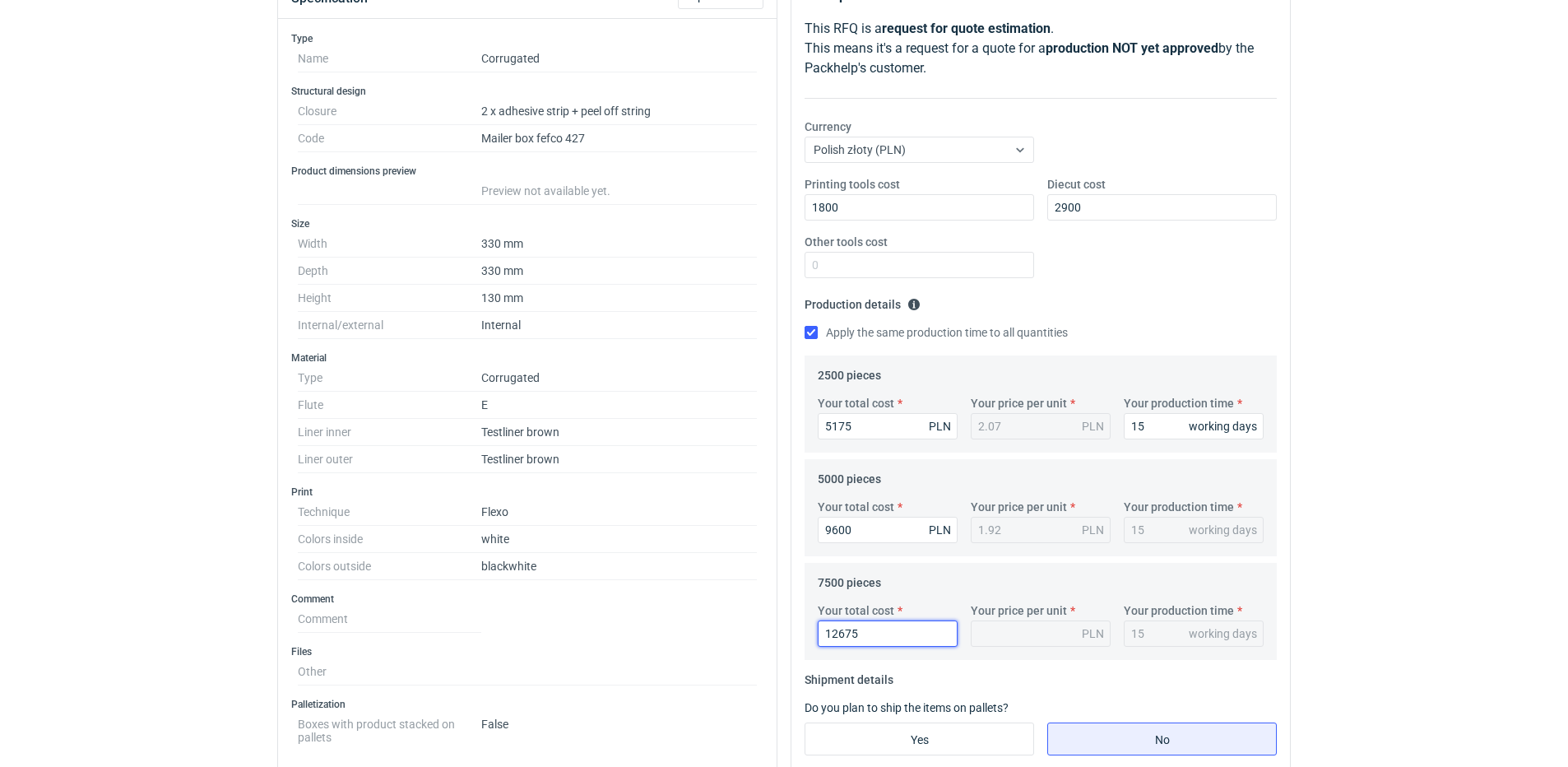
type input "1.69"
type input "12675"
click at [878, 743] on input "Yes" at bounding box center [919, 739] width 228 height 31
radio input "true"
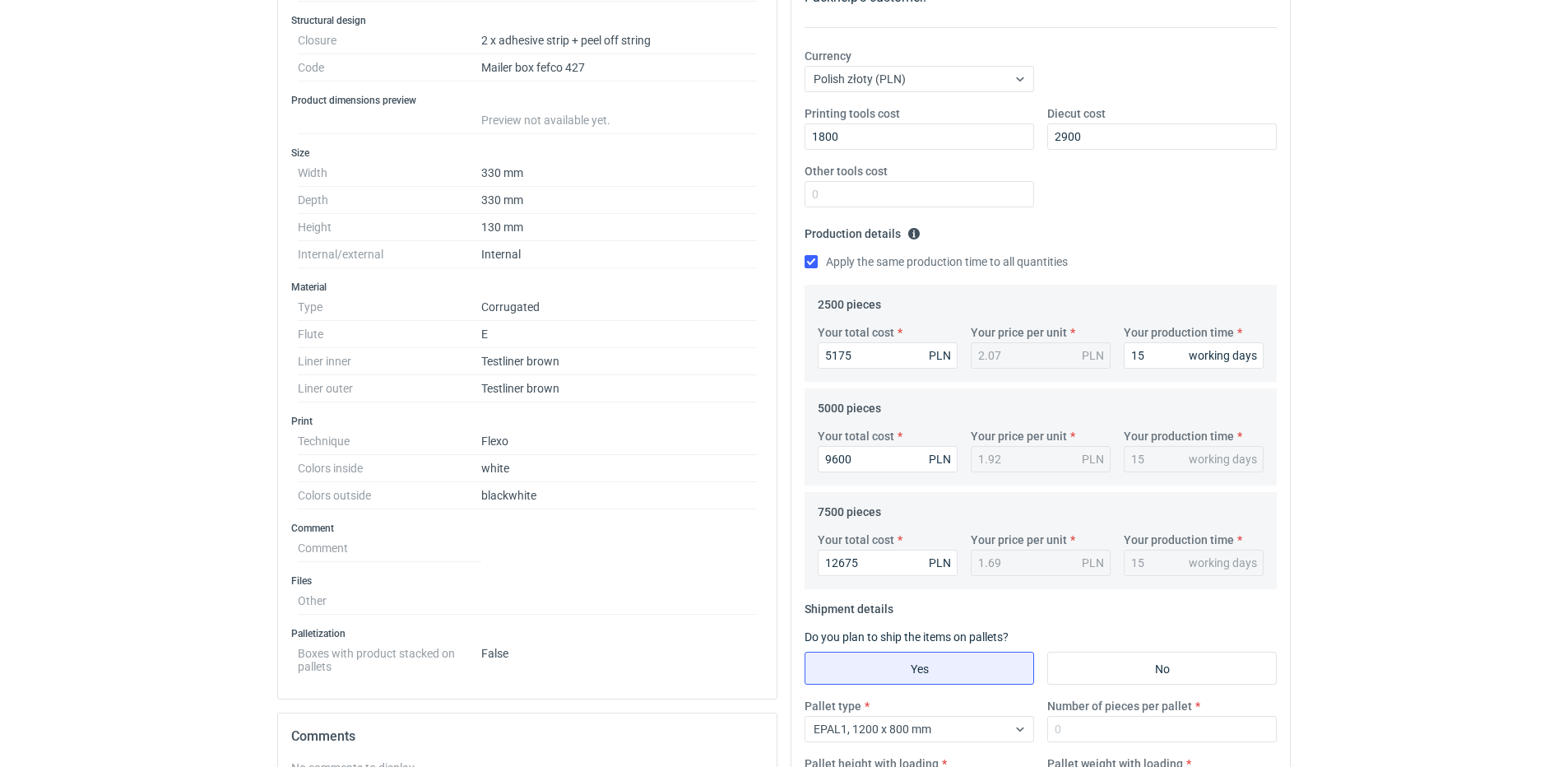
scroll to position [381, 0]
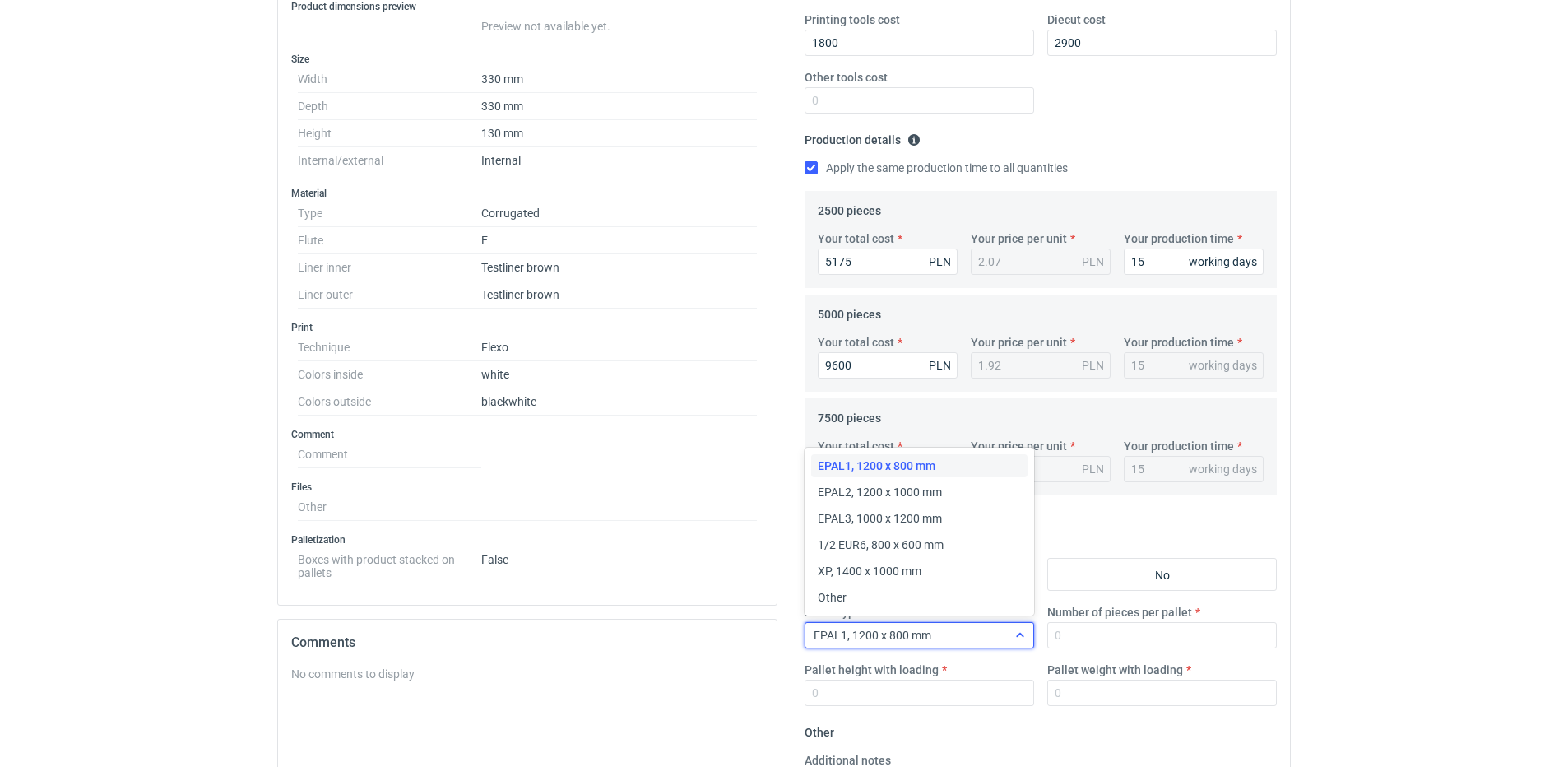
click at [989, 633] on div "EPAL1, 1200 x 800 mm" at bounding box center [906, 635] width 201 height 23
click at [891, 490] on span "EPAL2, 1200 x 1000 mm" at bounding box center [880, 492] width 124 height 16
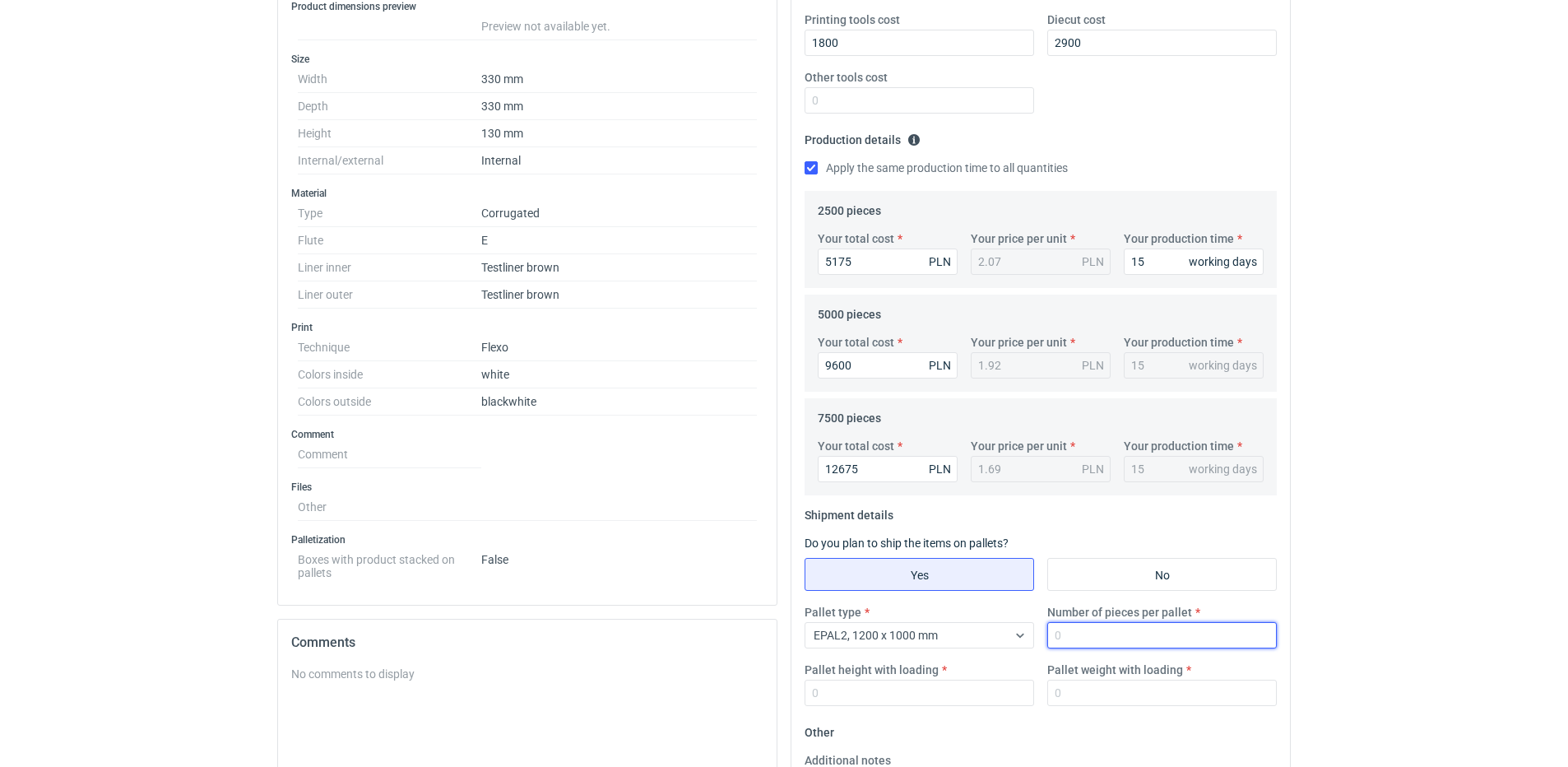
click at [1081, 637] on input "Number of pieces per pallet" at bounding box center [1161, 636] width 230 height 26
type input "1000"
click at [971, 691] on input "Pallet height with loading" at bounding box center [919, 693] width 230 height 26
type input "8"
type input "1800"
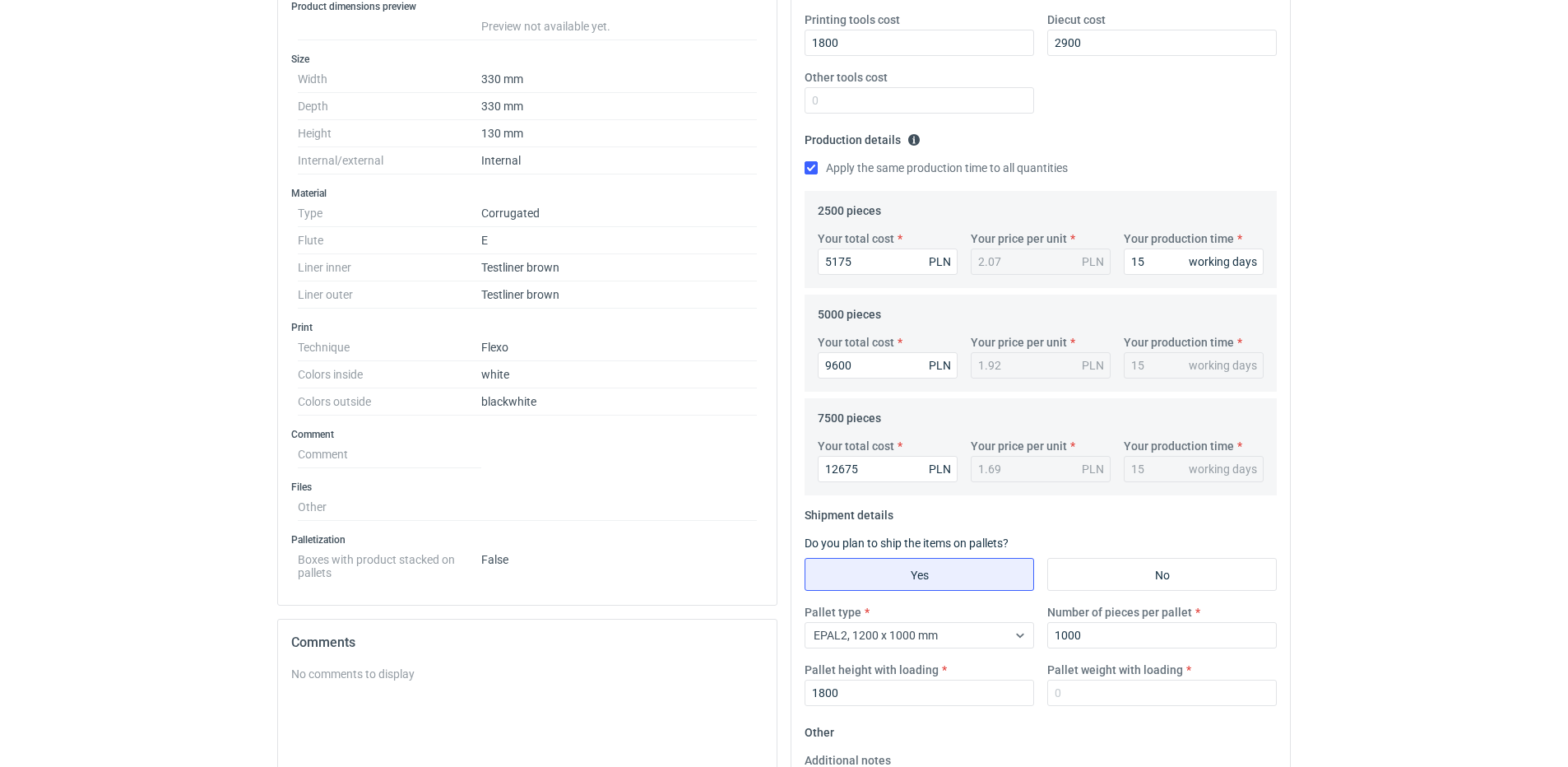
click at [1145, 714] on div "Pallet type EPAL2, 1200 x 1000 mm Number of pieces per pallet 1000 Pallet heigh…" at bounding box center [1040, 662] width 485 height 115
click at [1141, 696] on input "Pallet weight with loading" at bounding box center [1161, 693] width 230 height 26
click at [1136, 695] on input "Pallet weight with loading" at bounding box center [1161, 693] width 230 height 26
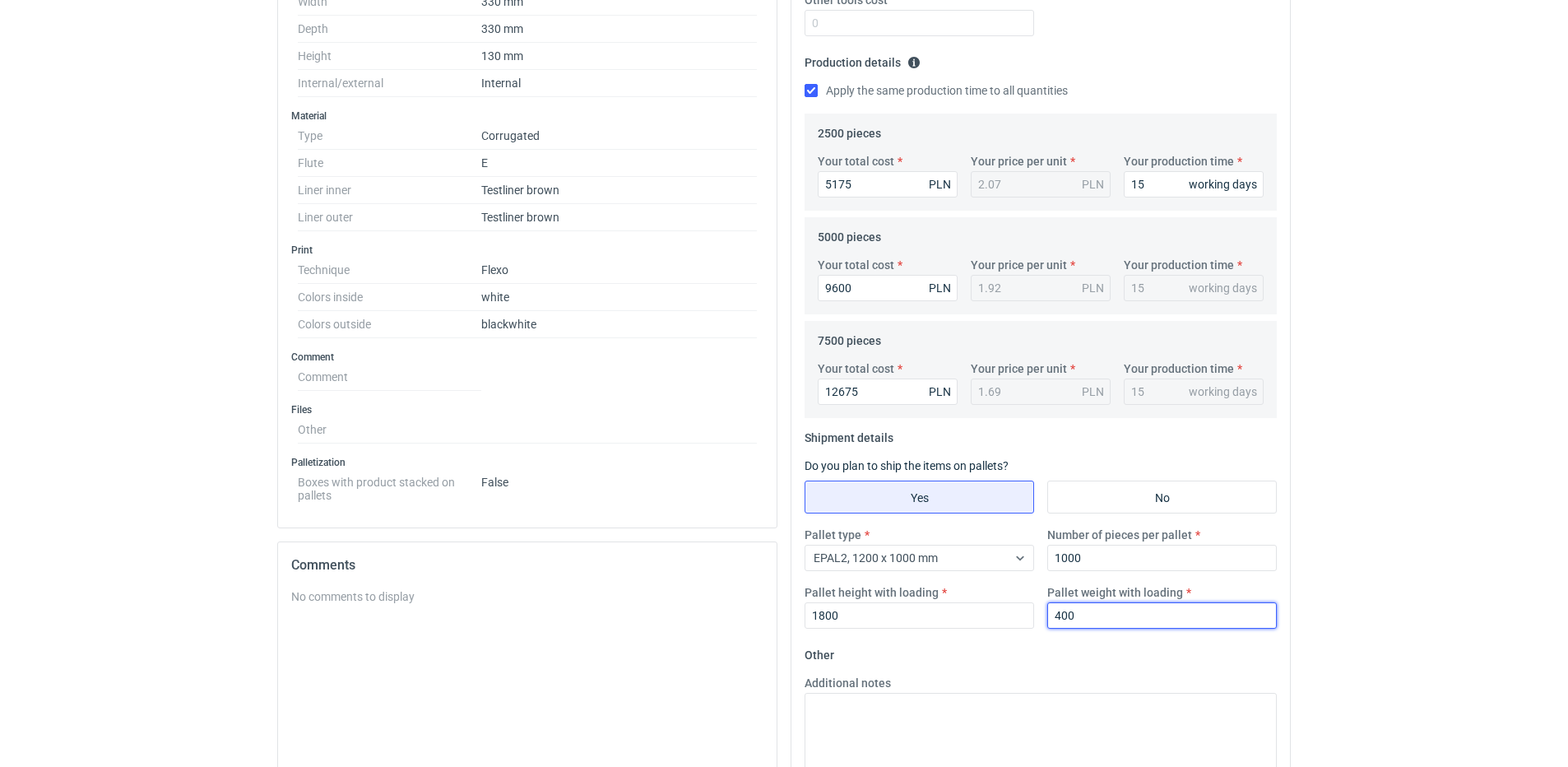
scroll to position [546, 0]
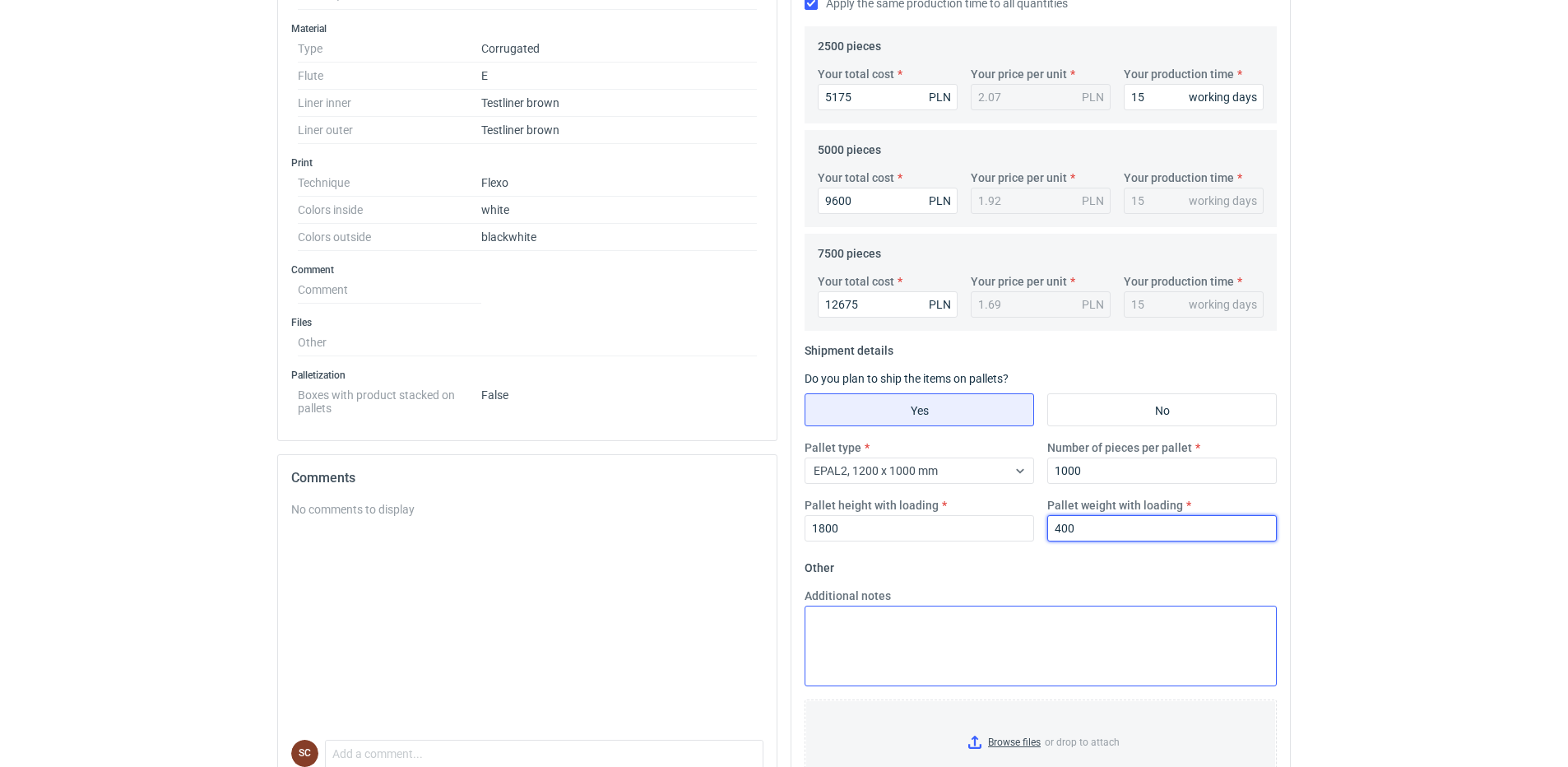
type input "400"
click at [882, 640] on textarea "Additional notes" at bounding box center [1040, 645] width 472 height 80
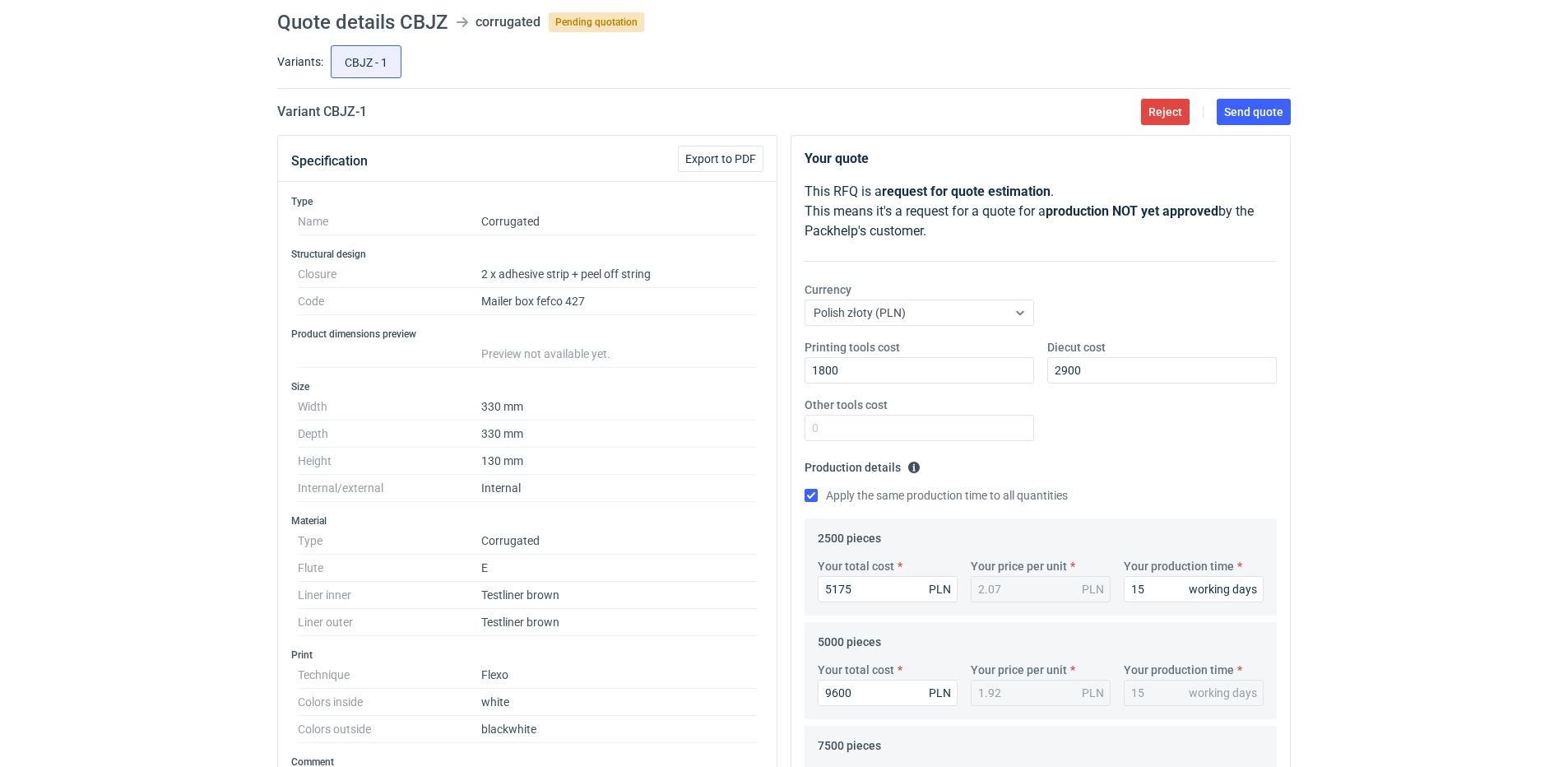
scroll to position [52, 0]
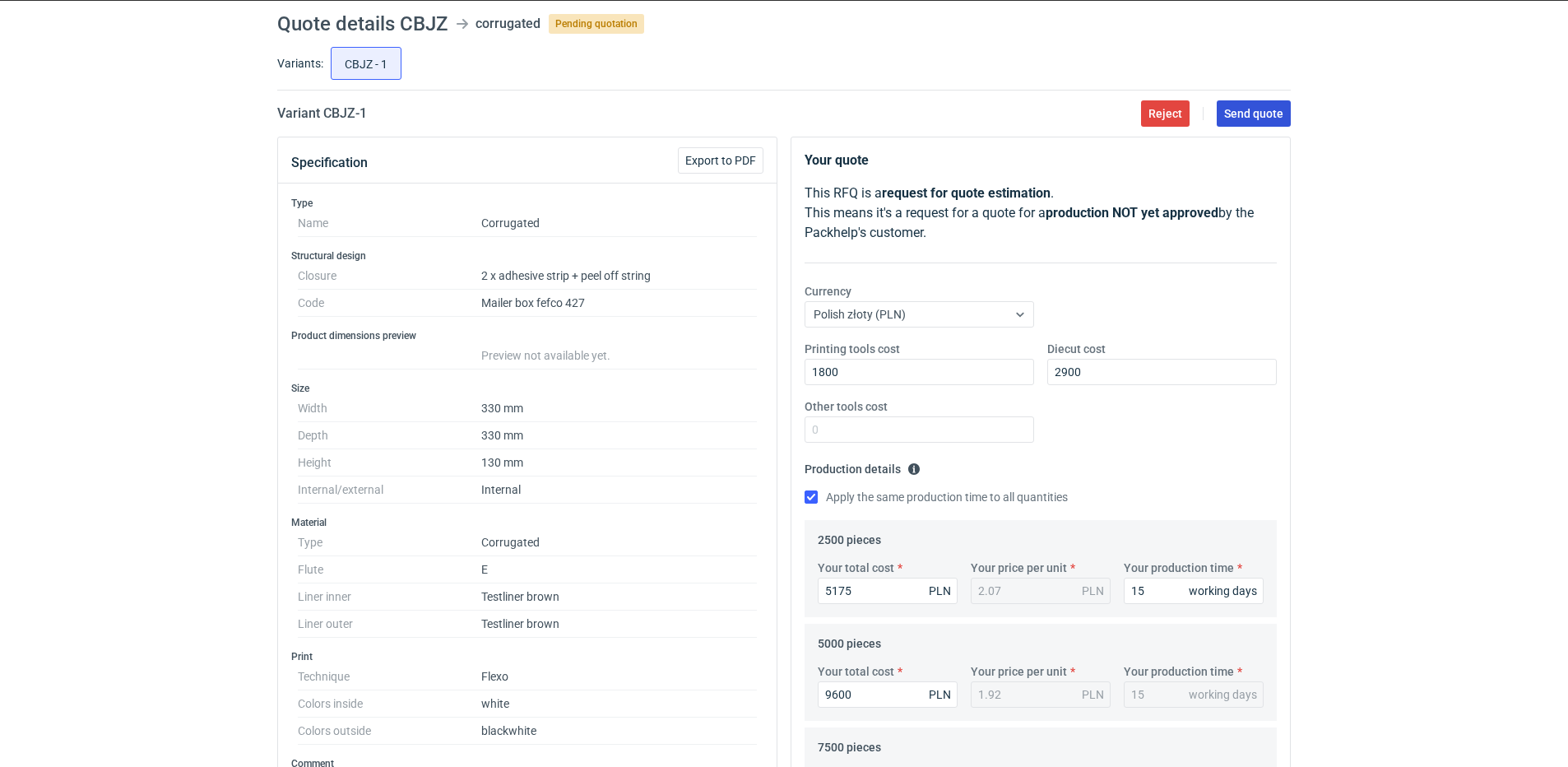
click at [1225, 123] on button "Send quote" at bounding box center [1254, 113] width 74 height 26
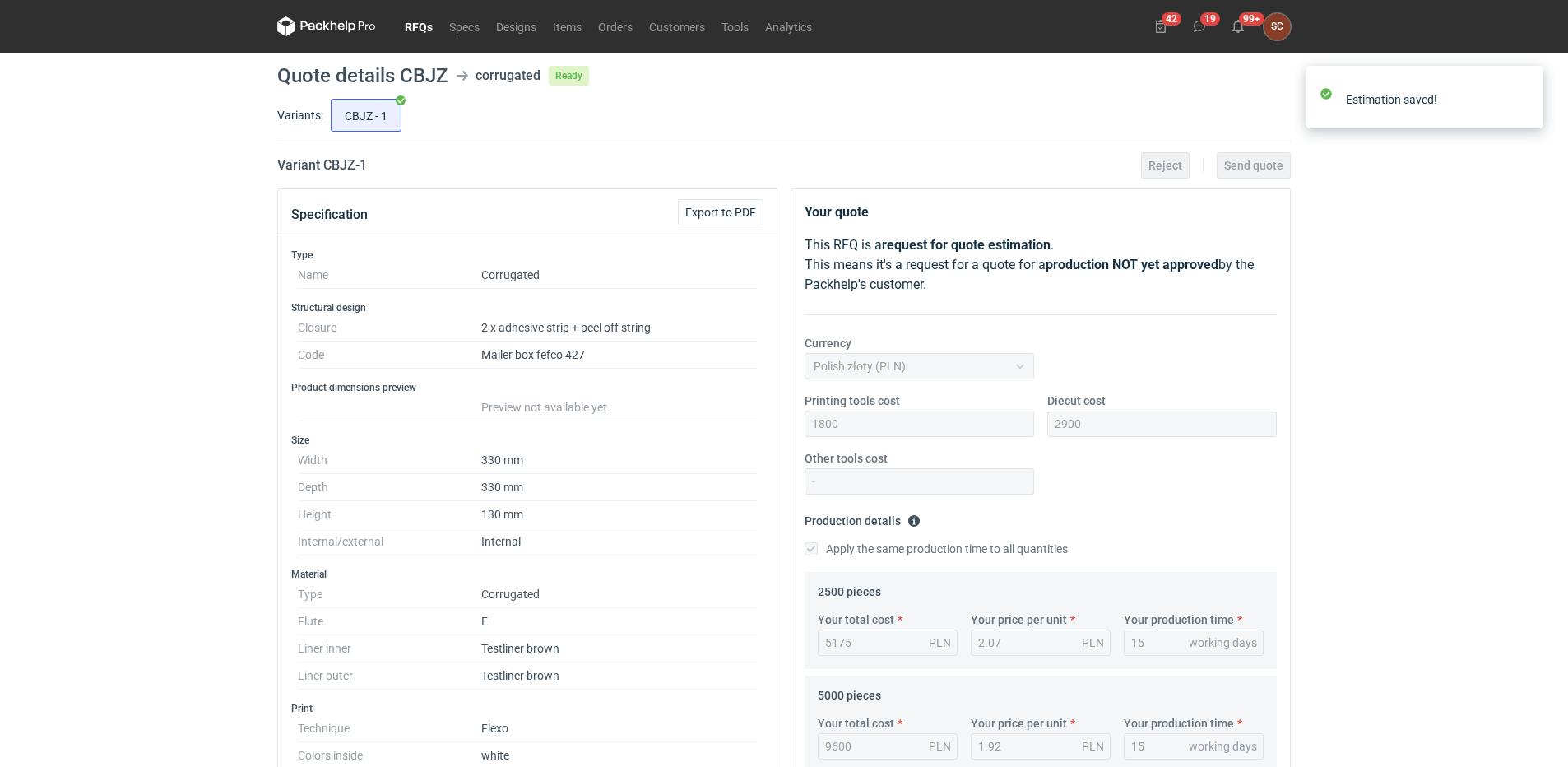
click at [409, 26] on link "RFQs" at bounding box center [418, 26] width 44 height 20
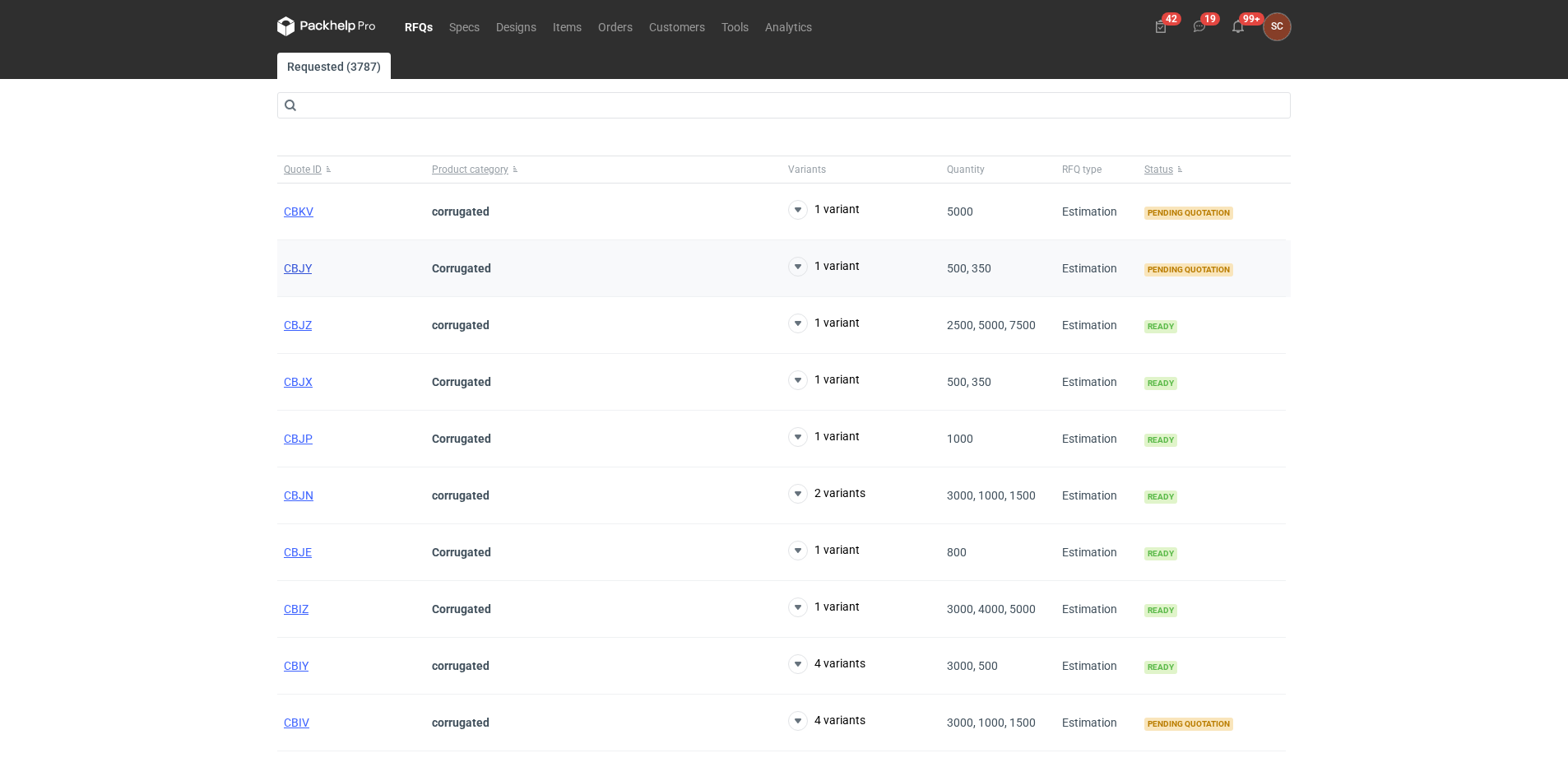
click at [290, 269] on span "CBJY" at bounding box center [298, 269] width 28 height 13
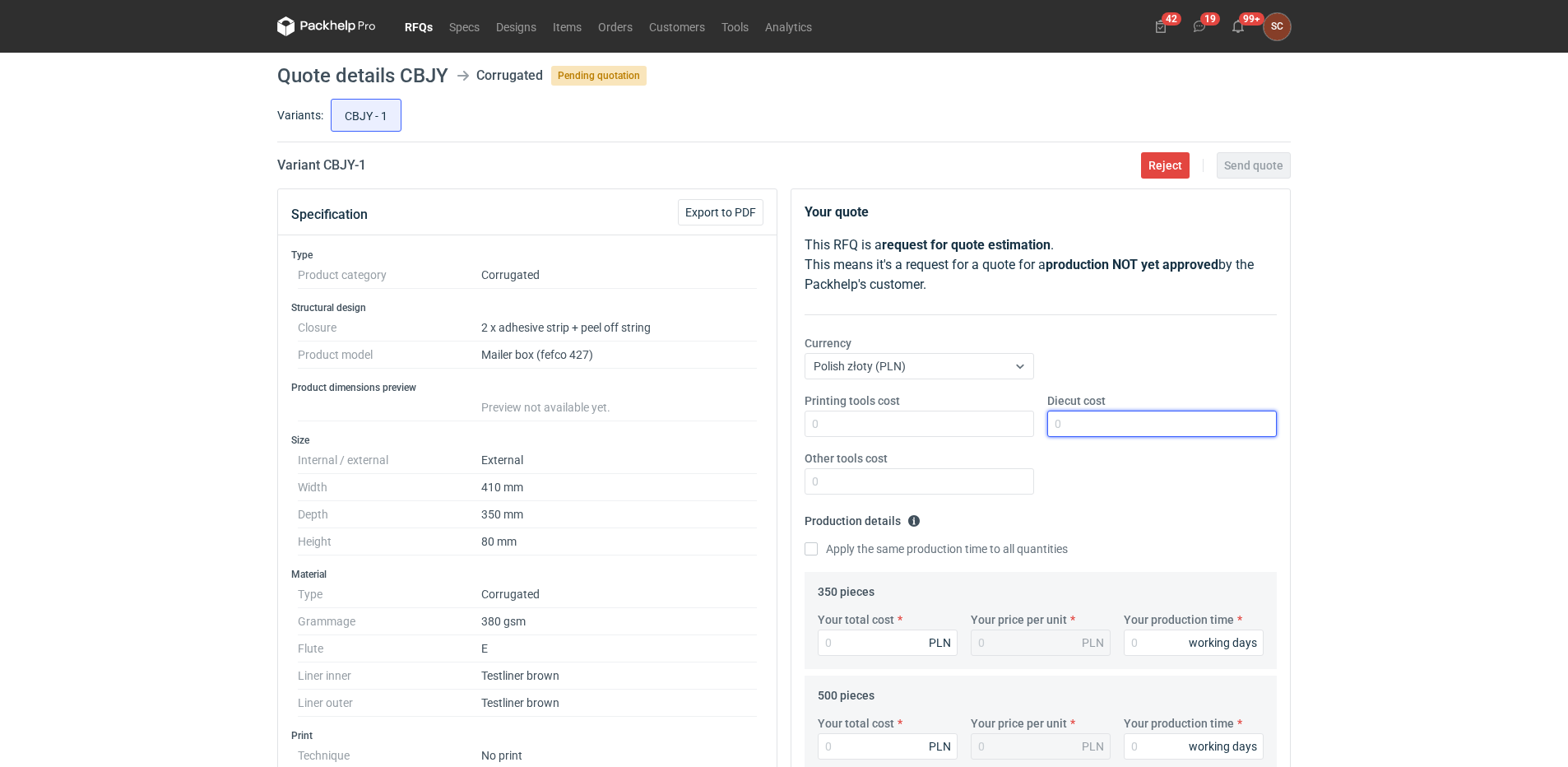
click at [1129, 415] on input "Diecut cost" at bounding box center [1161, 424] width 230 height 26
type input "2500"
click at [810, 547] on input "Apply the same production time to all quantities" at bounding box center [811, 549] width 13 height 13
checkbox input "true"
click at [893, 637] on input "Your total cost" at bounding box center [888, 642] width 140 height 26
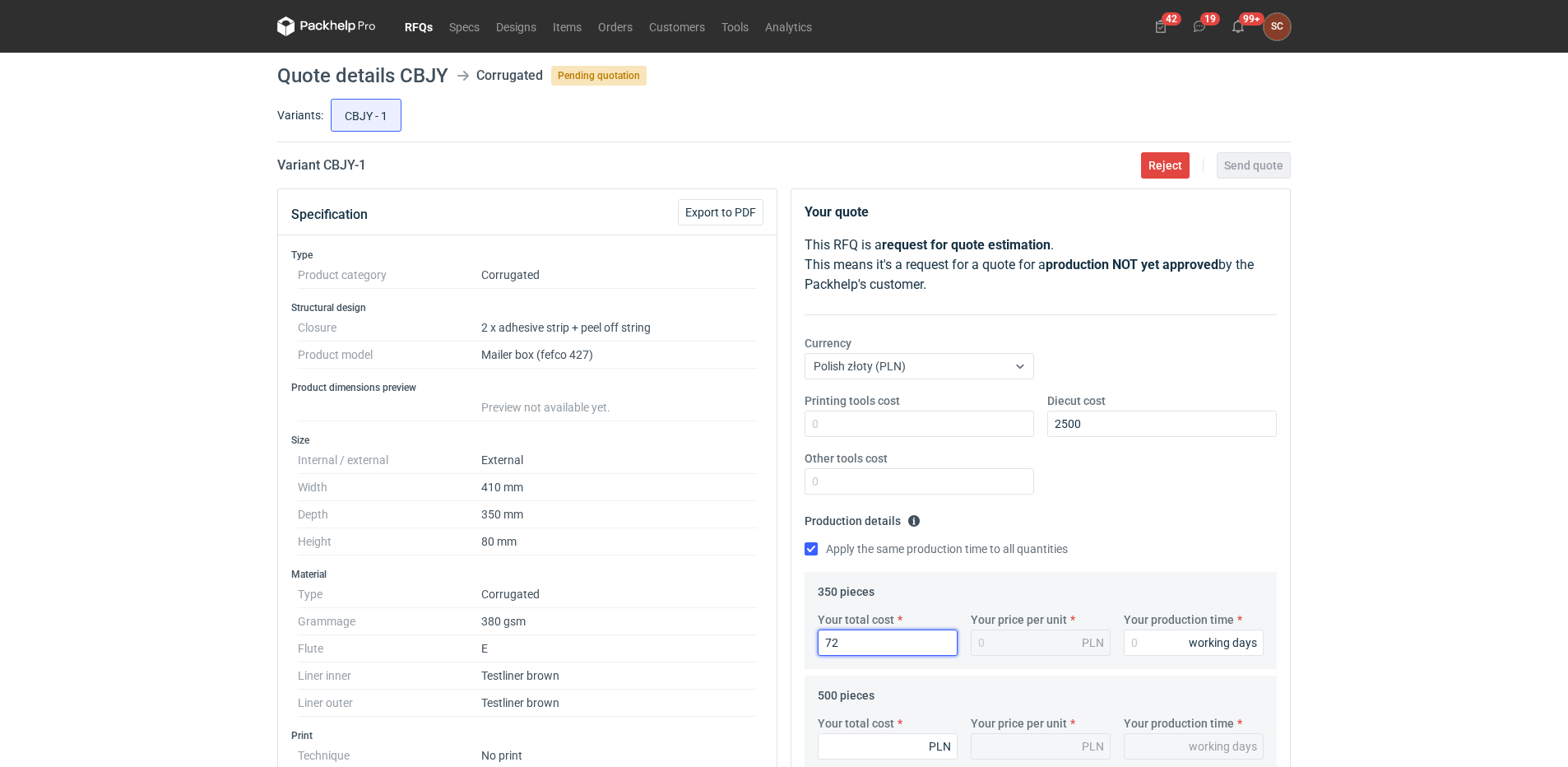
type input "728"
type input "2.08"
type input "728"
click at [1110, 503] on div "Printing tools cost Diecut cost 2500 Other tools cost" at bounding box center [1040, 450] width 485 height 115
click at [1151, 640] on input "Your production time" at bounding box center [1193, 642] width 140 height 26
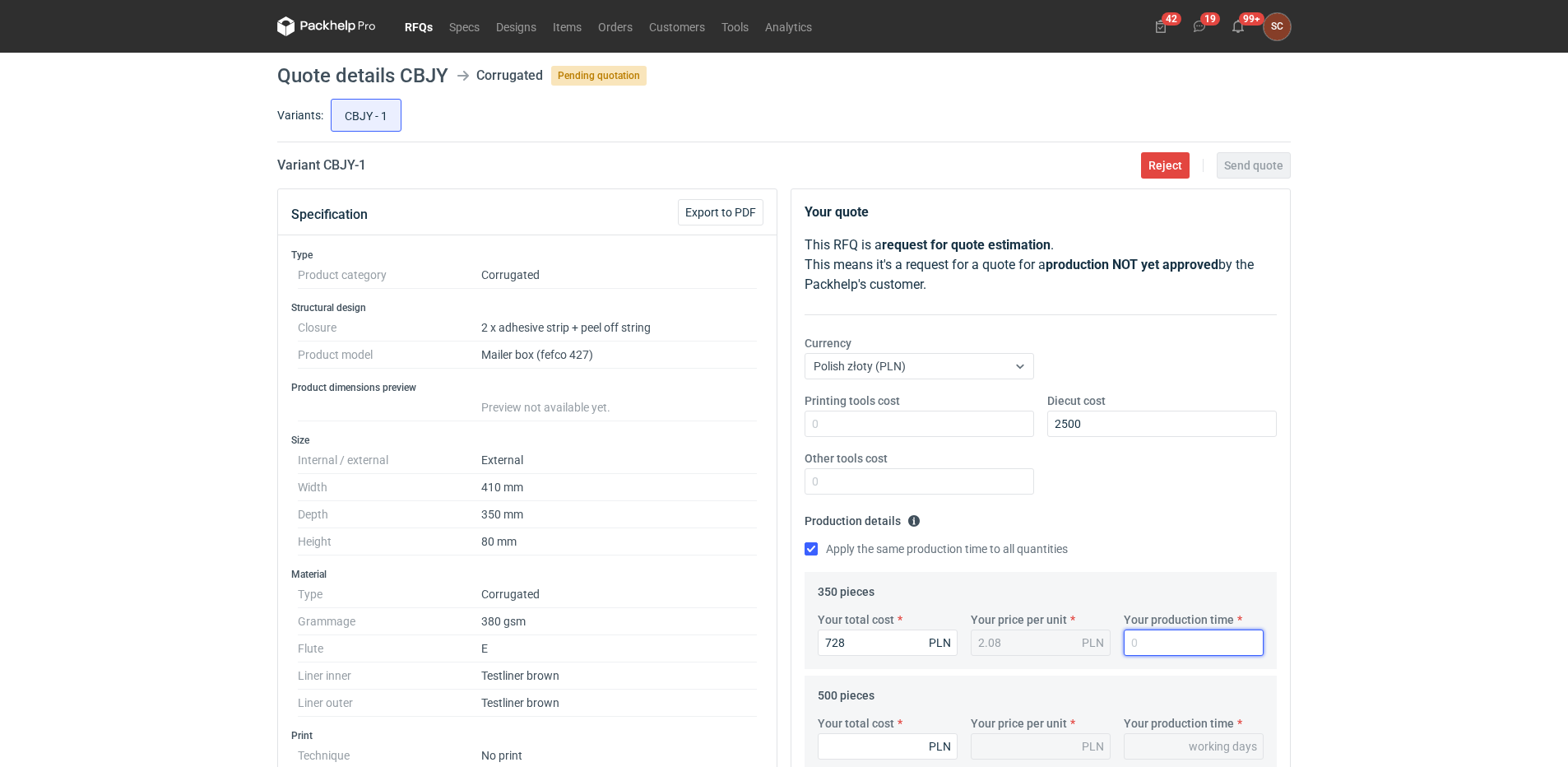
type input "1"
type input "12"
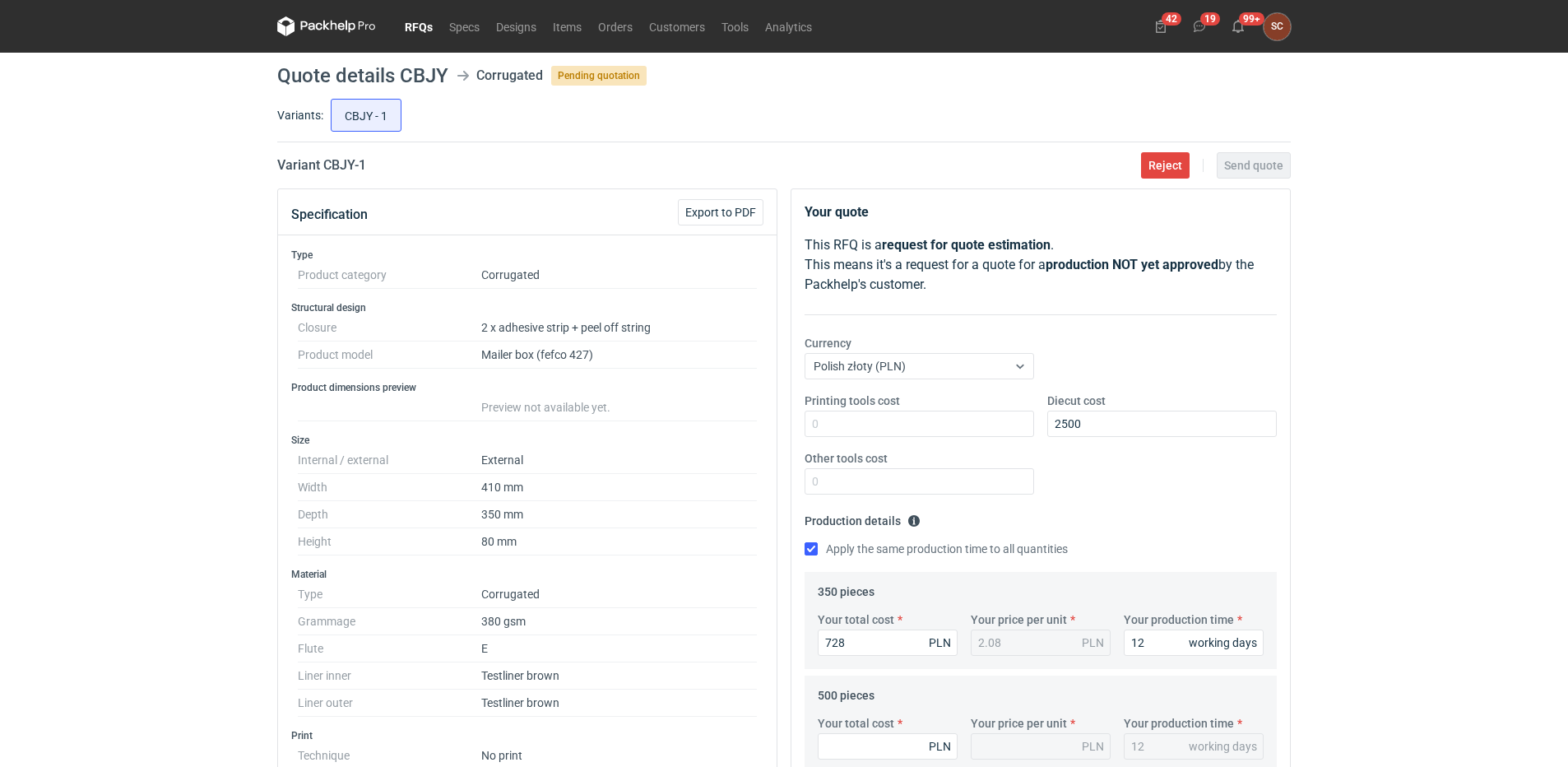
click at [1154, 528] on fieldset "Production details Please provide the expected time of production in working da…" at bounding box center [1040, 540] width 472 height 64
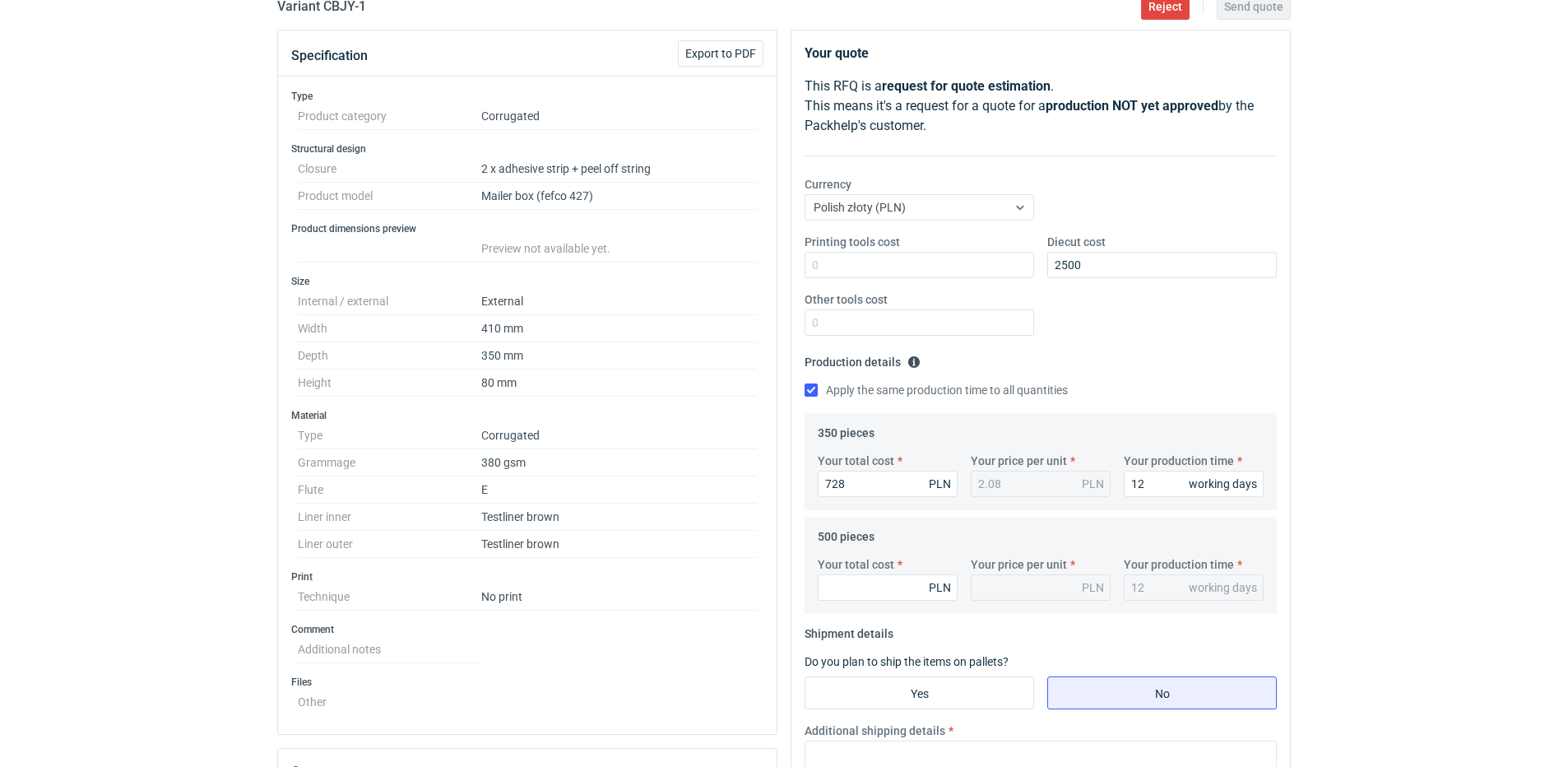
scroll to position [165, 0]
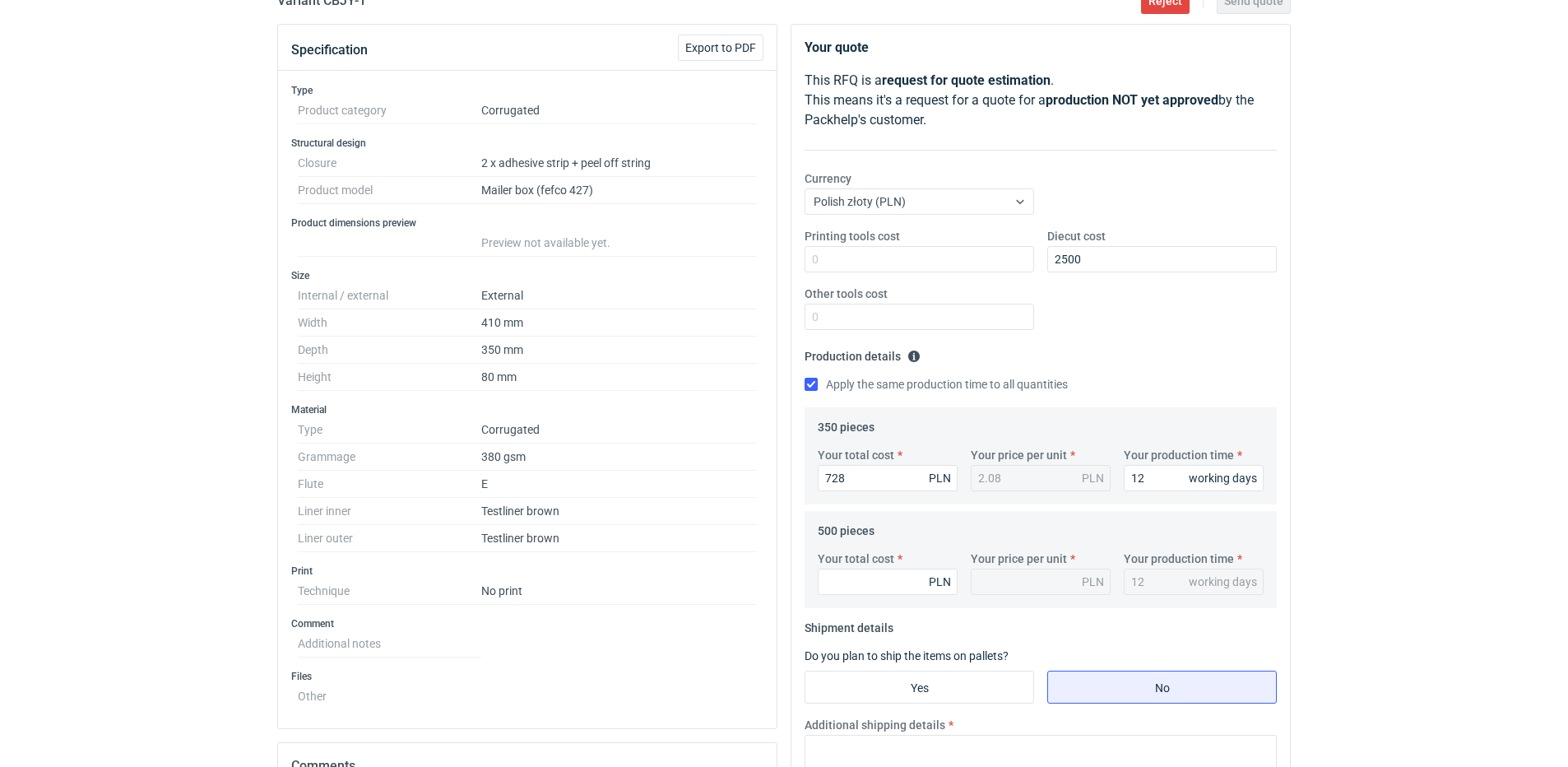
click at [870, 598] on div "Your total cost PLN Your price per unit PLN Your production time 12 working days" at bounding box center [1040, 579] width 459 height 58
click at [867, 587] on input "Your total cost" at bounding box center [888, 582] width 140 height 26
click at [834, 573] on input "Your total cost" at bounding box center [888, 582] width 140 height 26
type input "950"
type input "1.9"
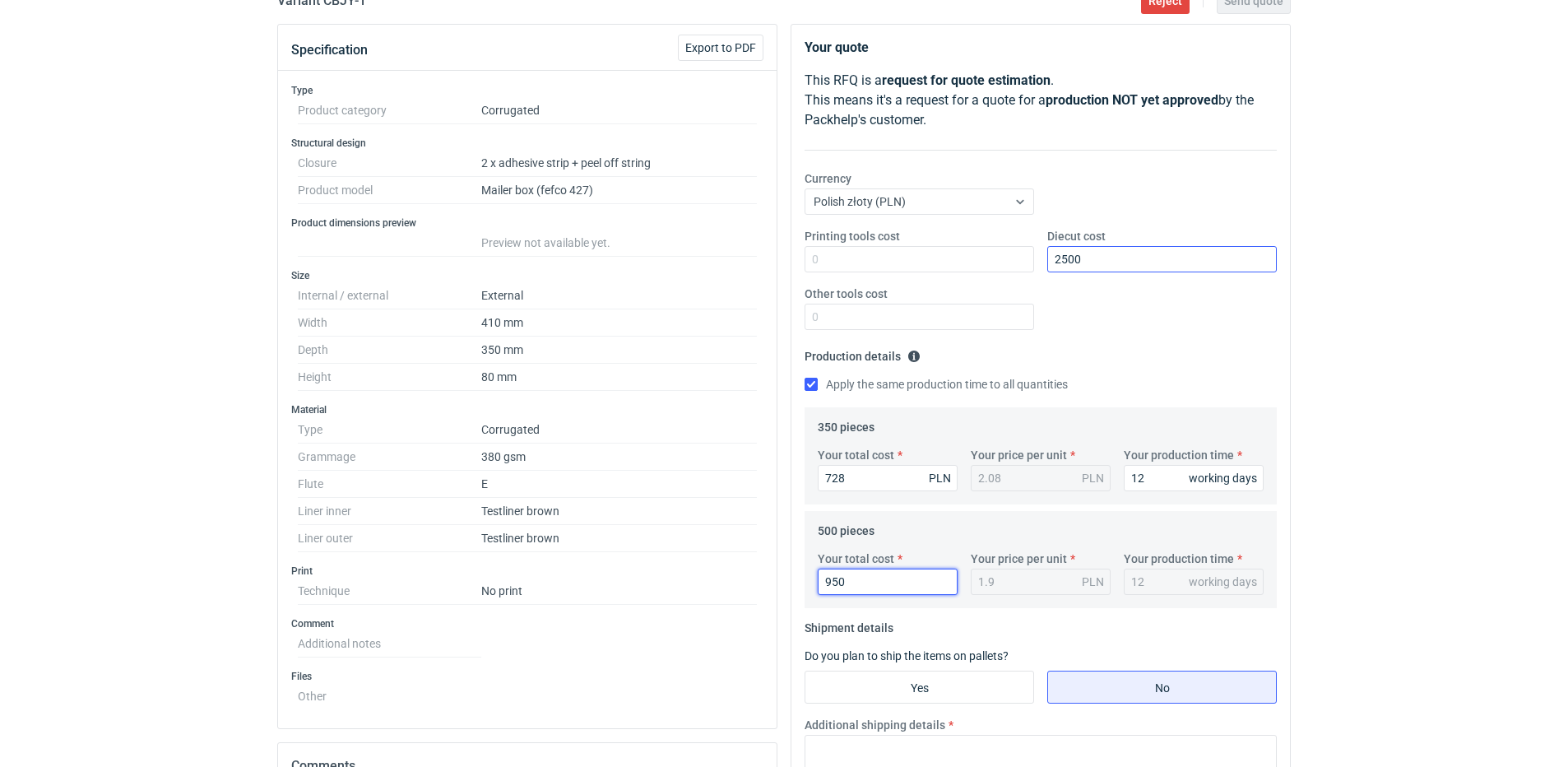
type input "950"
drag, startPoint x: 1148, startPoint y: 258, endPoint x: 1138, endPoint y: 310, distance: 53.0
click at [1145, 263] on input "2500" at bounding box center [1161, 259] width 230 height 26
click at [1138, 311] on div "Printing tools cost Diecut cost 2500 Other tools cost" at bounding box center [1040, 286] width 485 height 115
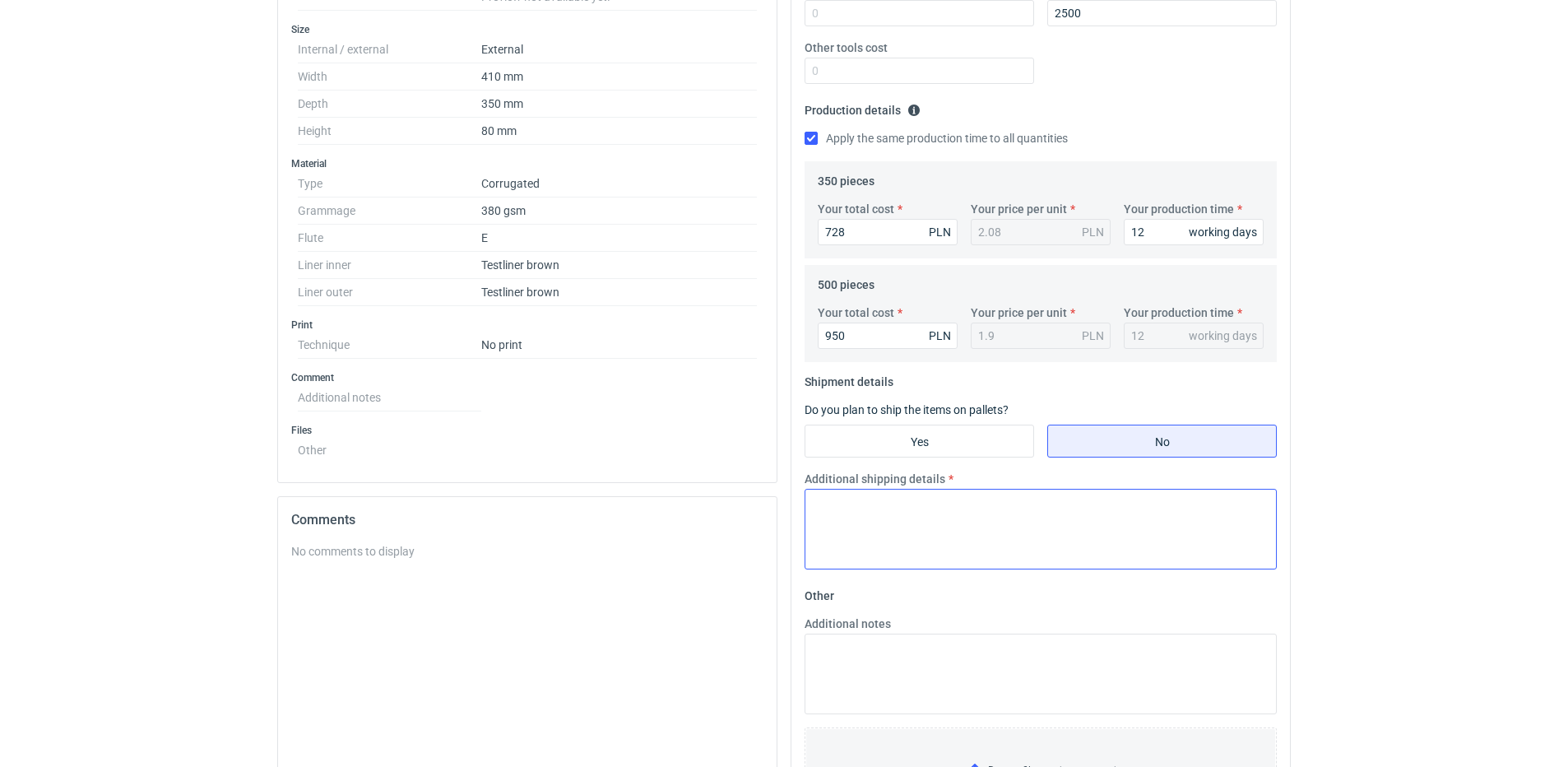
scroll to position [411, 0]
click at [914, 445] on input "Yes" at bounding box center [919, 440] width 228 height 31
radio input "true"
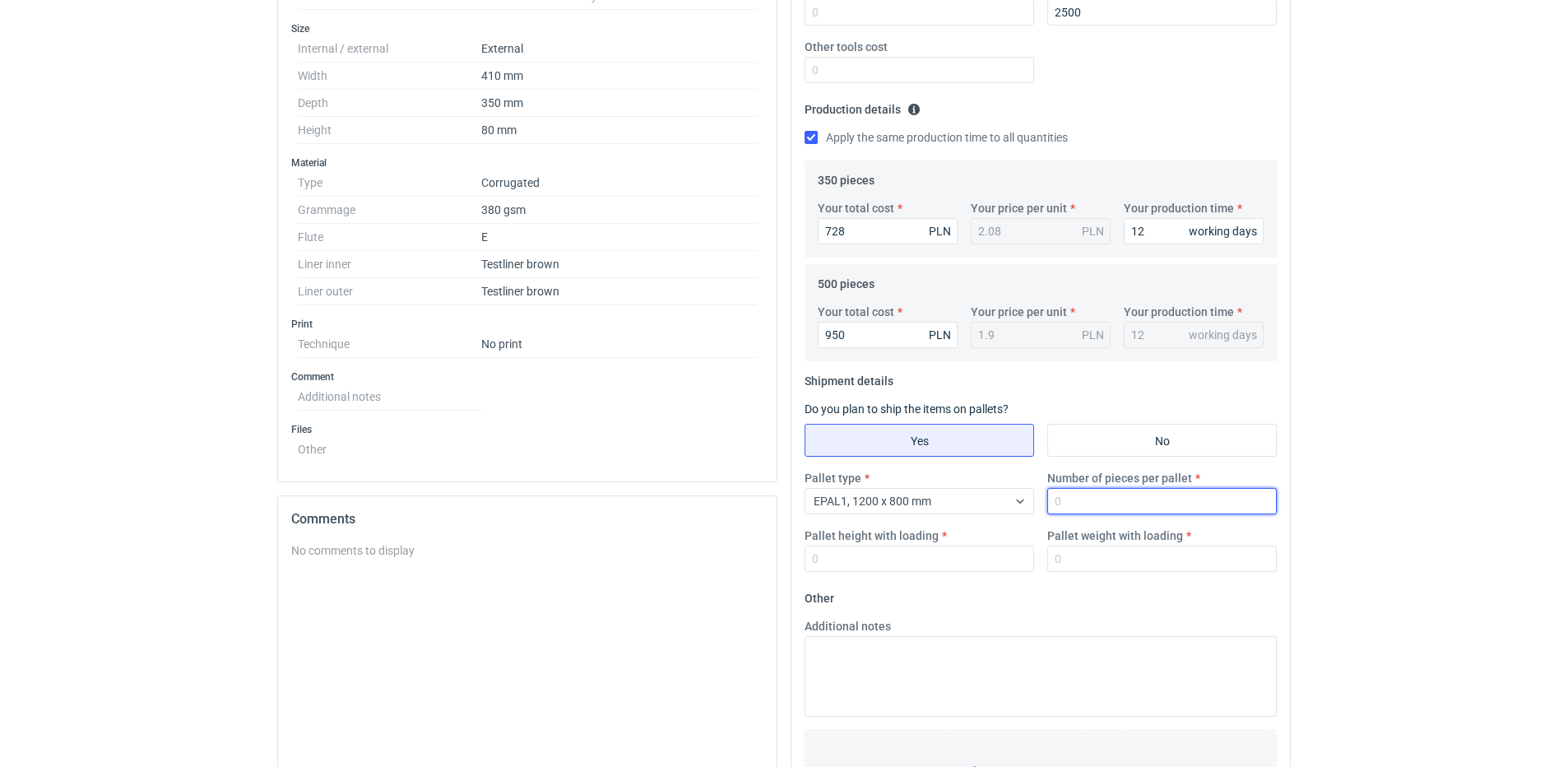
click at [1097, 513] on input "Number of pieces per pallet" at bounding box center [1161, 501] width 230 height 26
type input "500"
click at [945, 553] on input "Pallet height with loading" at bounding box center [919, 559] width 230 height 26
type input "1600"
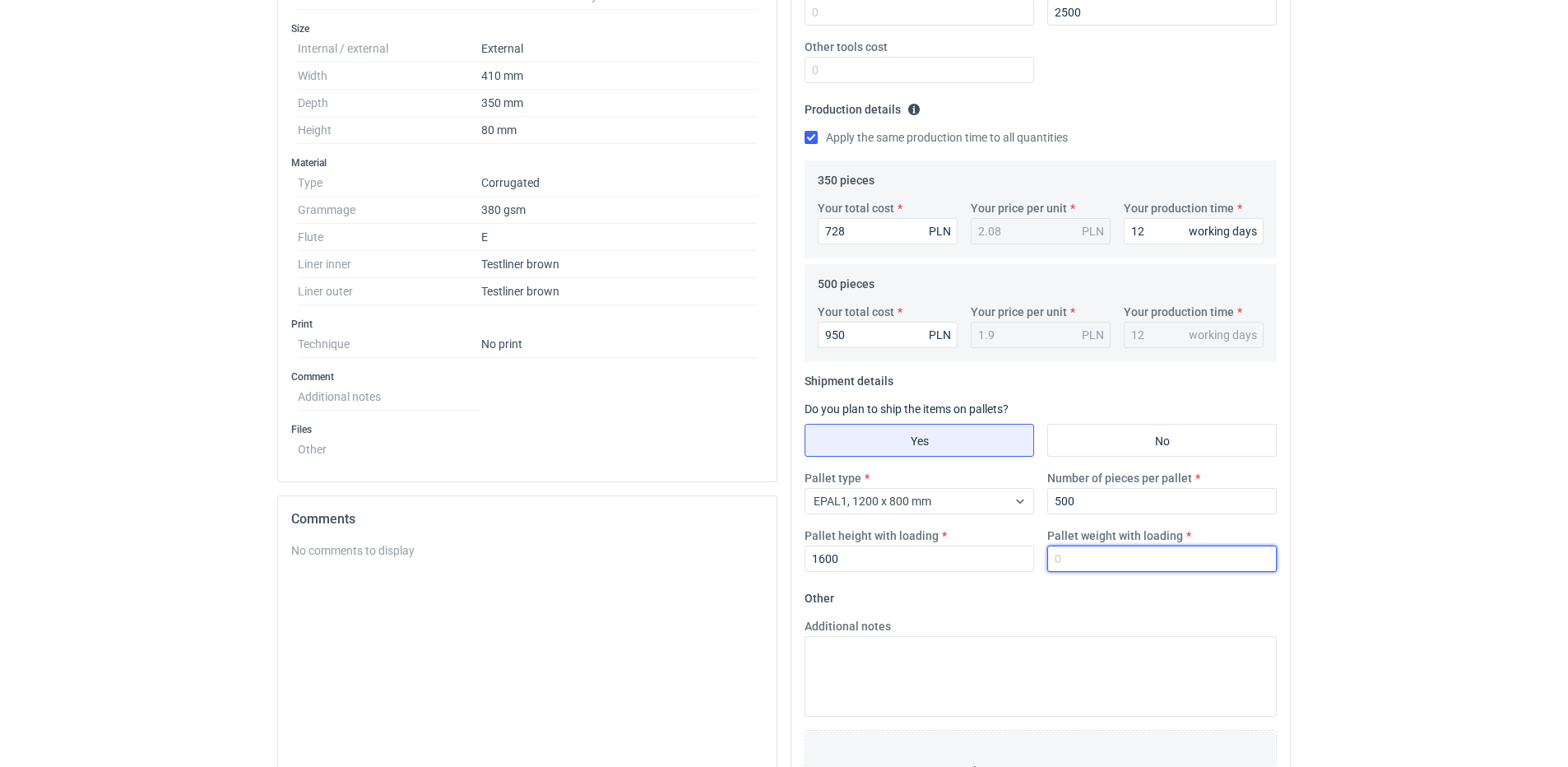
click at [1091, 548] on input "Pallet weight with loading" at bounding box center [1161, 559] width 230 height 26
click at [1088, 555] on input "Pallet weight with loading" at bounding box center [1161, 559] width 230 height 26
type input "160"
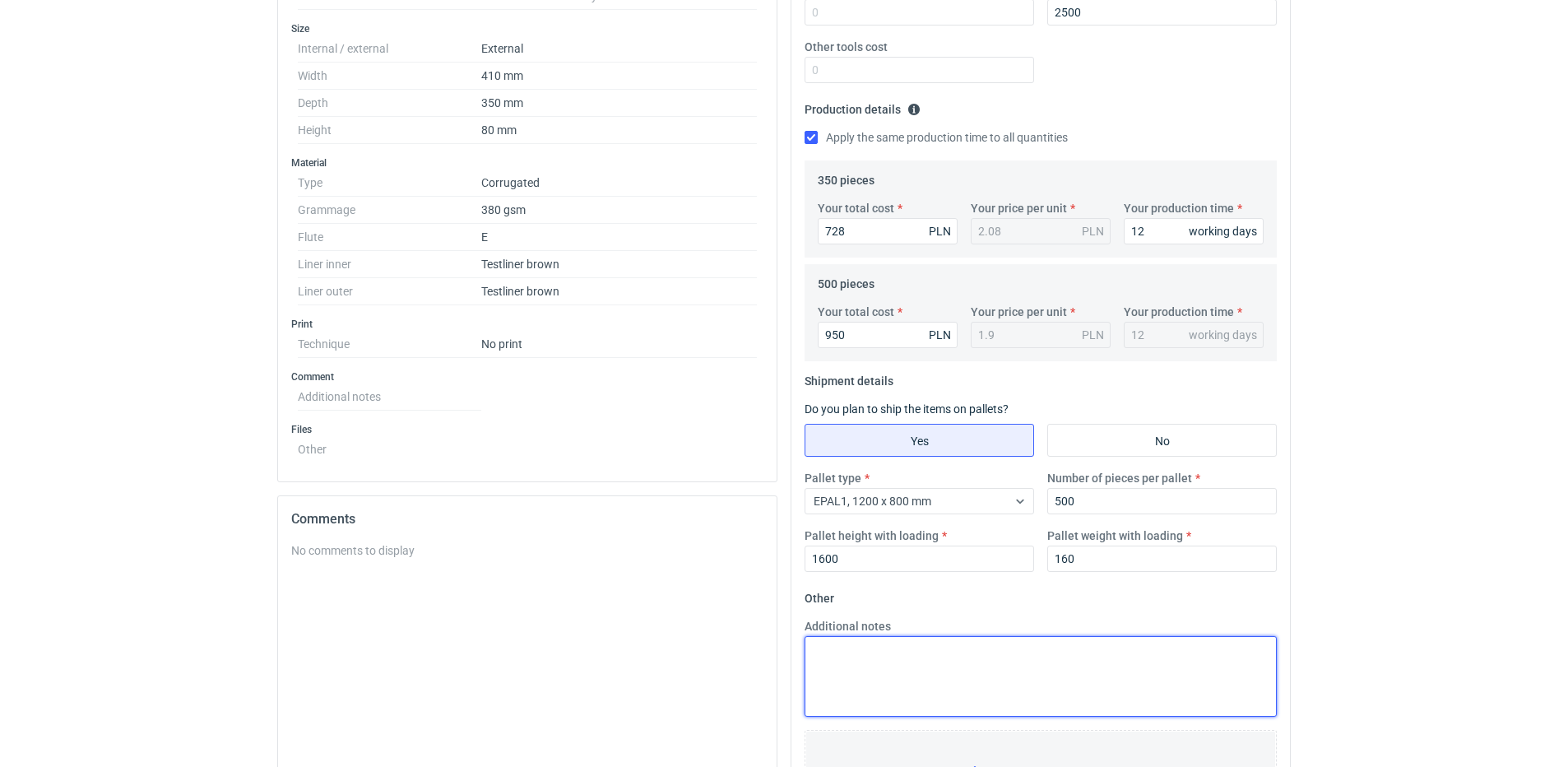
click at [967, 653] on textarea "Additional notes" at bounding box center [1040, 675] width 472 height 80
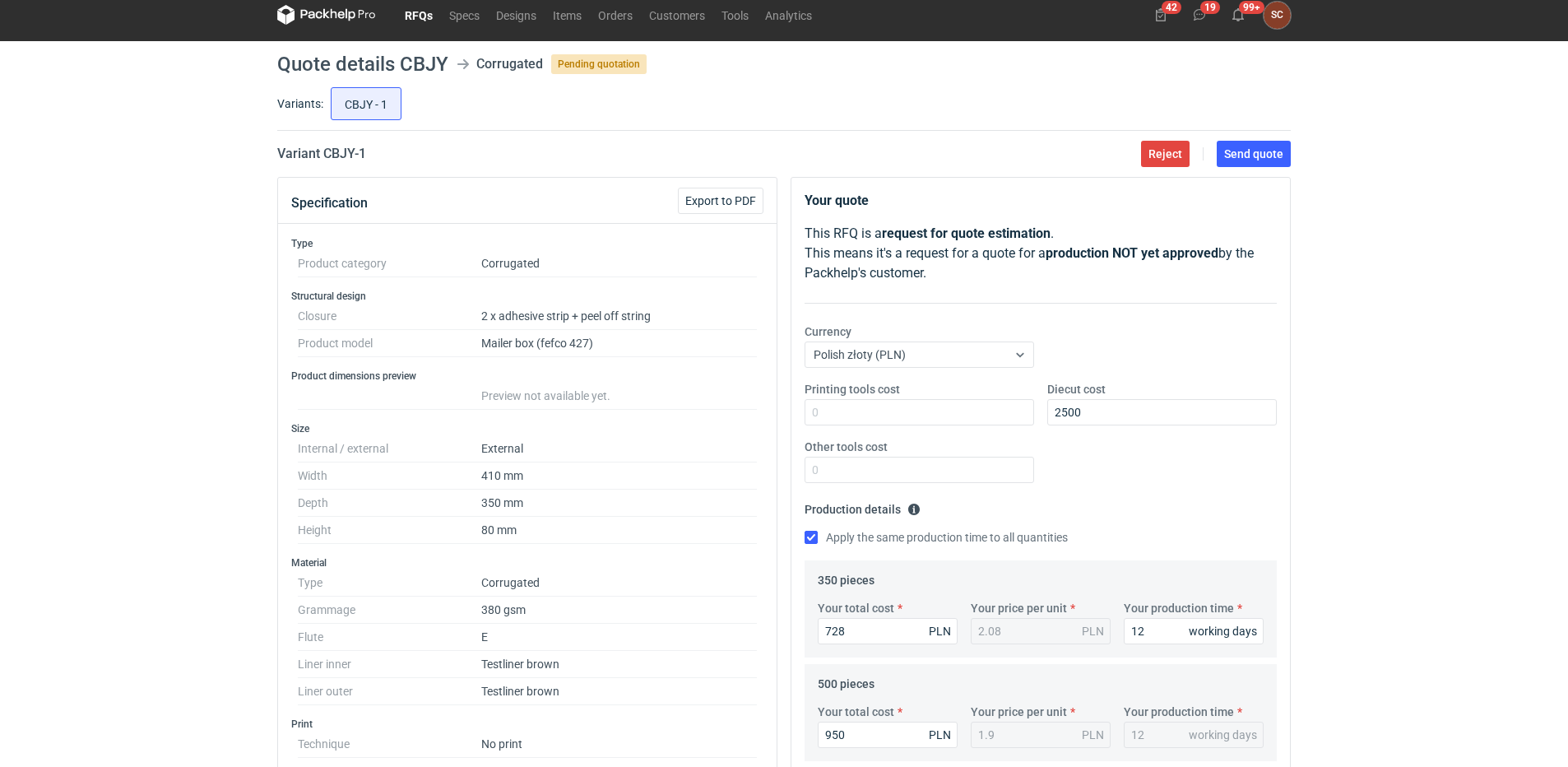
scroll to position [0, 0]
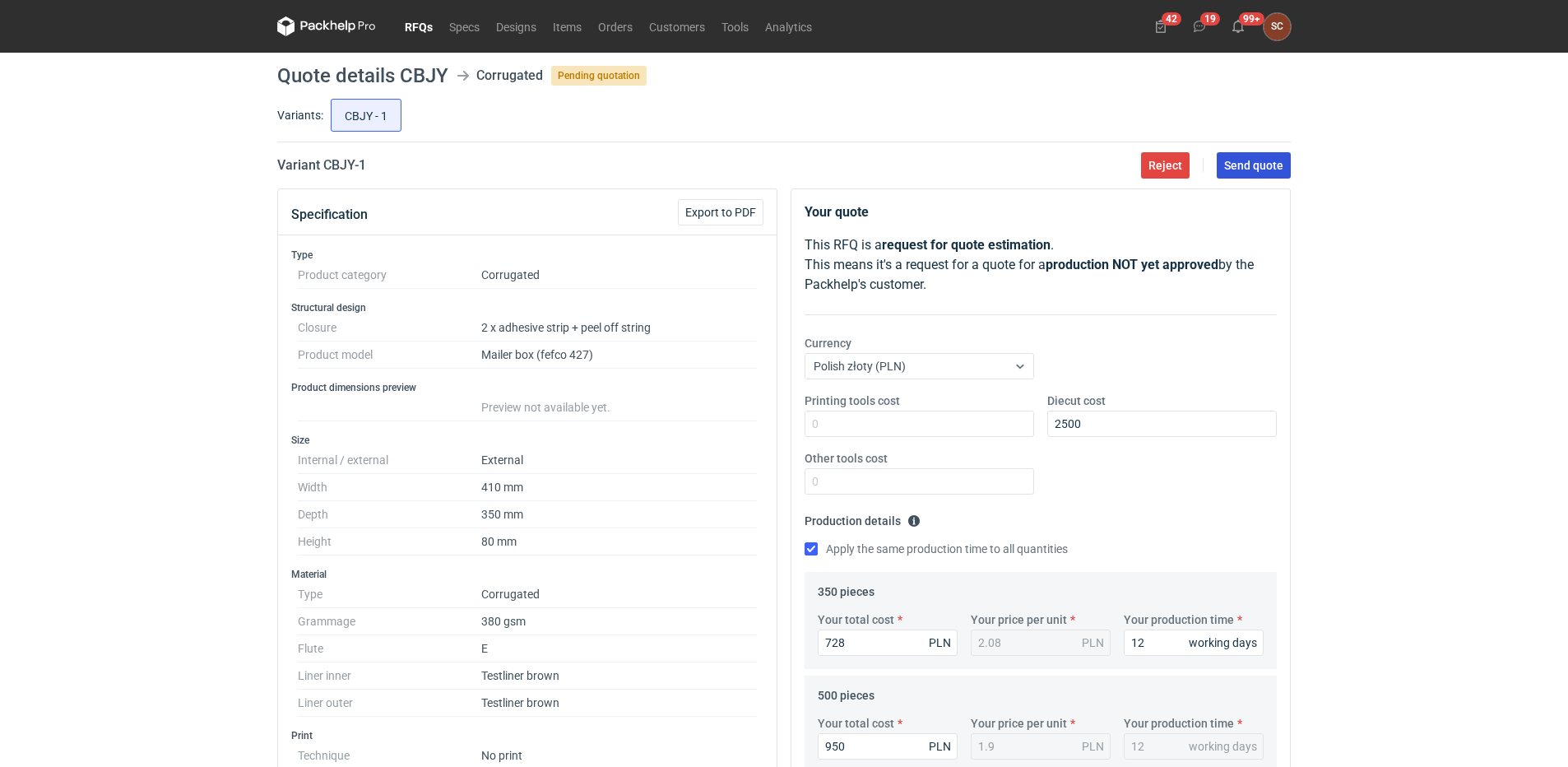
click at [1246, 167] on span "Send quote" at bounding box center [1253, 166] width 60 height 11
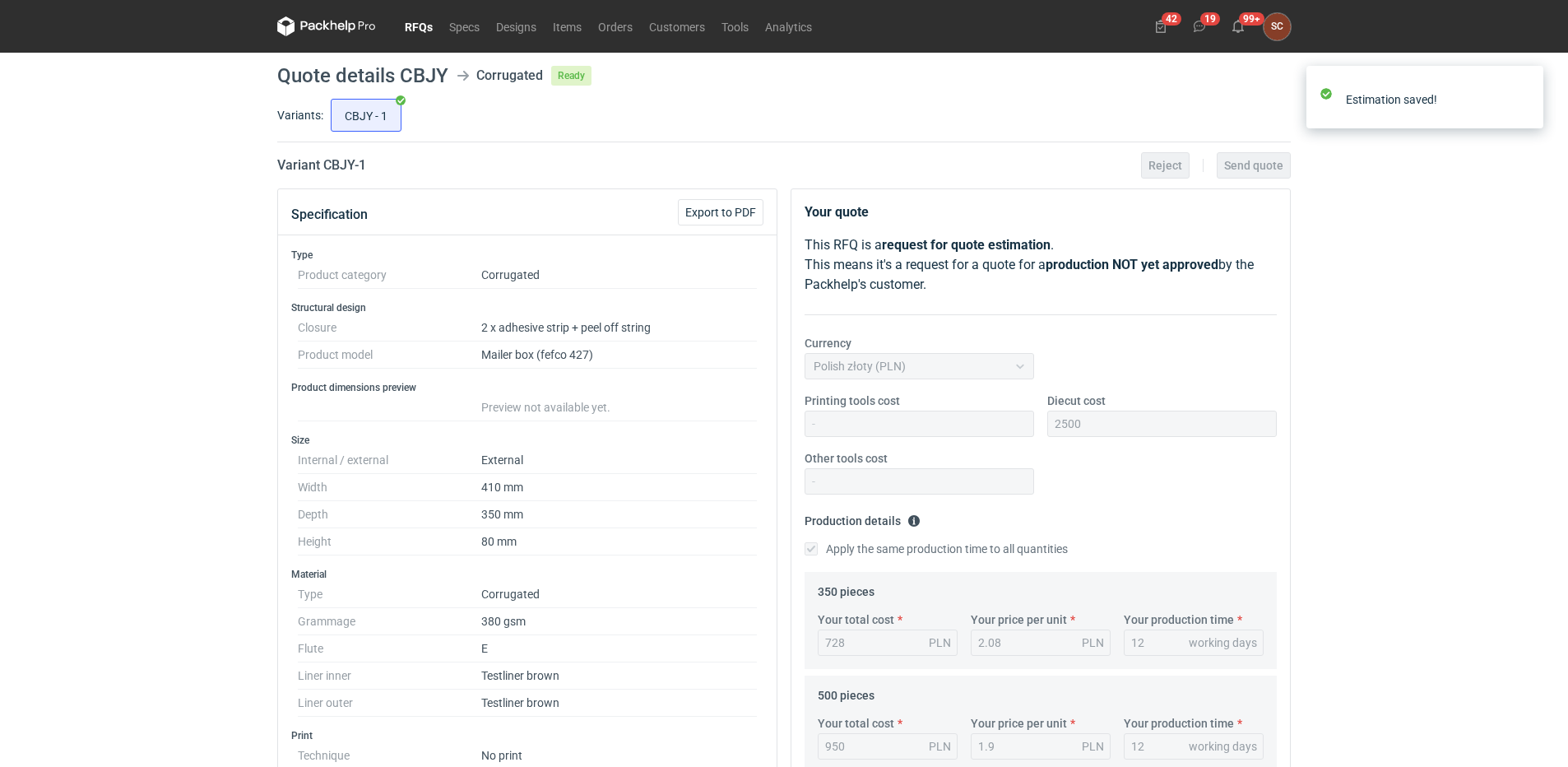
click at [422, 32] on link "RFQs" at bounding box center [418, 26] width 44 height 20
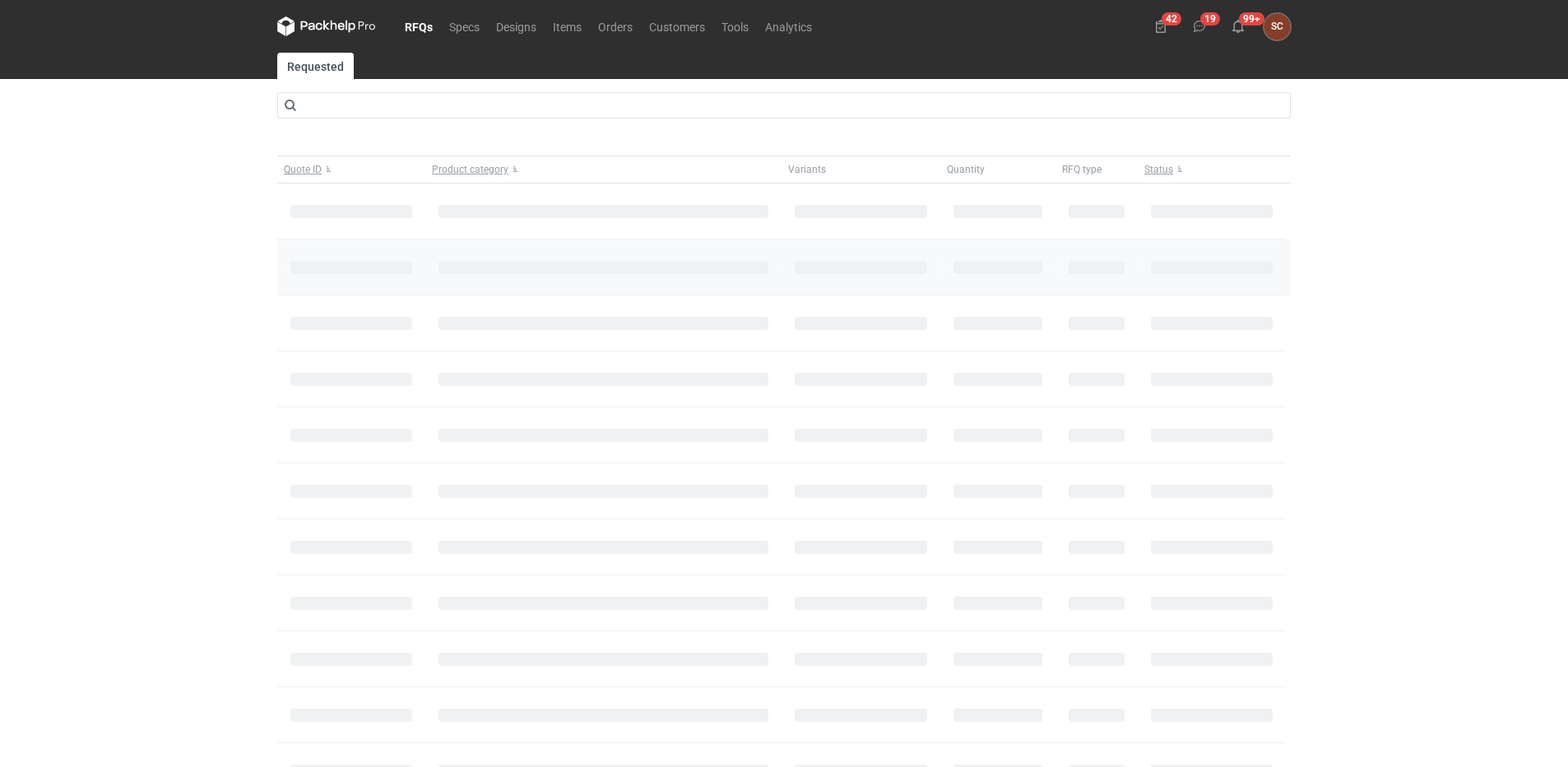
click at [418, 22] on link "RFQs" at bounding box center [418, 26] width 44 height 20
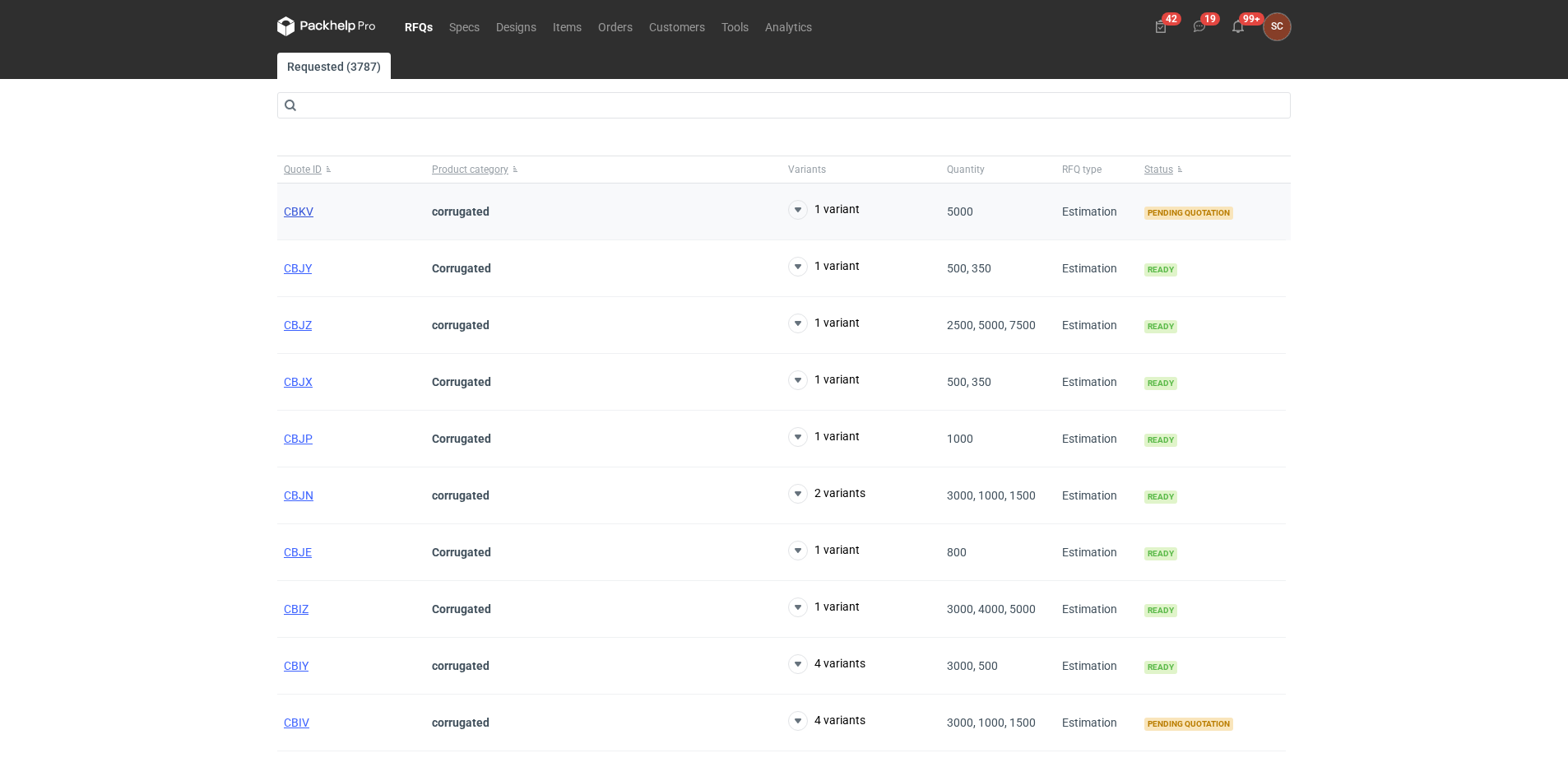
click at [300, 210] on span "CBKV" at bounding box center [298, 212] width 29 height 13
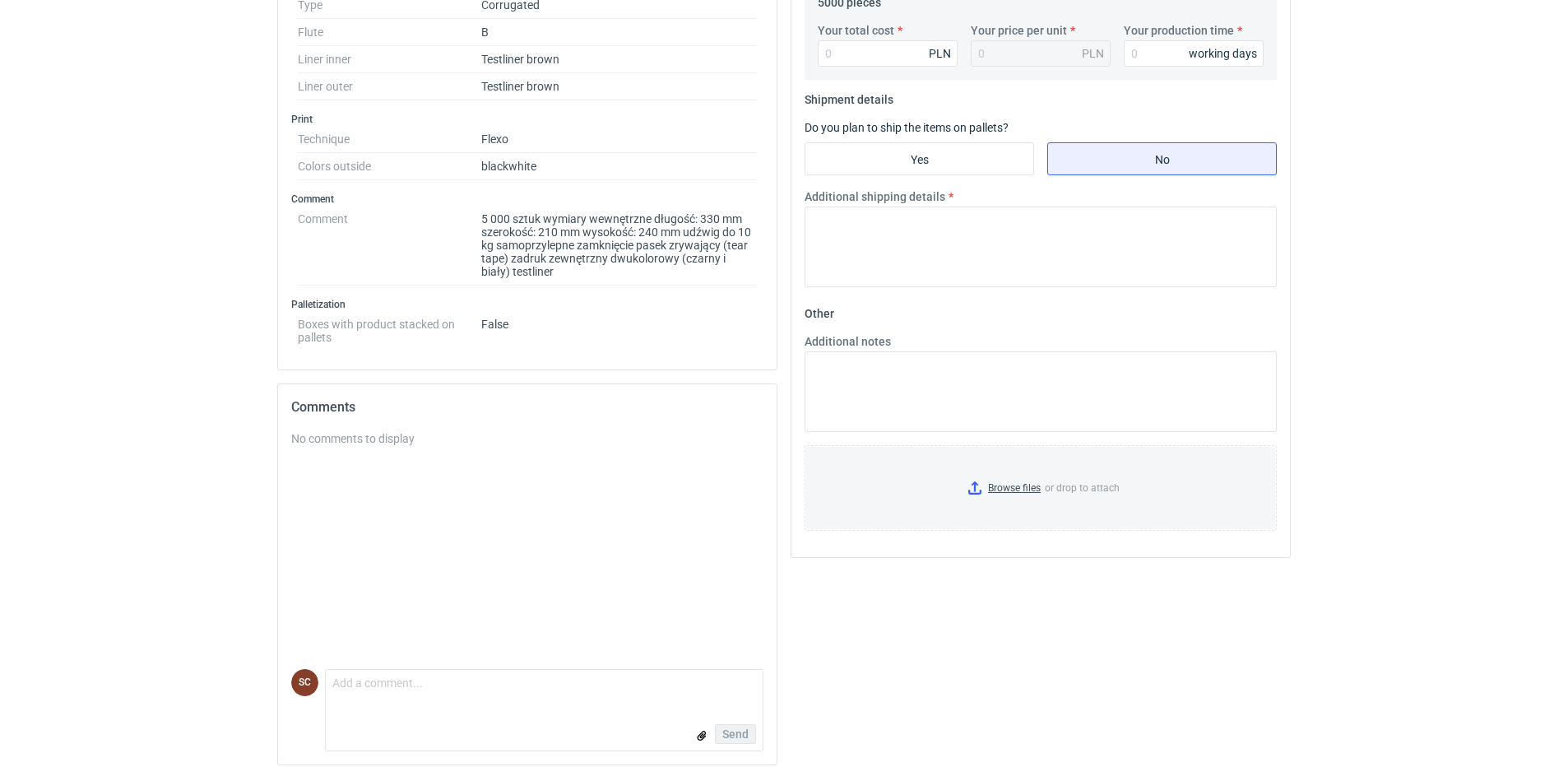
scroll to position [601, 0]
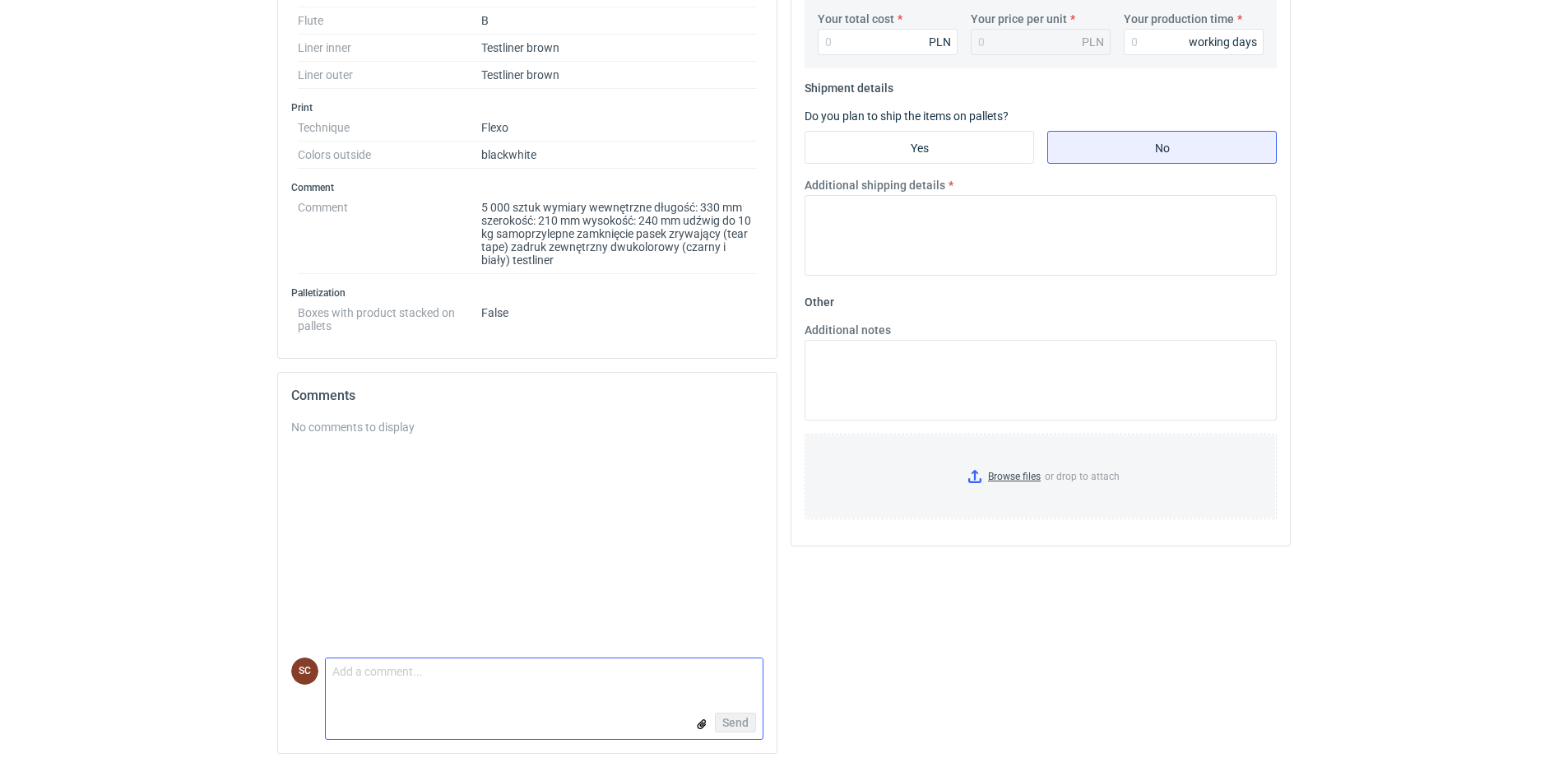
click at [397, 672] on textarea "Comment message" at bounding box center [544, 675] width 437 height 35
click at [464, 671] on textarea "Proszę o podanie konstrucji, paski klejowe" at bounding box center [544, 675] width 437 height 35
click at [567, 677] on textarea "Proszę o podanie konstrukcji, paski klejowe" at bounding box center [544, 675] width 437 height 35
click at [429, 680] on textarea "Proszę o podanie konstrukcji, paski klejowe nie spełniają swojej funkcji przy o…" at bounding box center [544, 670] width 437 height 46
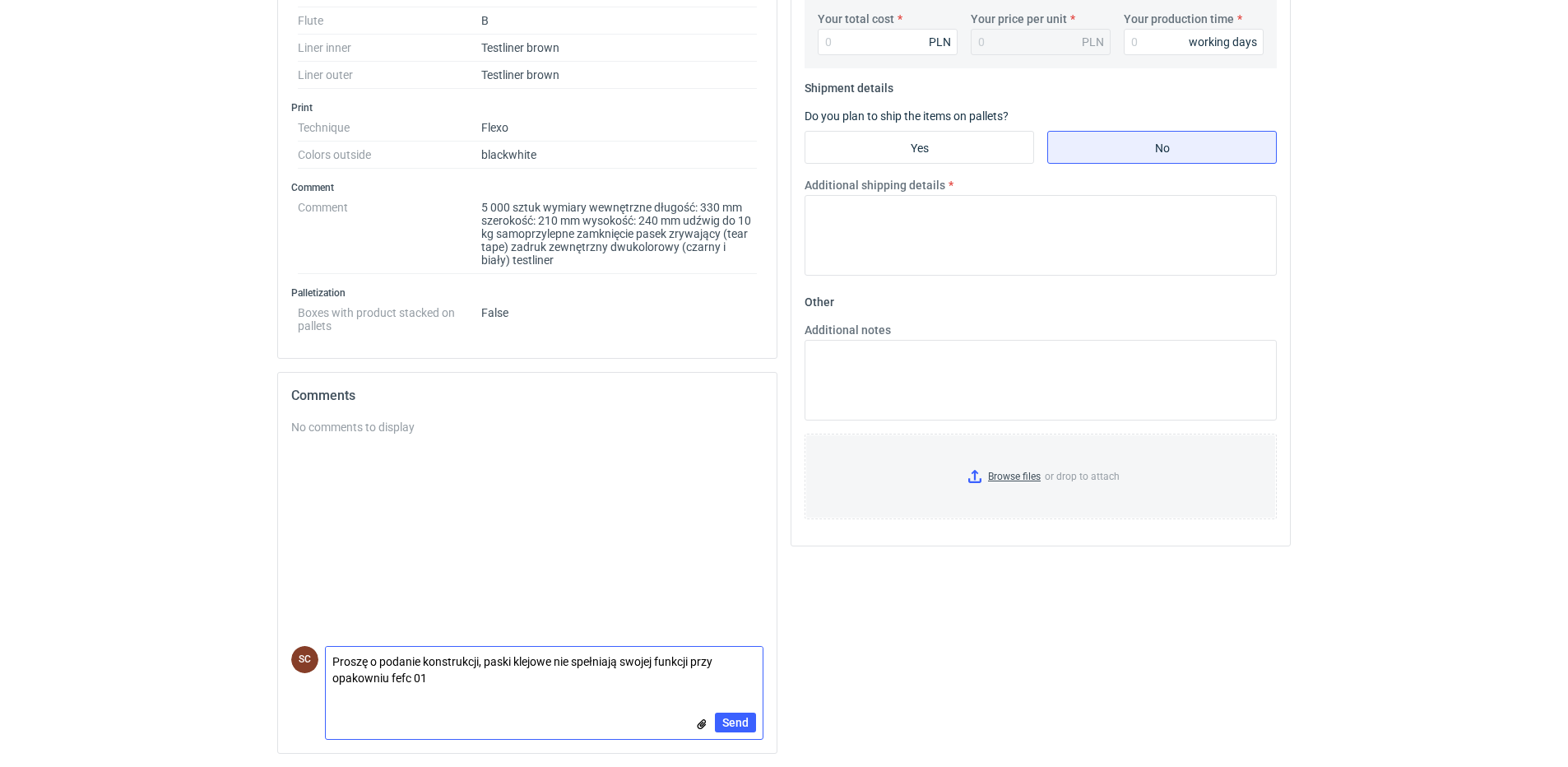
click at [411, 680] on textarea "Proszę o podanie konstrukcji, paski klejowe nie spełniają swojej funkcji przy o…" at bounding box center [544, 670] width 437 height 46
click at [372, 678] on textarea "Proszę o podanie konstrukcji, paski klejowe nie spełniają swojej funkcji przy o…" at bounding box center [544, 670] width 437 height 46
click at [459, 676] on textarea "Proszę o podanie konstrukcji, paski klejowe nie spełniają swojej funkcji przy o…" at bounding box center [544, 670] width 437 height 46
type textarea "Proszę o podanie konstrukcji, paski klejowe nie spełniają swojej funkcji przy o…"
click at [741, 717] on span "Send" at bounding box center [736, 723] width 26 height 11
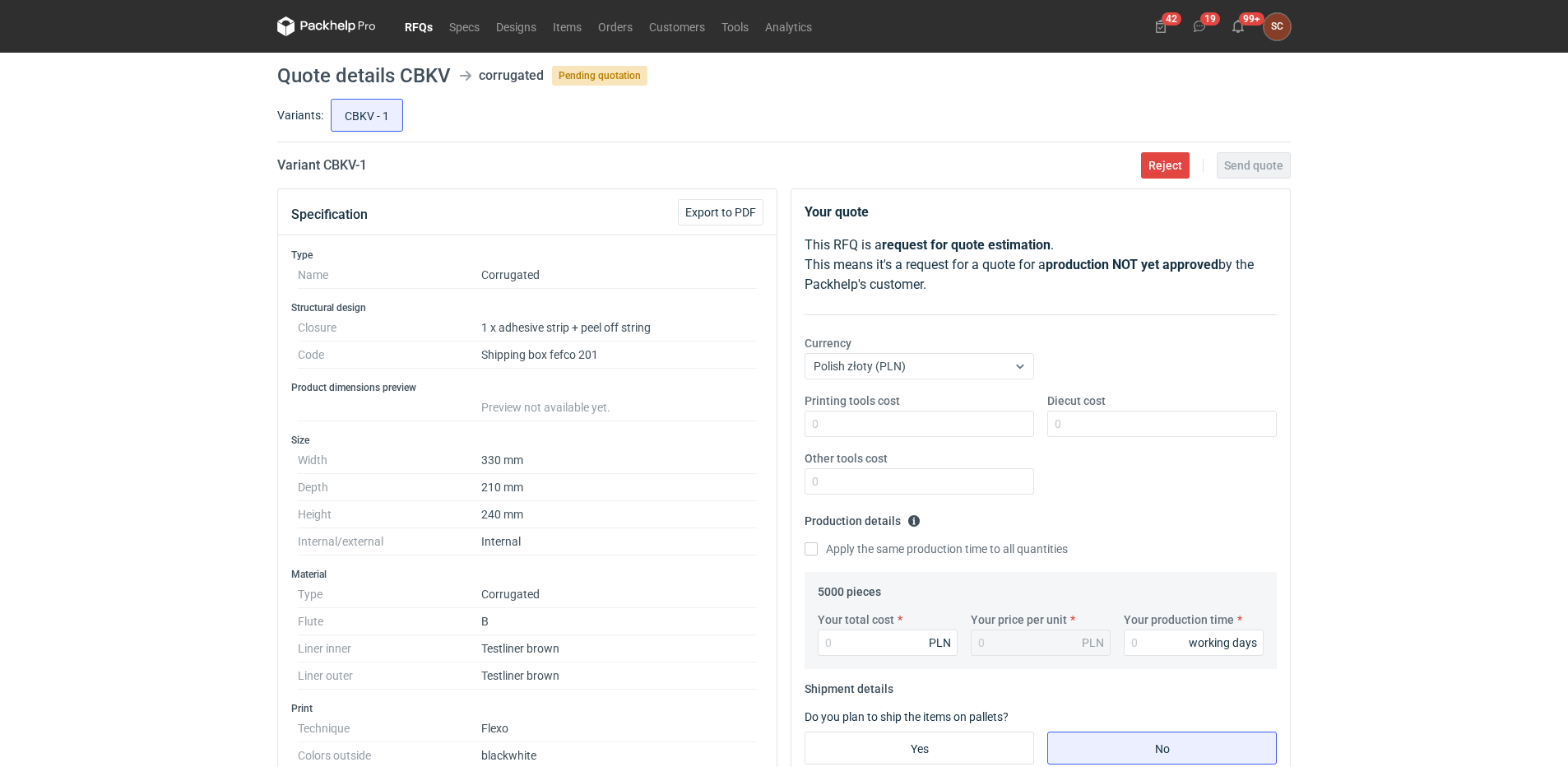
click at [425, 28] on link "RFQs" at bounding box center [418, 26] width 44 height 20
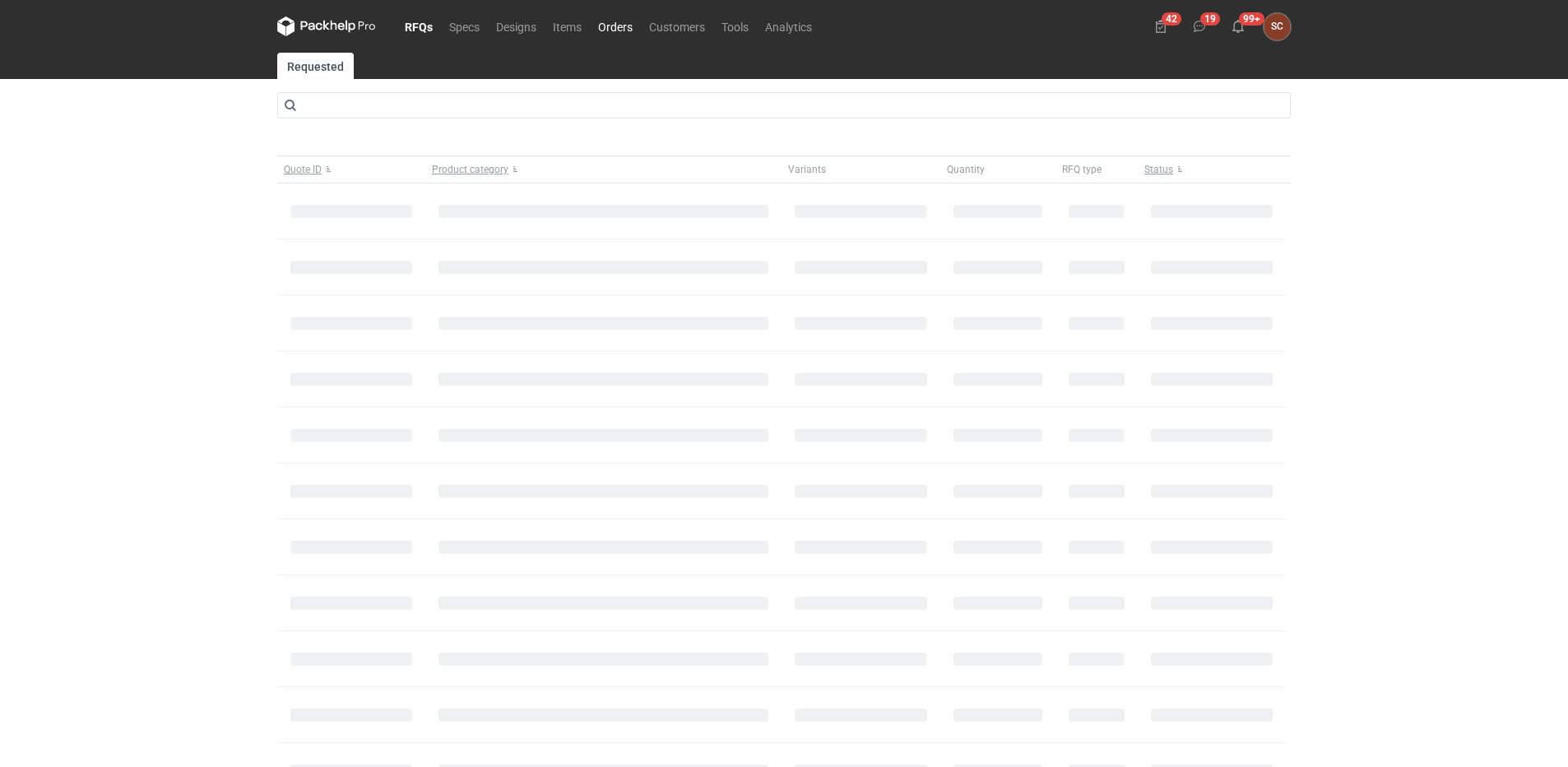
click at [617, 30] on link "Orders" at bounding box center [616, 26] width 51 height 20
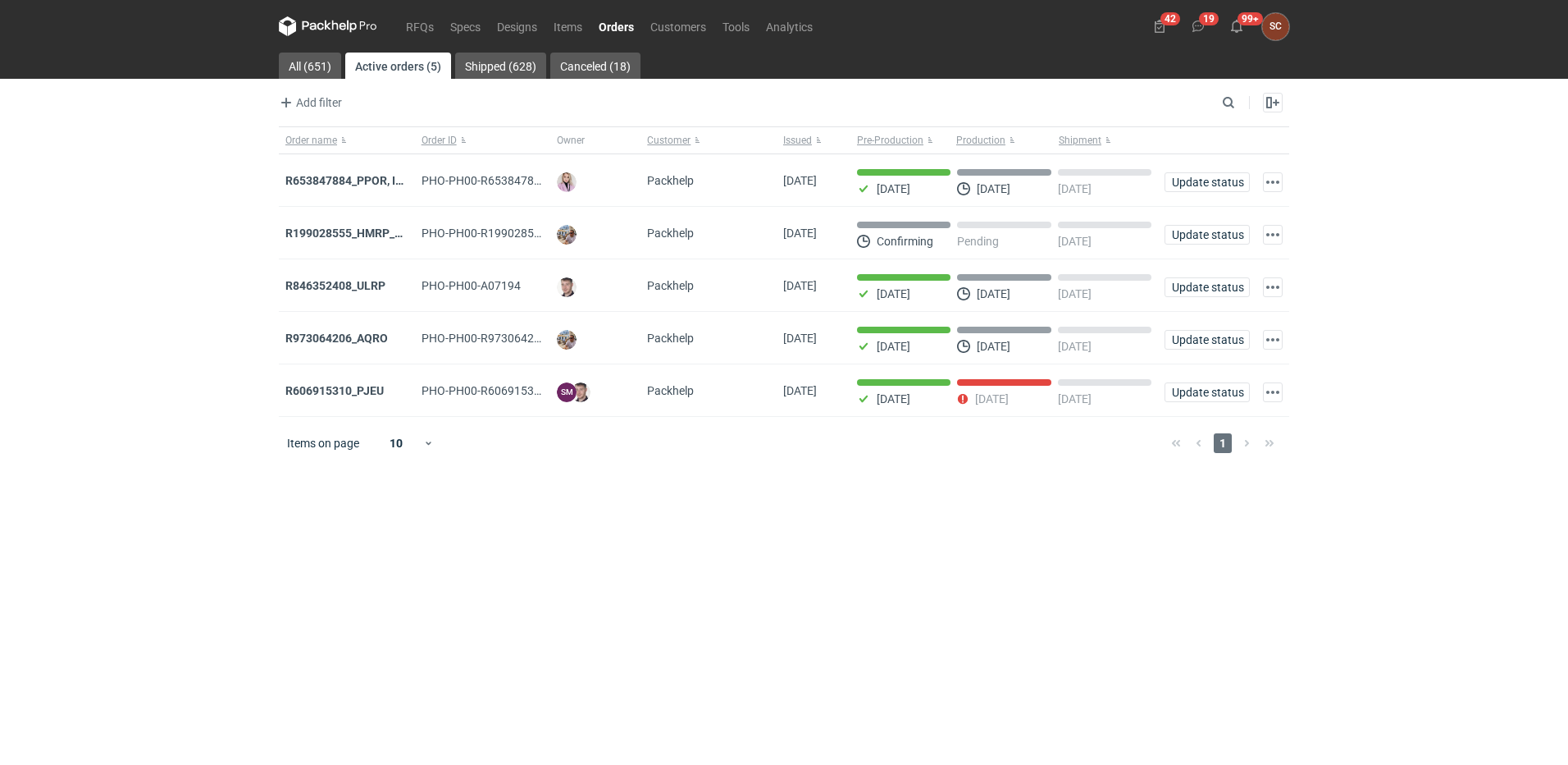
click at [820, 526] on main "All (651) Active orders (5) Shipped (628) Canceled (18) Add filter Owner first …" at bounding box center [784, 408] width 1024 height 712
click at [373, 337] on strong "R973064206_AQRO" at bounding box center [337, 338] width 103 height 13
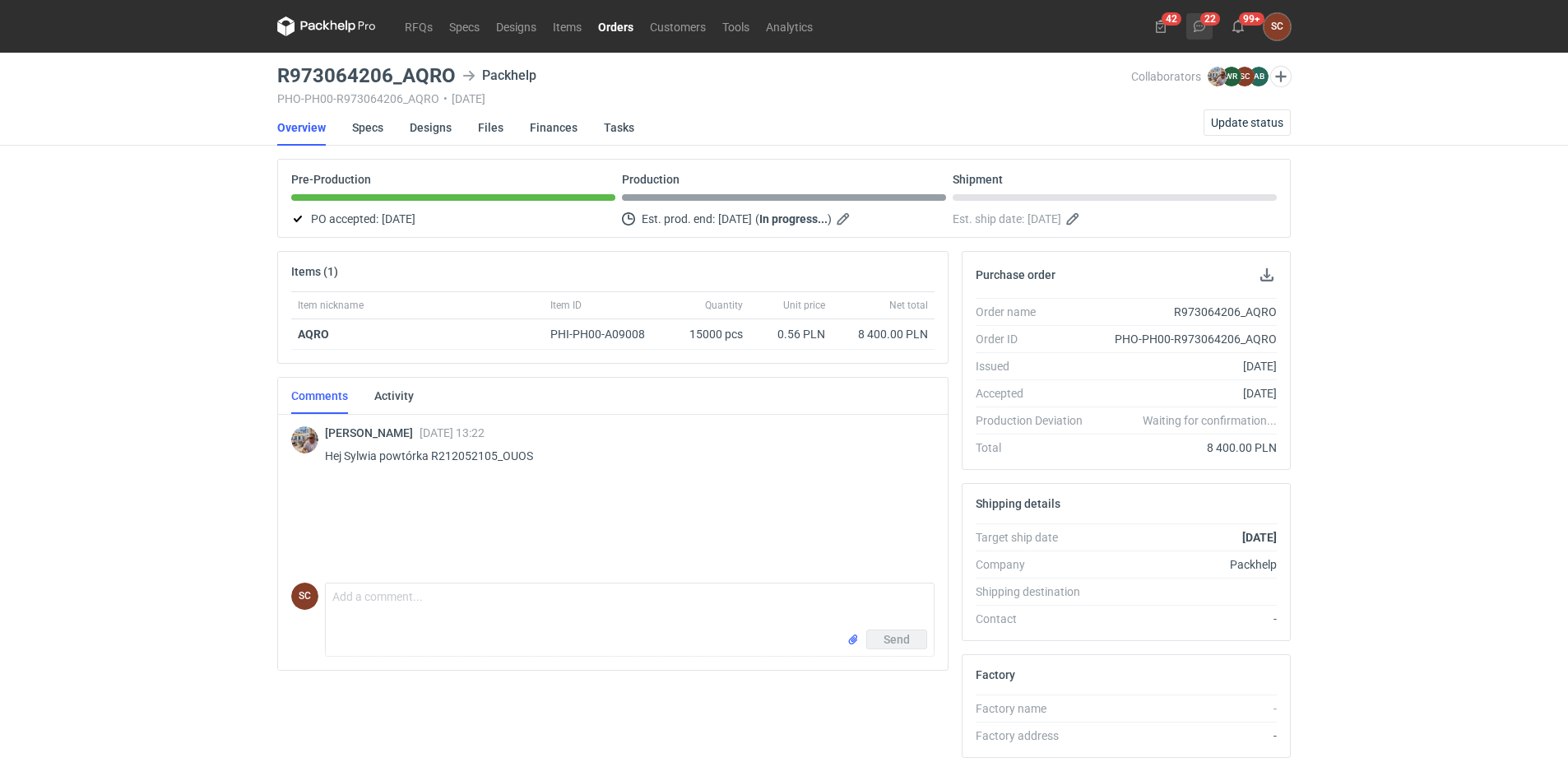
click at [1195, 26] on icon at bounding box center [1199, 26] width 13 height 13
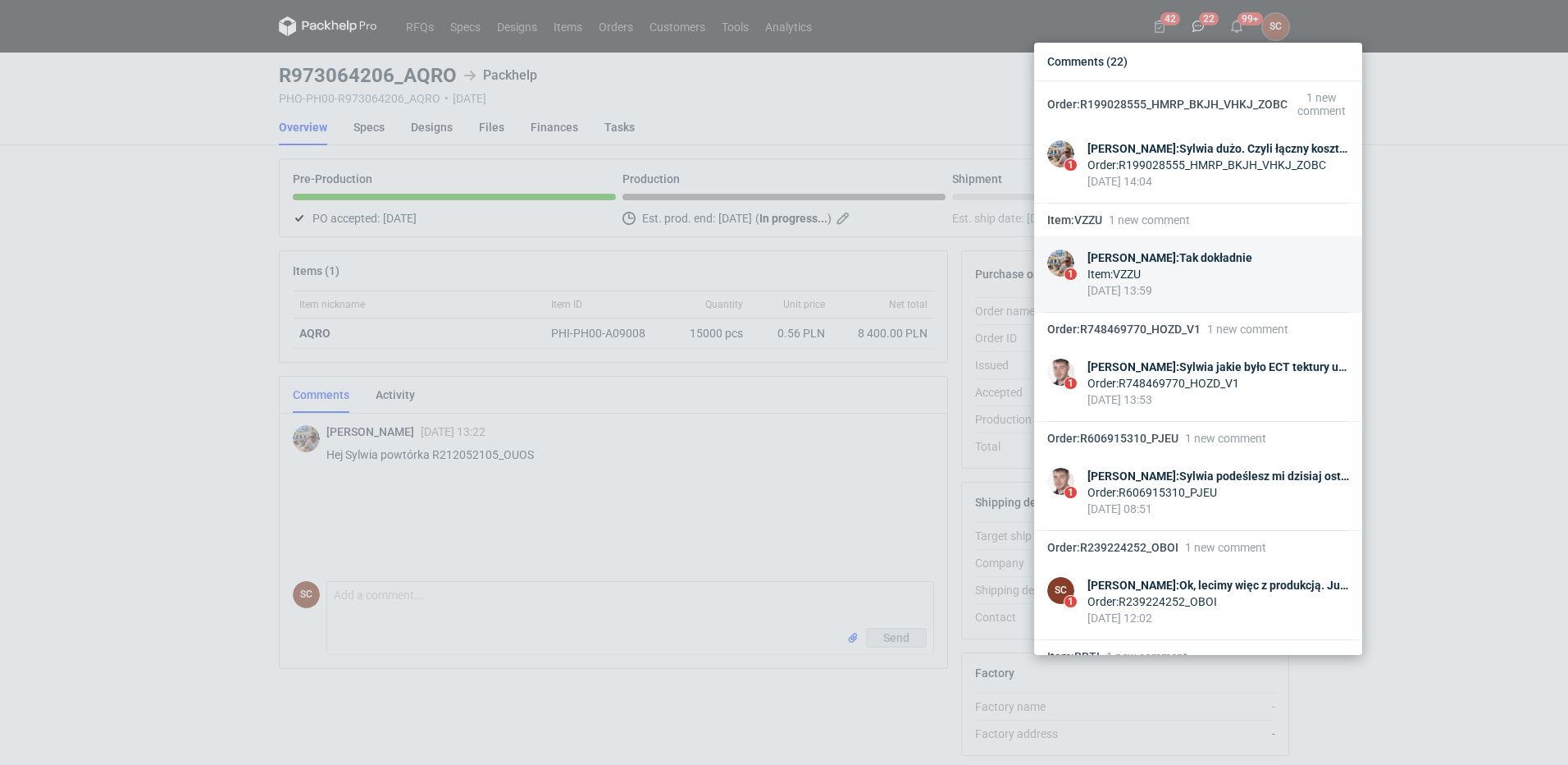
click at [1213, 255] on div "Michał Palasek : Tak dokładnie" at bounding box center [1170, 257] width 165 height 16
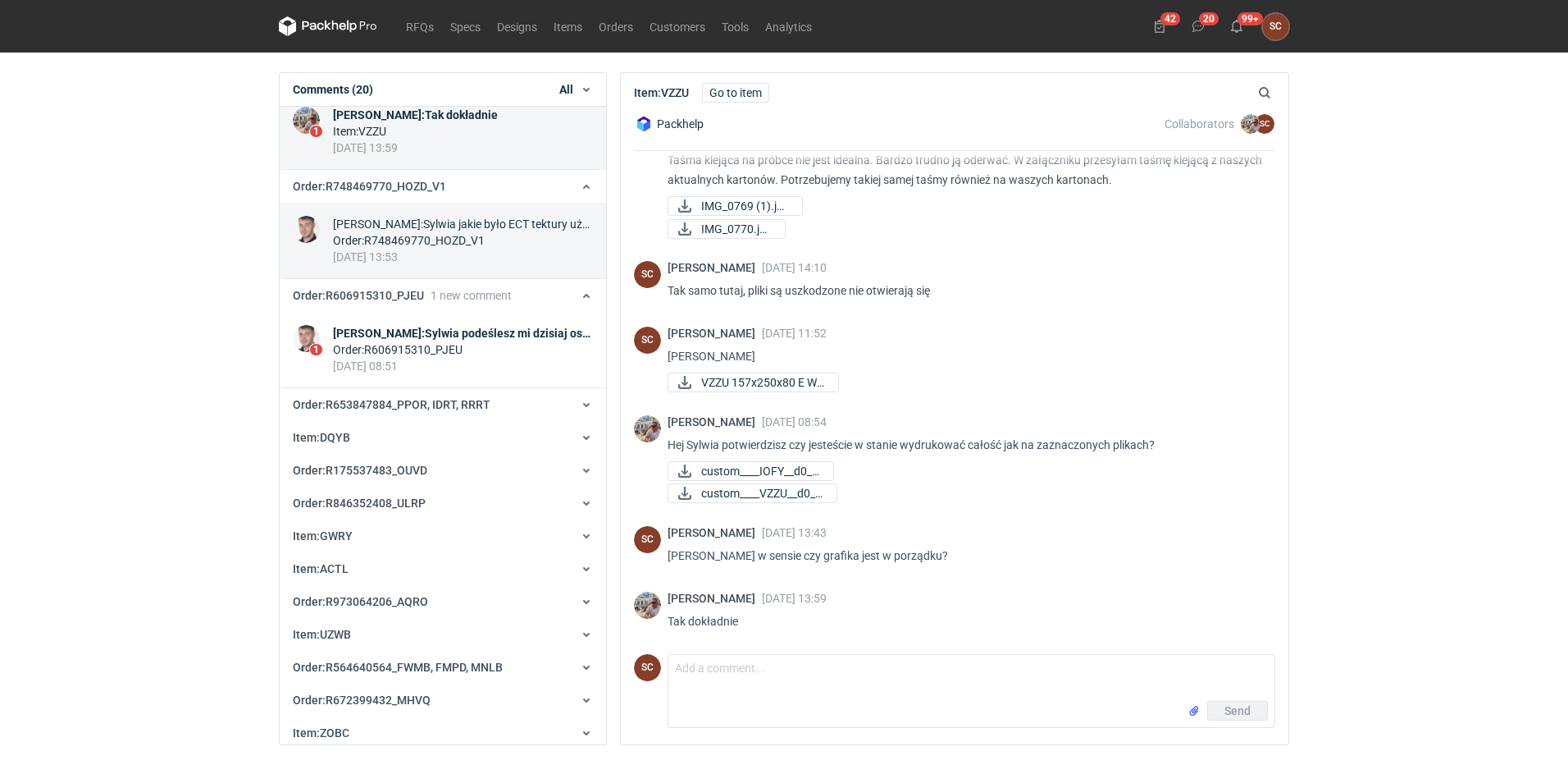
scroll to position [141, 0]
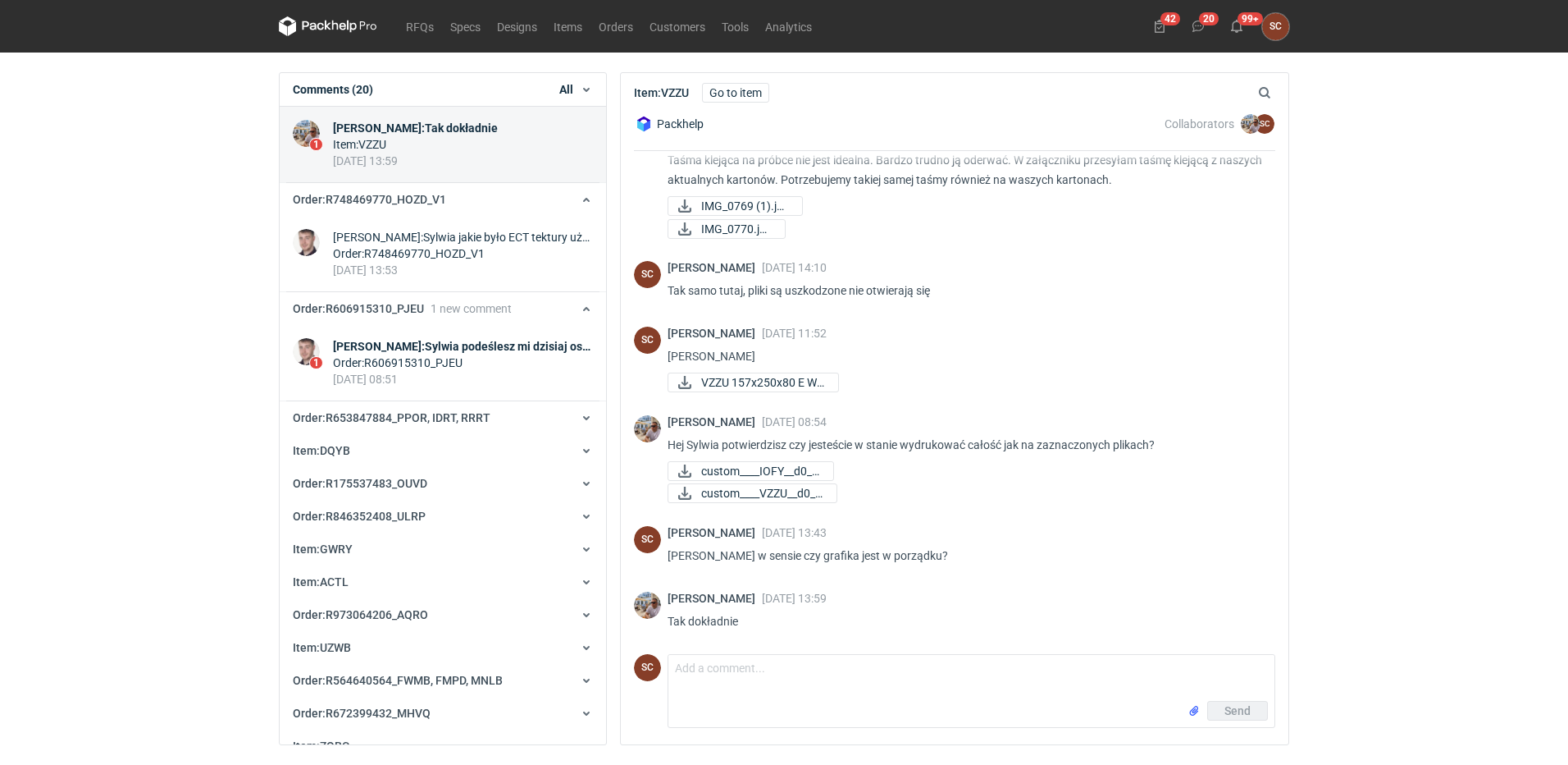
click at [826, 655] on form "Comment message Send" at bounding box center [971, 690] width 608 height 74
click at [804, 692] on textarea "Comment message" at bounding box center [971, 677] width 606 height 46
click at [1197, 27] on icon at bounding box center [1198, 26] width 13 height 13
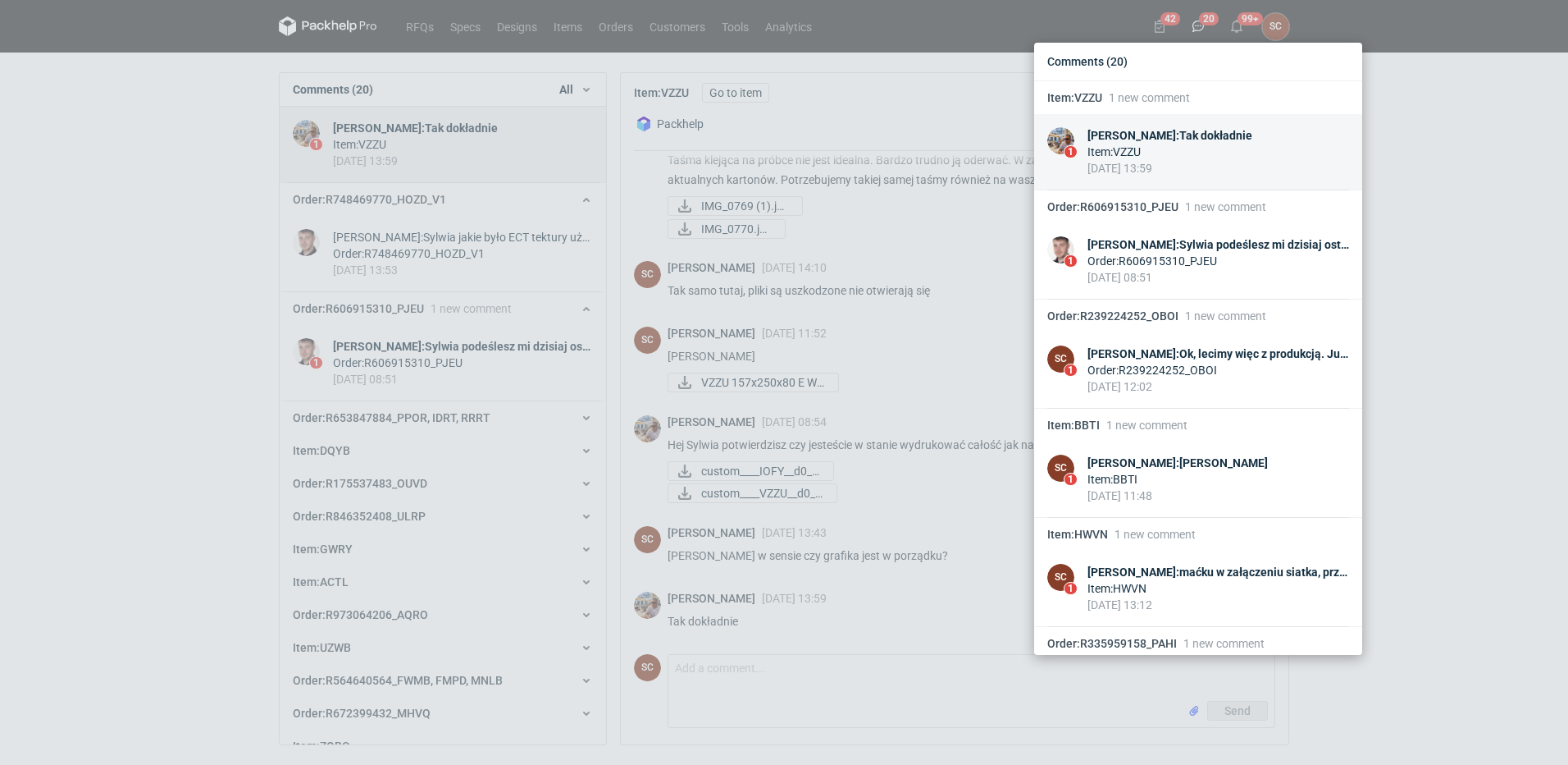
click at [1173, 152] on div "Item : VZZU" at bounding box center [1170, 151] width 165 height 16
click at [1150, 136] on div "Michał Palasek : Tak dokładnie" at bounding box center [1170, 135] width 165 height 16
click at [441, 143] on div "Comments (20) Item : VZZU 1 new comment 1 Michał Palasek : Tak dokładnie Item :…" at bounding box center [784, 382] width 1568 height 765
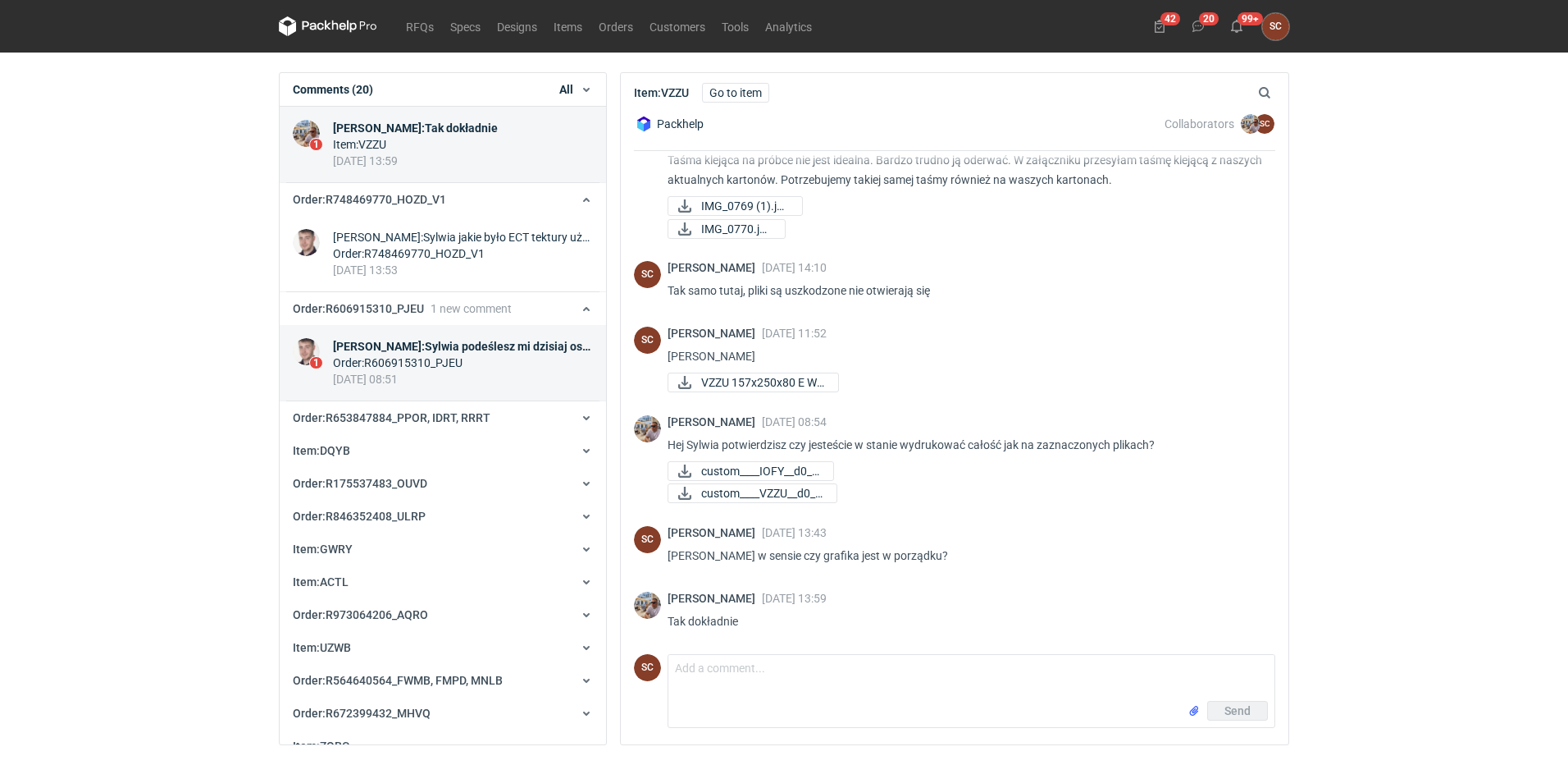
click at [457, 341] on div "Maciej Sikora : Sylwia podeślesz mi dzisiaj ostateczne pakowanie tego?" at bounding box center [463, 345] width 260 height 16
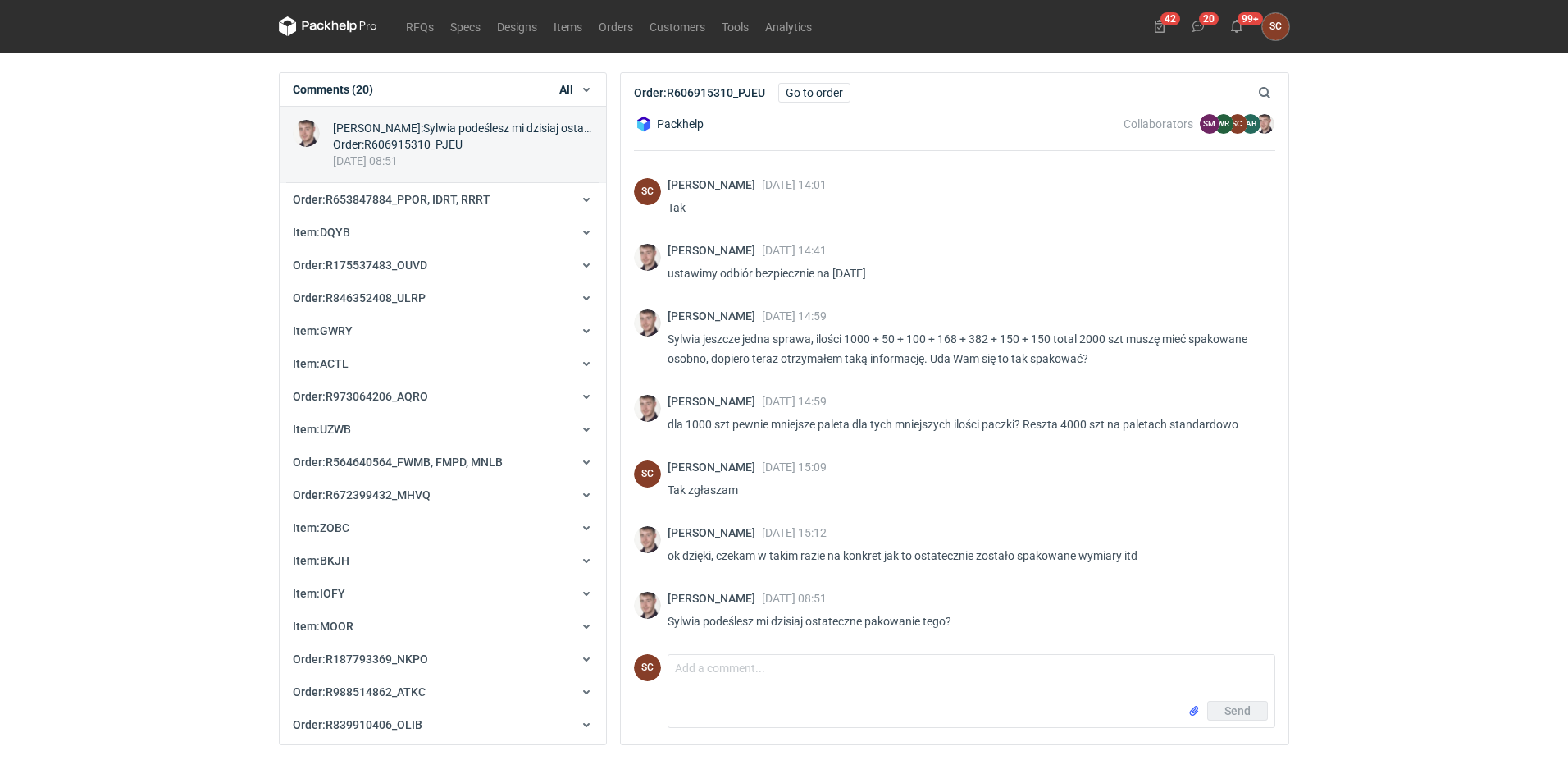
scroll to position [572, 0]
click at [730, 671] on textarea "Comment message" at bounding box center [971, 677] width 606 height 46
click at [749, 668] on textarea "Czekam tylko" at bounding box center [971, 677] width 606 height 46
click at [924, 666] on textarea "Czekam tylko na ostateczne wymiary paczek, juz kończą" at bounding box center [971, 677] width 606 height 46
type textarea "Czekam tylko na ostateczne wymiary paczek, już kończą"
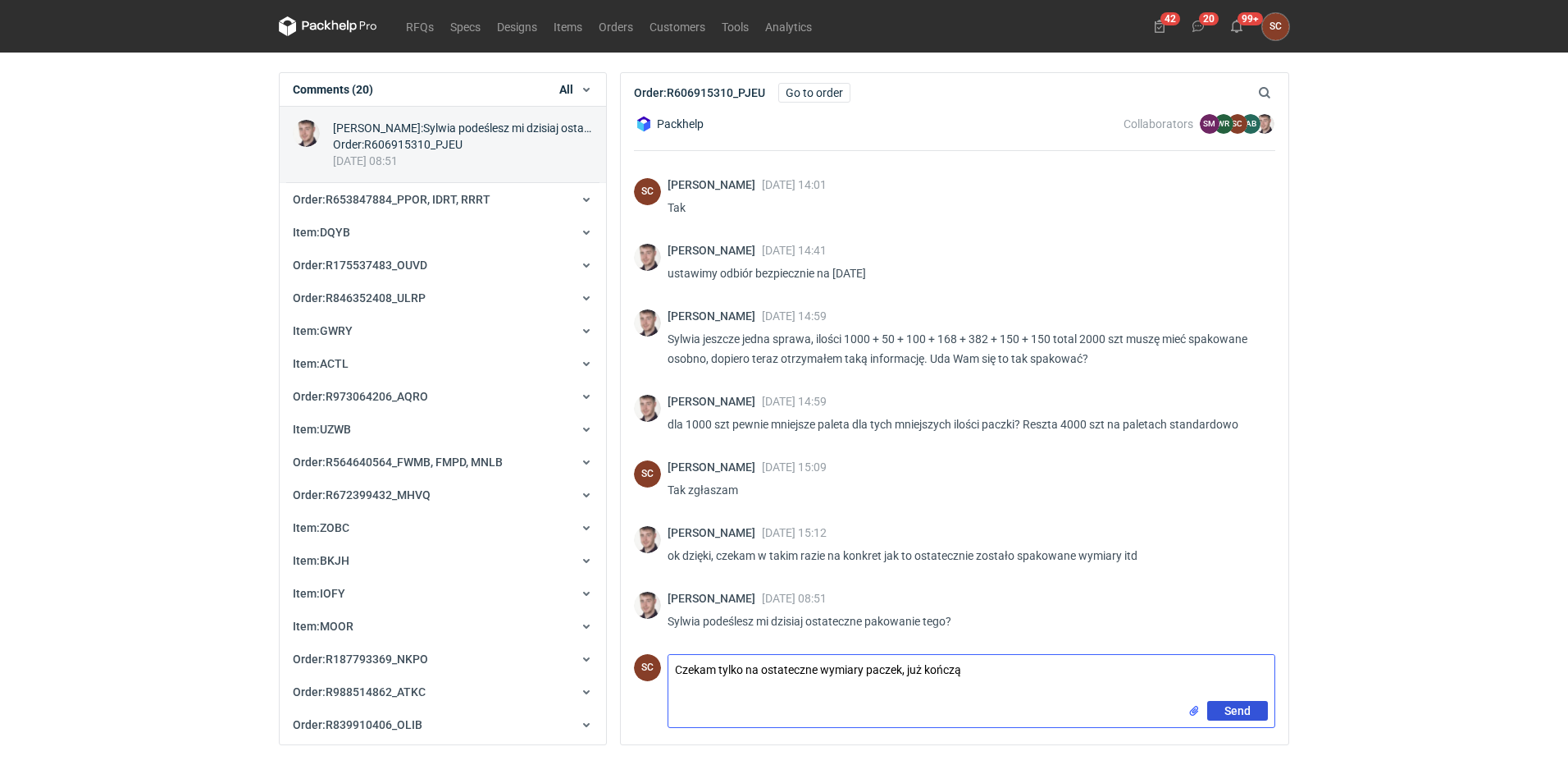
click at [1235, 709] on span "Send" at bounding box center [1238, 710] width 26 height 11
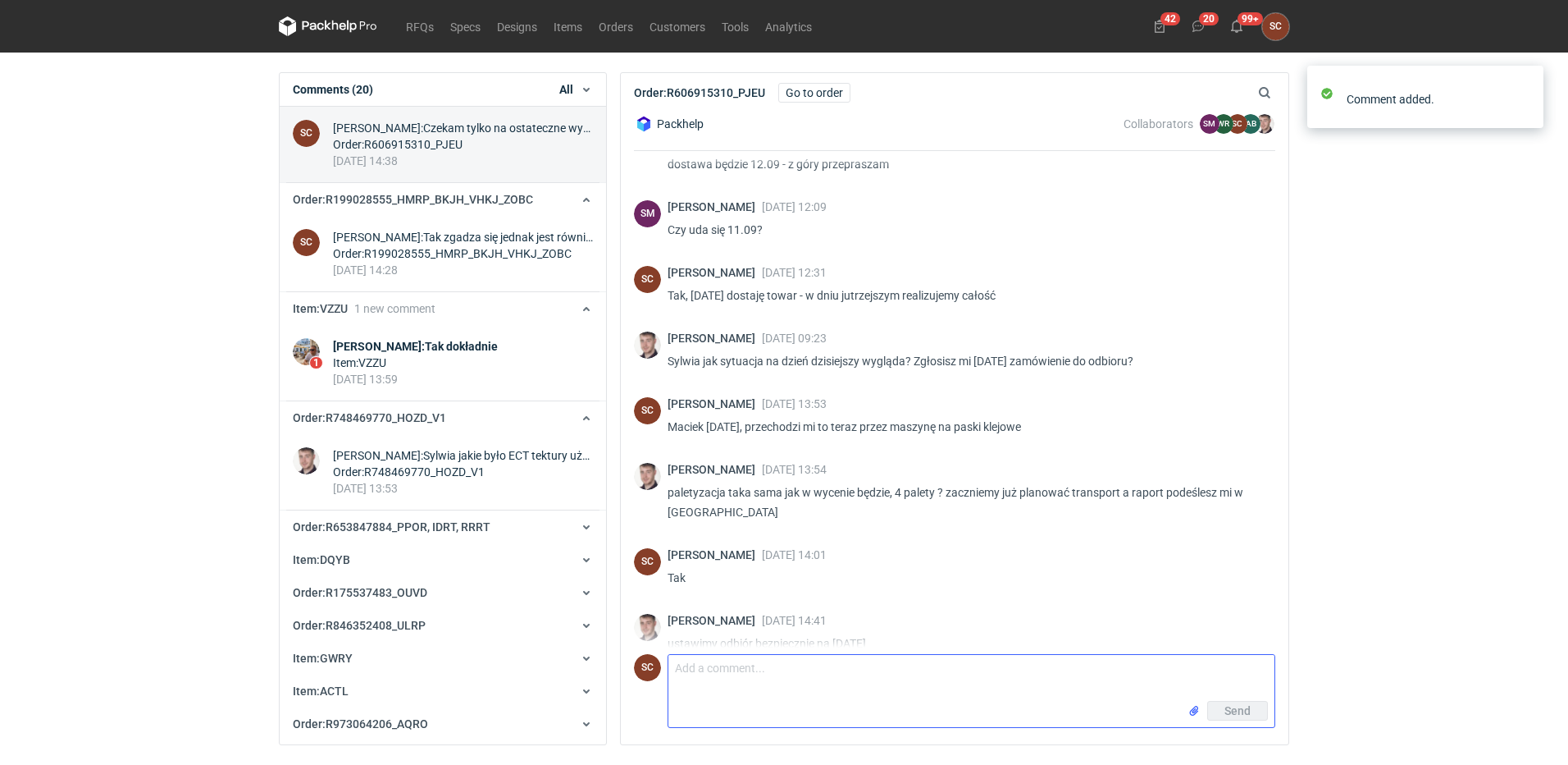
scroll to position [152, 0]
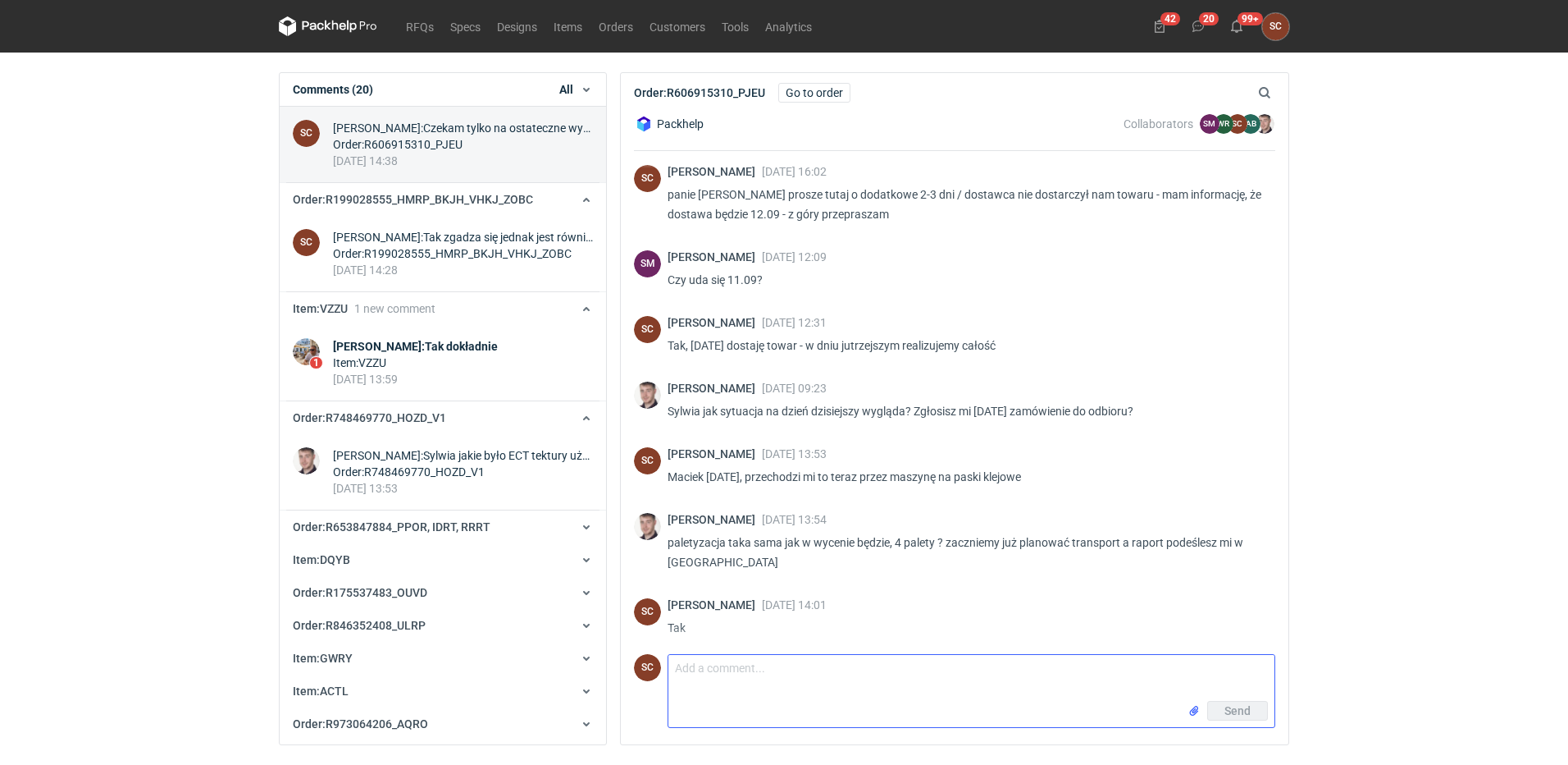
click at [828, 662] on textarea "Comment message" at bounding box center [971, 677] width 606 height 46
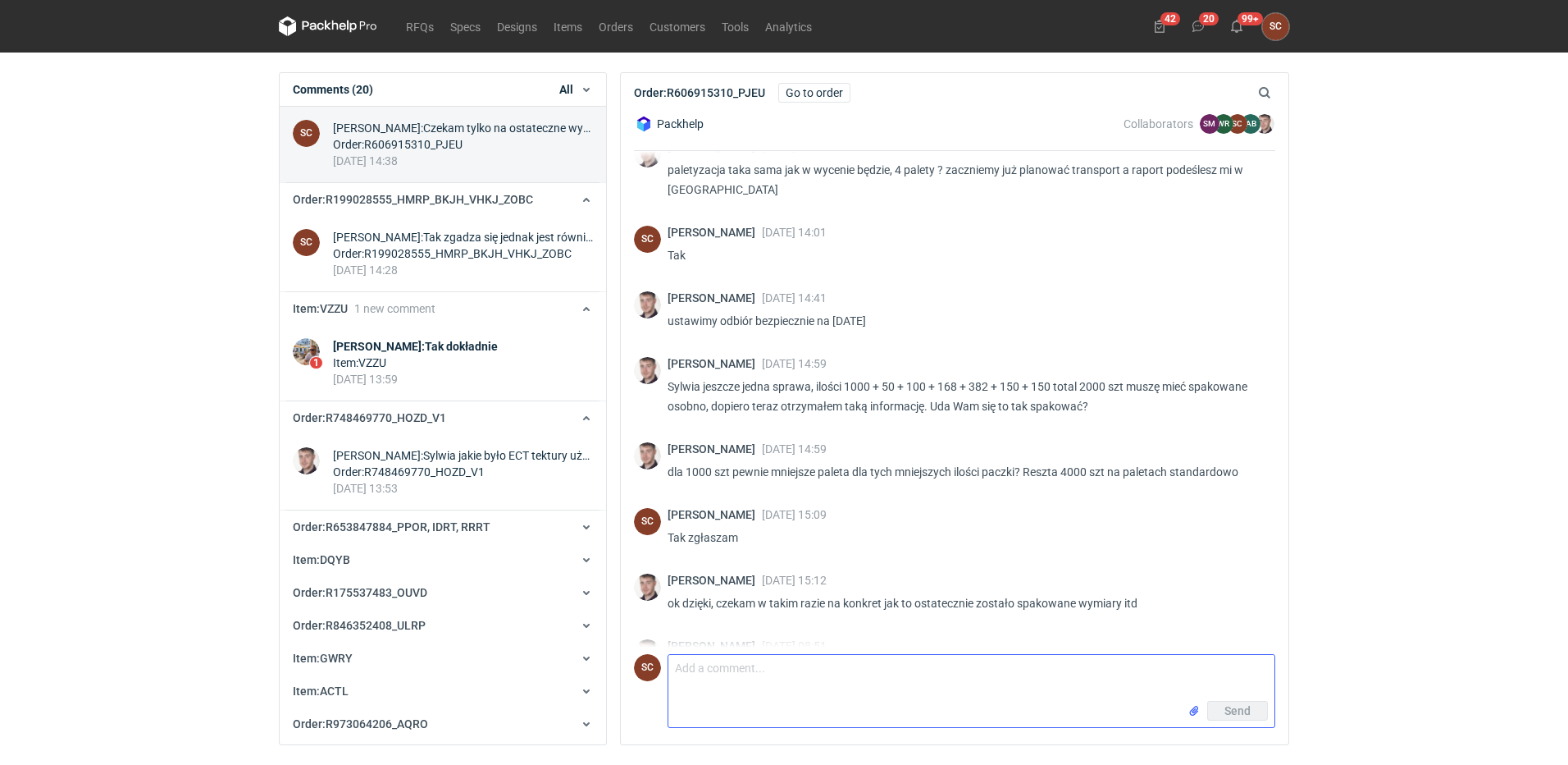
scroll to position [391, 0]
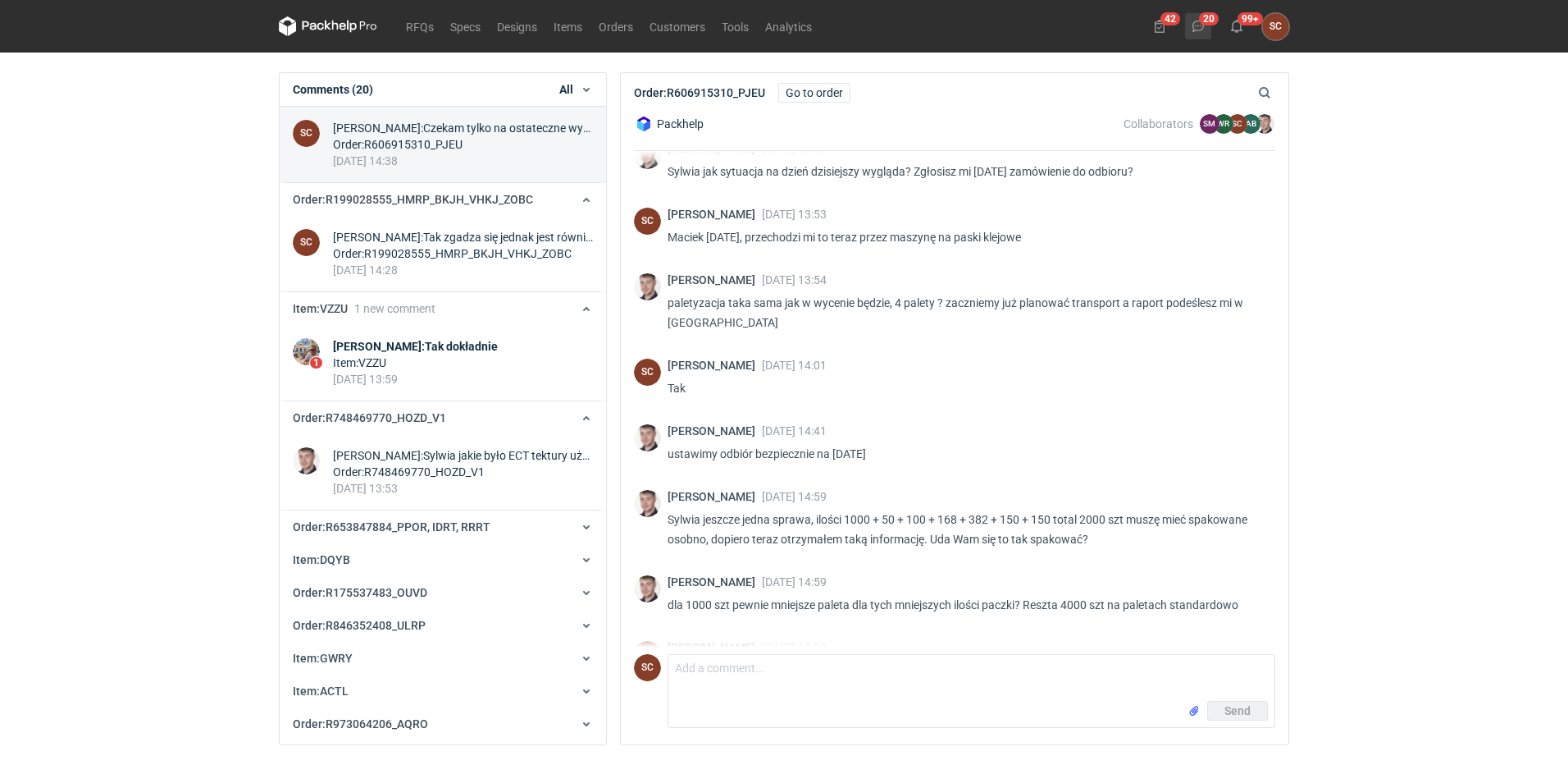
click at [1196, 29] on icon at bounding box center [1198, 26] width 13 height 13
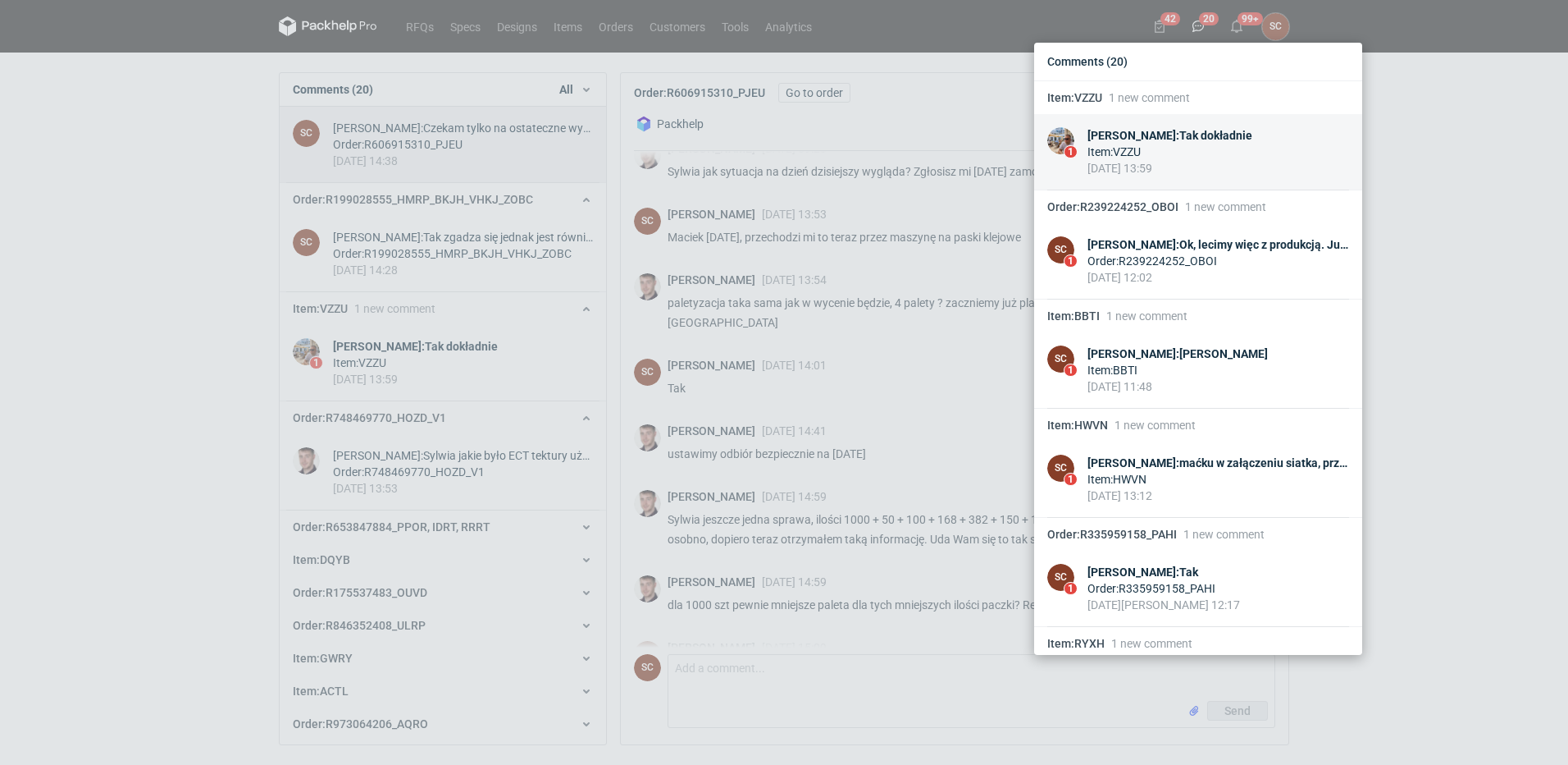
click at [1197, 126] on link "1 Michał Palasek : Tak dokładnie Item : VZZU 15 Sep 2025 13:59" at bounding box center [1198, 152] width 328 height 76
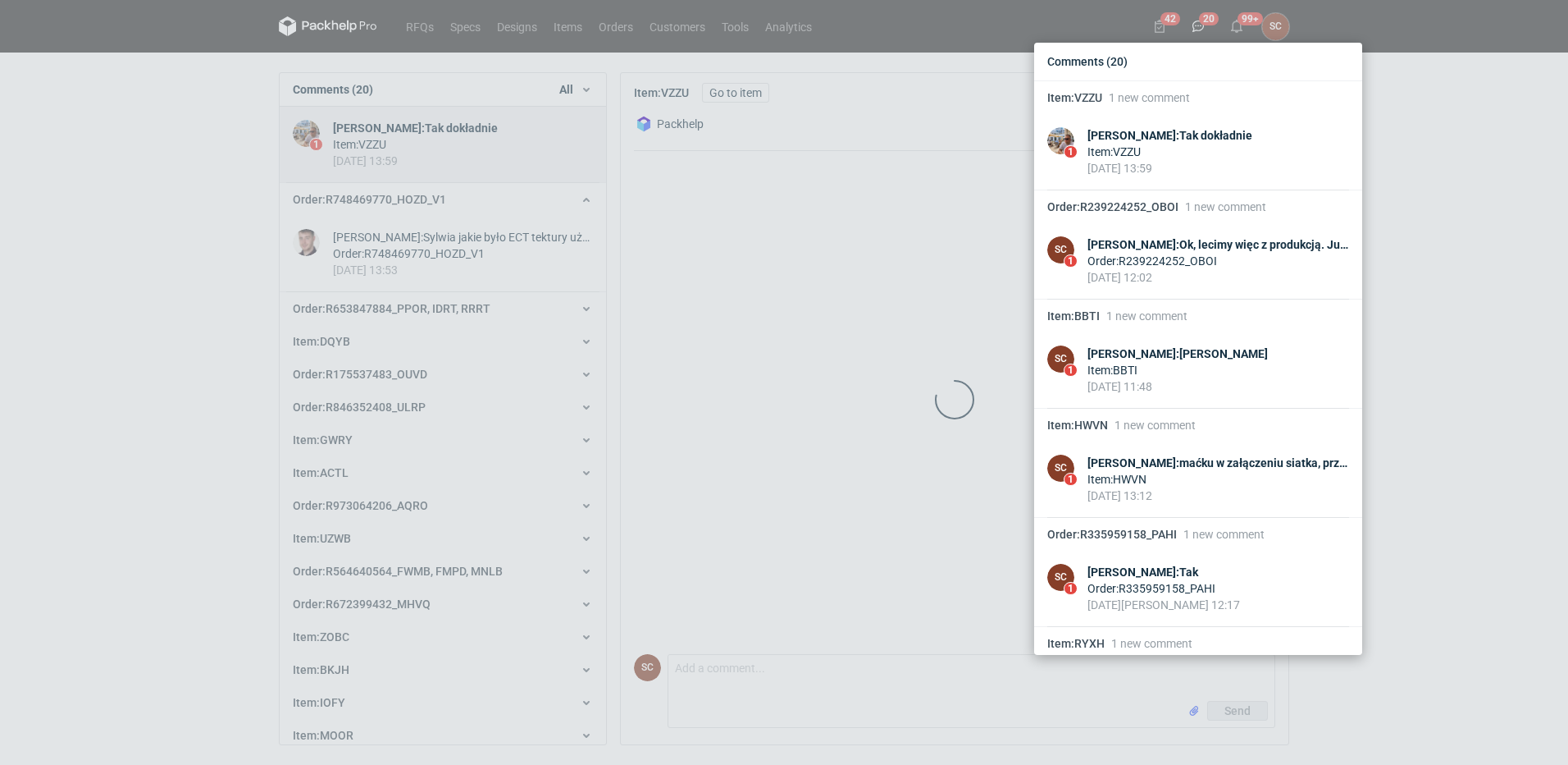
scroll to position [121, 0]
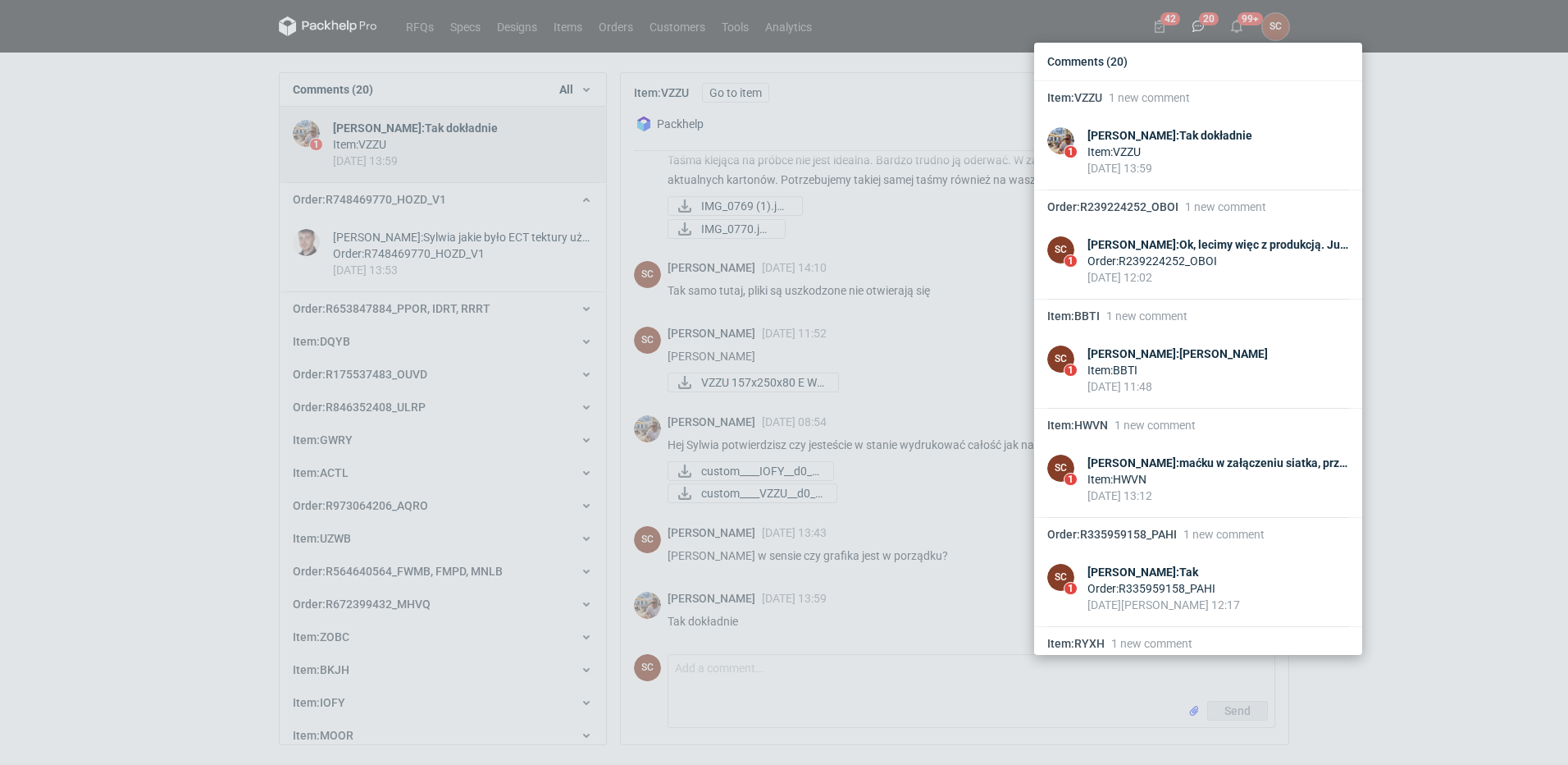
click at [751, 672] on div "Comments (20) Item : VZZU 1 new comment 1 Michał Palasek : Tak dokładnie Item :…" at bounding box center [784, 382] width 1568 height 765
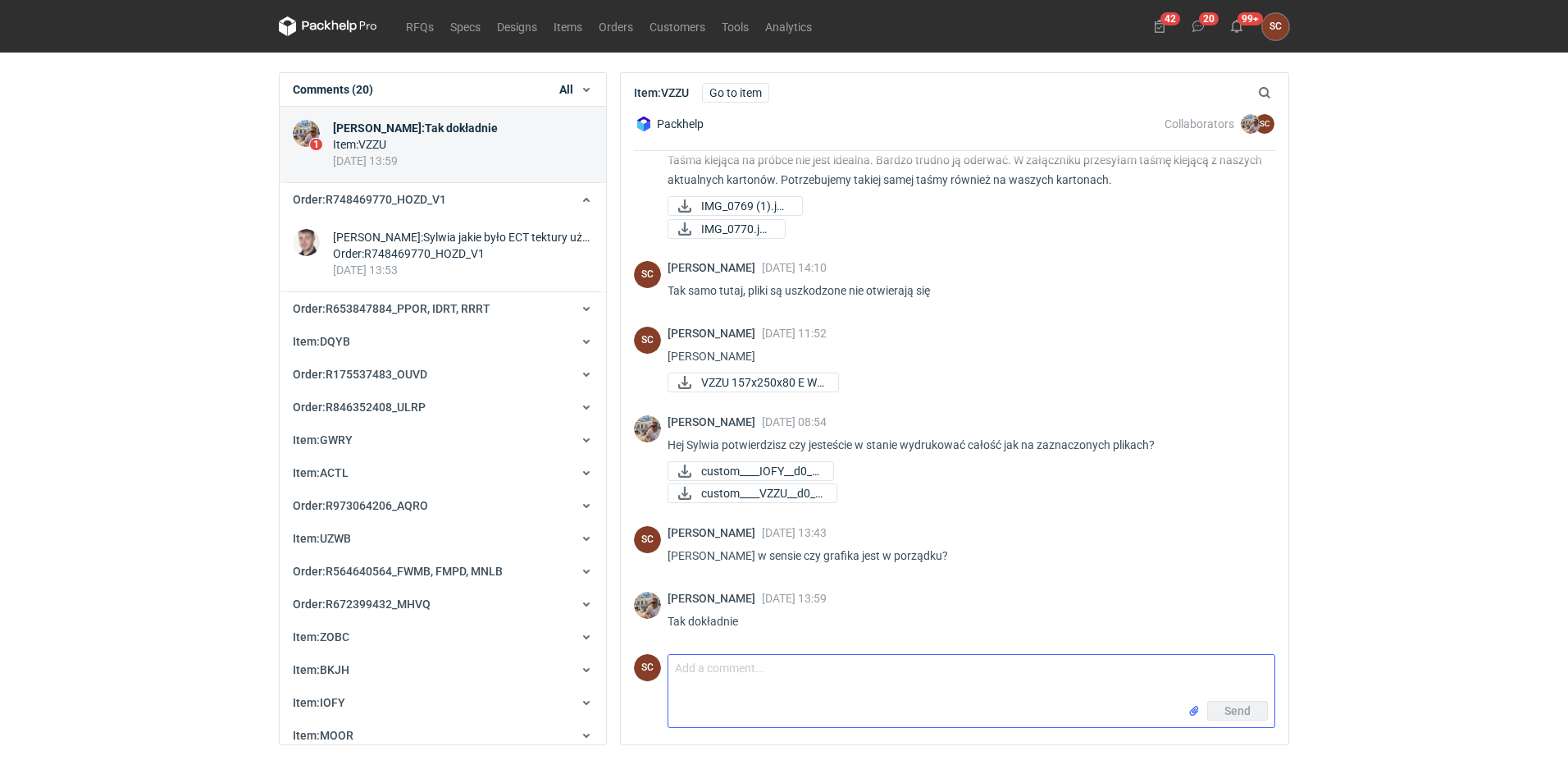
click at [711, 673] on textarea "Comment message" at bounding box center [971, 677] width 606 height 46
paste textarea "Trzeba by było pogrubić większość elementów i całość jest taka "pokrzywiona""
type textarea "Trzeba by było pogrubić większość elementów i całość jest taka "pokrzywiona""
click at [1185, 705] on div "Send" at bounding box center [971, 714] width 606 height 26
click at [1195, 707] on input "file" at bounding box center [1195, 711] width 13 height 17
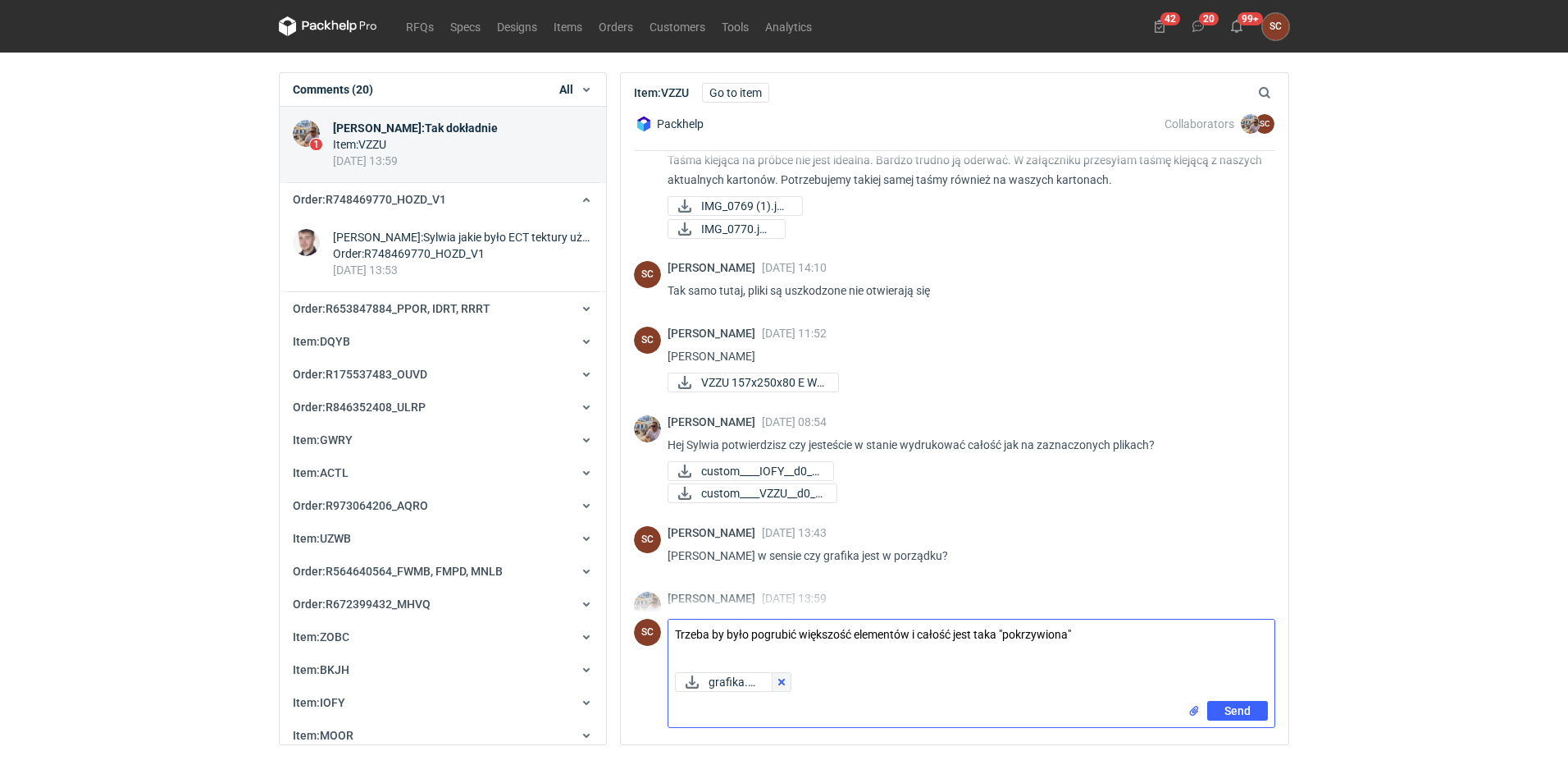
click at [785, 685] on button "button" at bounding box center [782, 681] width 20 height 20
click at [784, 682] on button "button" at bounding box center [782, 681] width 20 height 20
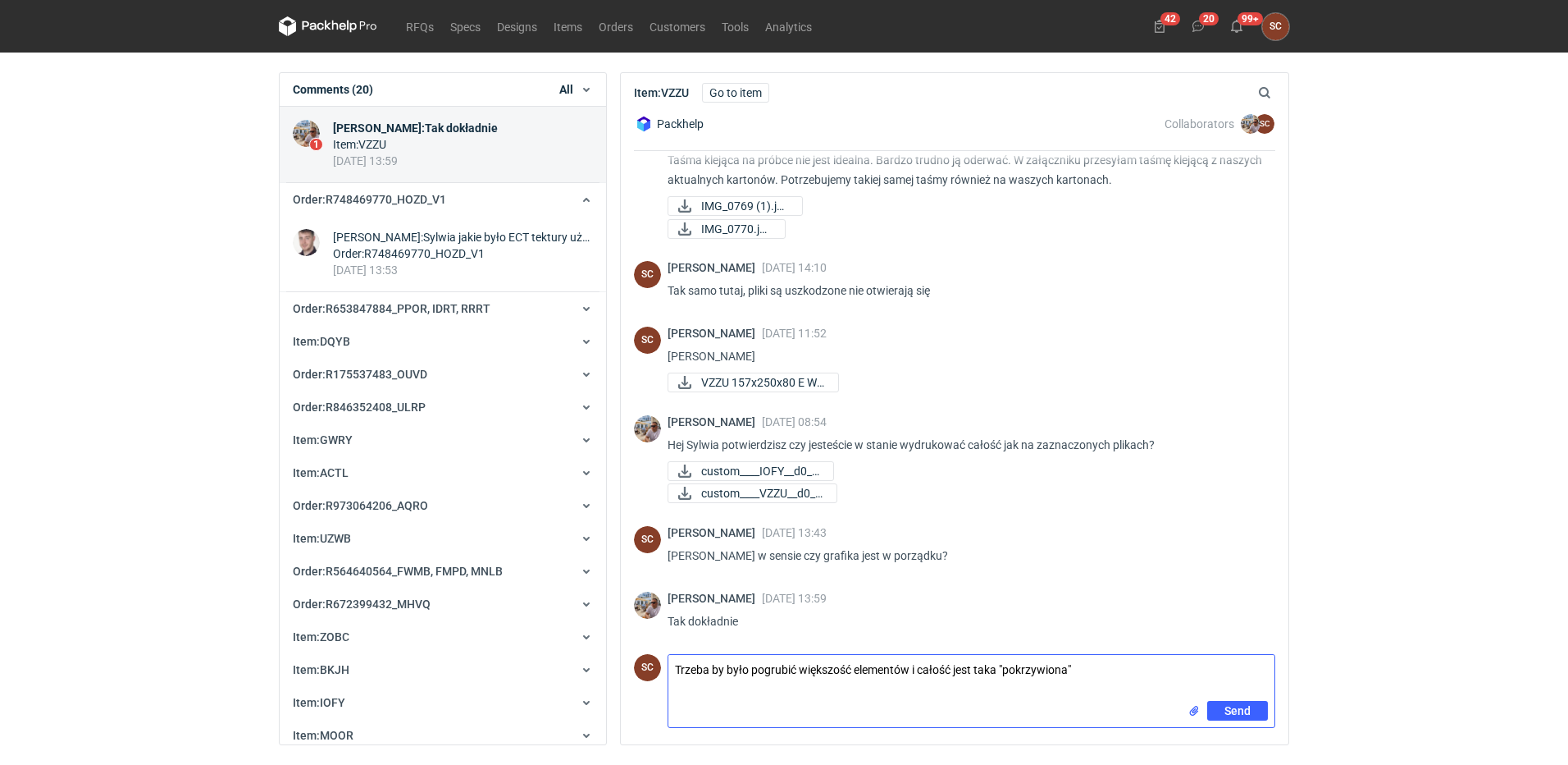
click at [1195, 708] on input "file" at bounding box center [1195, 711] width 13 height 17
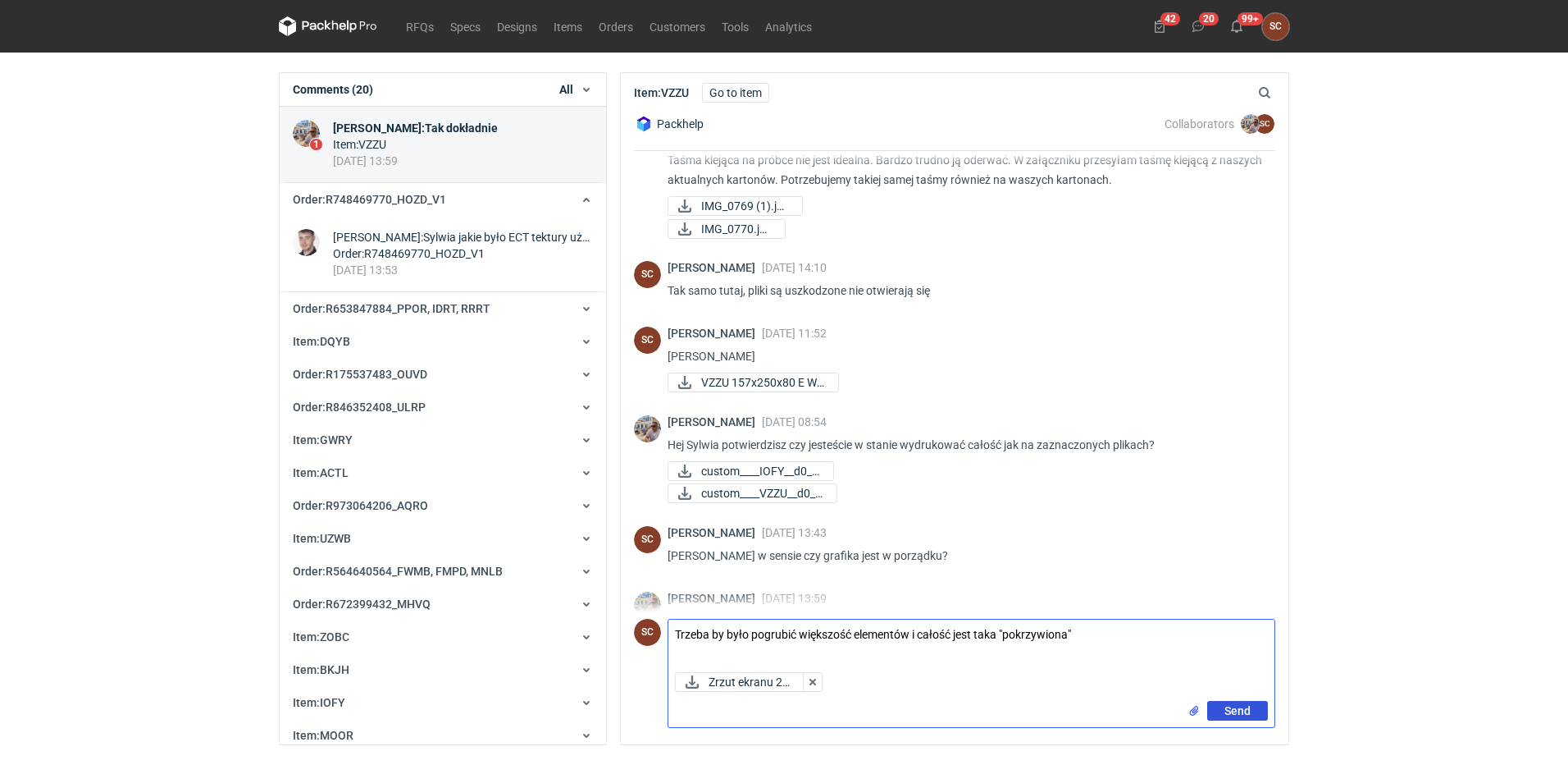
click at [1220, 707] on button "Send" at bounding box center [1238, 710] width 60 height 20
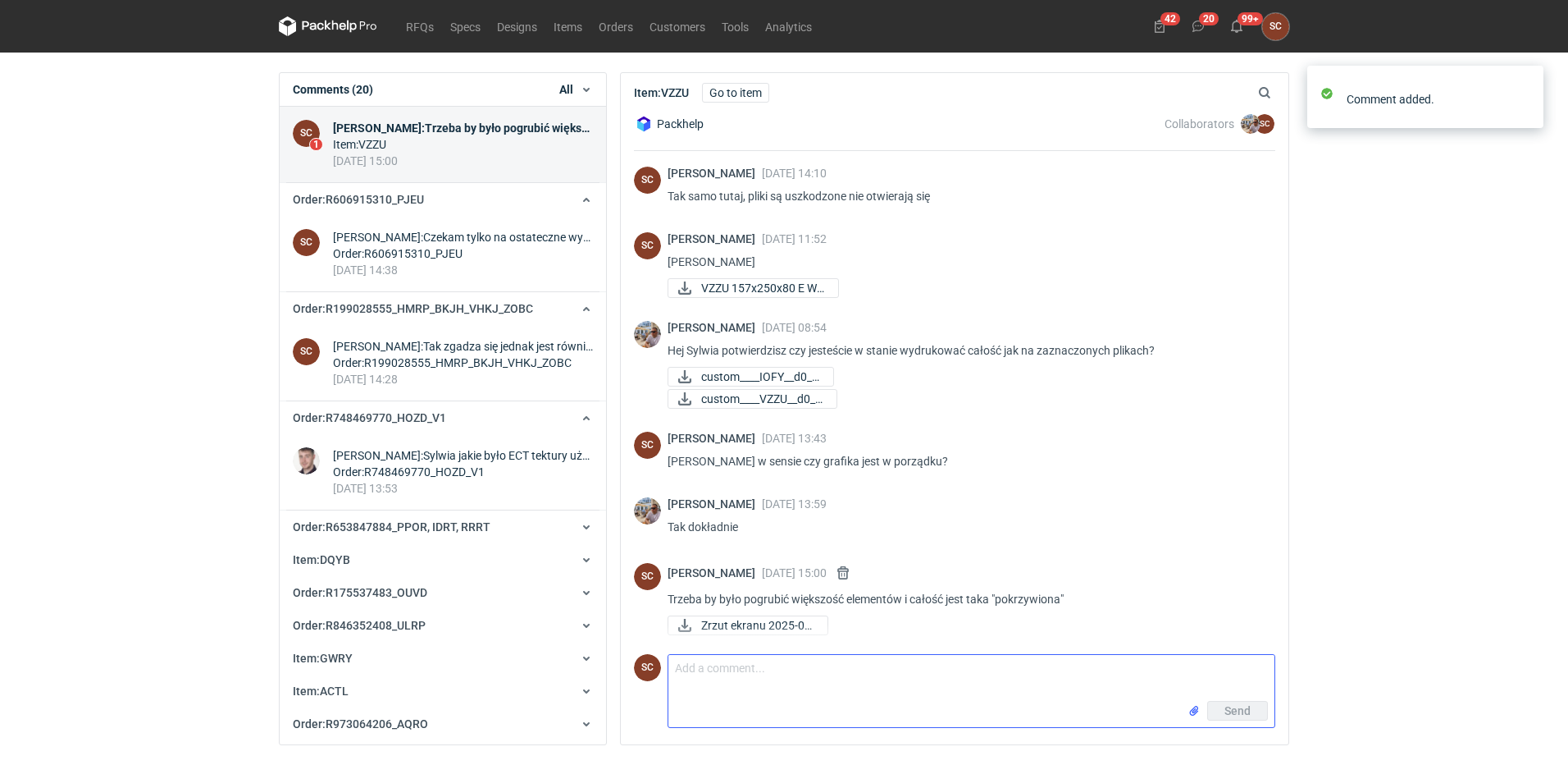
scroll to position [0, 0]
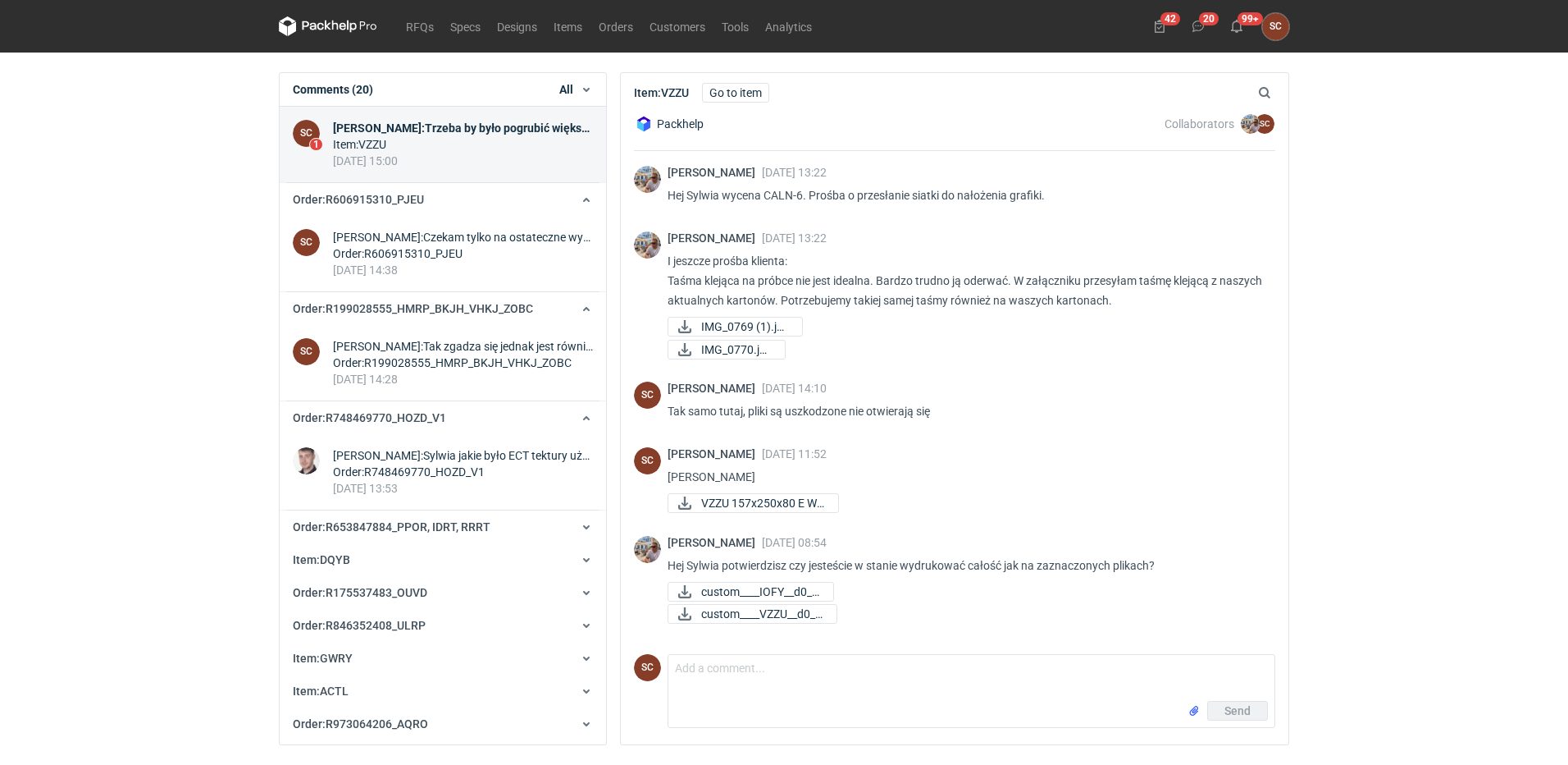
click at [424, 457] on div "Maciej Sikora : Sylwia jakie było ECT tektury użytej w tym zamówieniu ?" at bounding box center [463, 455] width 260 height 16
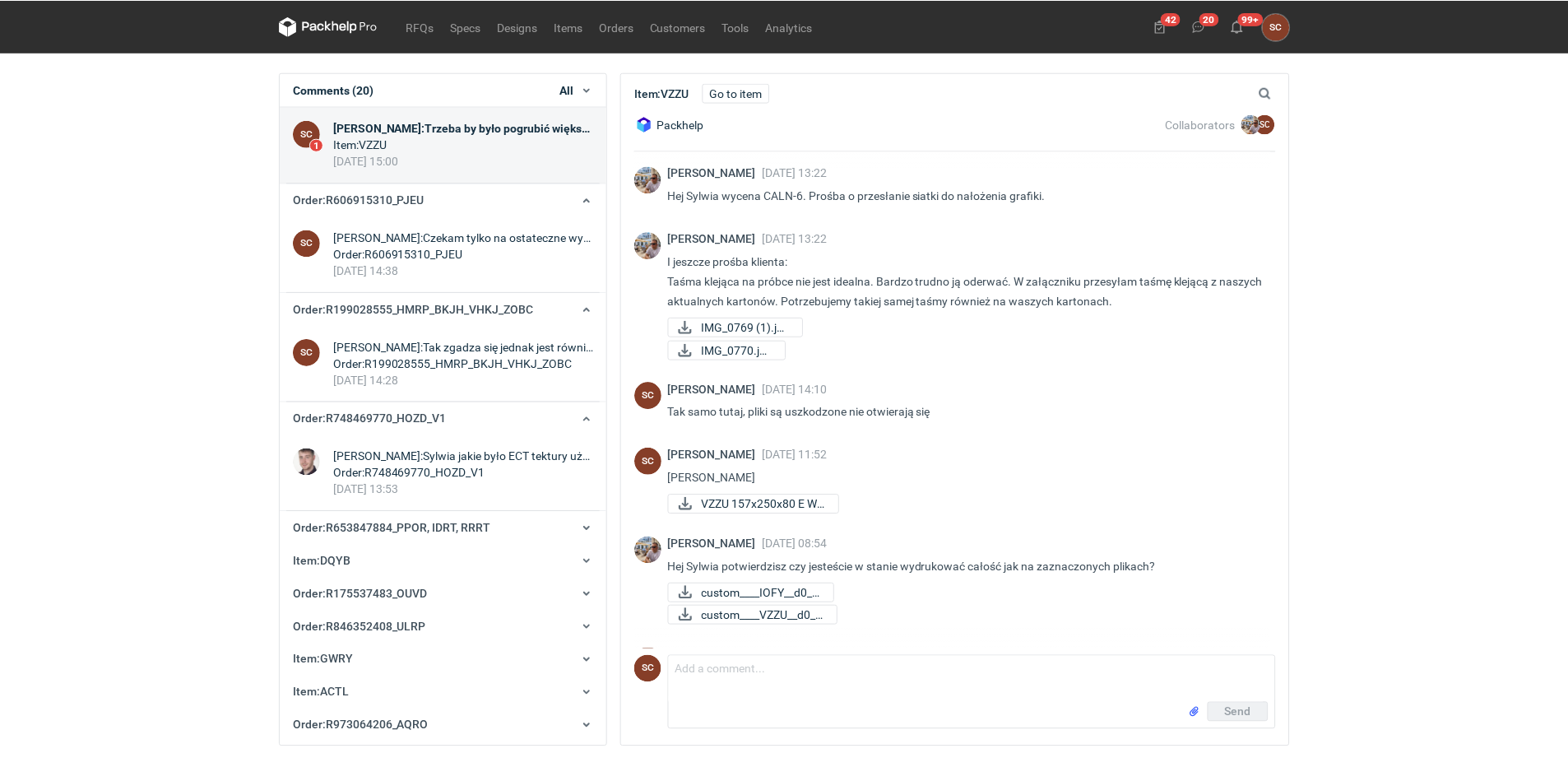
scroll to position [361, 0]
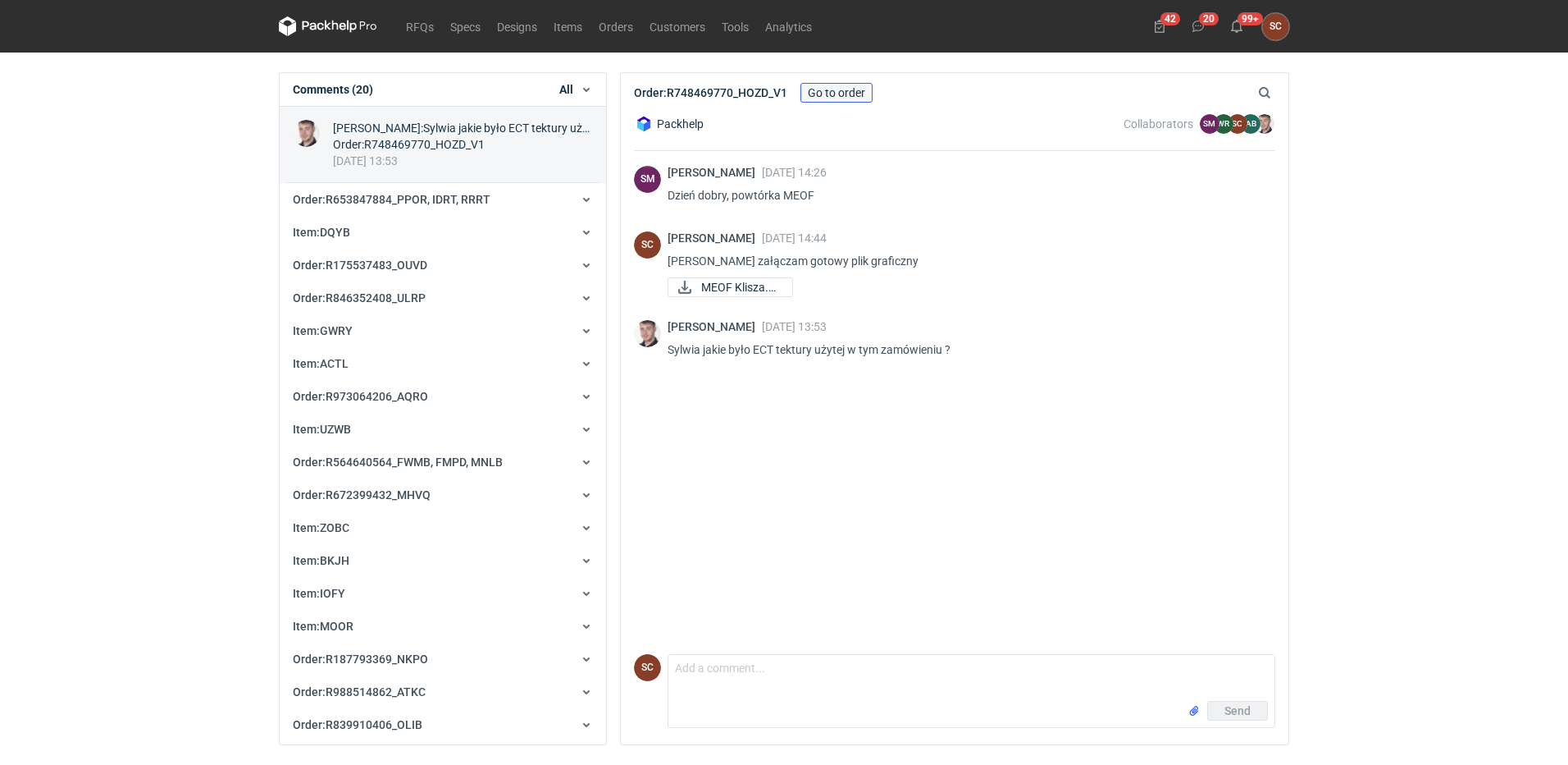
click at [842, 96] on link "Go to order" at bounding box center [836, 92] width 73 height 20
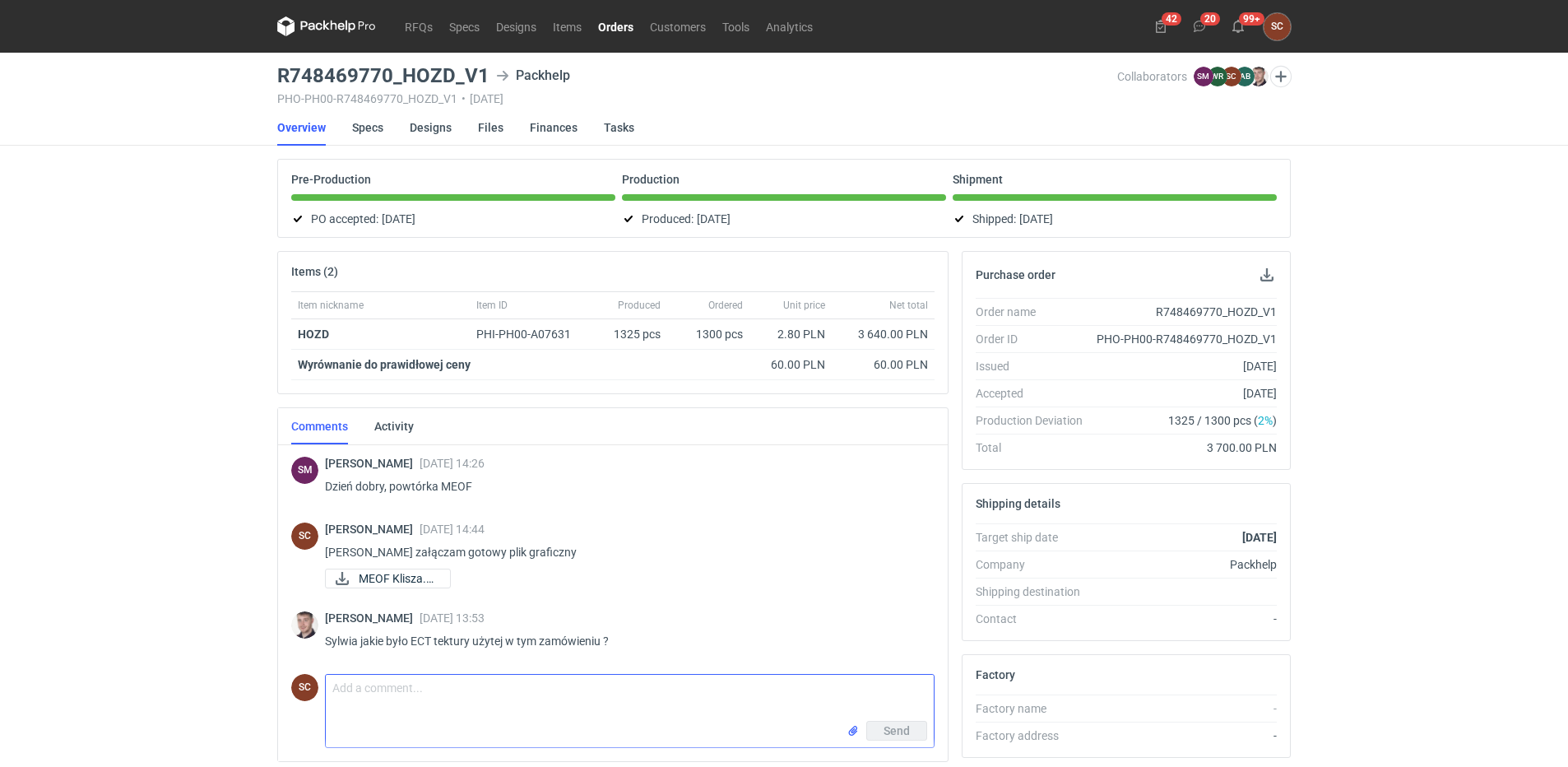
click at [534, 689] on textarea "Comment message" at bounding box center [629, 697] width 608 height 46
click at [447, 689] on textarea "Comment message" at bounding box center [629, 697] width 608 height 46
click at [373, 687] on textarea "B 390g 4,5" at bounding box center [629, 697] width 608 height 46
type textarea "B 390g ECT 4,5"
click at [891, 730] on span "Send" at bounding box center [897, 730] width 26 height 11
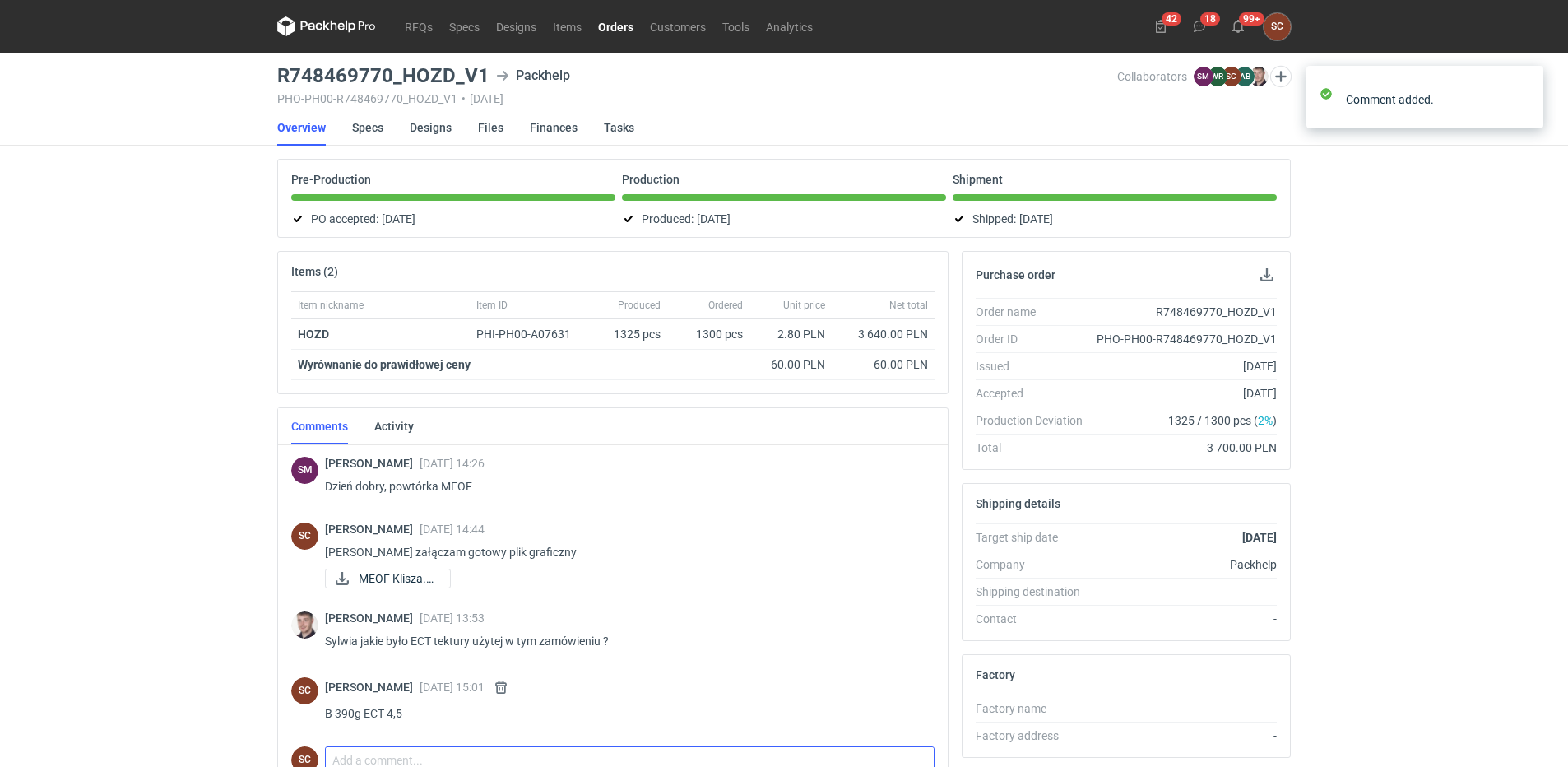
scroll to position [2, 0]
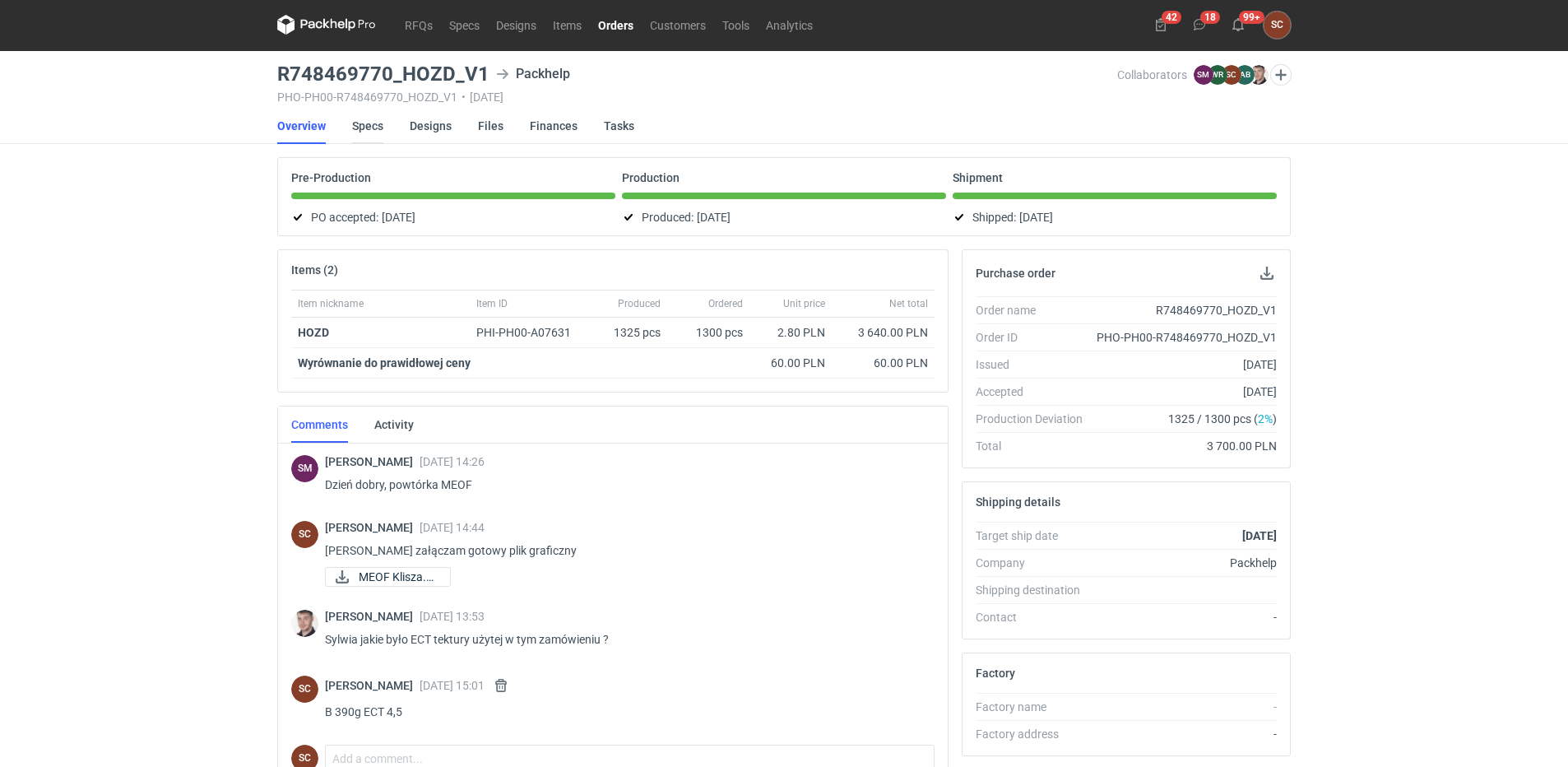
click at [376, 129] on link "Specs" at bounding box center [367, 126] width 31 height 36
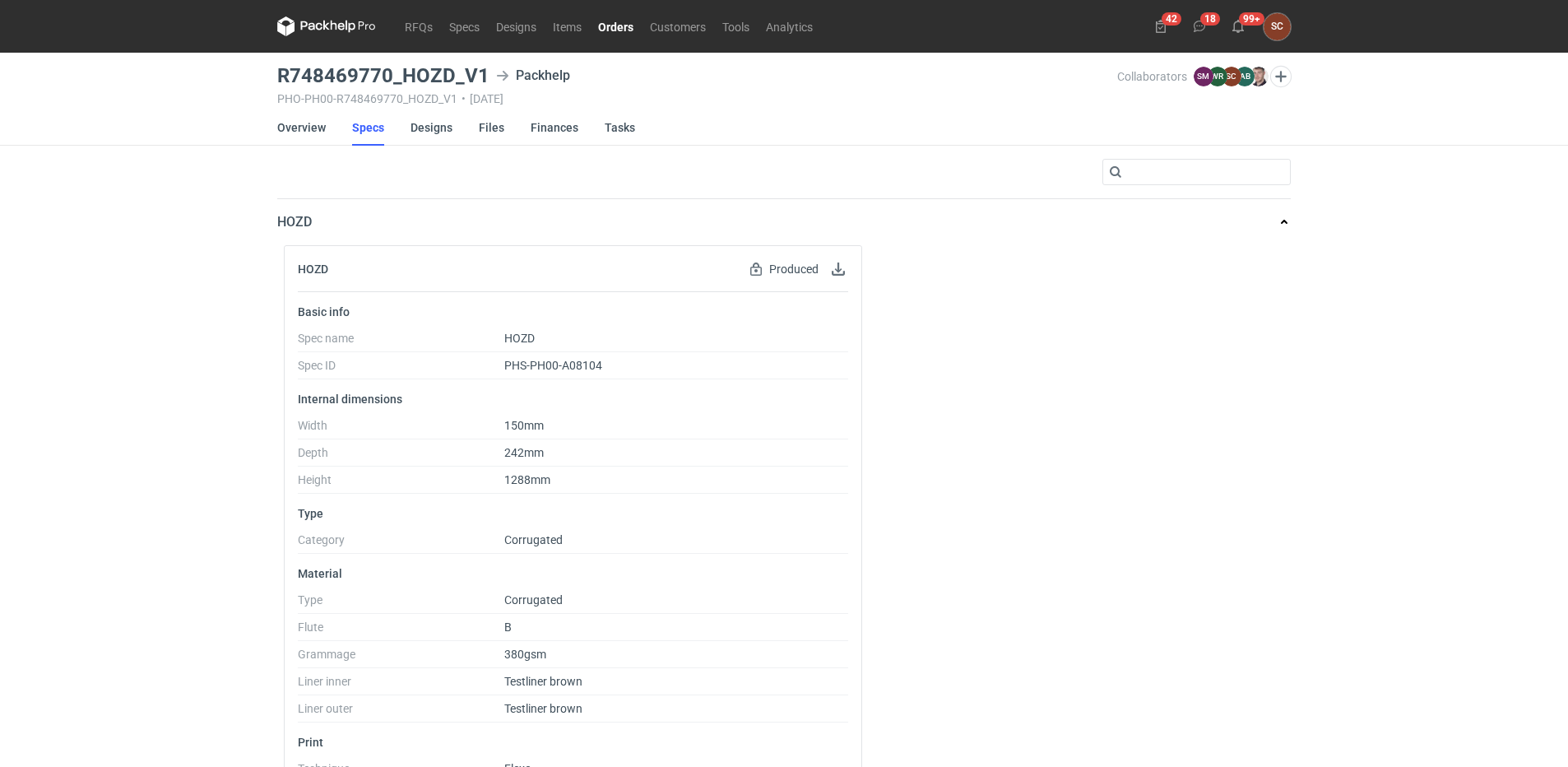
click at [632, 29] on link "Orders" at bounding box center [616, 26] width 52 height 20
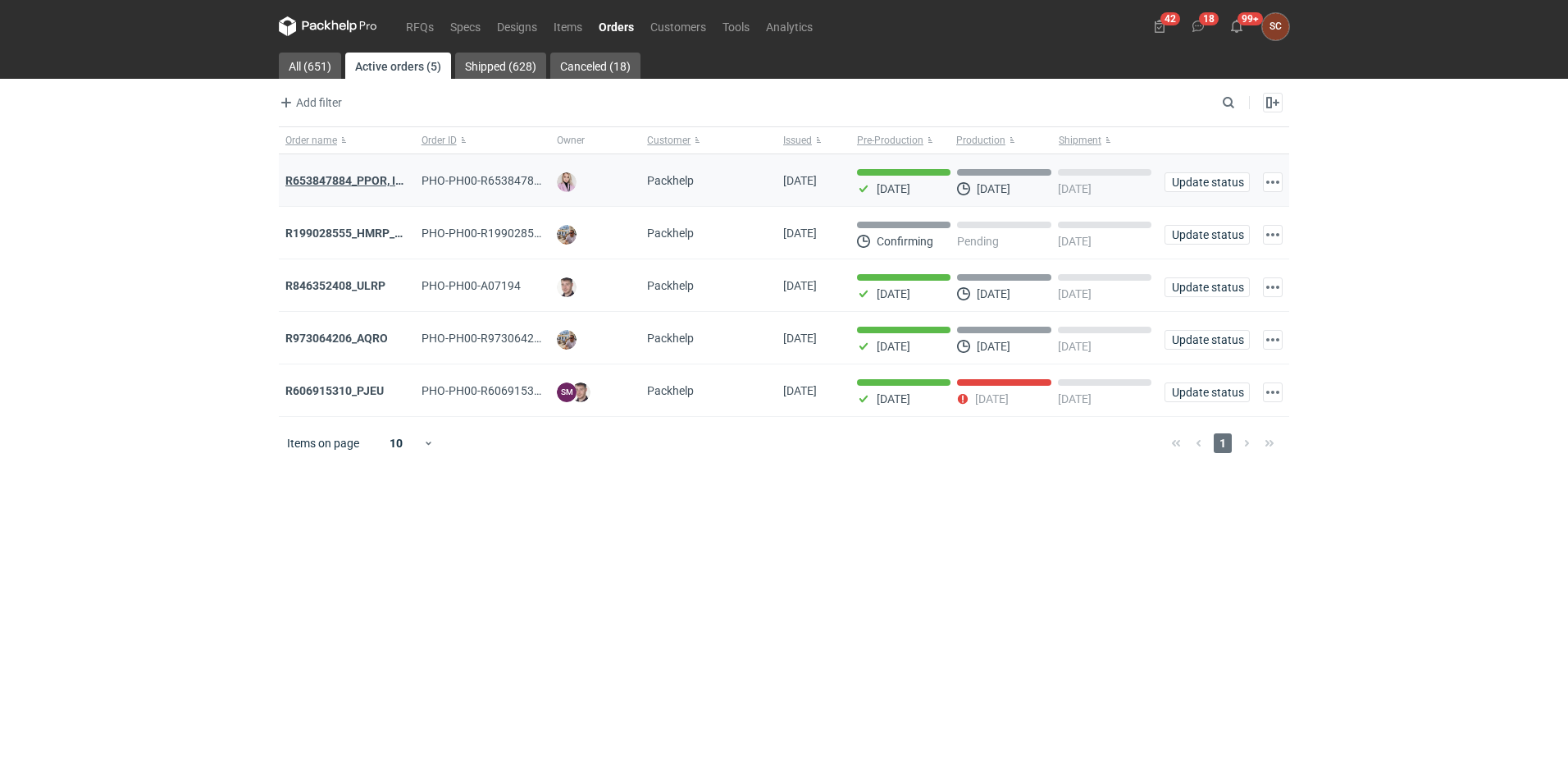
click at [375, 179] on strong "R653847884_PPOR, IDRT, RRRT" at bounding box center [368, 180] width 165 height 13
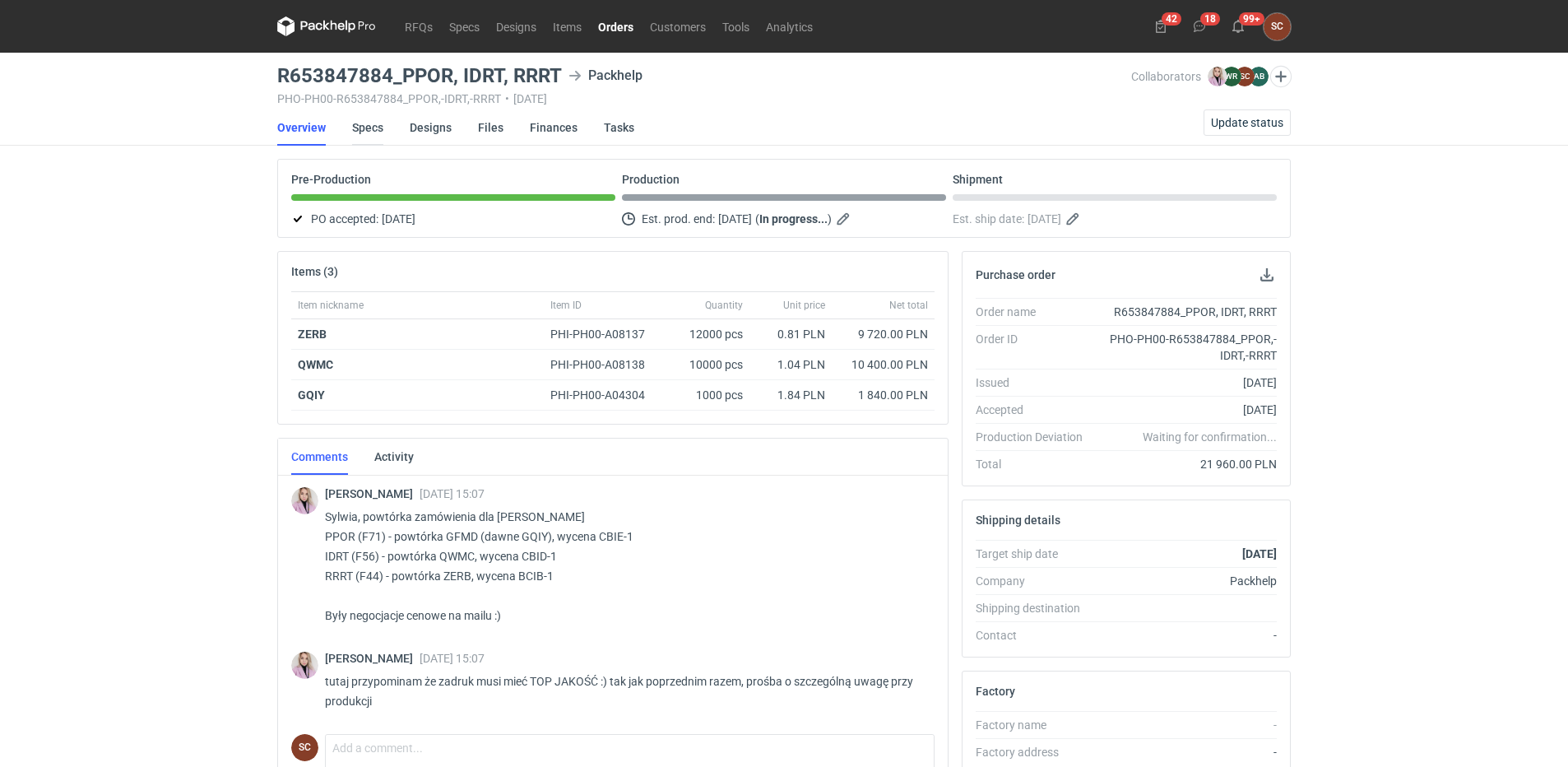
click at [364, 118] on link "Specs" at bounding box center [367, 128] width 31 height 36
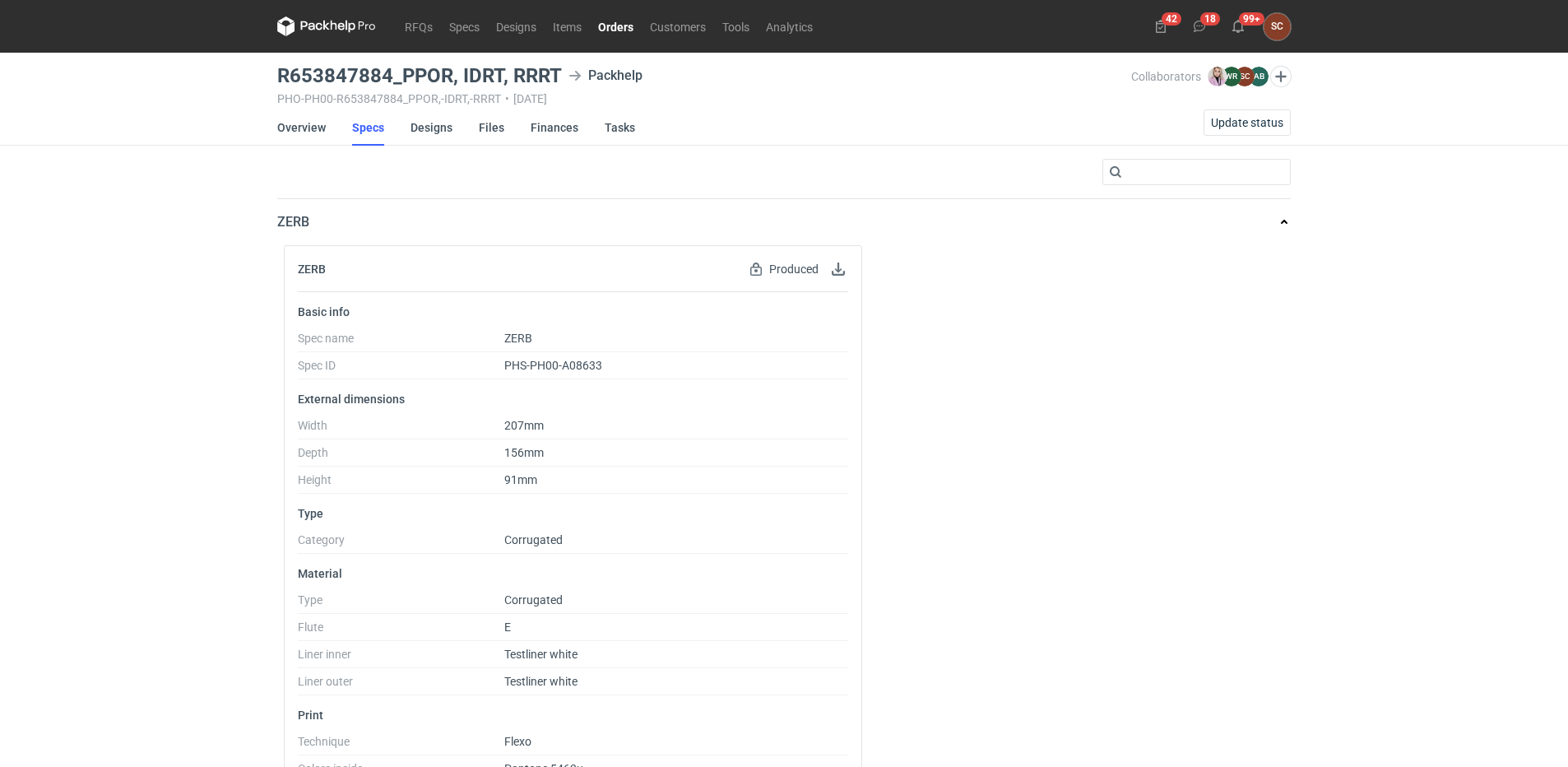
click at [628, 23] on link "Orders" at bounding box center [616, 26] width 52 height 20
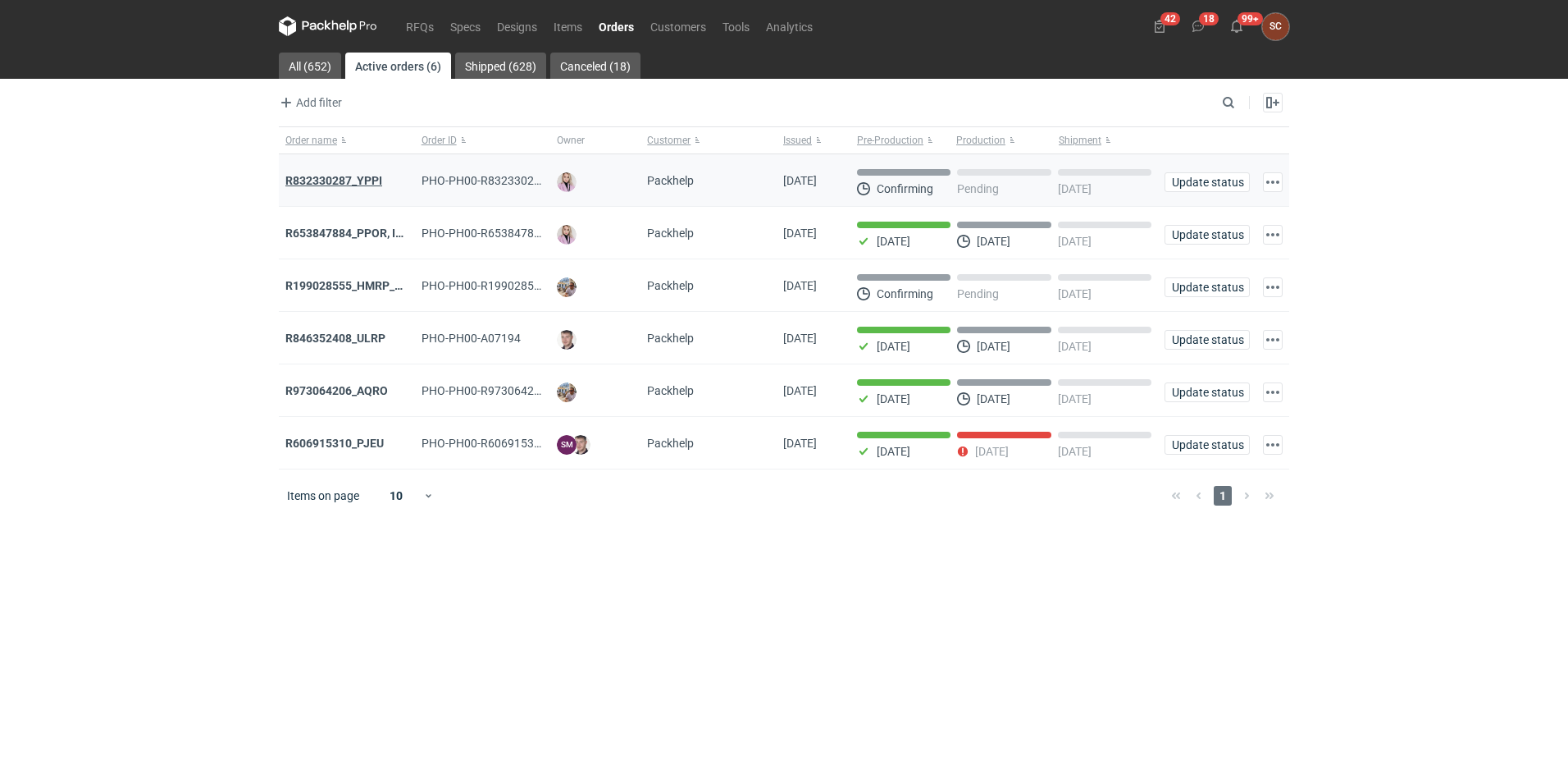
click at [343, 181] on strong "R832330287_YPPI" at bounding box center [334, 180] width 97 height 13
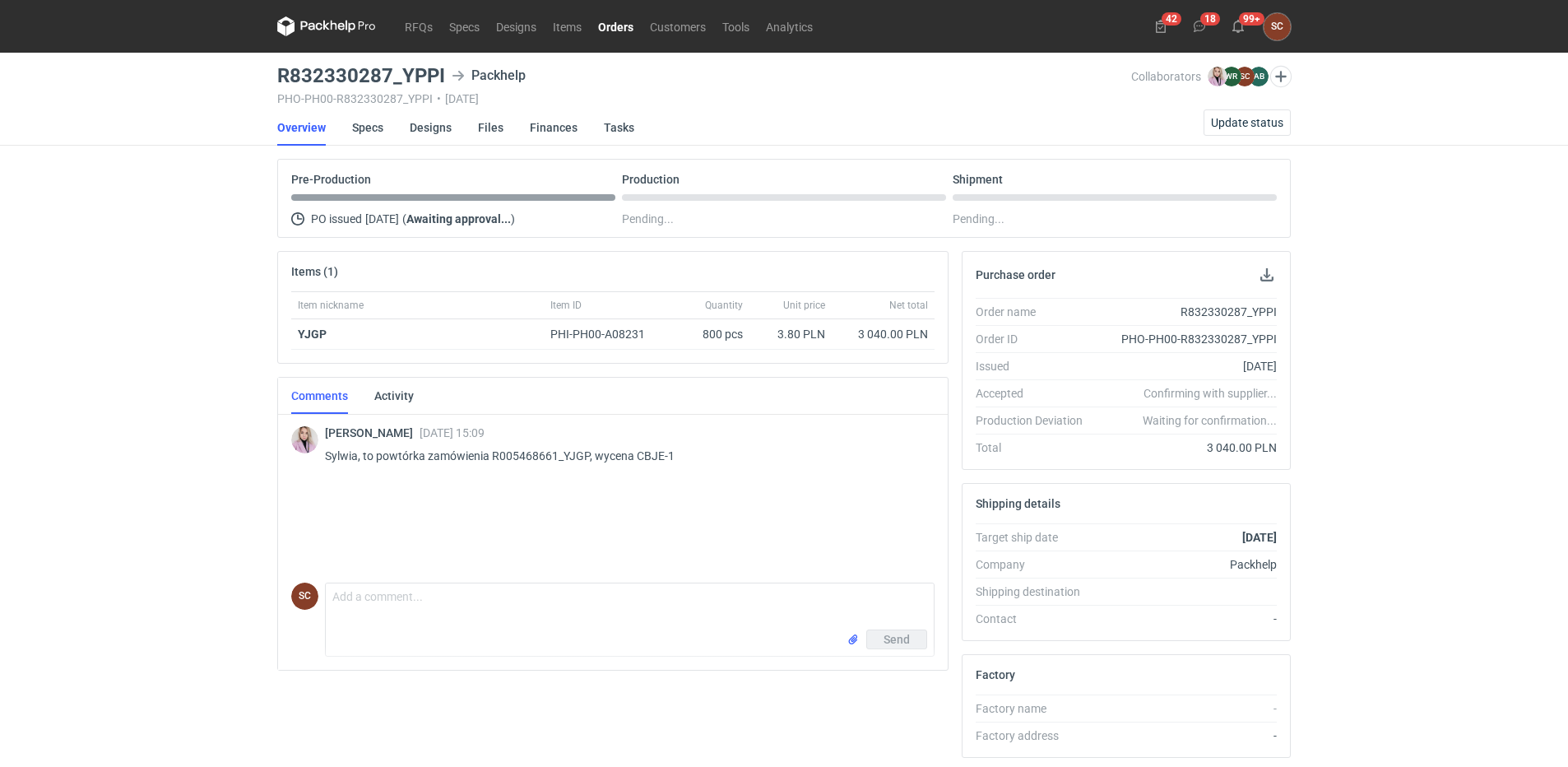
click at [568, 499] on div "Klaudia Wiśniewska 15 Sep 2025 15:09 Sylwia, to powtórka zamówienia R005468661_…" at bounding box center [613, 494] width 643 height 165
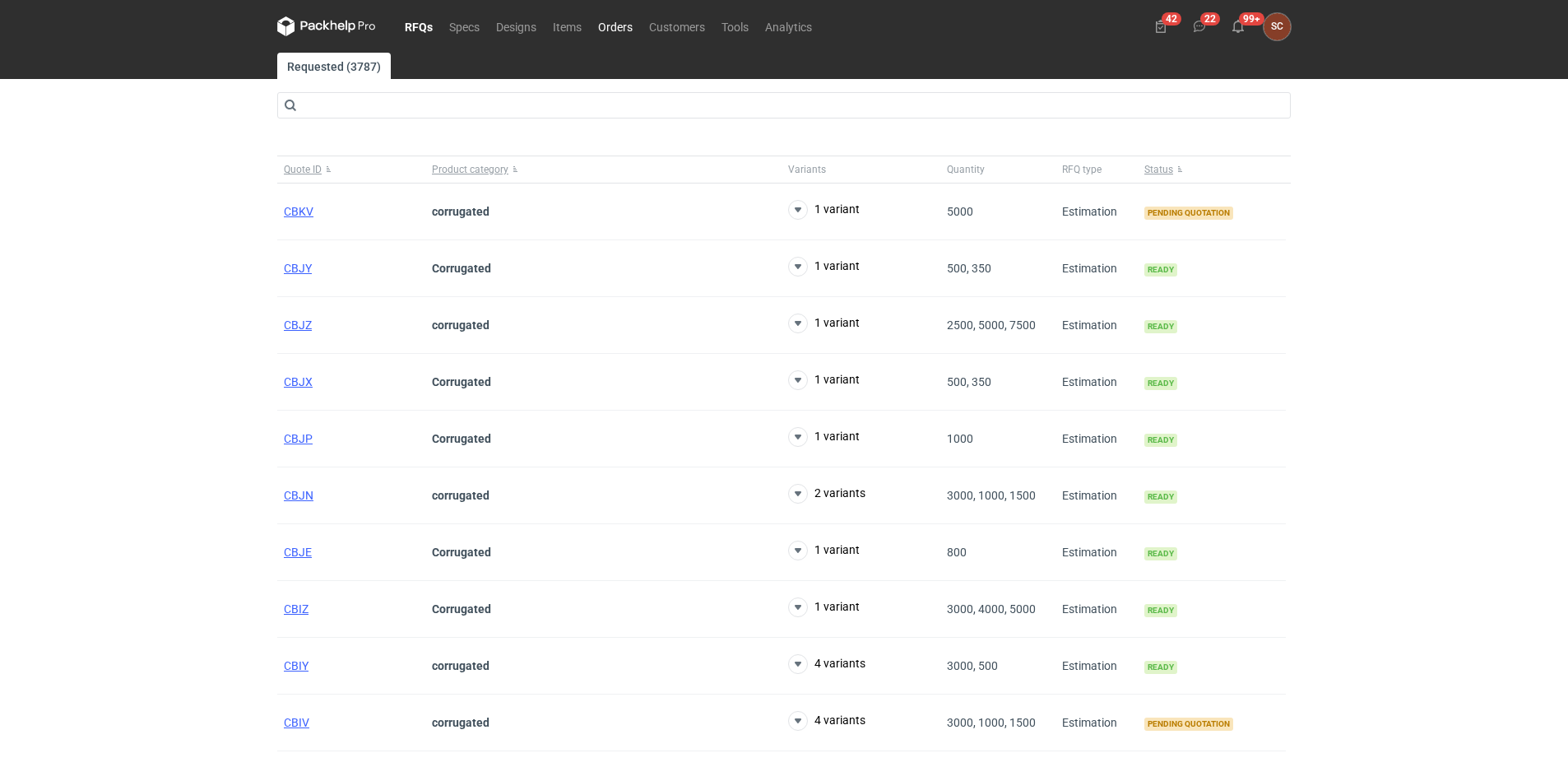
click at [627, 27] on link "Orders" at bounding box center [616, 26] width 51 height 20
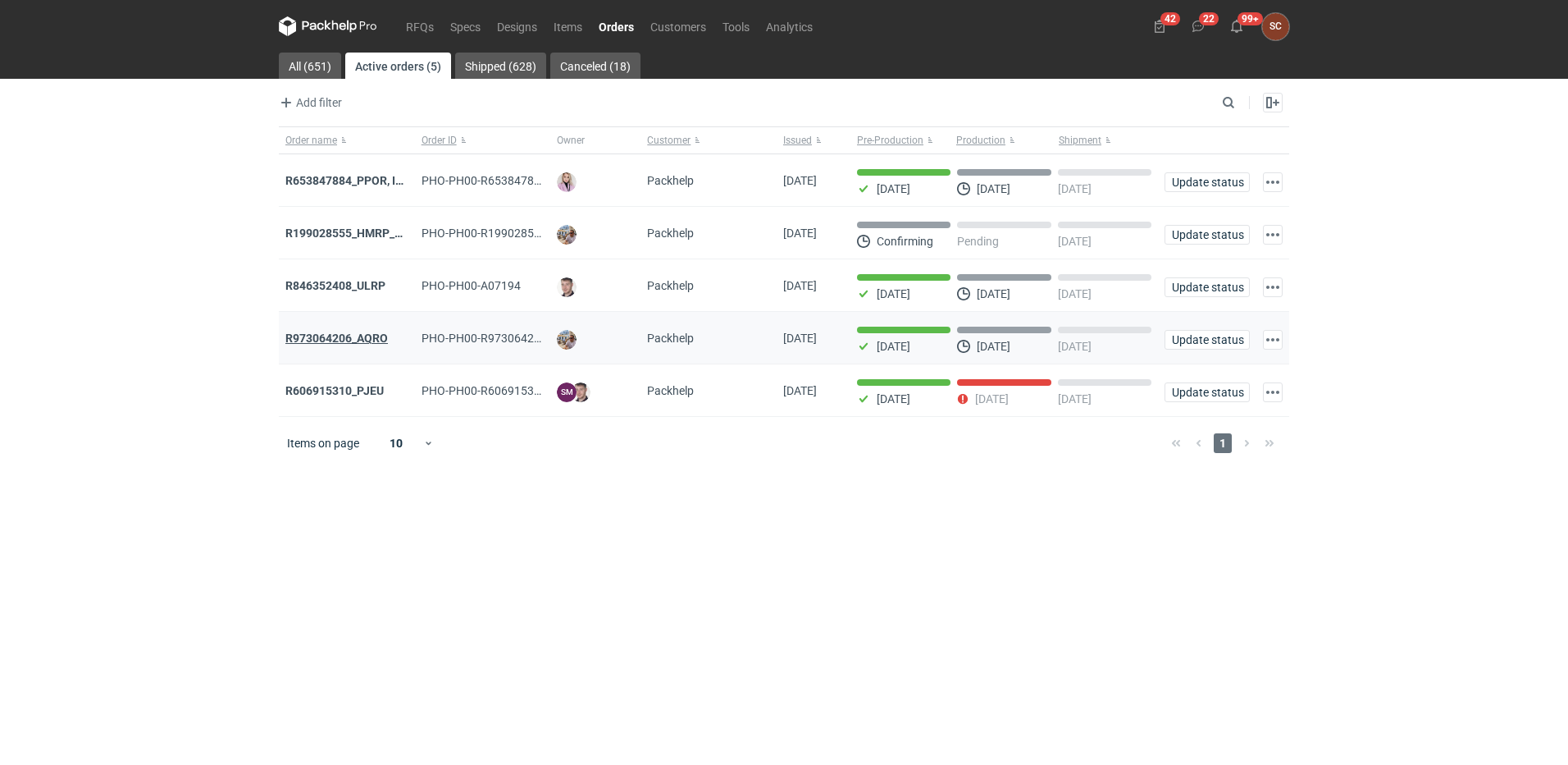
click at [373, 335] on strong "R973064206_AQRO" at bounding box center [337, 338] width 103 height 13
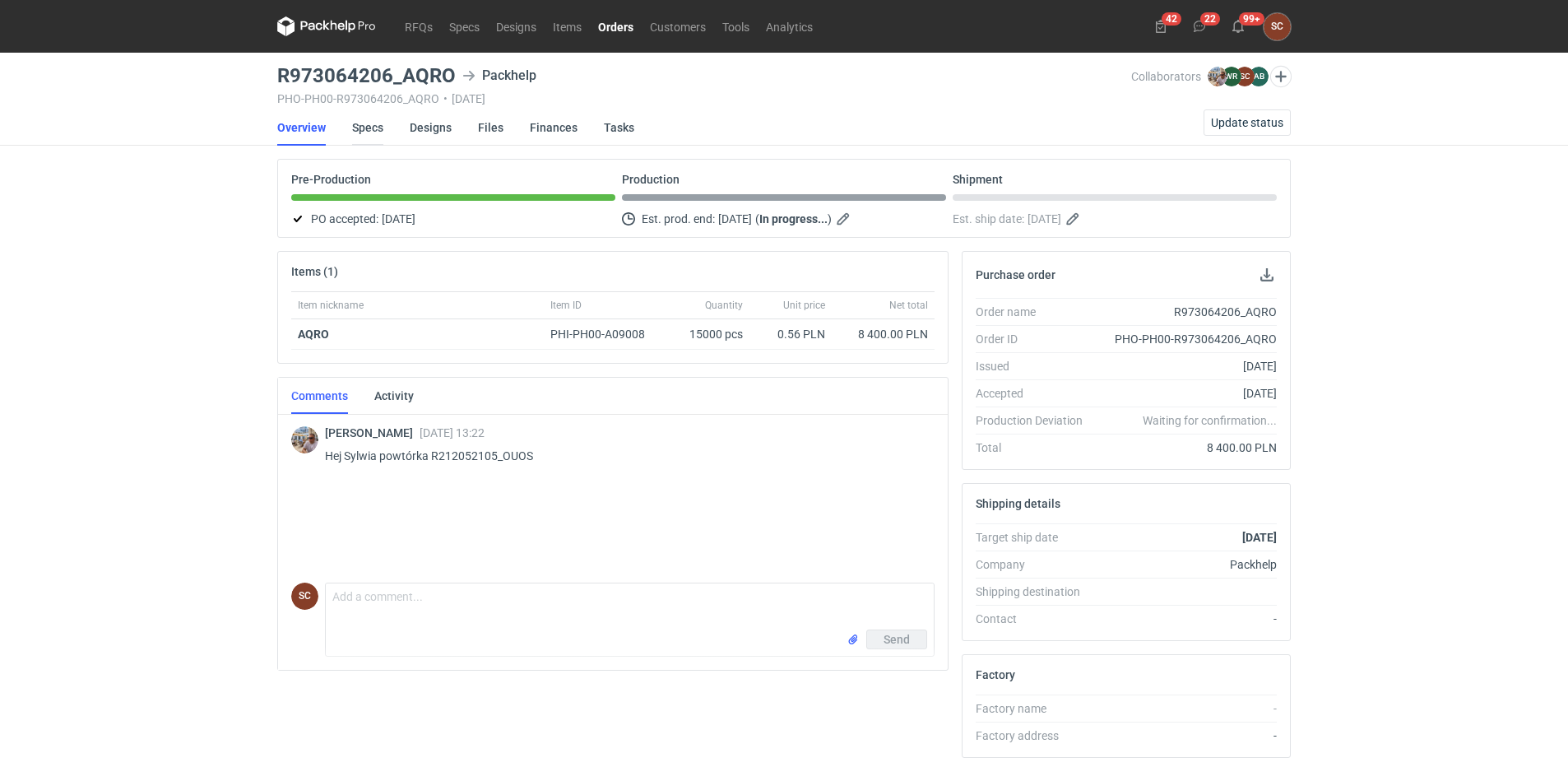
click at [368, 124] on link "Specs" at bounding box center [367, 128] width 31 height 36
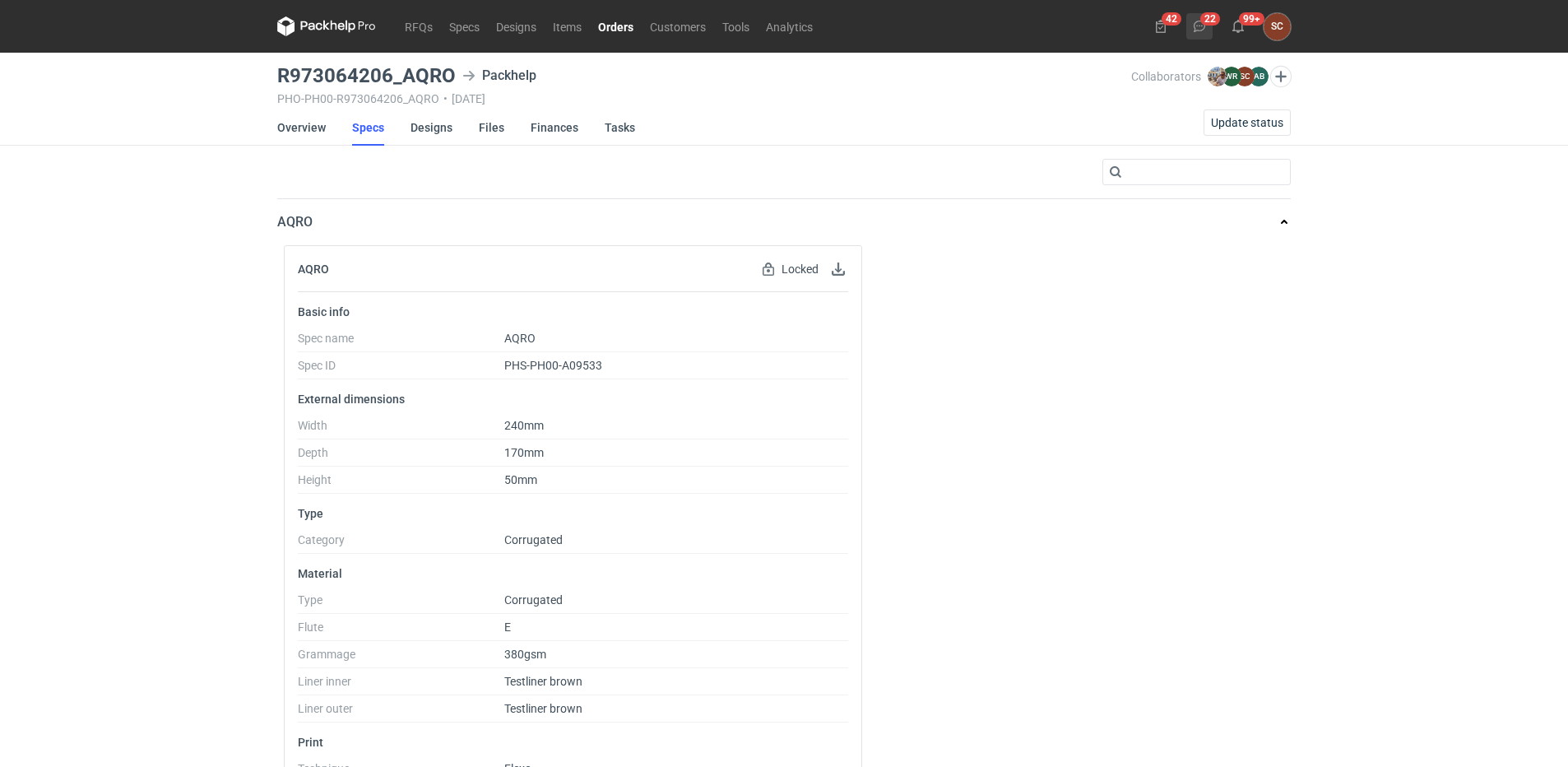
click at [1202, 24] on icon at bounding box center [1199, 26] width 13 height 13
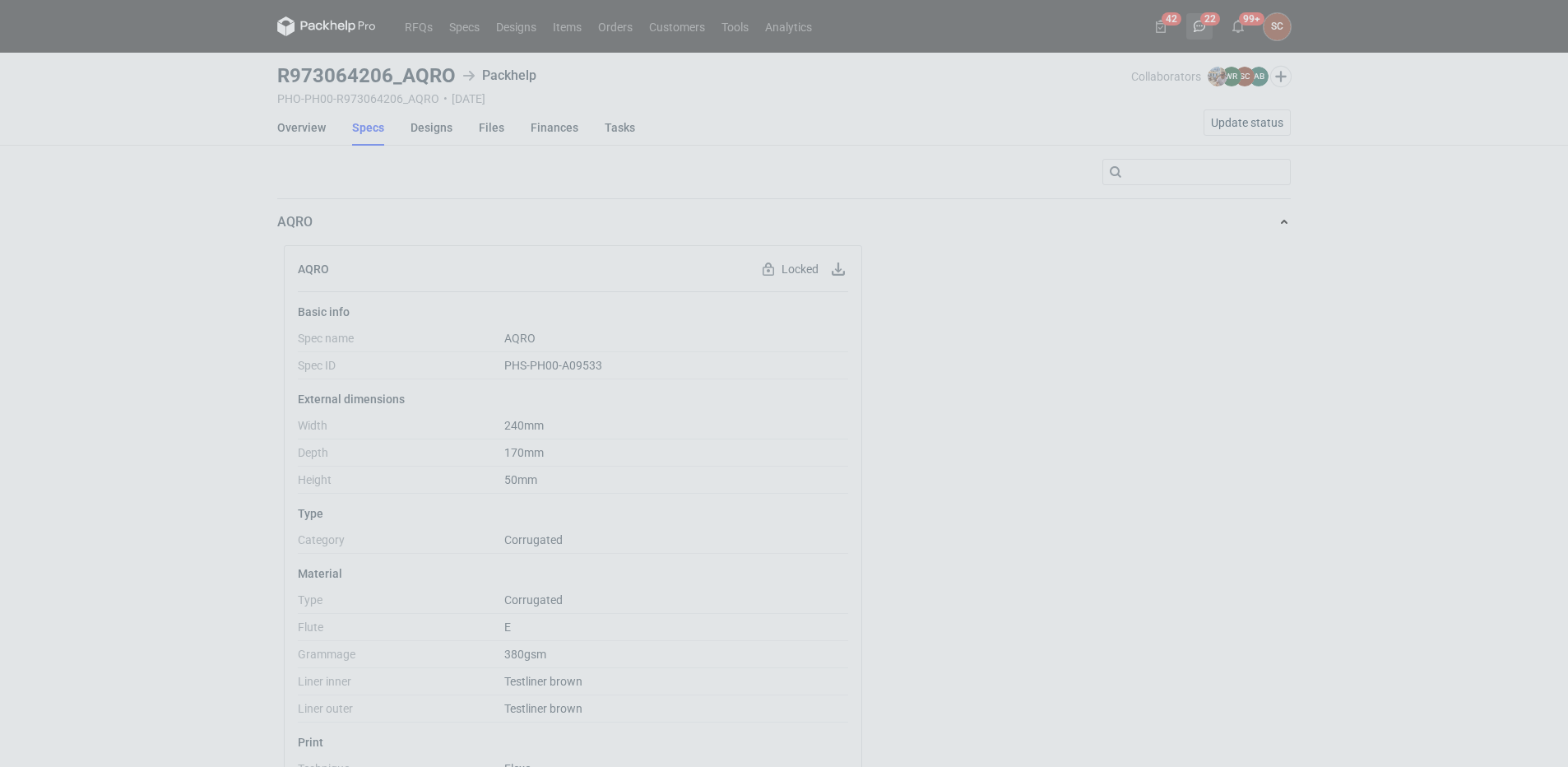
click at [1201, 20] on div "Comments (22) Order : R199028555_HMRP_BKJH_VHKJ_ZOBC 1 new comment 1 Michał Pal…" at bounding box center [784, 383] width 1568 height 767
click at [1201, 26] on div "Comments (22) Order : R199028555_HMRP_BKJH_VHKJ_ZOBC 1 new comment 1 Michał Pal…" at bounding box center [784, 383] width 1568 height 767
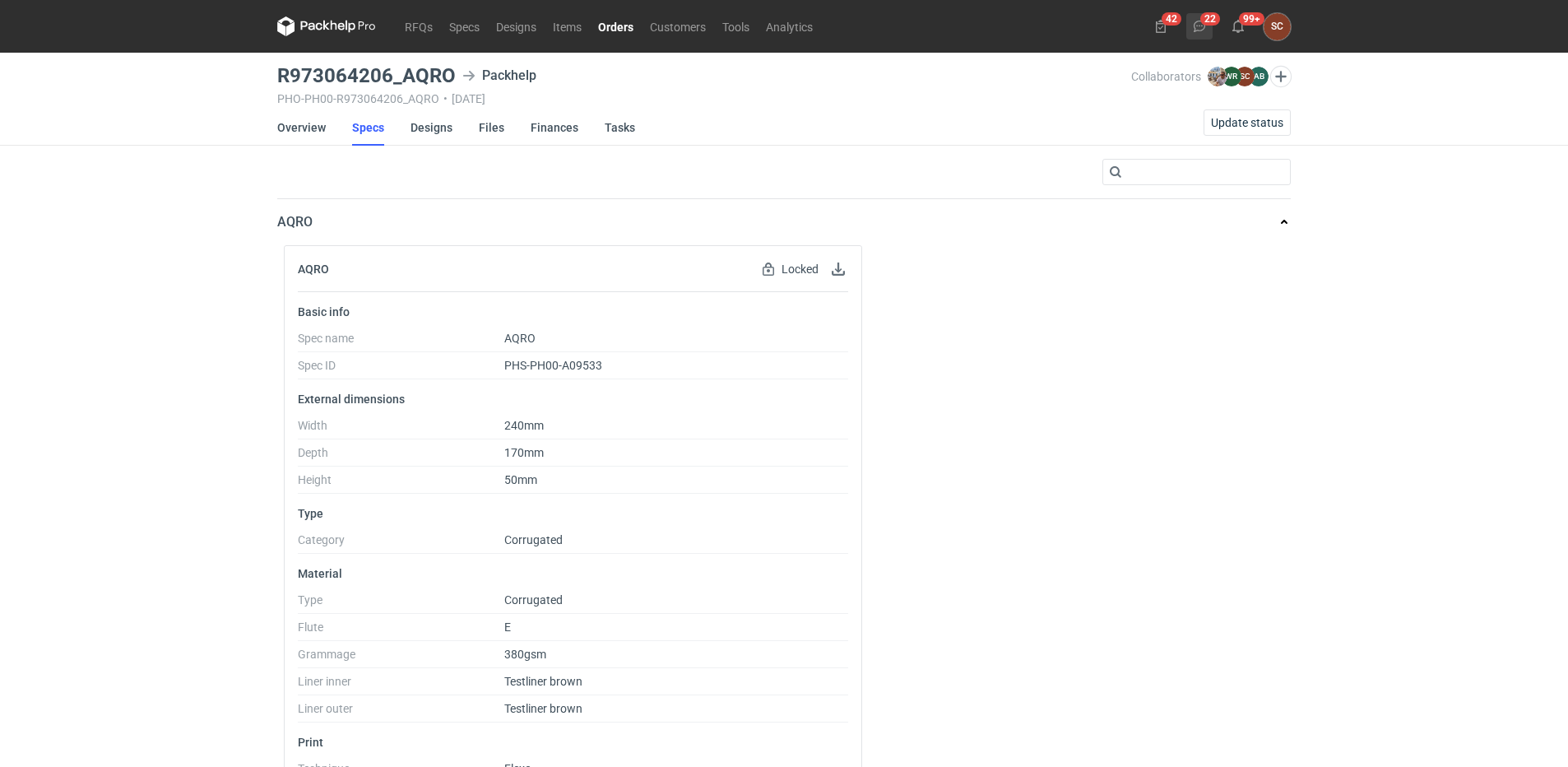
click at [1201, 26] on icon at bounding box center [1199, 26] width 13 height 13
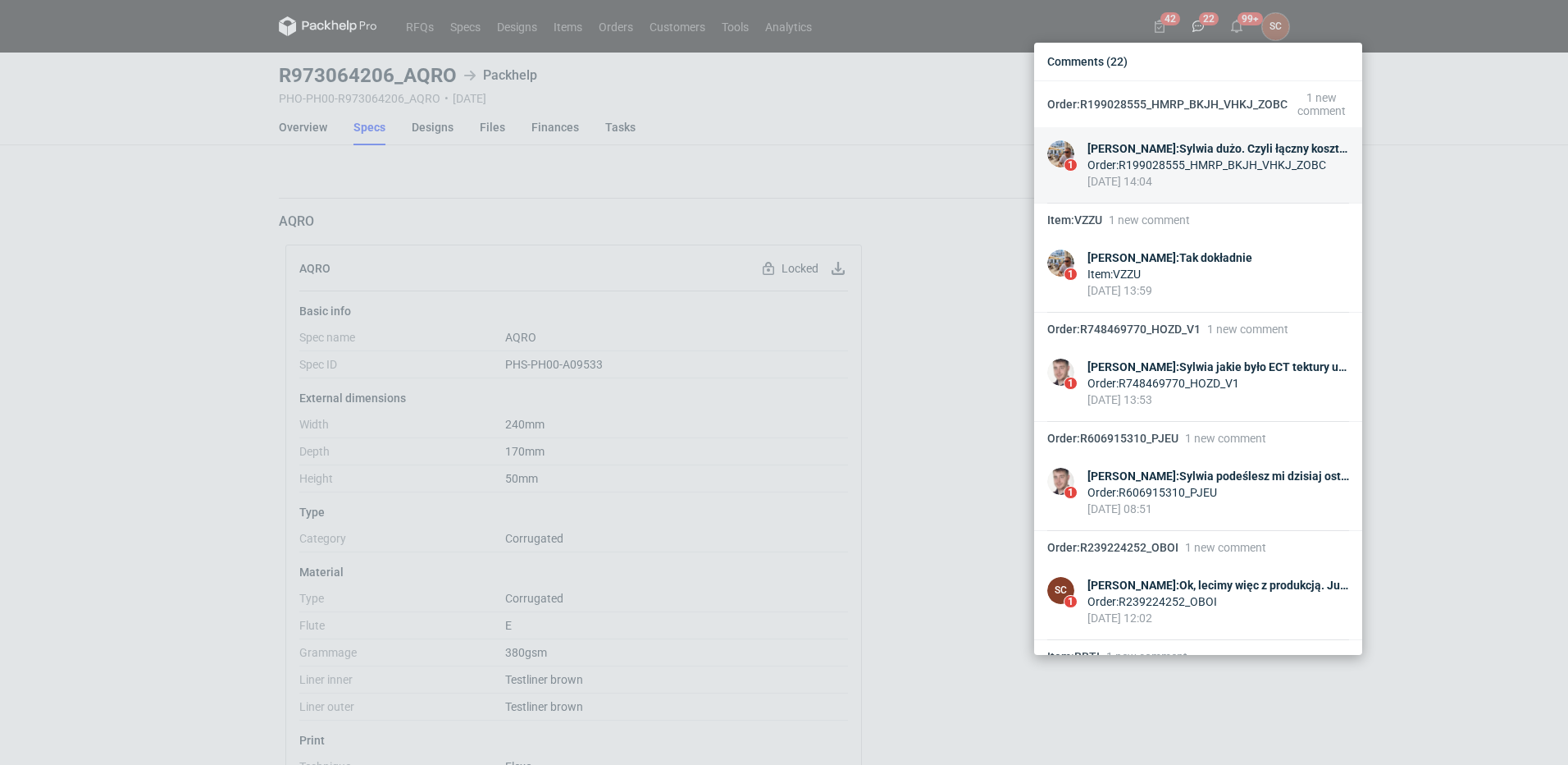
click at [1219, 147] on div "Michał Palasek : Sylwia dużo. Czyli łączny koszt 10 650 PLN? W wycenie była inf…" at bounding box center [1219, 148] width 262 height 16
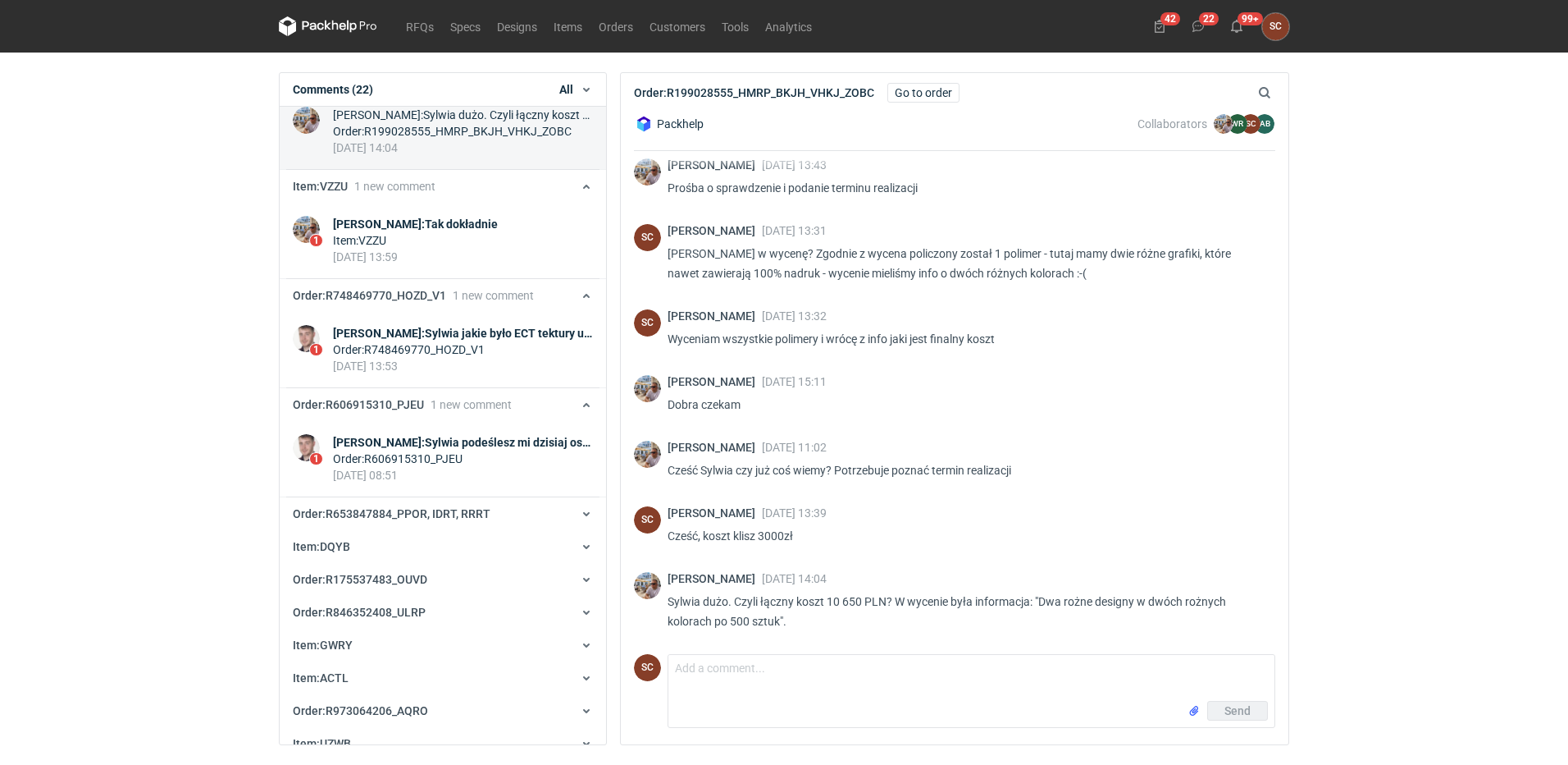
scroll to position [112, 0]
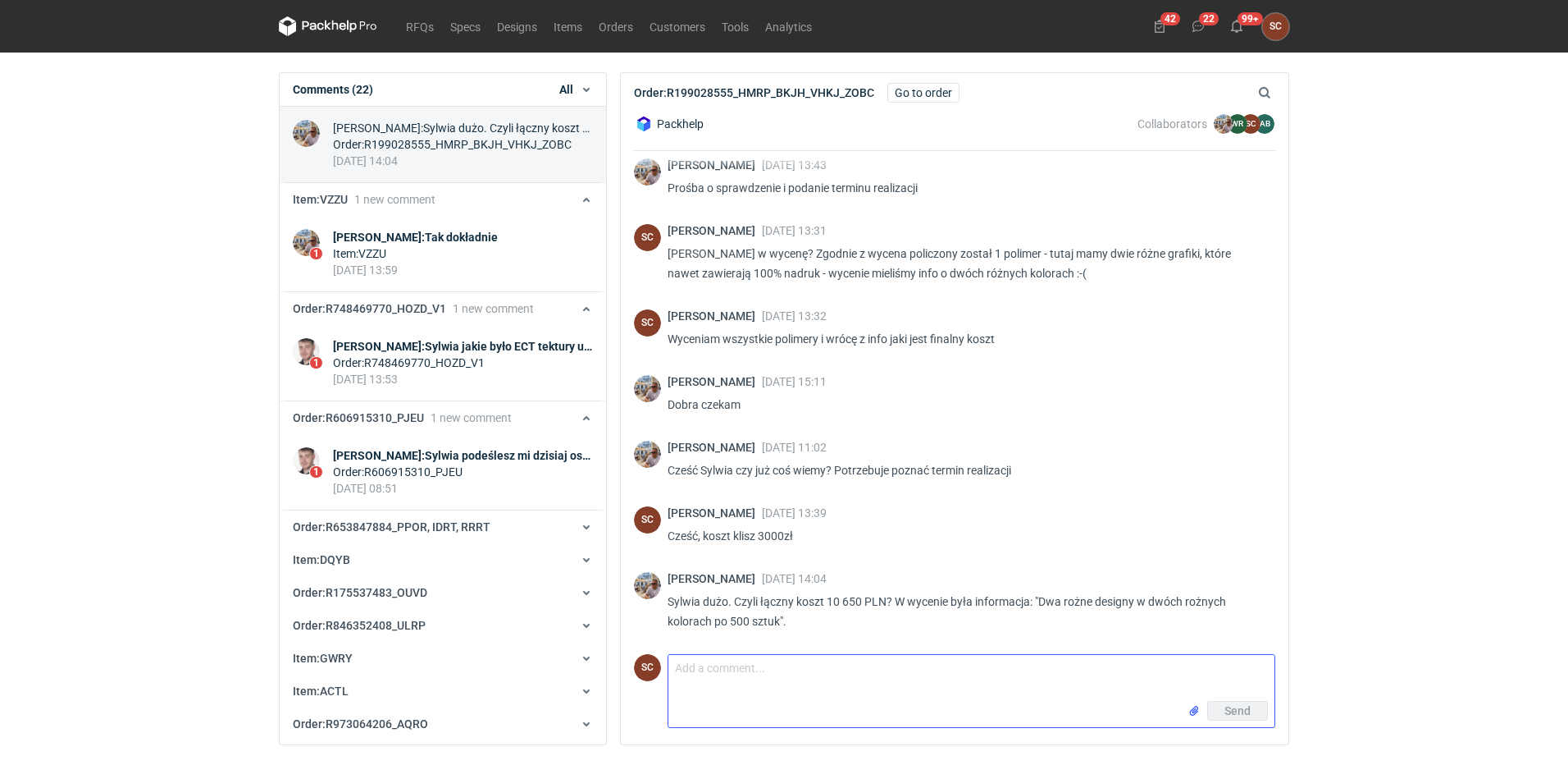
click at [685, 685] on textarea "Comment message" at bounding box center [971, 677] width 606 height 46
type textarea "Tak zgadza się jednak jest również mój komentarz "policzona 1 klisza""
click at [1231, 707] on span "Send" at bounding box center [1238, 710] width 26 height 11
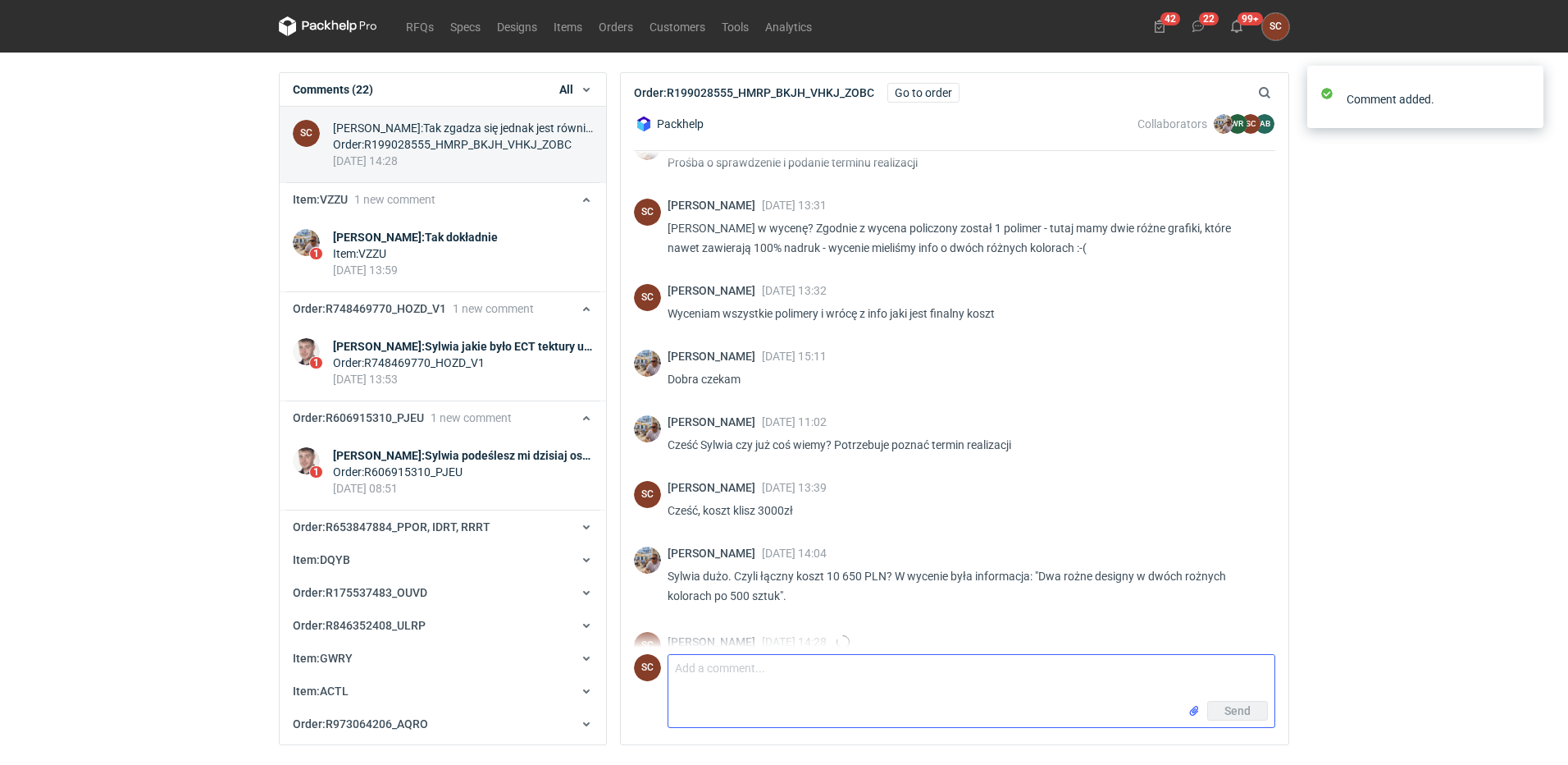
scroll to position [185, 0]
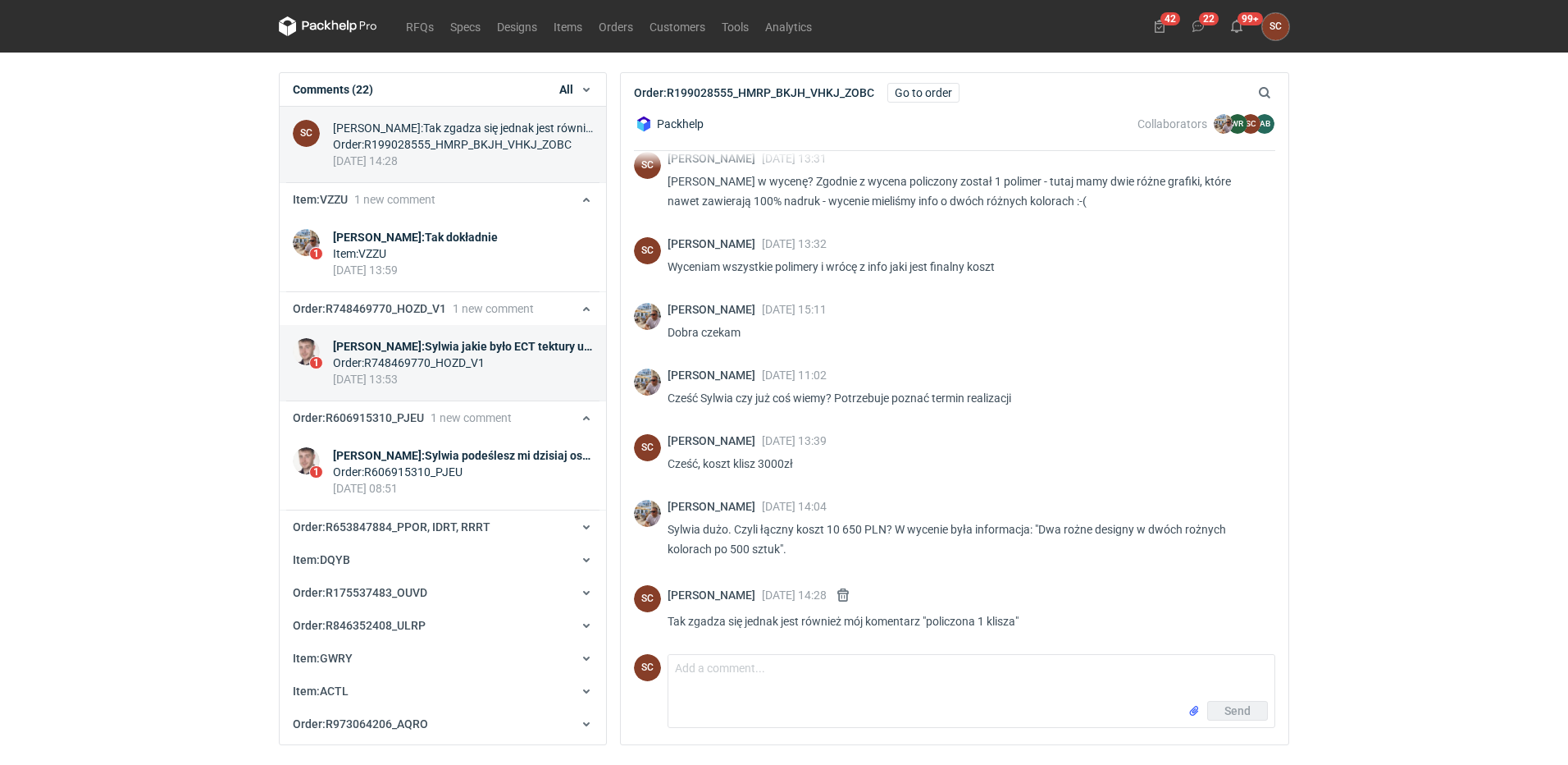
click at [455, 336] on link "1 Maciej Sikora : Sylwia jakie było ECT tektury użytej w tym zamówieniu ? Order…" at bounding box center [443, 362] width 326 height 76
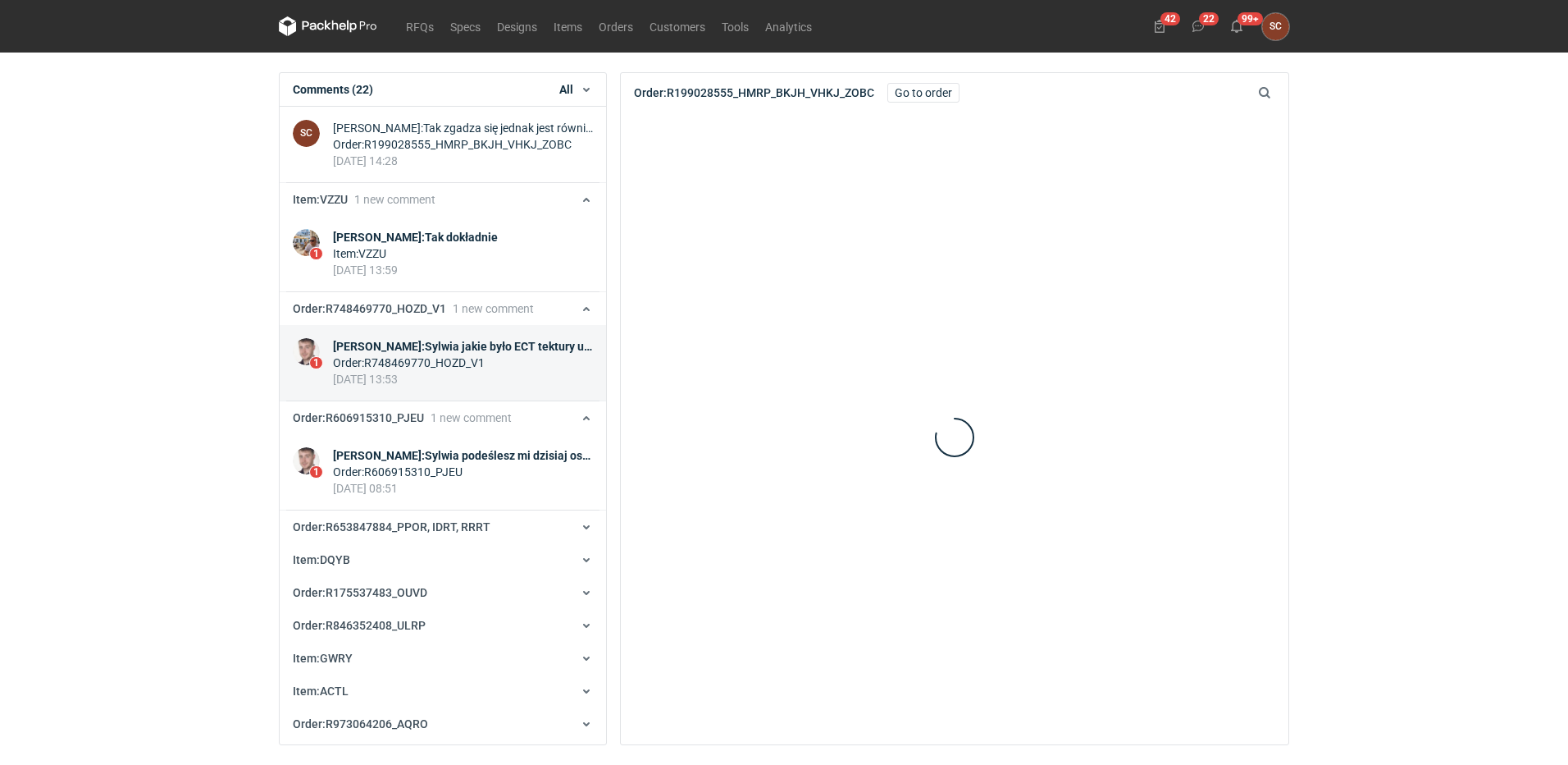
scroll to position [251, 0]
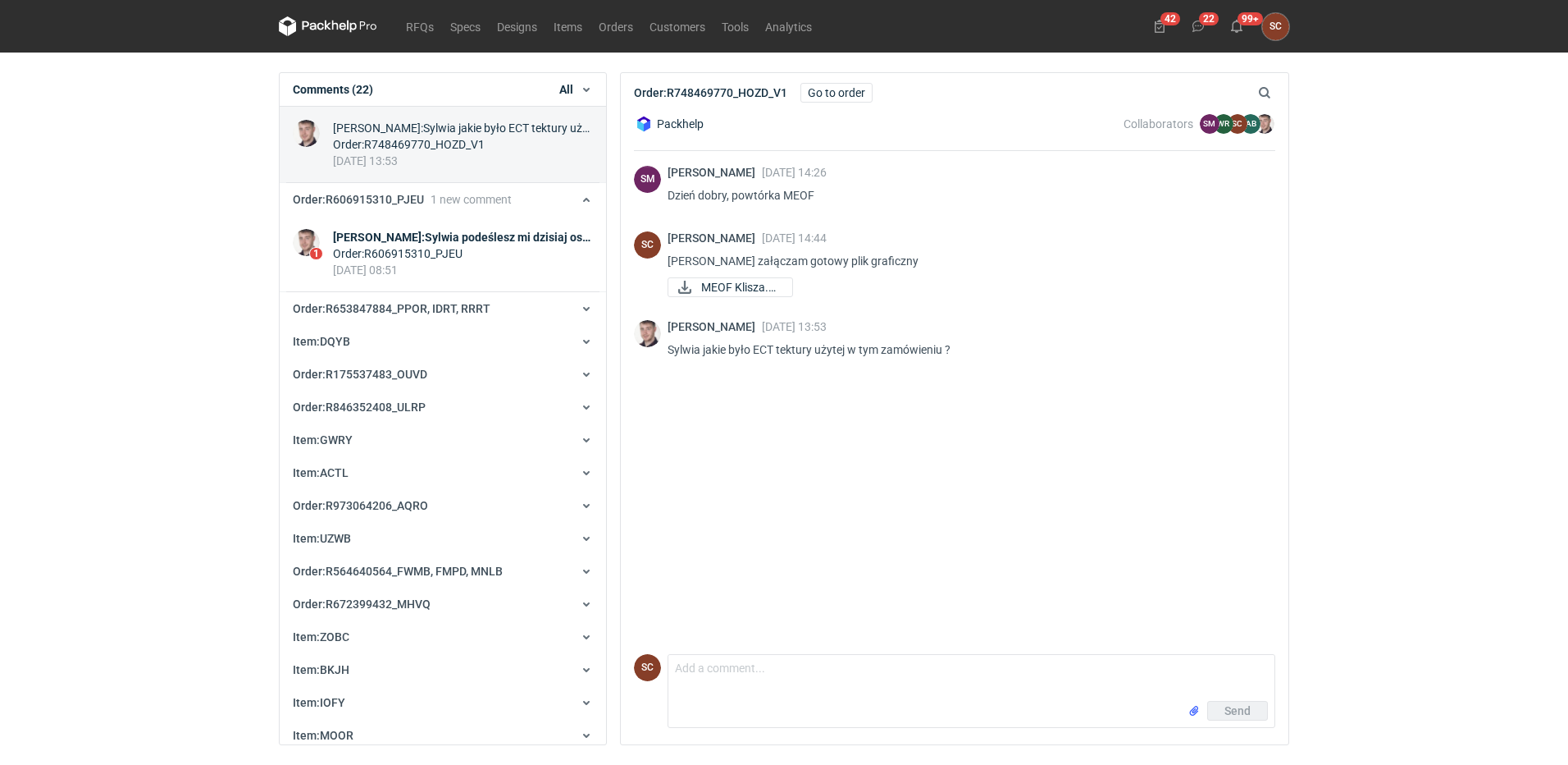
click at [787, 445] on div "SM Sebastian Markut 09 Sep 2024 14:26 Dzień dobry, powtórka MEOF SC Sylwia Cich…" at bounding box center [954, 399] width 641 height 496
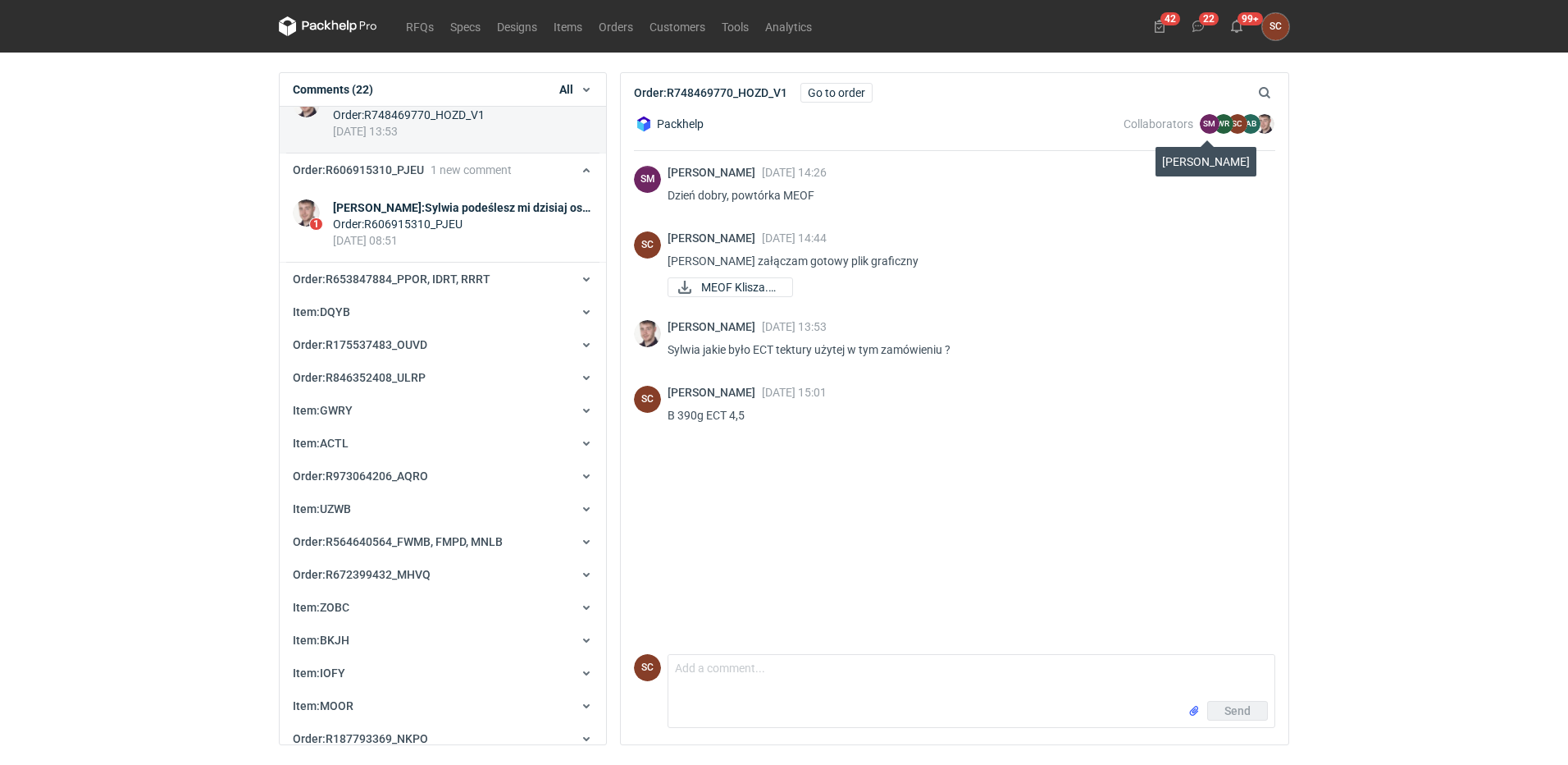
scroll to position [251, 0]
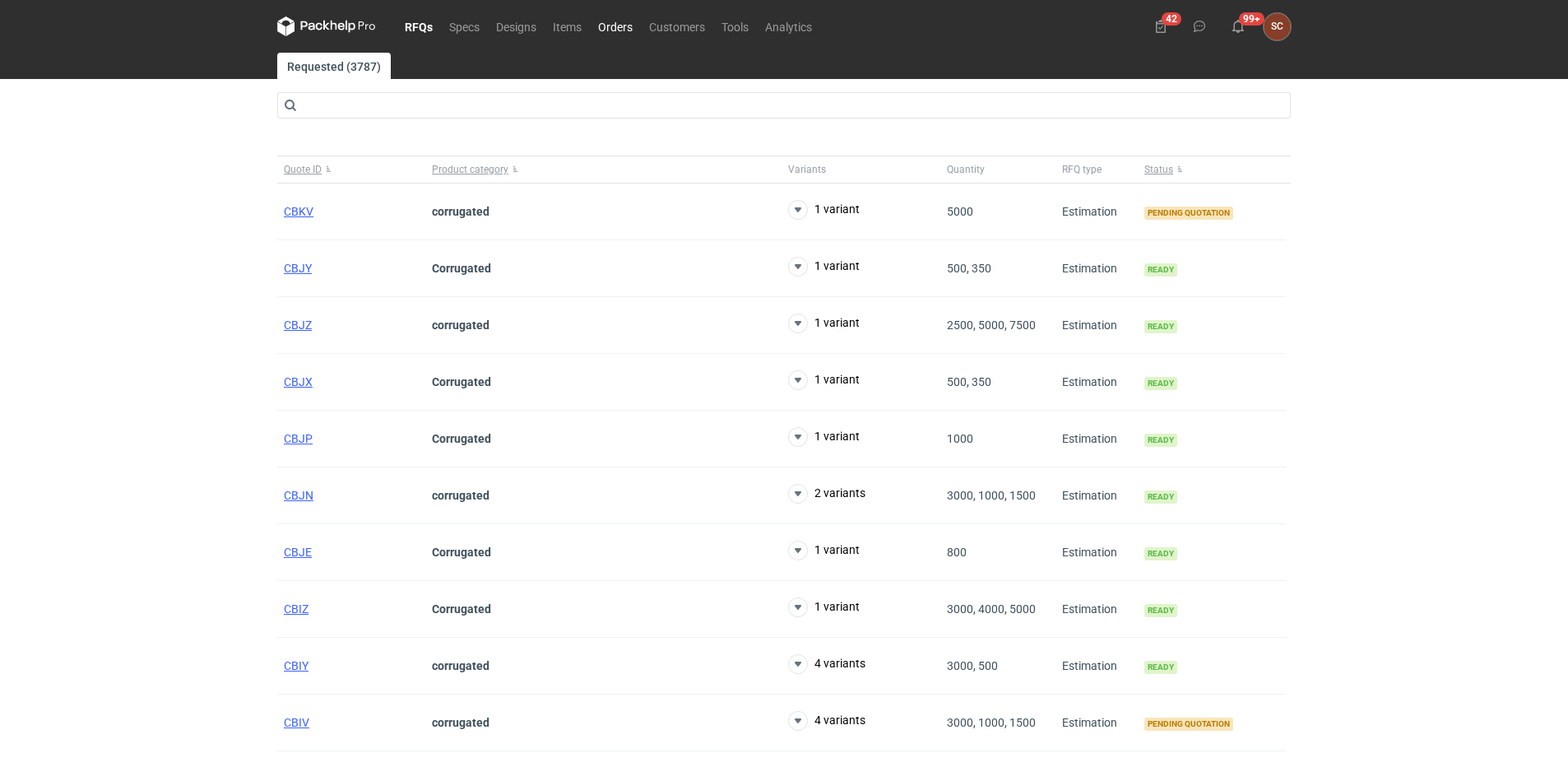
click at [613, 25] on link "Orders" at bounding box center [616, 26] width 51 height 20
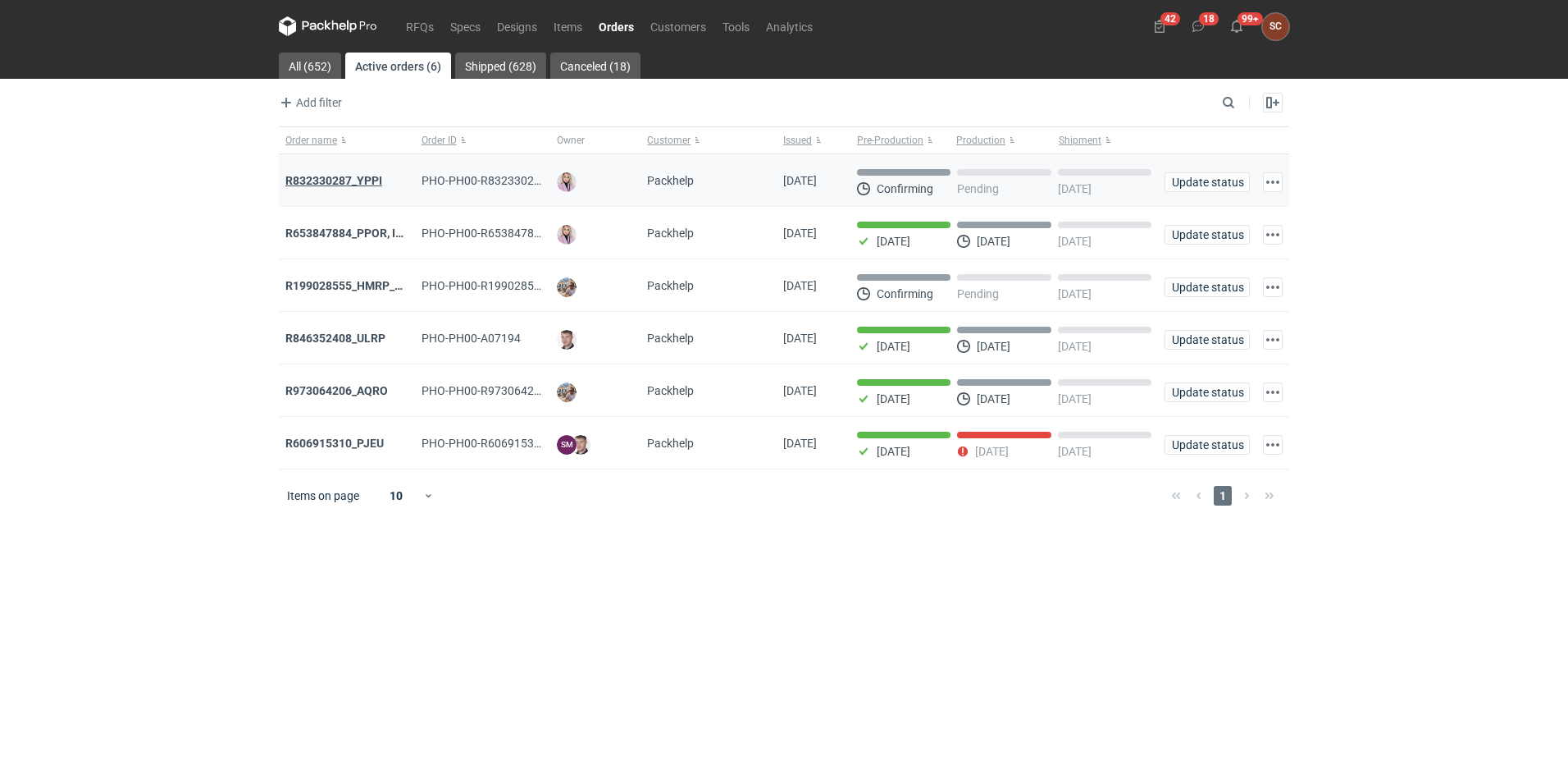
click at [331, 180] on strong "R832330287_YPPI" at bounding box center [334, 180] width 97 height 13
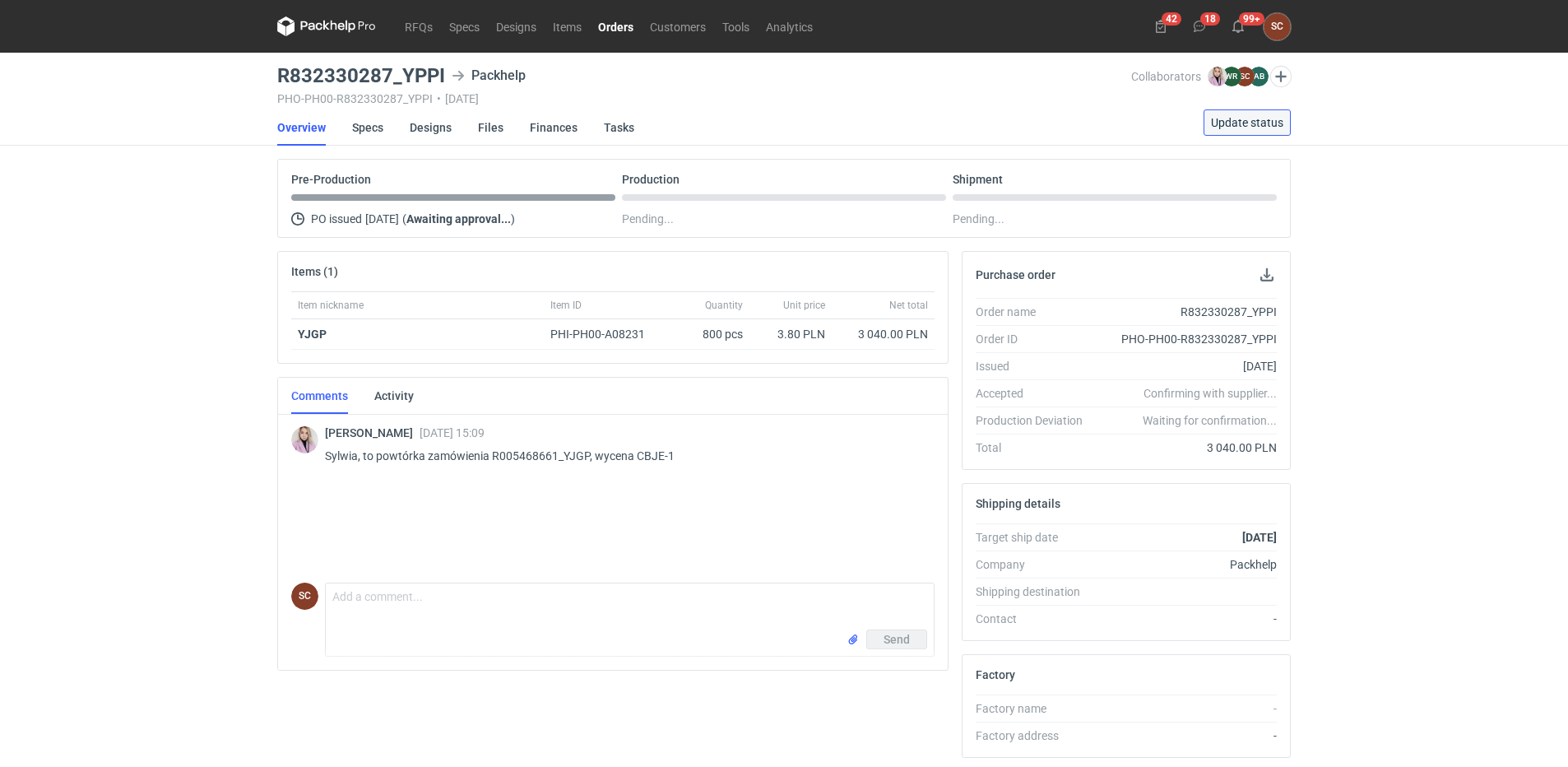
click at [1267, 121] on span "Update status" at bounding box center [1247, 123] width 73 height 11
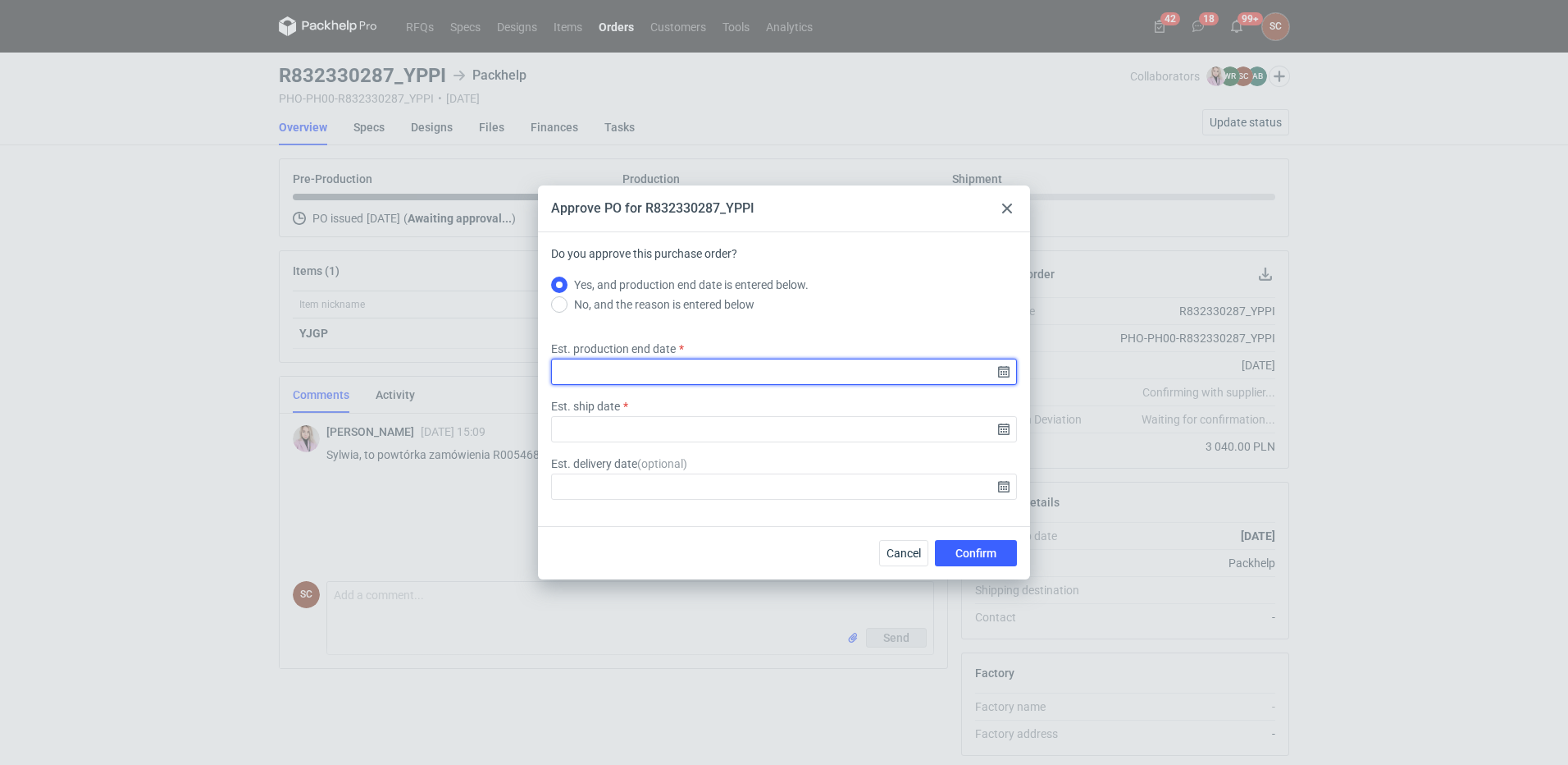
click at [1004, 374] on input "Est. production end date" at bounding box center [784, 372] width 466 height 26
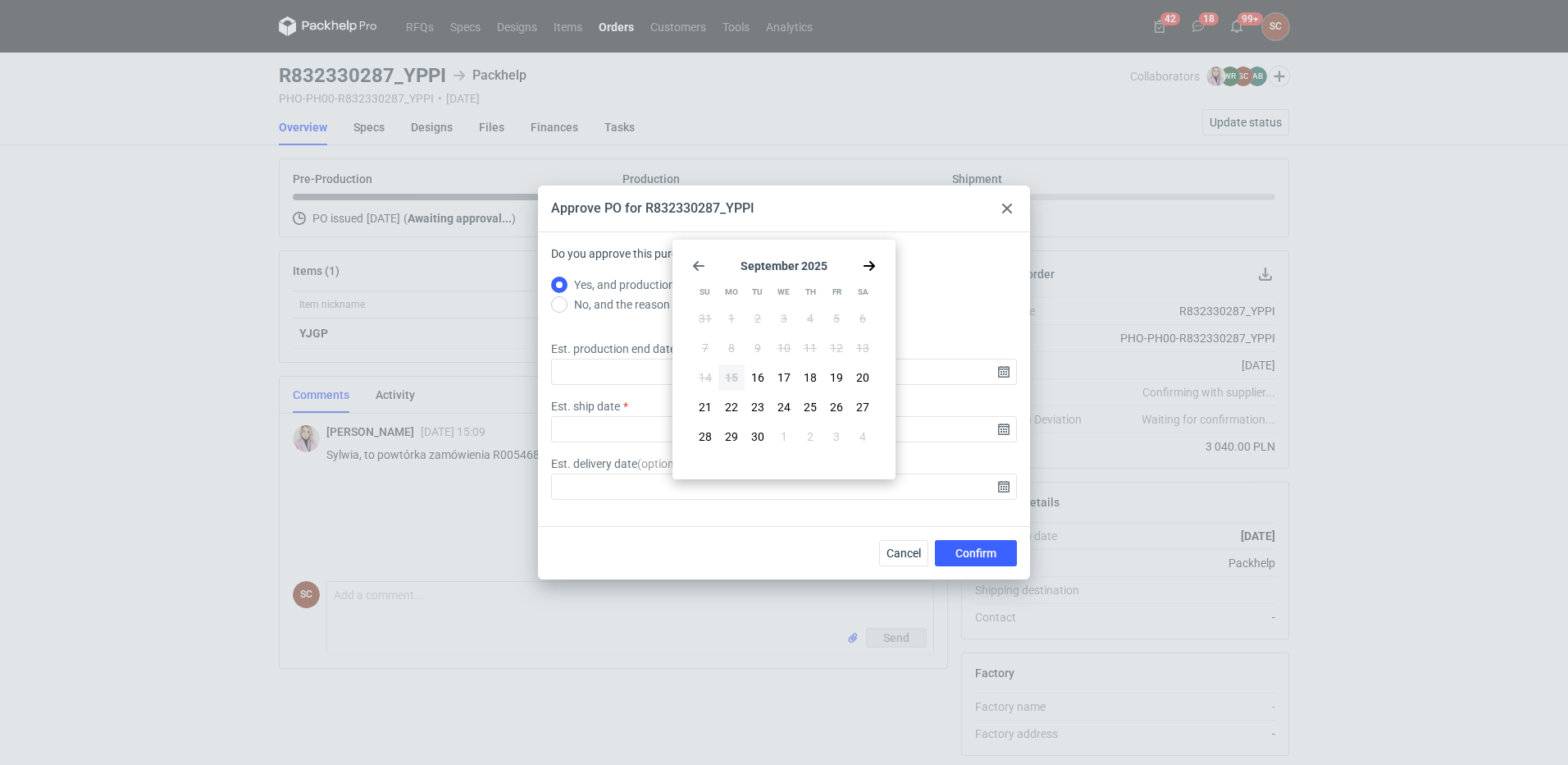
click at [871, 265] on use "Go forward 1 month" at bounding box center [869, 266] width 11 height 9
click at [731, 342] on span "6" at bounding box center [731, 347] width 7 height 16
type input "2025-10-06"
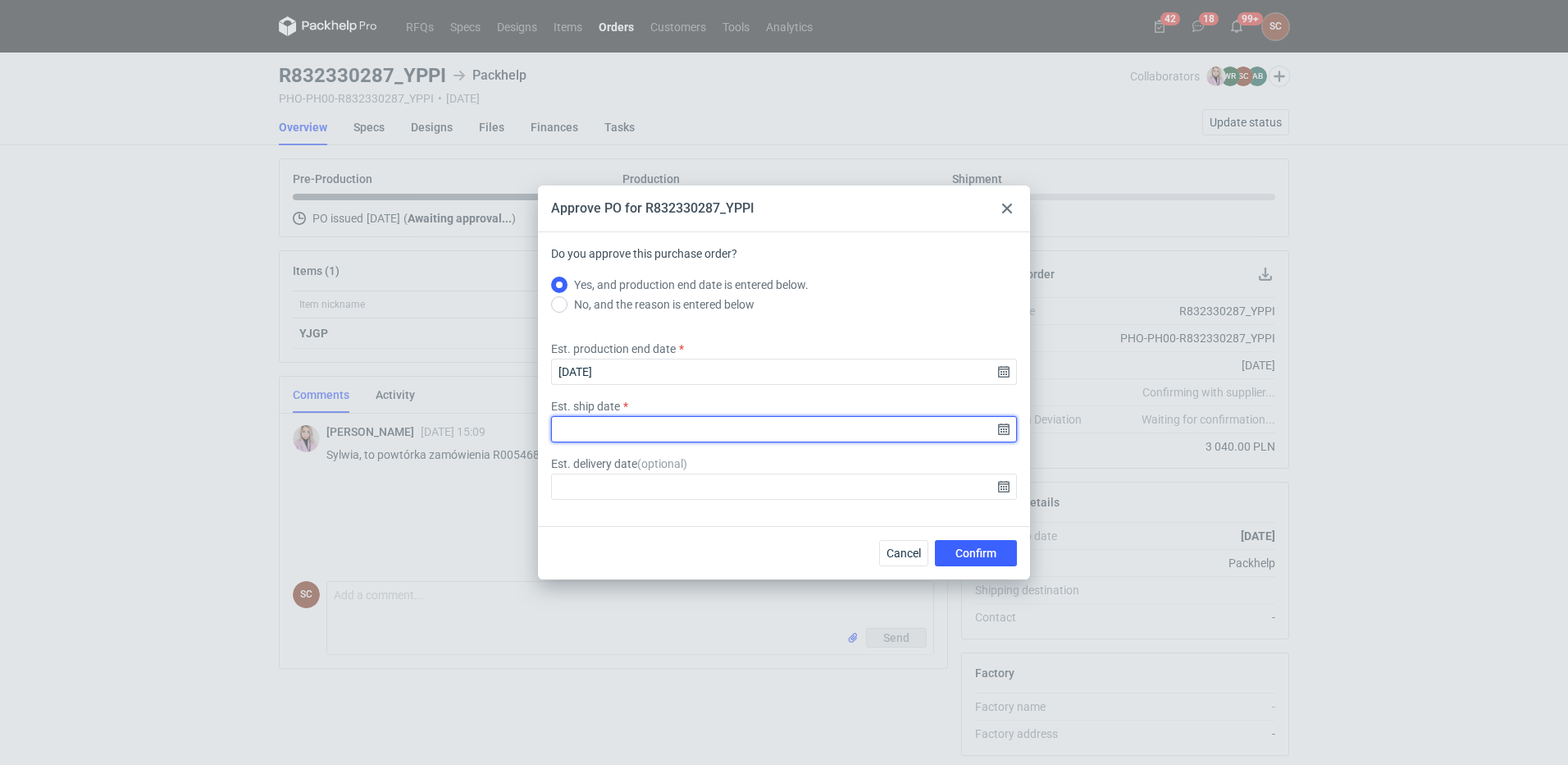
click at [999, 426] on input "Est. ship date" at bounding box center [784, 429] width 466 height 26
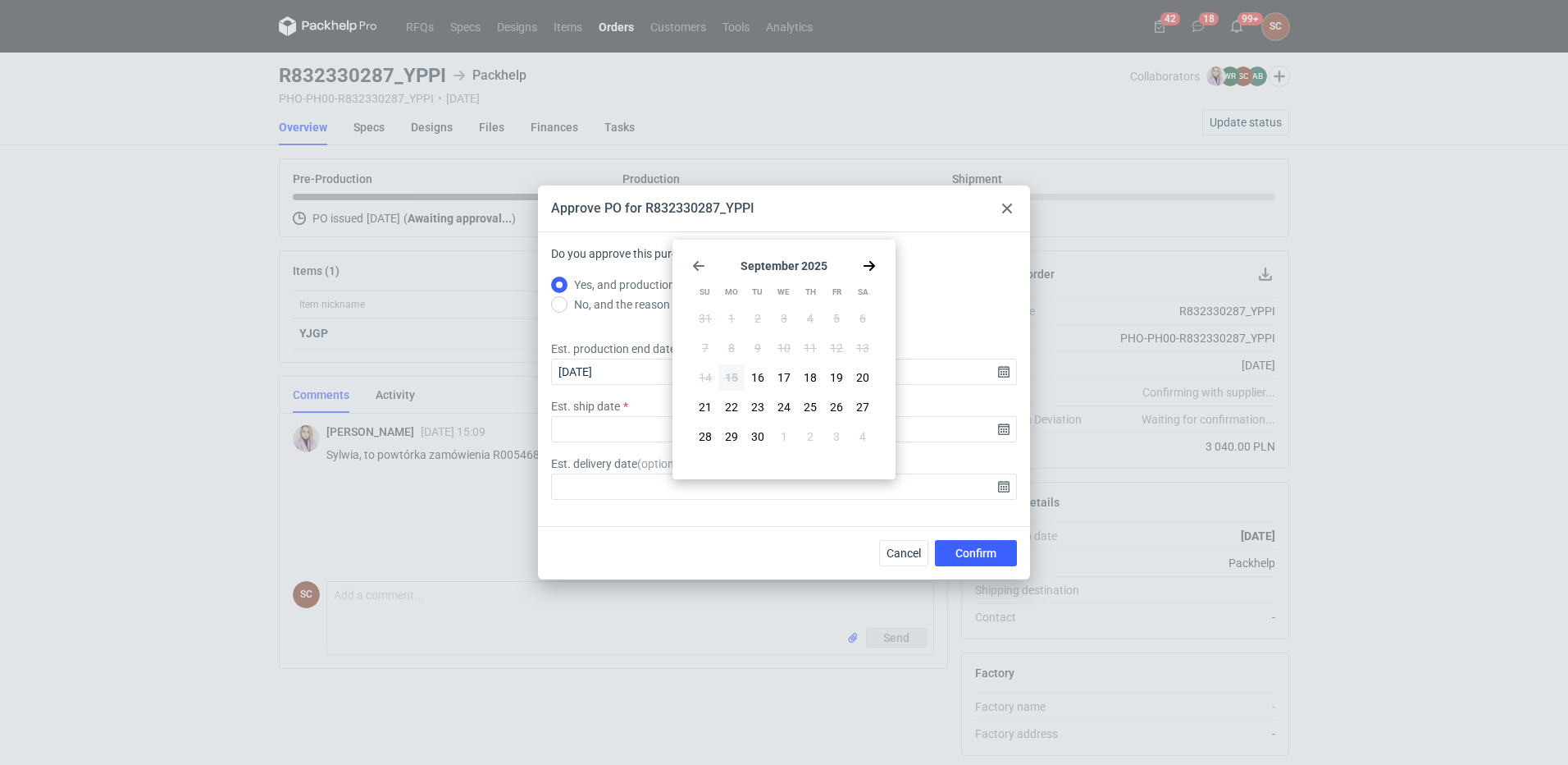
click at [868, 263] on icon "Go forward 1 month" at bounding box center [869, 266] width 13 height 13
click at [728, 345] on span "6" at bounding box center [731, 347] width 7 height 16
type input "2025-10-06"
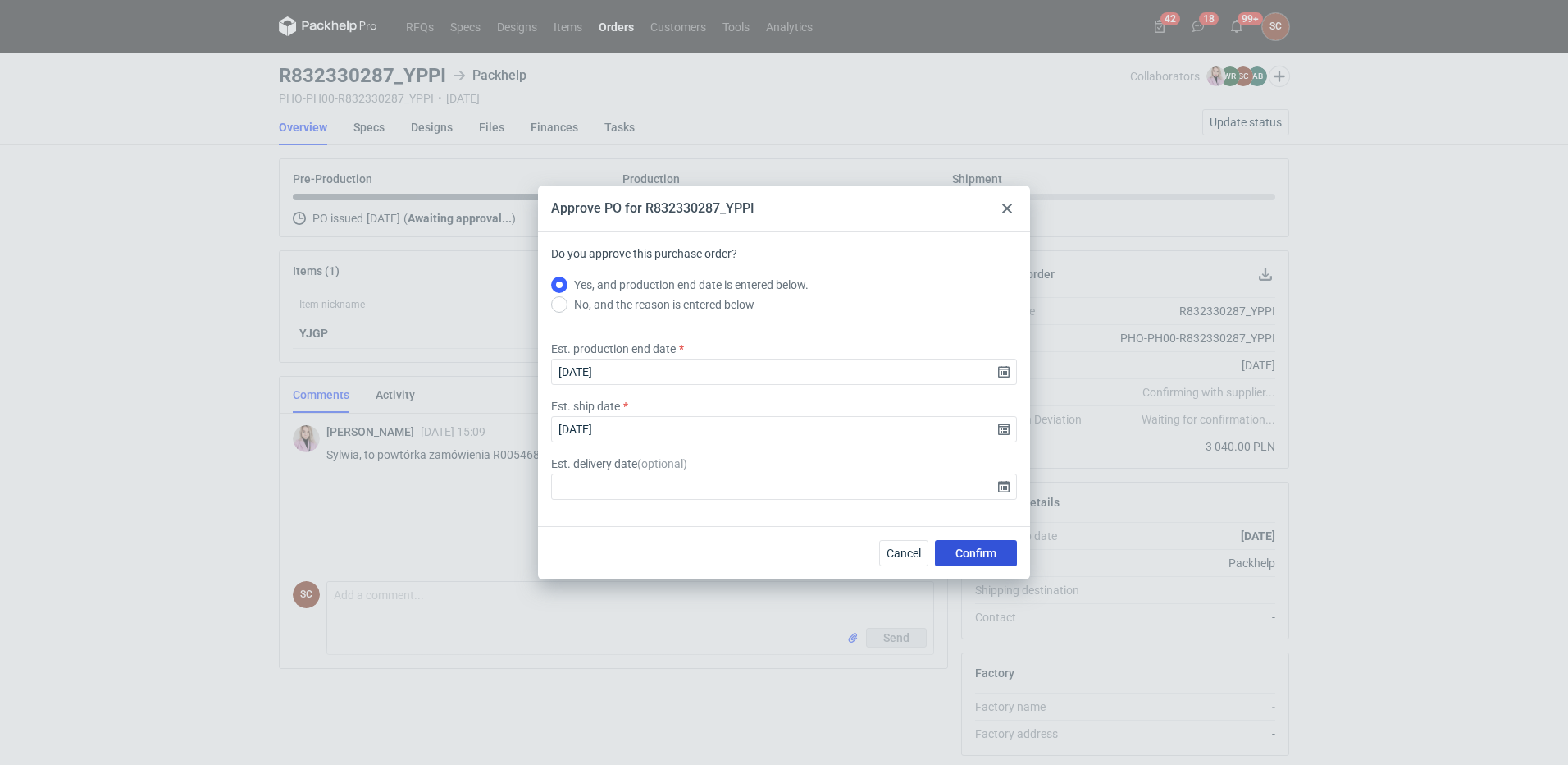
click at [960, 558] on span "Confirm" at bounding box center [975, 553] width 41 height 11
